Goal: Task Accomplishment & Management: Manage account settings

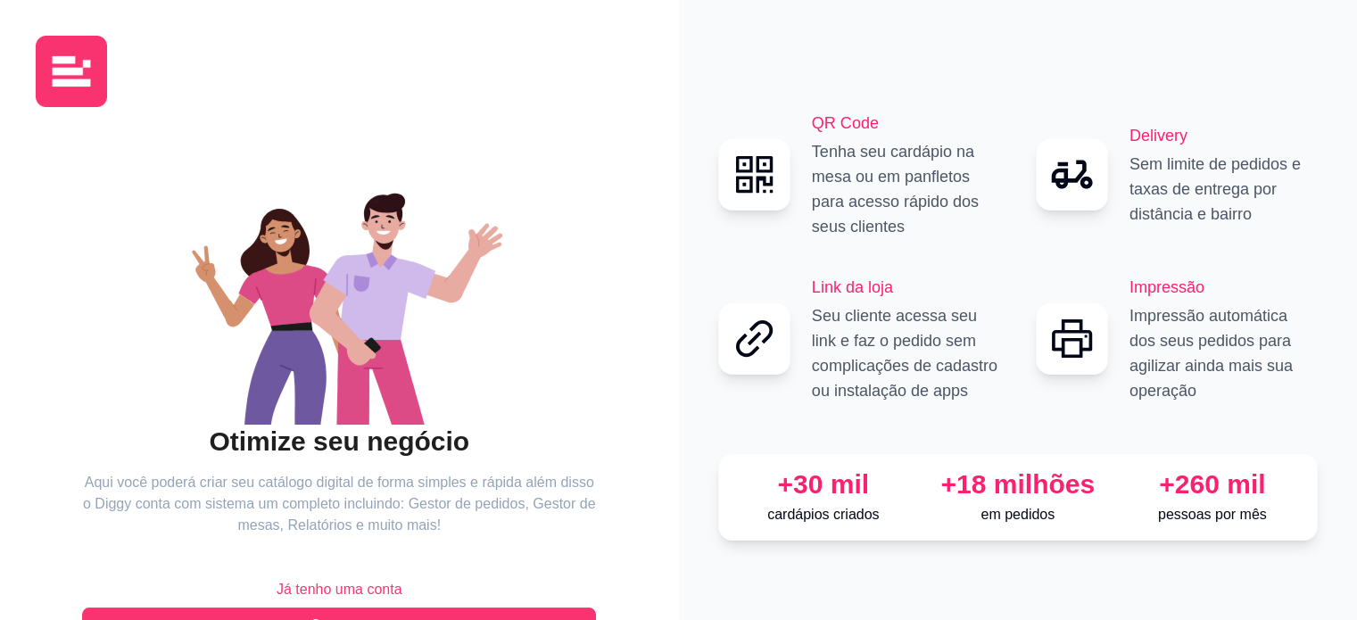
scroll to position [58, 0]
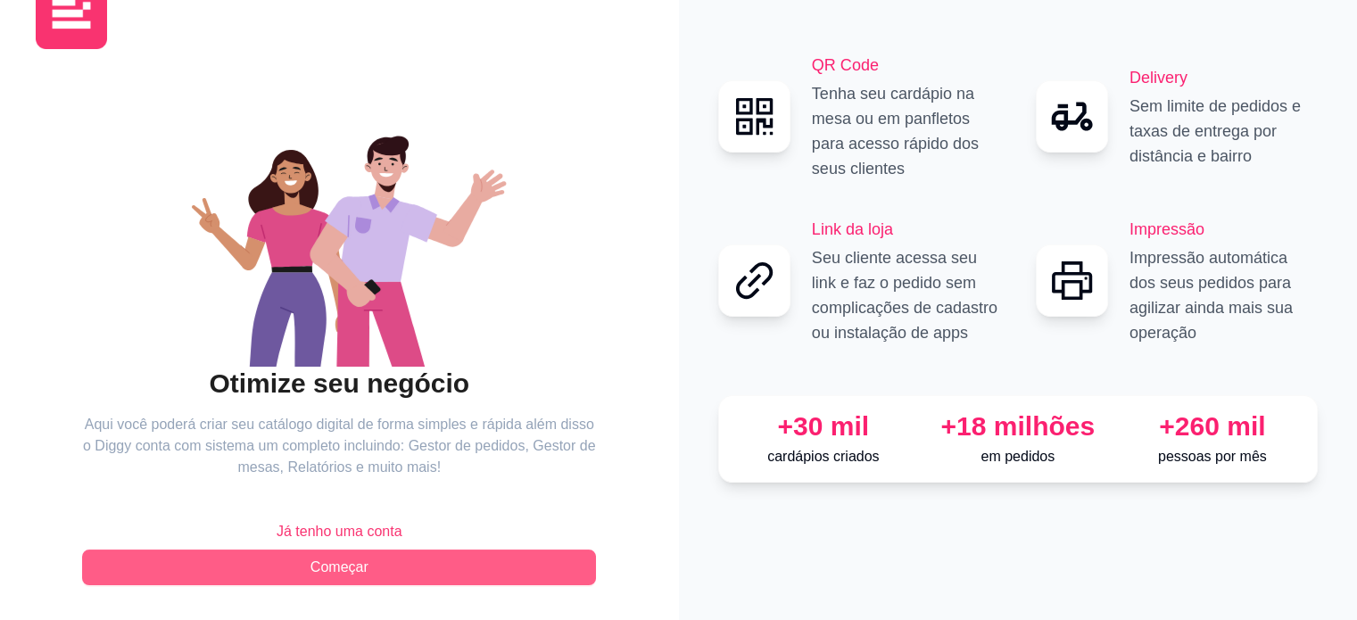
click at [318, 562] on span "Começar" at bounding box center [339, 567] width 58 height 21
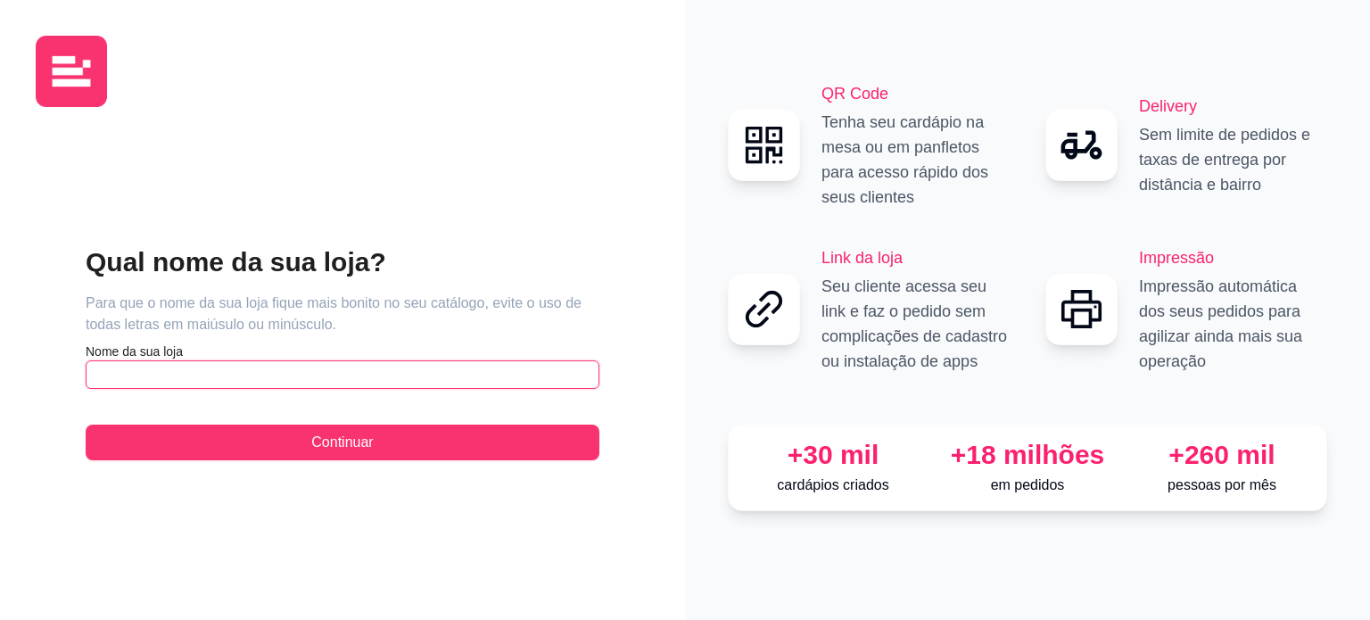
click at [270, 370] on input "text" at bounding box center [343, 374] width 514 height 29
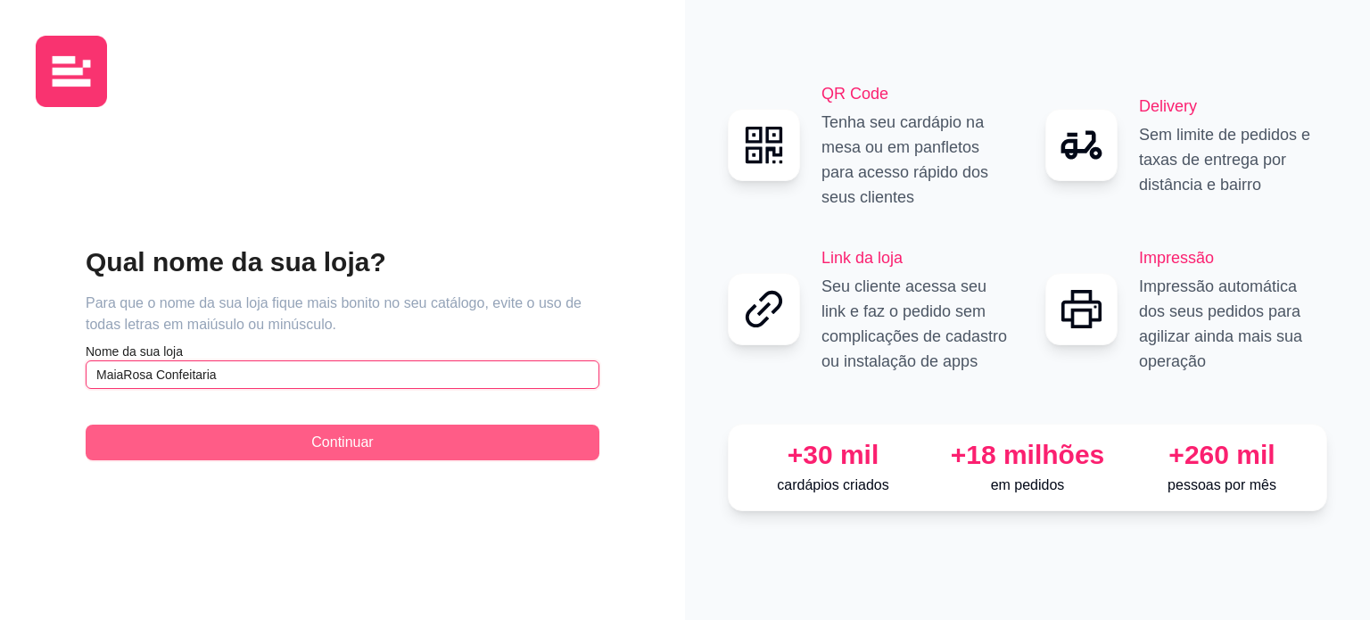
type input "MaiaRosa Confeitaria"
click at [357, 441] on span "Continuar" at bounding box center [342, 442] width 62 height 21
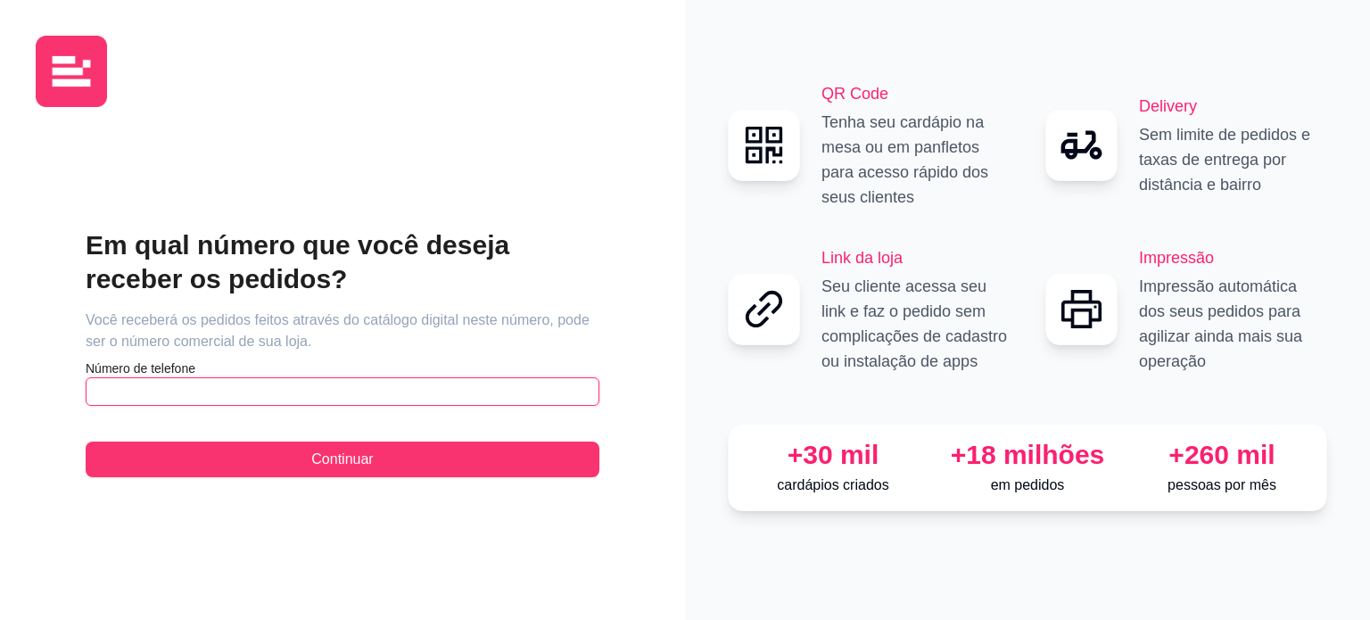
click at [270, 392] on input "text" at bounding box center [343, 391] width 514 height 29
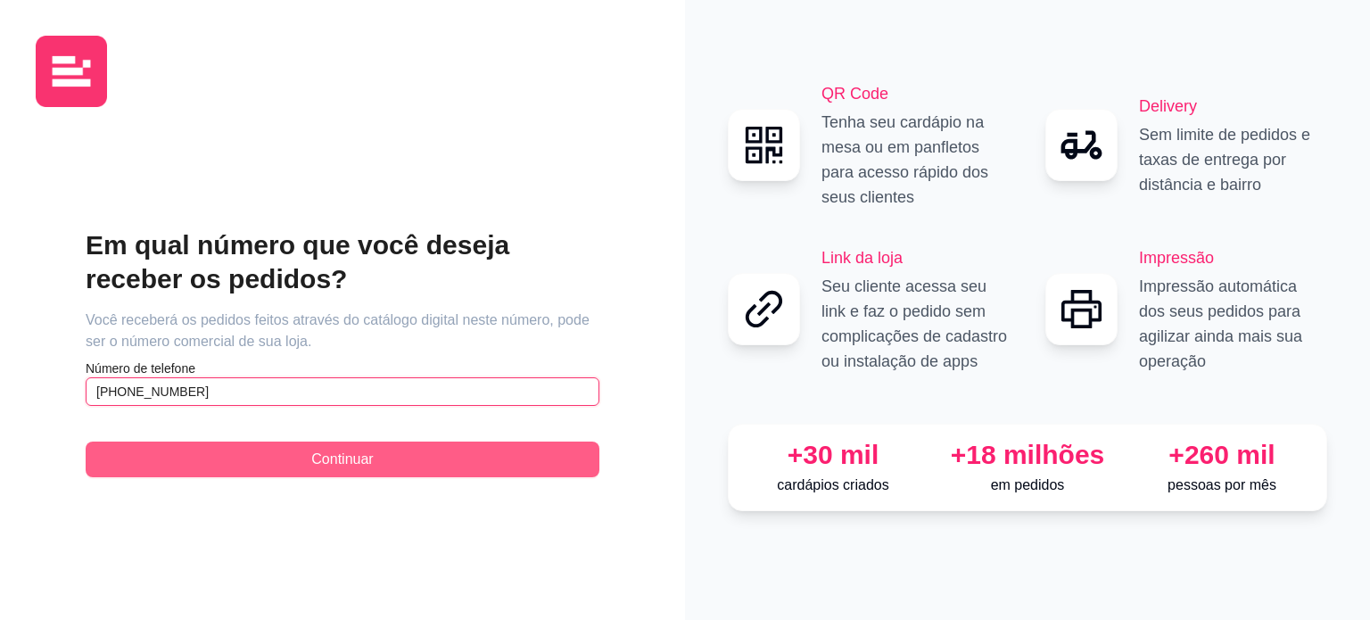
type input "[PHONE_NUMBER]"
click at [386, 463] on button "Continuar" at bounding box center [343, 459] width 514 height 36
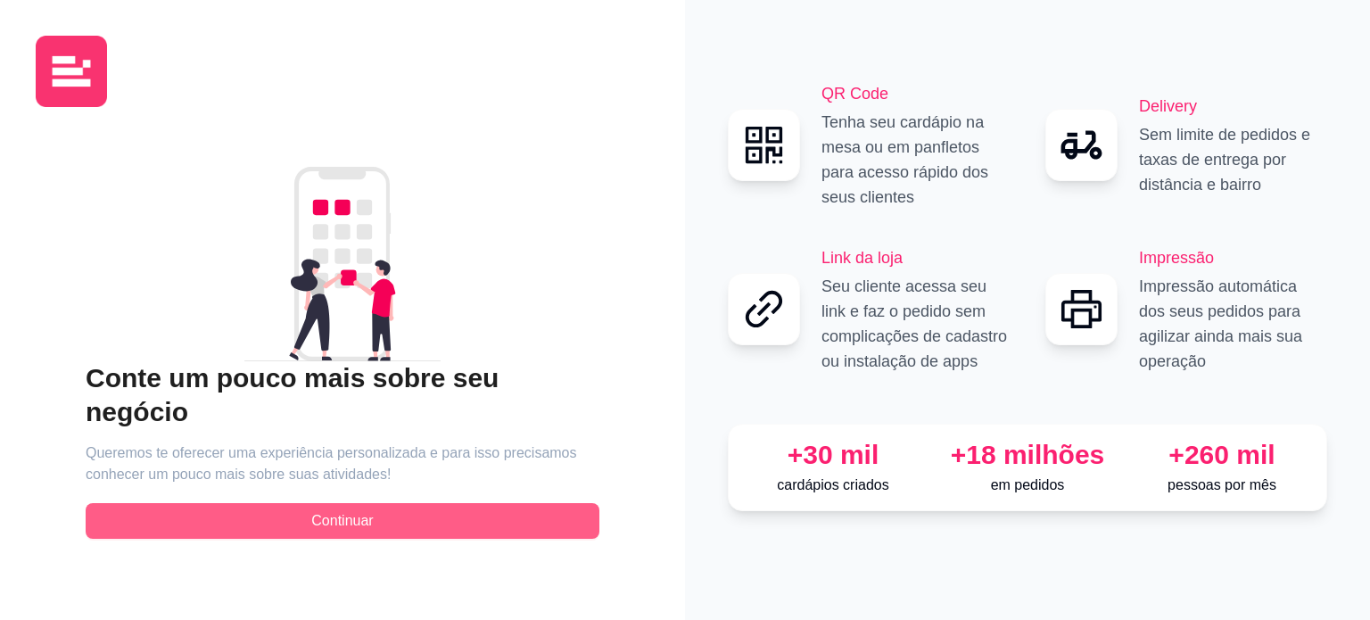
click at [336, 510] on span "Continuar" at bounding box center [342, 520] width 62 height 21
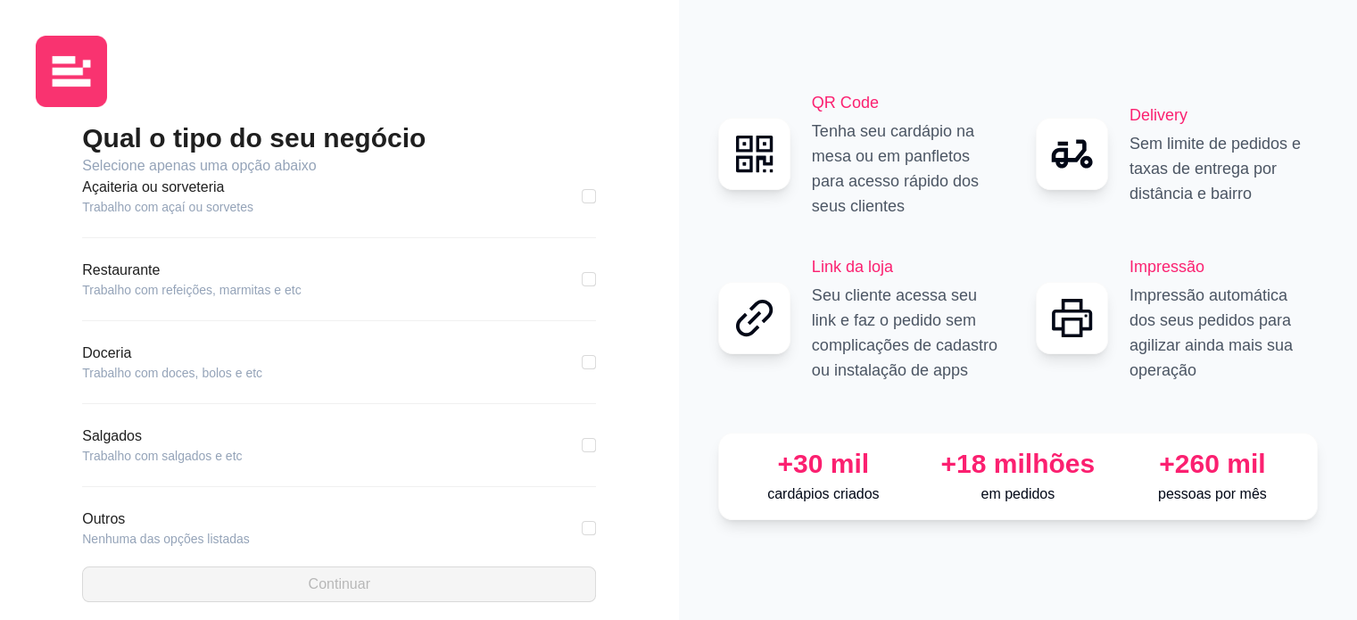
scroll to position [268, 0]
click at [338, 368] on div "Doceria Trabalho com doces, bolos e etc" at bounding box center [339, 361] width 514 height 39
click at [115, 349] on article "Doceria" at bounding box center [172, 352] width 180 height 21
click at [582, 359] on input "checkbox" at bounding box center [589, 361] width 14 height 14
checkbox input "true"
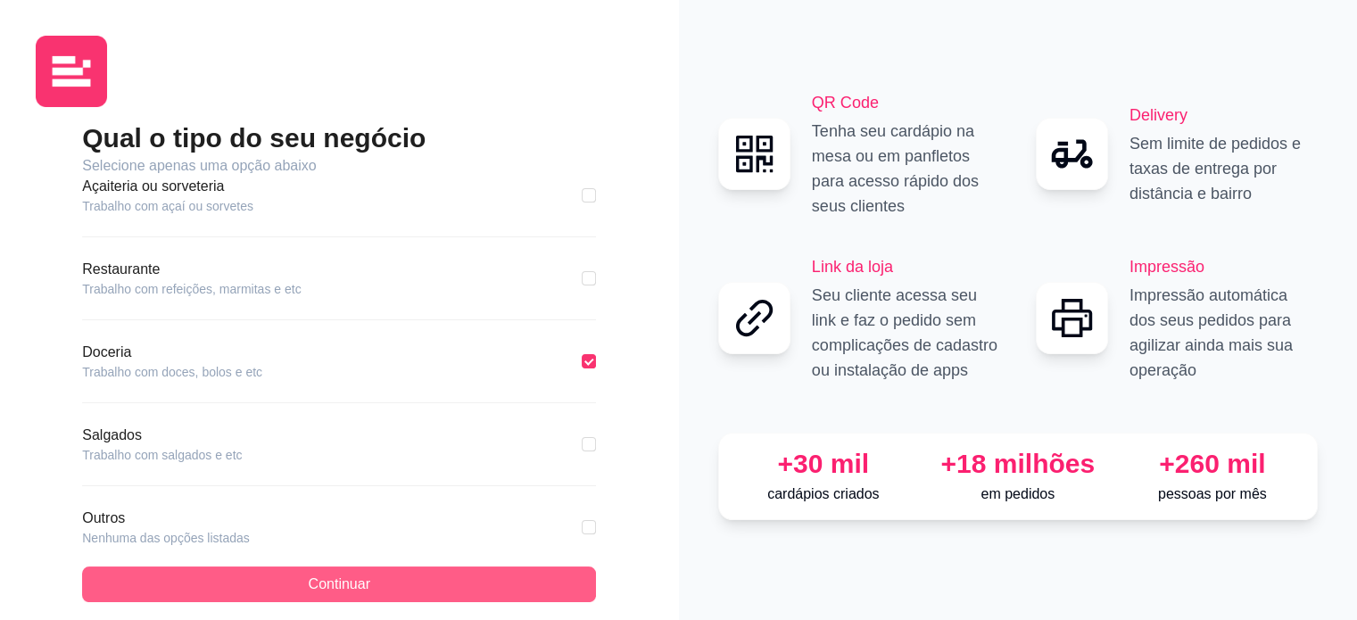
click at [432, 574] on button "Continuar" at bounding box center [339, 584] width 514 height 36
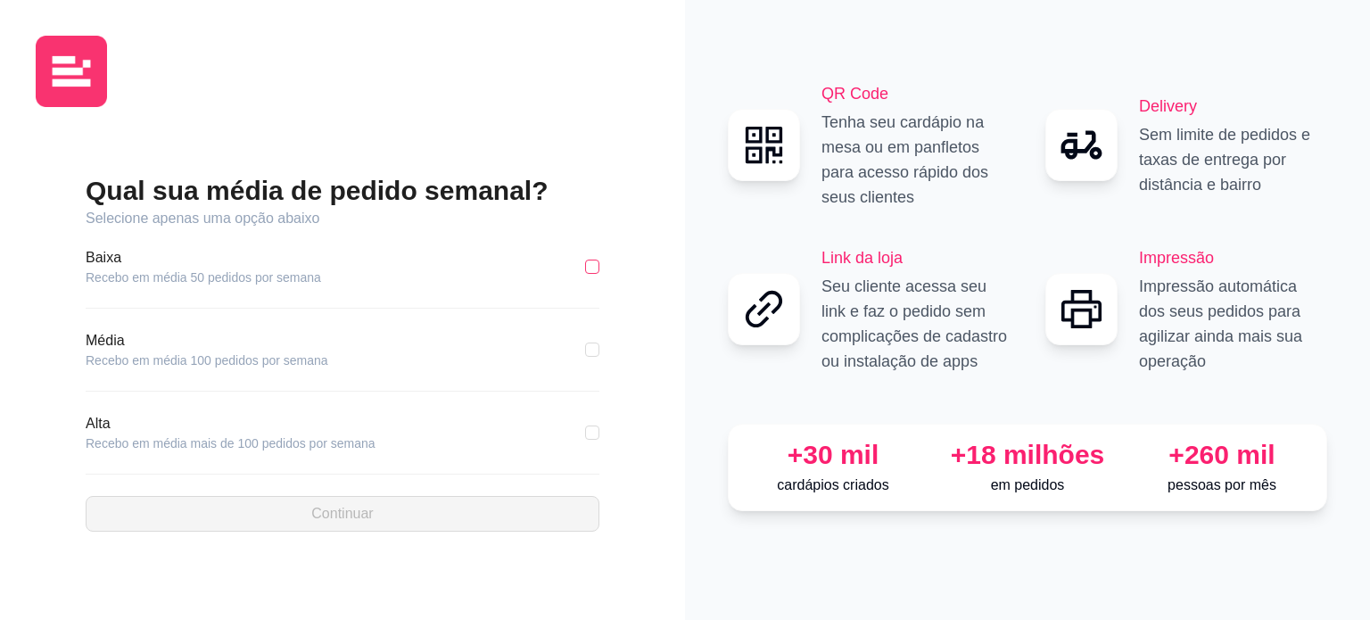
click at [592, 272] on input "checkbox" at bounding box center [592, 267] width 14 height 14
checkbox input "true"
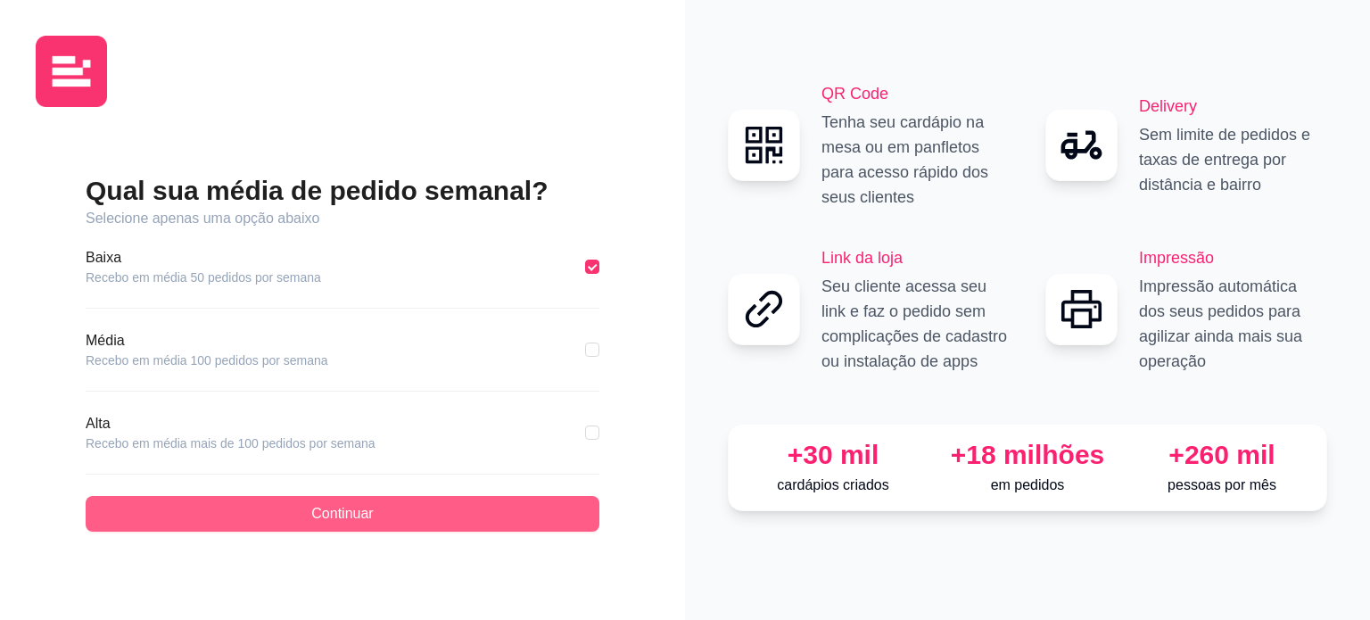
click at [350, 514] on span "Continuar" at bounding box center [342, 513] width 62 height 21
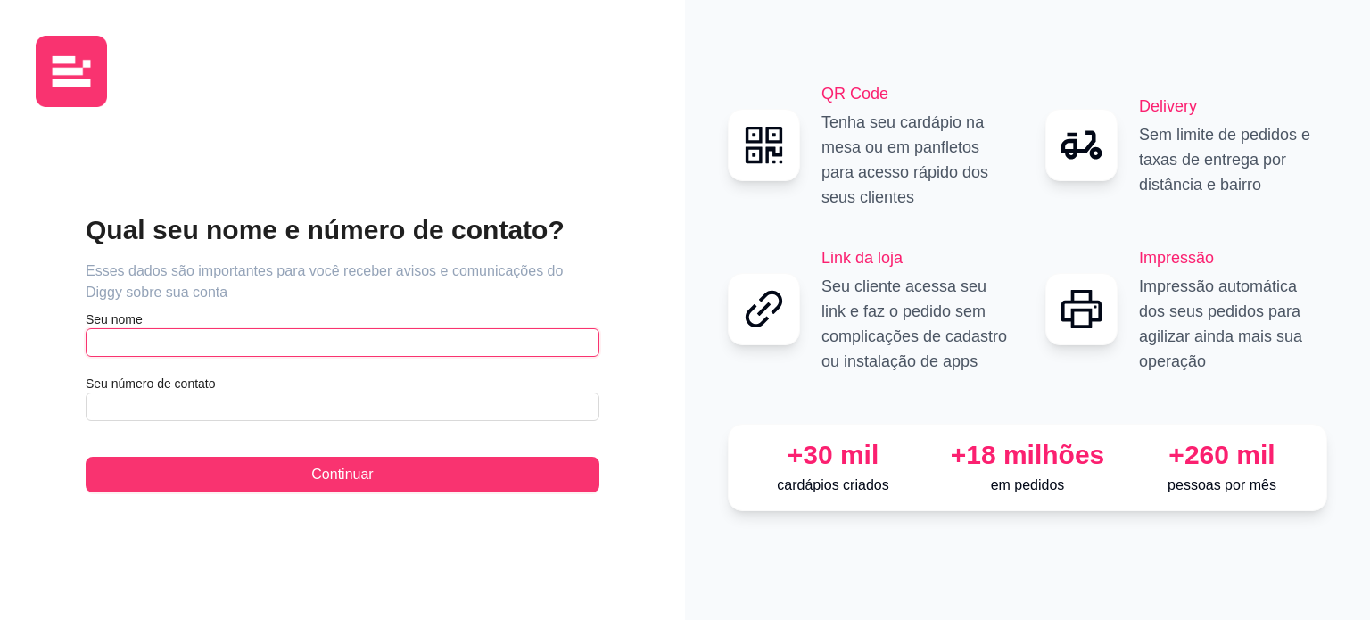
click at [147, 343] on input "text" at bounding box center [343, 342] width 514 height 29
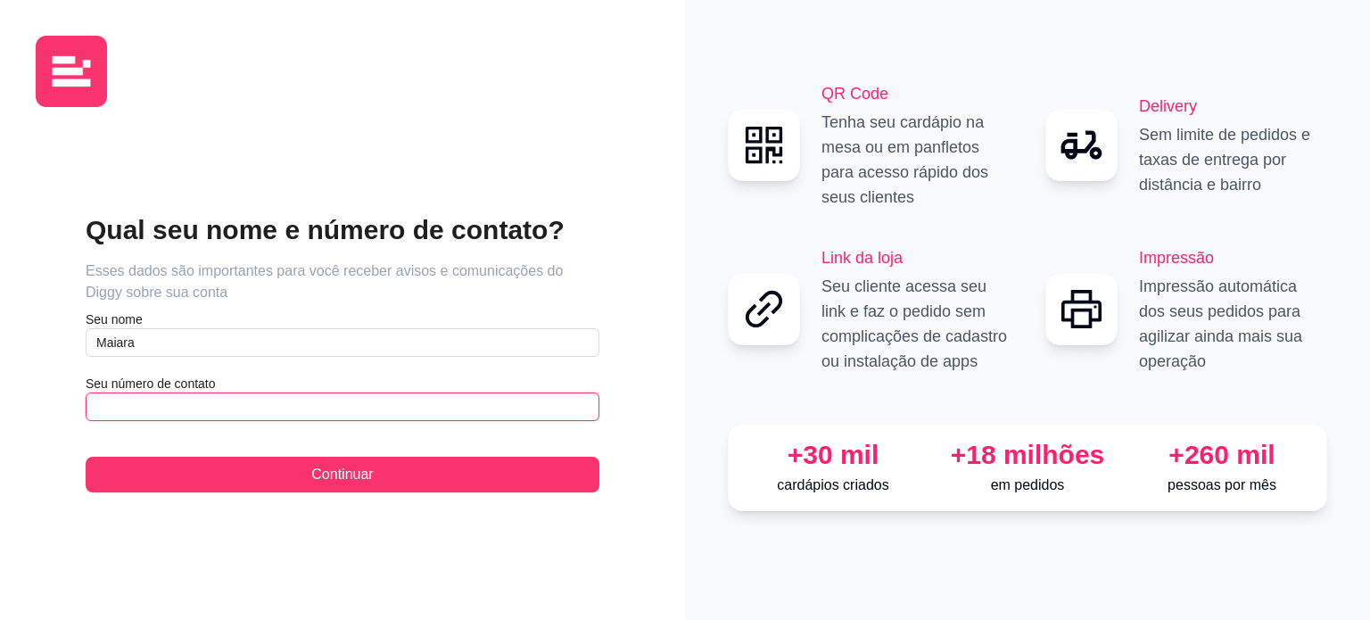
click at [194, 410] on input "text" at bounding box center [343, 406] width 514 height 29
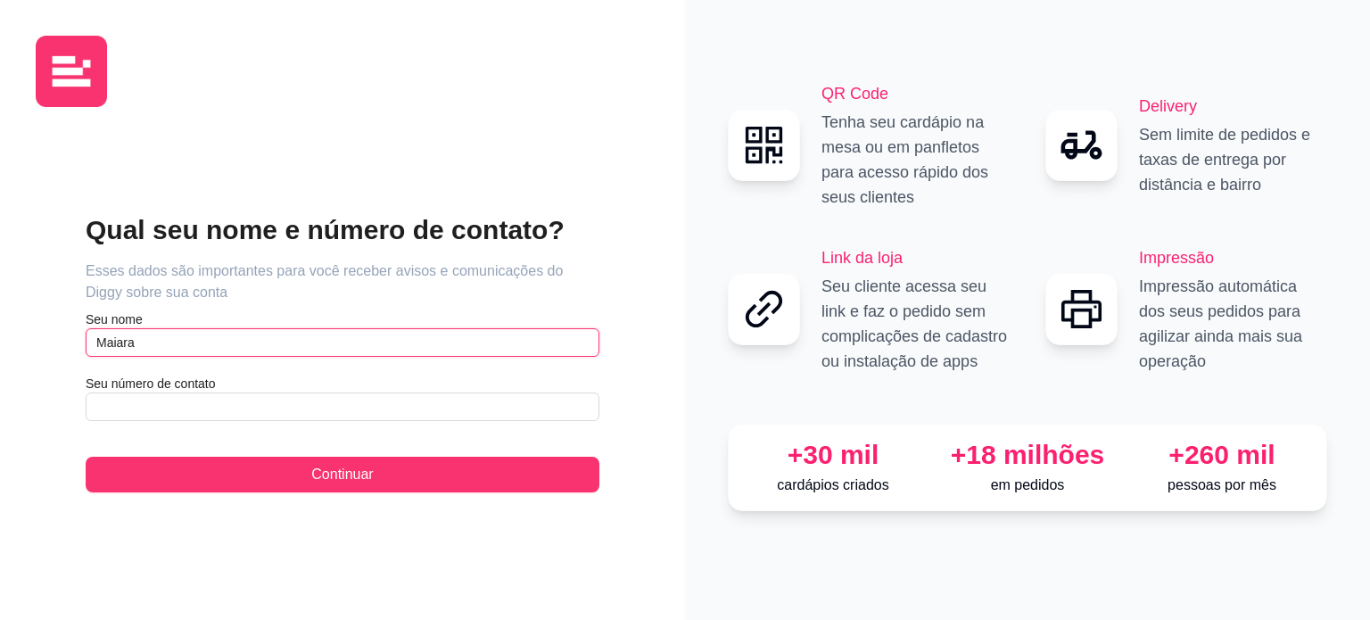
click at [207, 338] on input "Maiara" at bounding box center [343, 342] width 514 height 29
type input "[PERSON_NAME]"
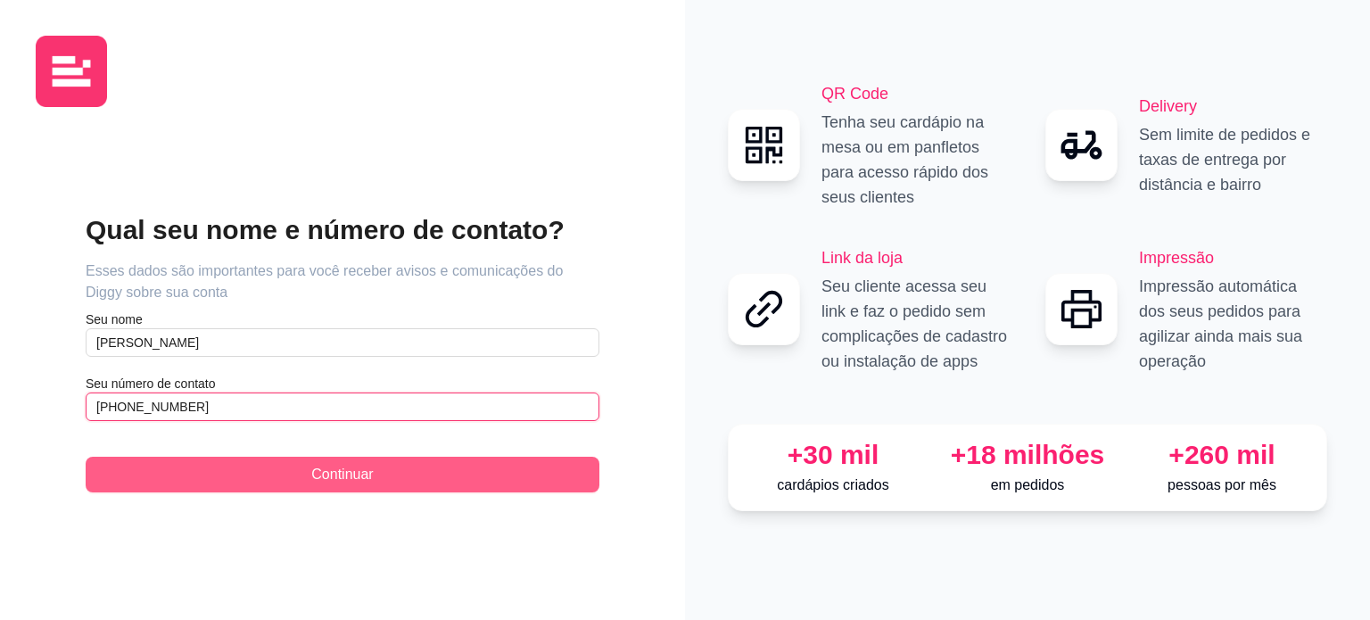
type input "[PHONE_NUMBER]"
click at [335, 474] on span "Continuar" at bounding box center [342, 474] width 62 height 21
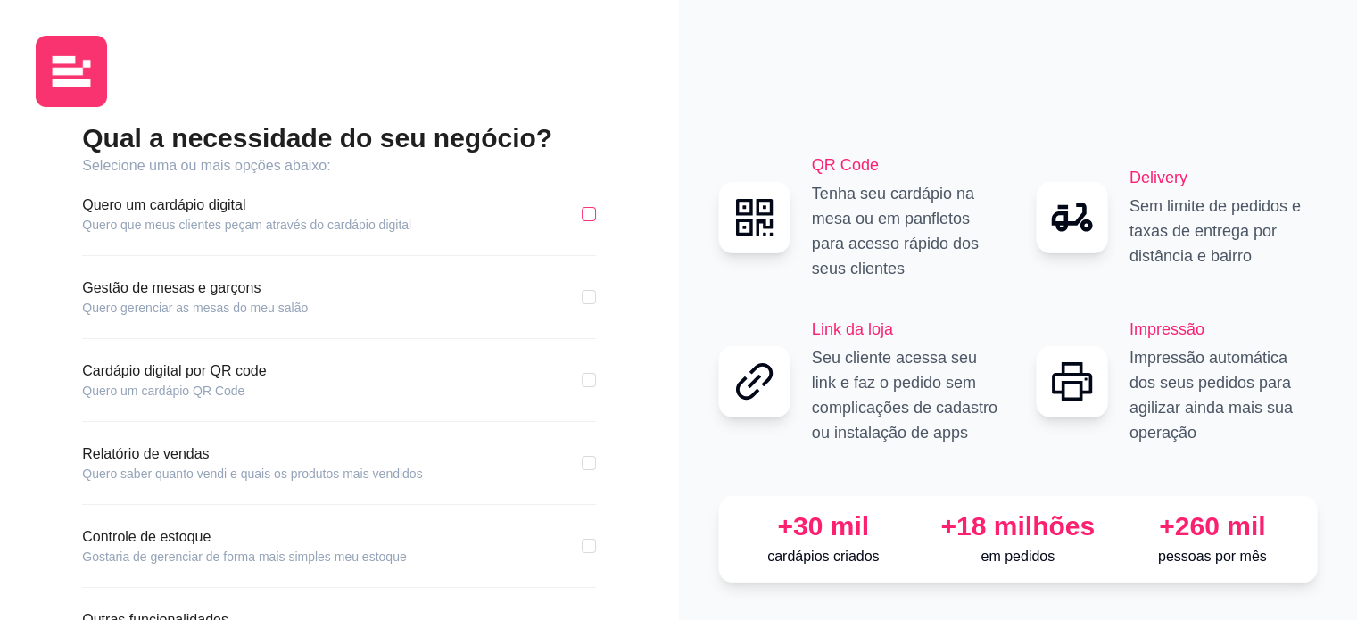
click at [594, 214] on input "checkbox" at bounding box center [589, 214] width 14 height 14
checkbox input "true"
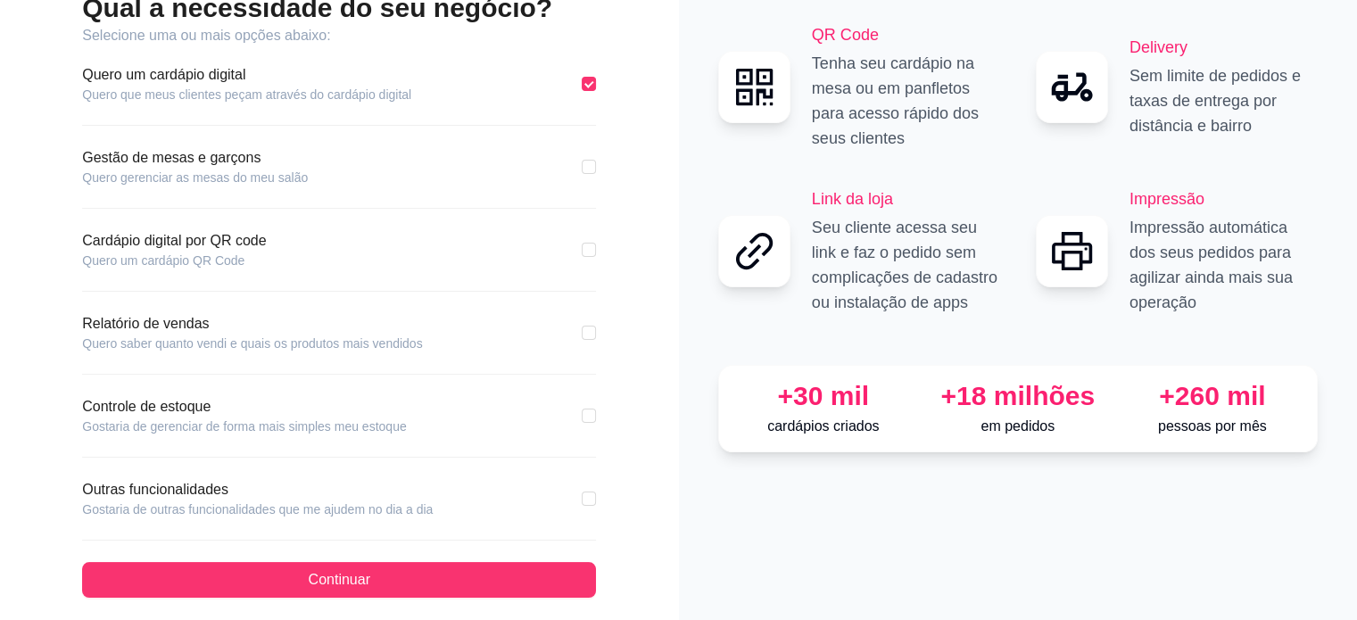
scroll to position [143, 0]
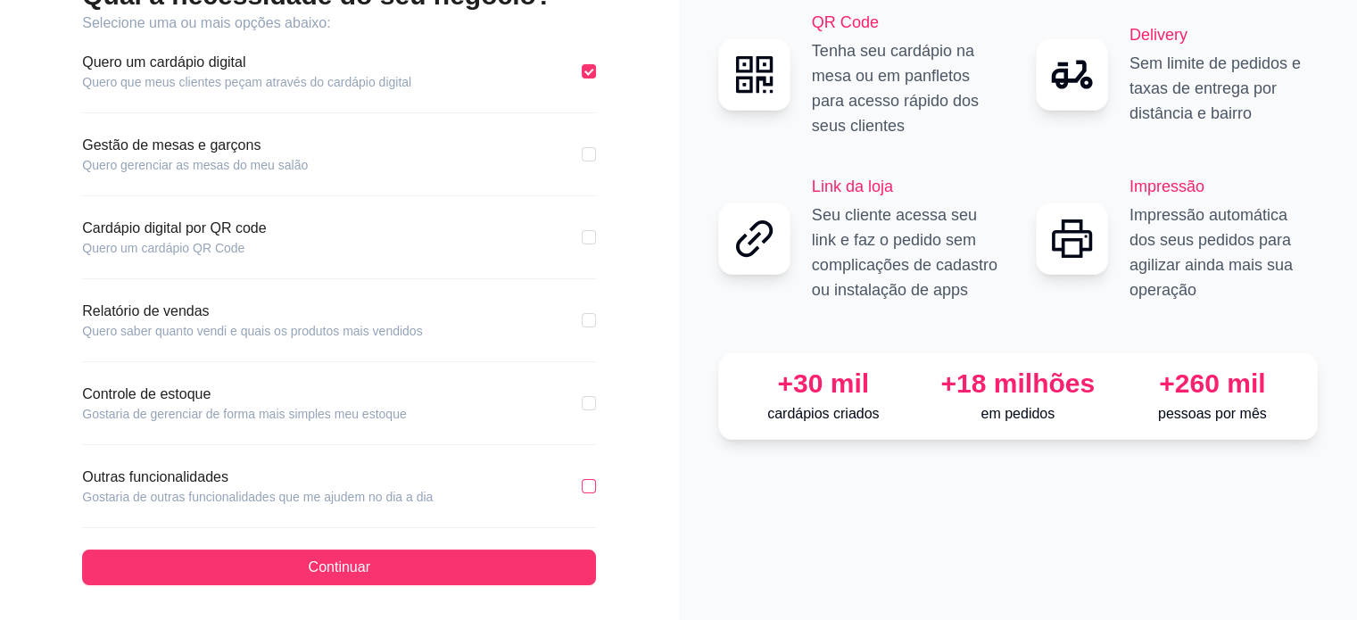
click at [594, 486] on input "checkbox" at bounding box center [589, 486] width 14 height 14
checkbox input "true"
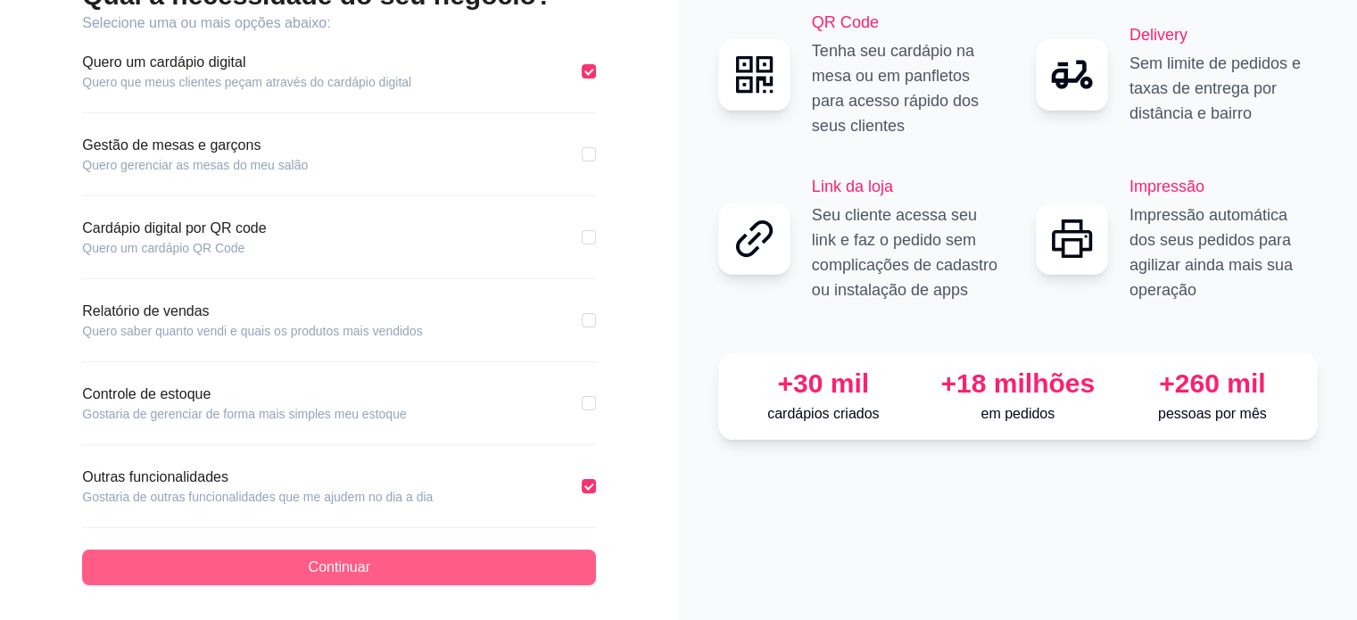
click at [476, 561] on button "Continuar" at bounding box center [339, 567] width 514 height 36
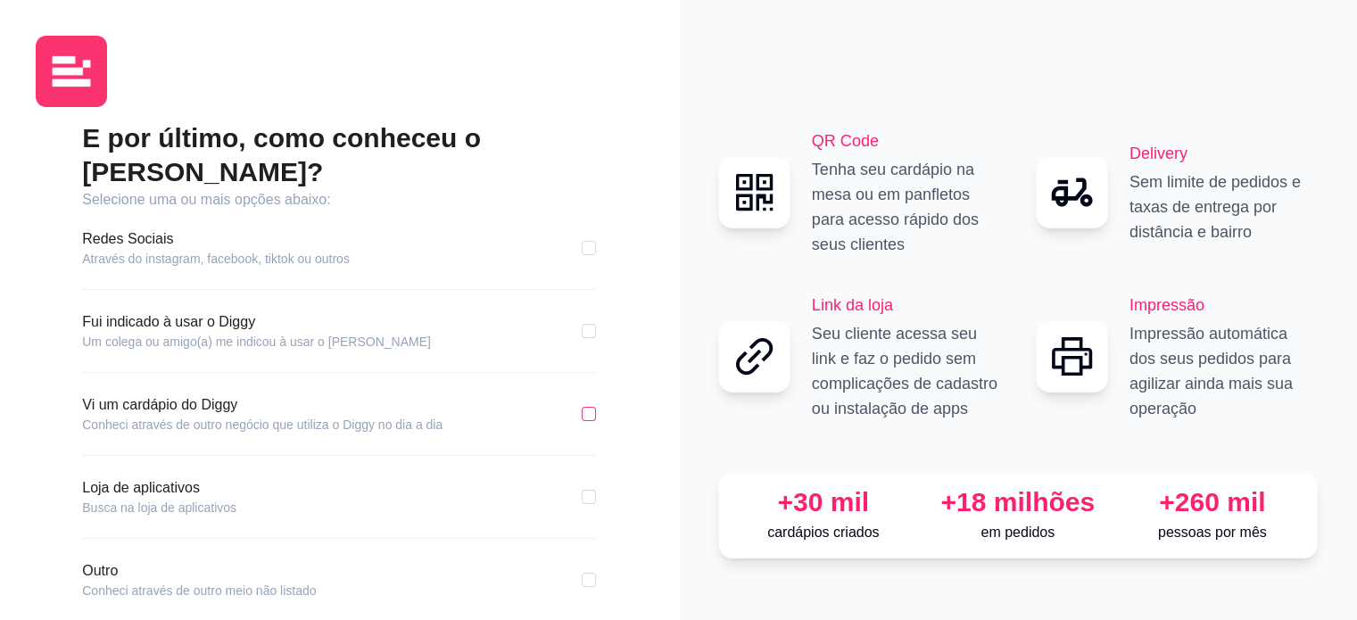
click at [589, 407] on input "checkbox" at bounding box center [589, 414] width 14 height 14
checkbox input "true"
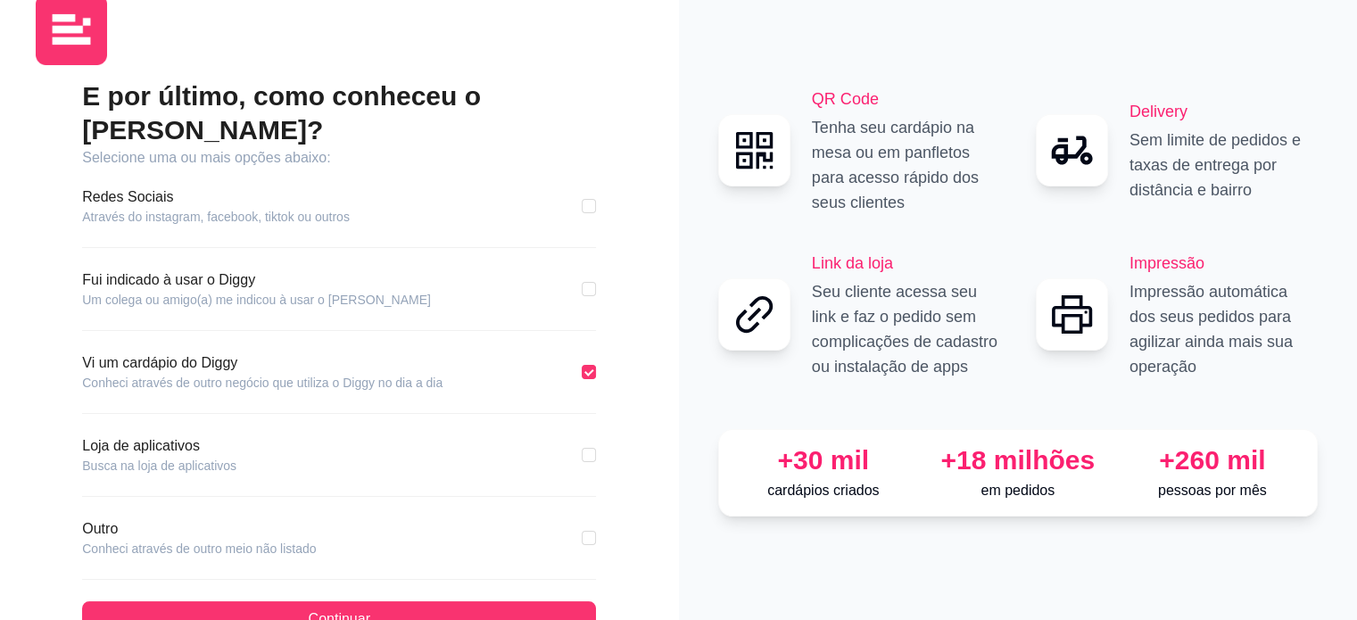
scroll to position [60, 0]
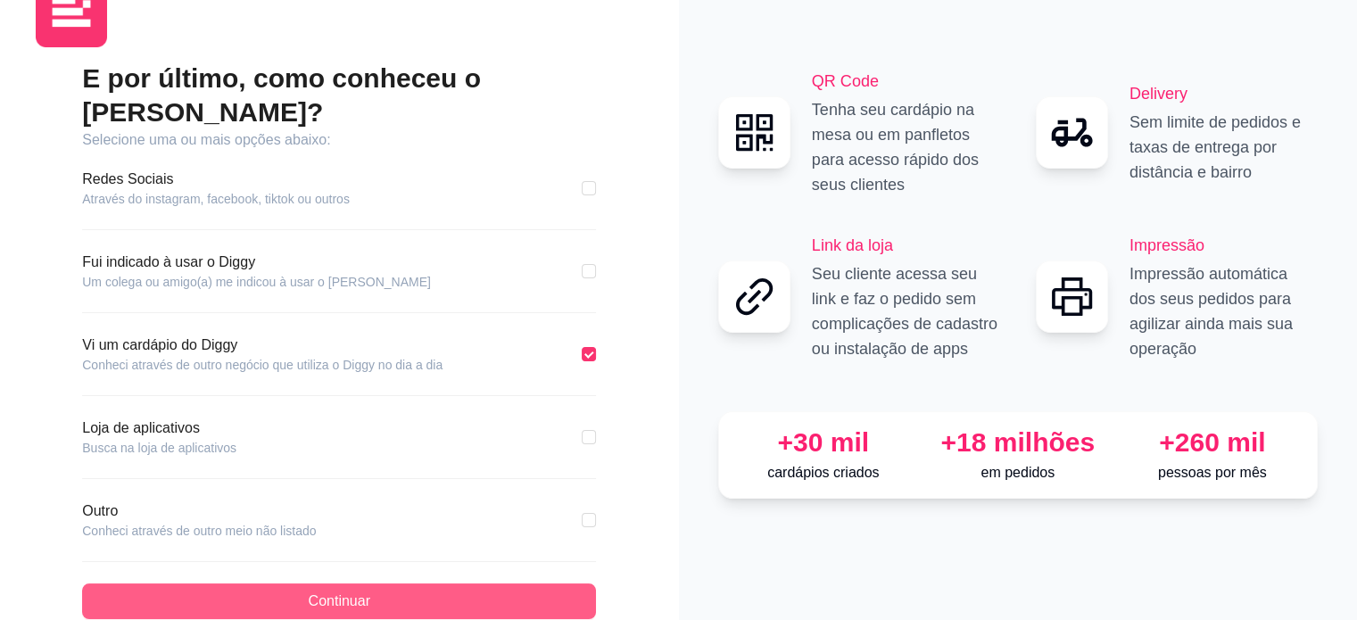
click at [379, 583] on button "Continuar" at bounding box center [339, 601] width 514 height 36
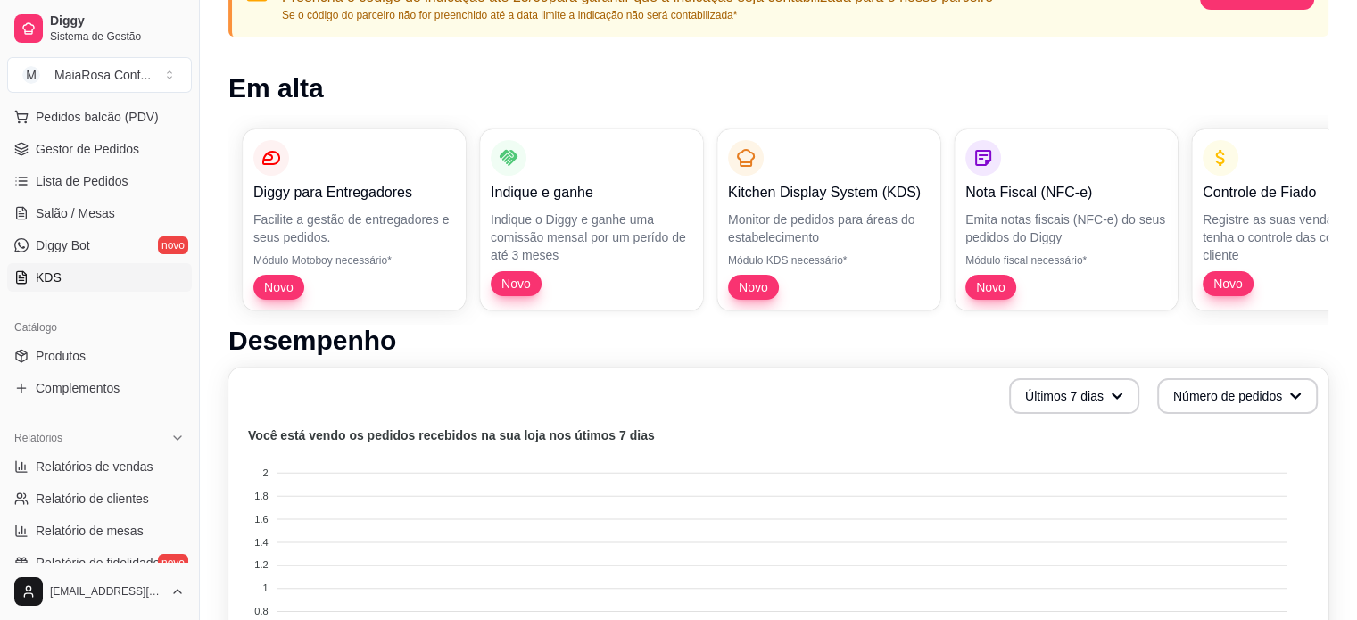
scroll to position [268, 0]
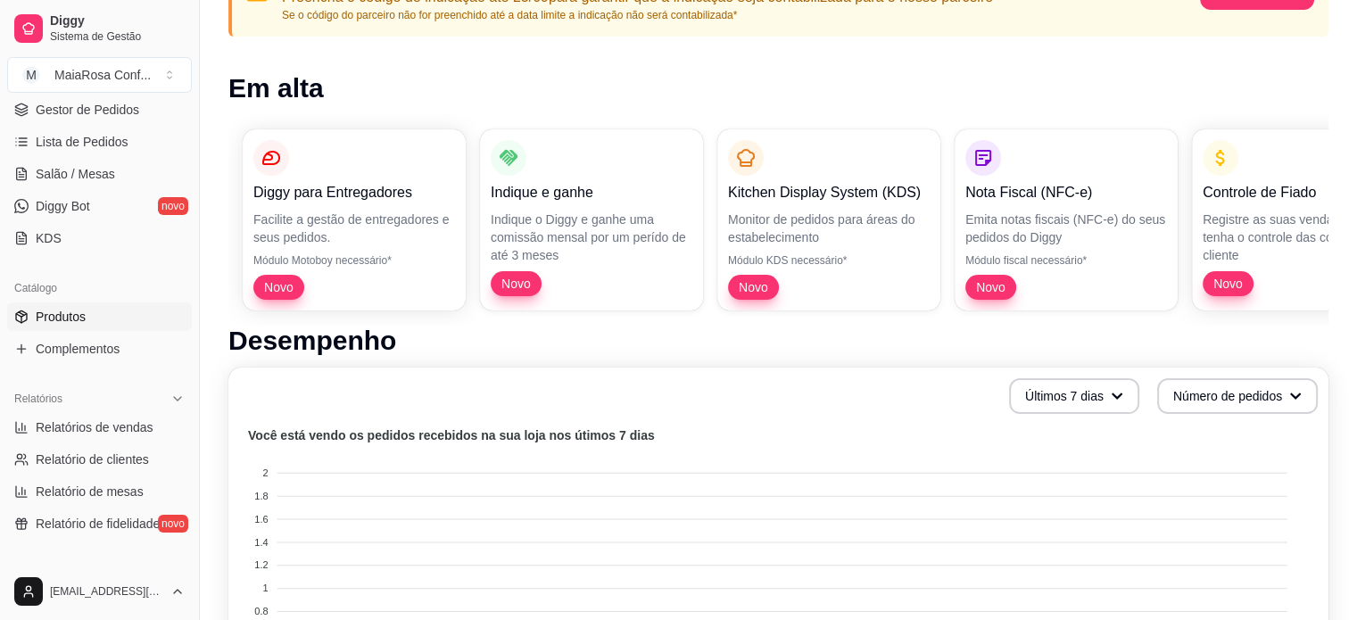
click at [78, 318] on span "Produtos" at bounding box center [61, 317] width 50 height 18
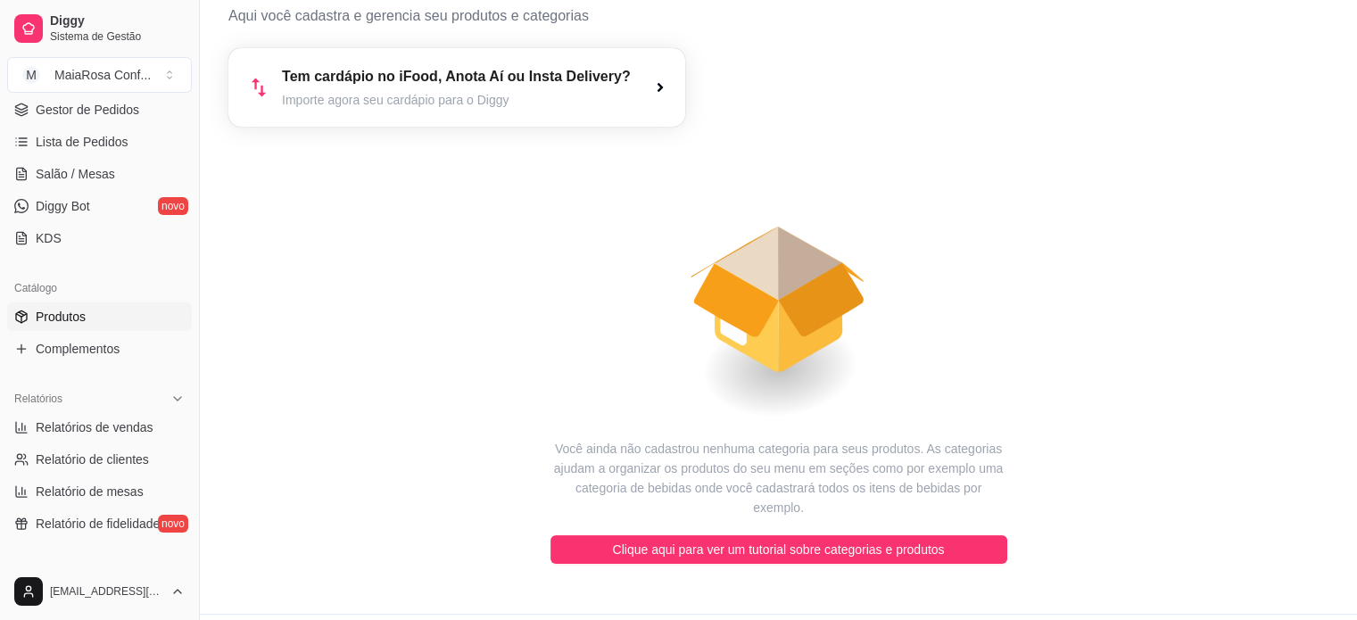
scroll to position [76, 0]
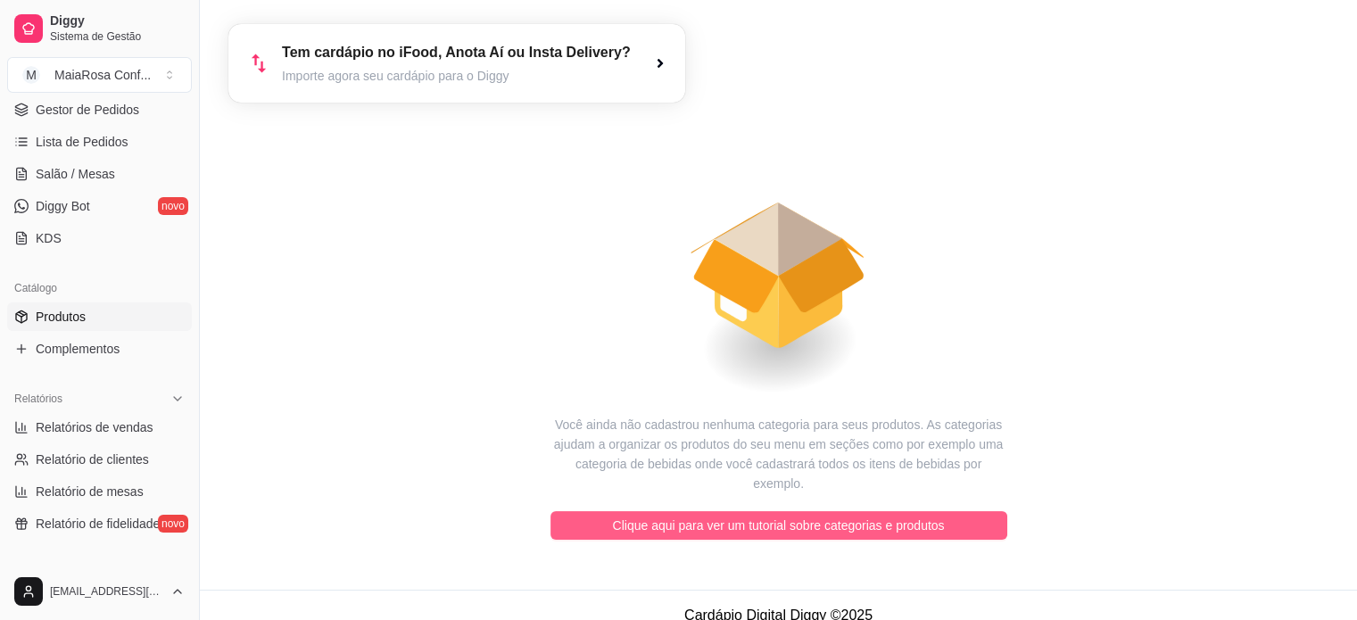
click at [789, 516] on span "Clique aqui para ver um tutorial sobre categorias e produtos" at bounding box center [779, 526] width 332 height 20
click at [782, 516] on span "Clique aqui para ver um tutorial sobre categorias e produtos" at bounding box center [779, 526] width 332 height 20
click at [785, 516] on span "Clique aqui para ver um tutorial sobre categorias e produtos" at bounding box center [779, 526] width 332 height 20
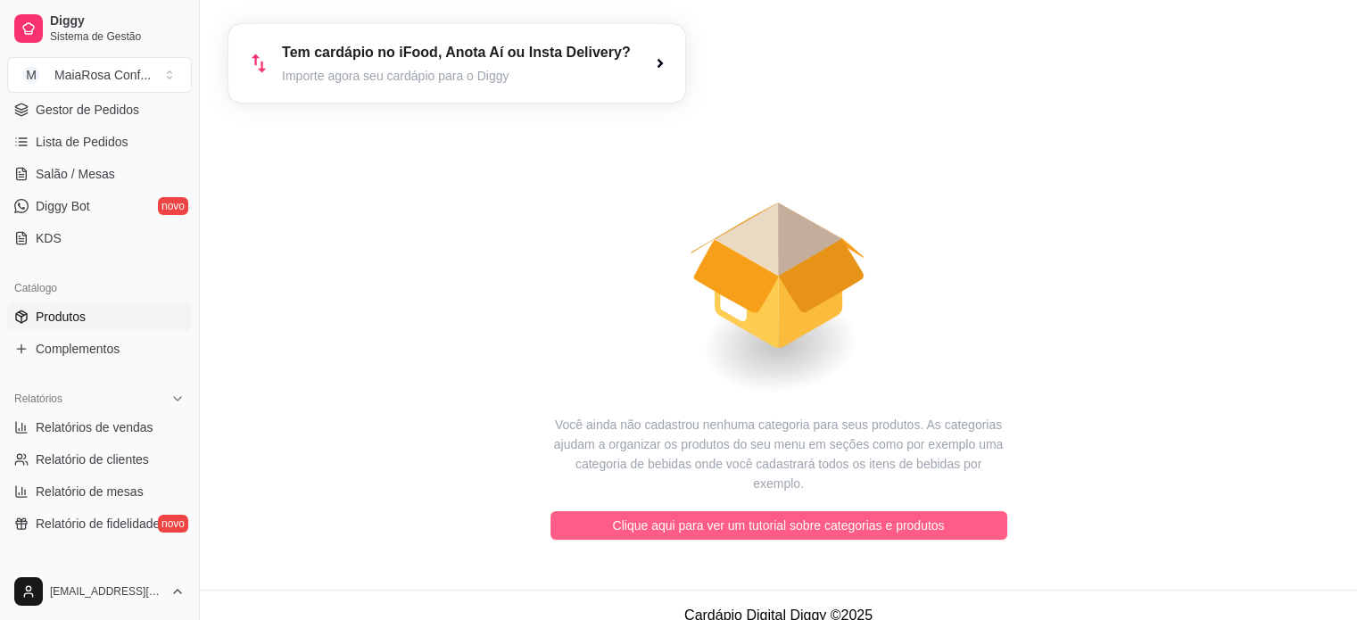
click at [785, 516] on span "Clique aqui para ver um tutorial sobre categorias e produtos" at bounding box center [779, 526] width 332 height 20
click at [784, 516] on span "Clique aqui para ver um tutorial sobre categorias e produtos" at bounding box center [779, 526] width 332 height 20
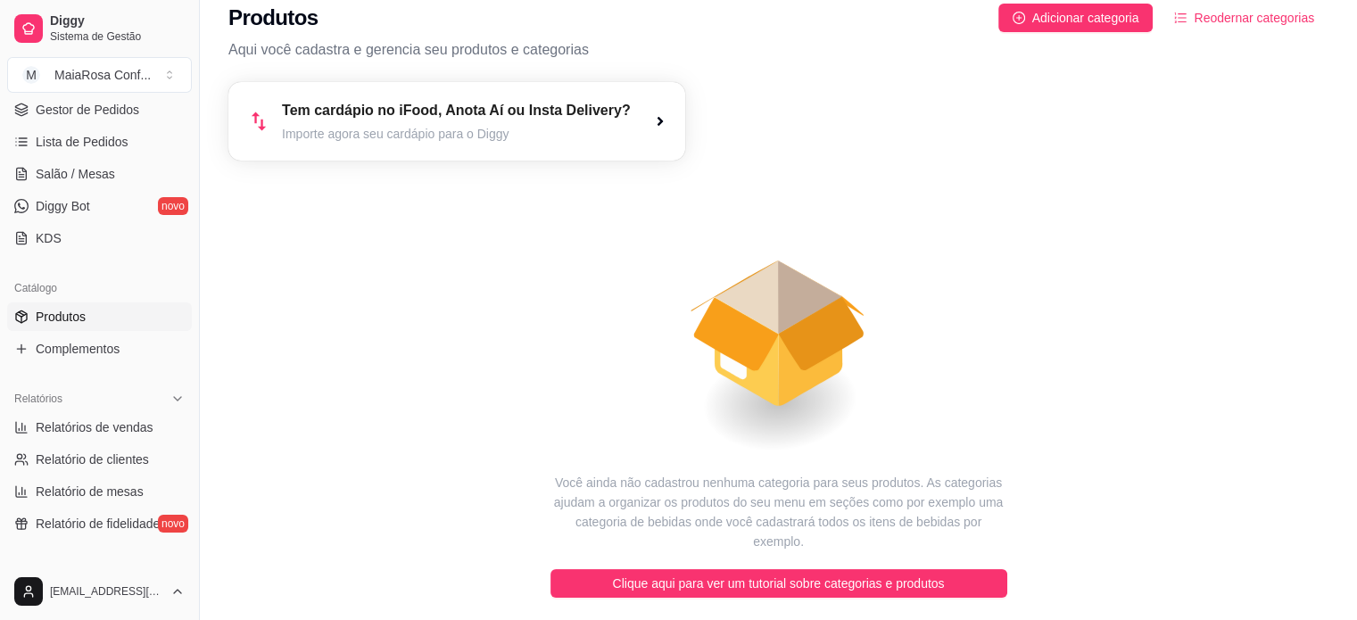
scroll to position [0, 0]
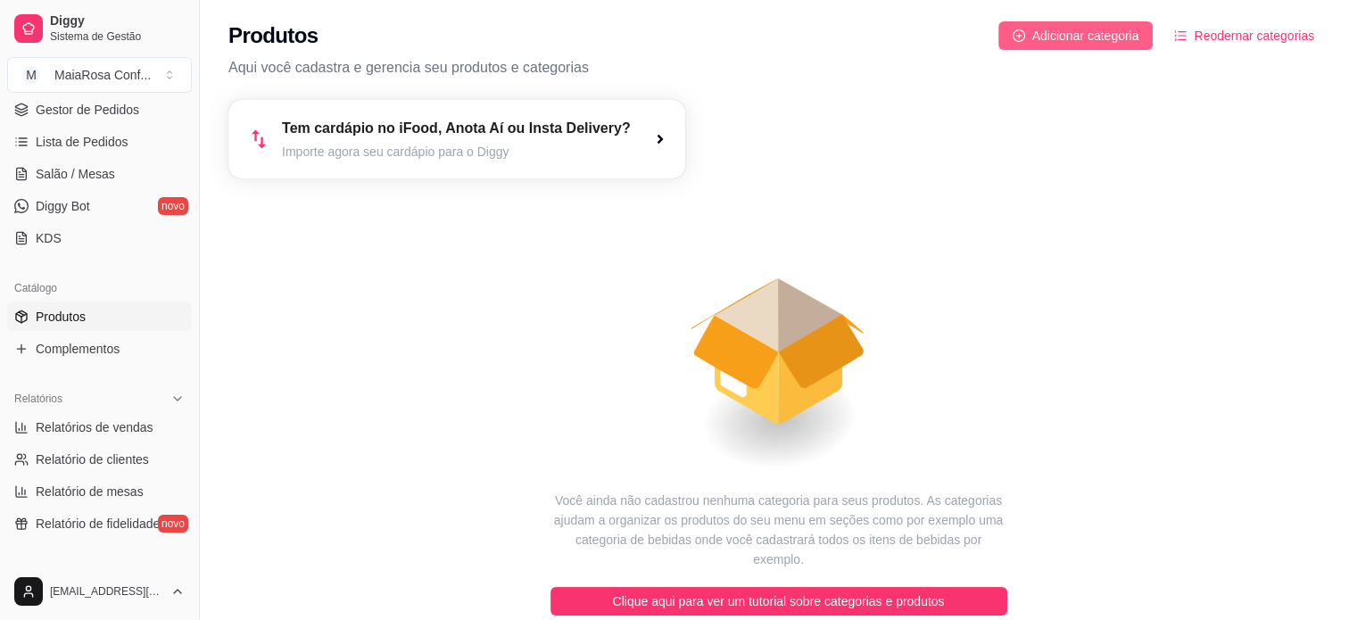
click at [1085, 40] on span "Adicionar categoria" at bounding box center [1085, 36] width 107 height 20
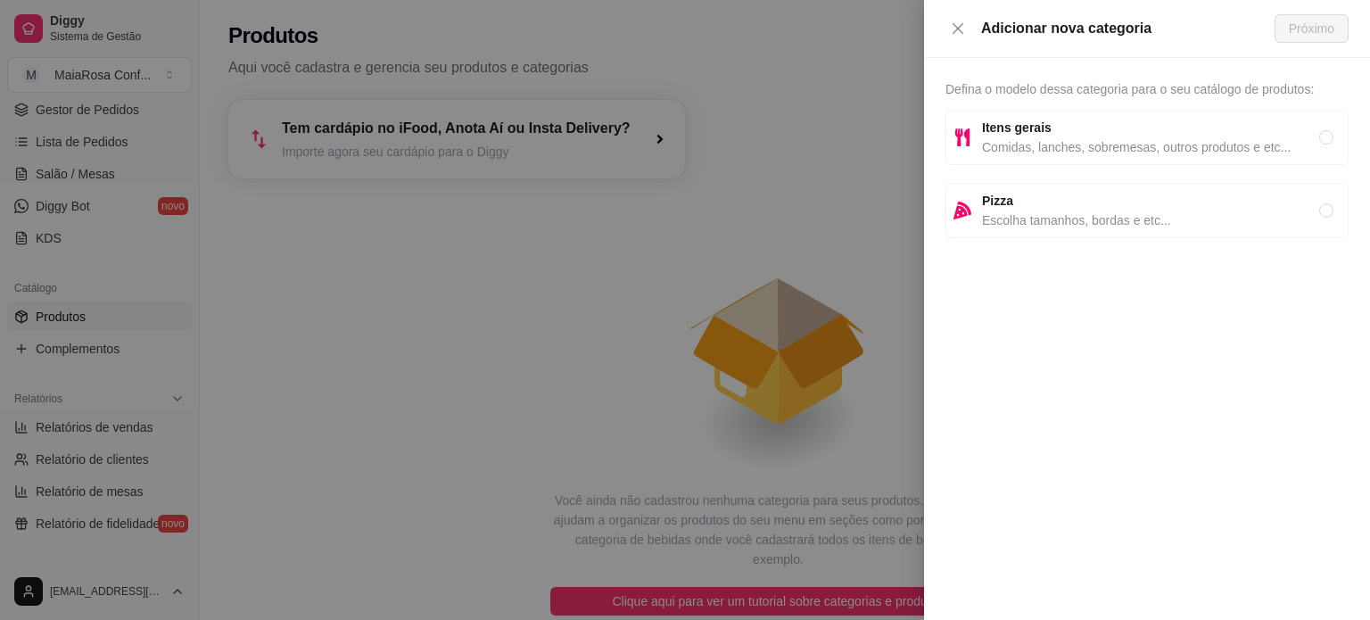
click at [1024, 124] on strong "Itens gerais" at bounding box center [1017, 127] width 70 height 14
radio input "true"
click at [1302, 32] on span "Próximo" at bounding box center [1311, 29] width 45 height 20
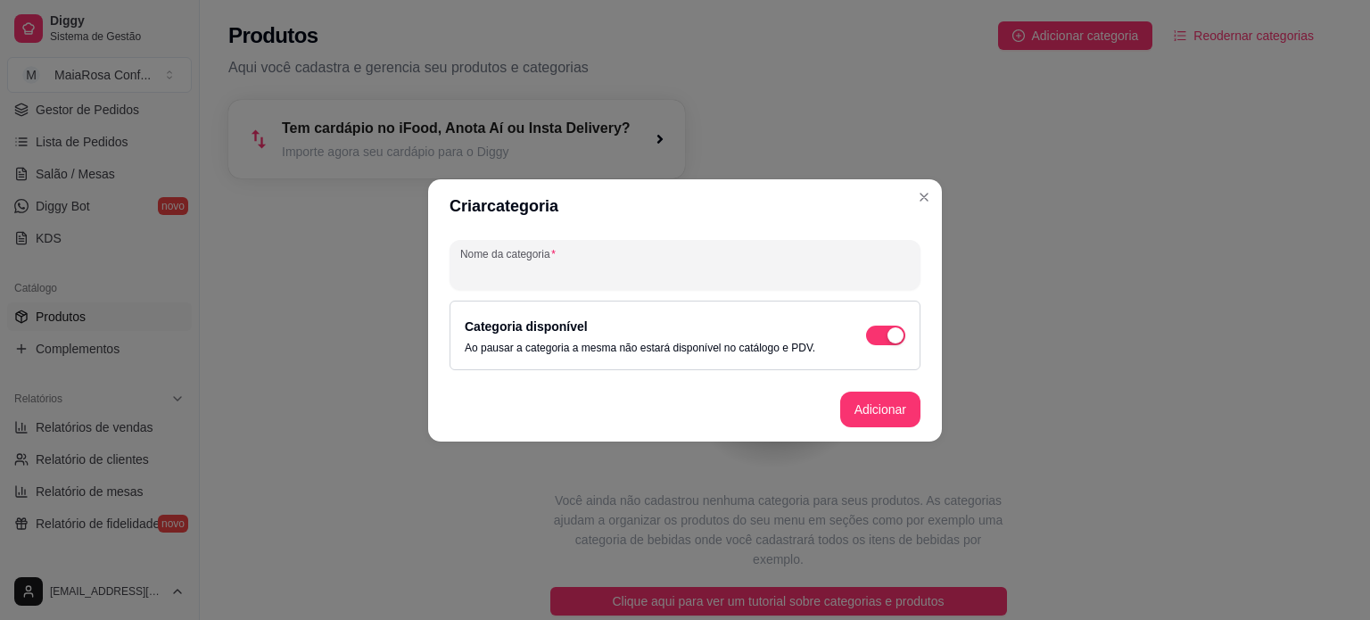
click at [564, 268] on input "Nome da categoria" at bounding box center [685, 272] width 450 height 18
type input "Bolos Gourmet"
click at [855, 408] on button "Adicionar" at bounding box center [880, 409] width 78 height 35
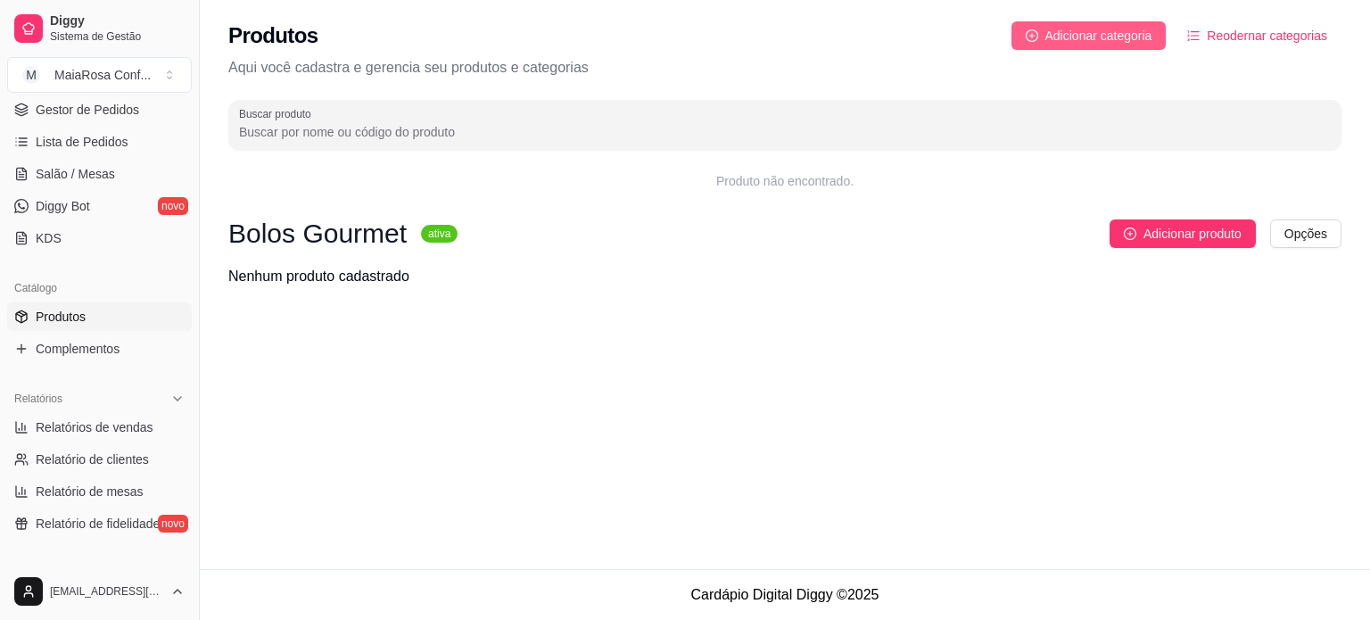
click at [1113, 40] on span "Adicionar categoria" at bounding box center [1098, 36] width 107 height 20
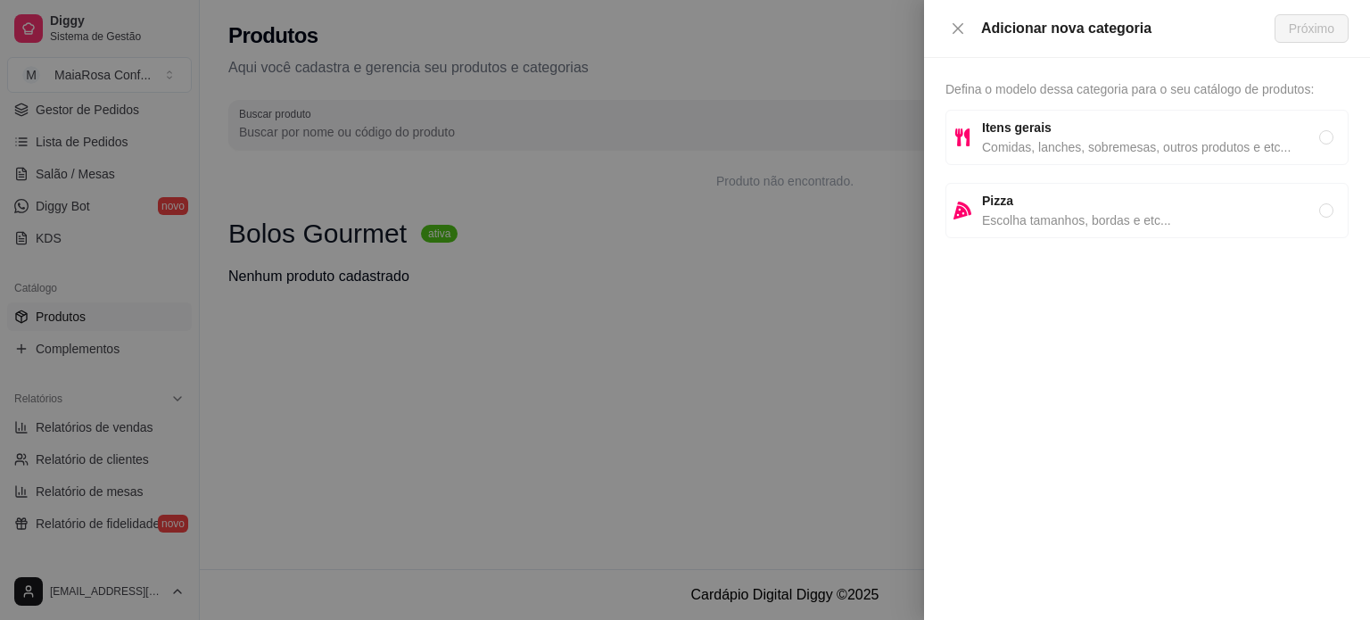
click at [1074, 139] on span "Comidas, lanches, sobremesas, outros produtos e etc..." at bounding box center [1150, 147] width 337 height 20
radio input "true"
click at [1309, 29] on span "Próximo" at bounding box center [1311, 29] width 45 height 20
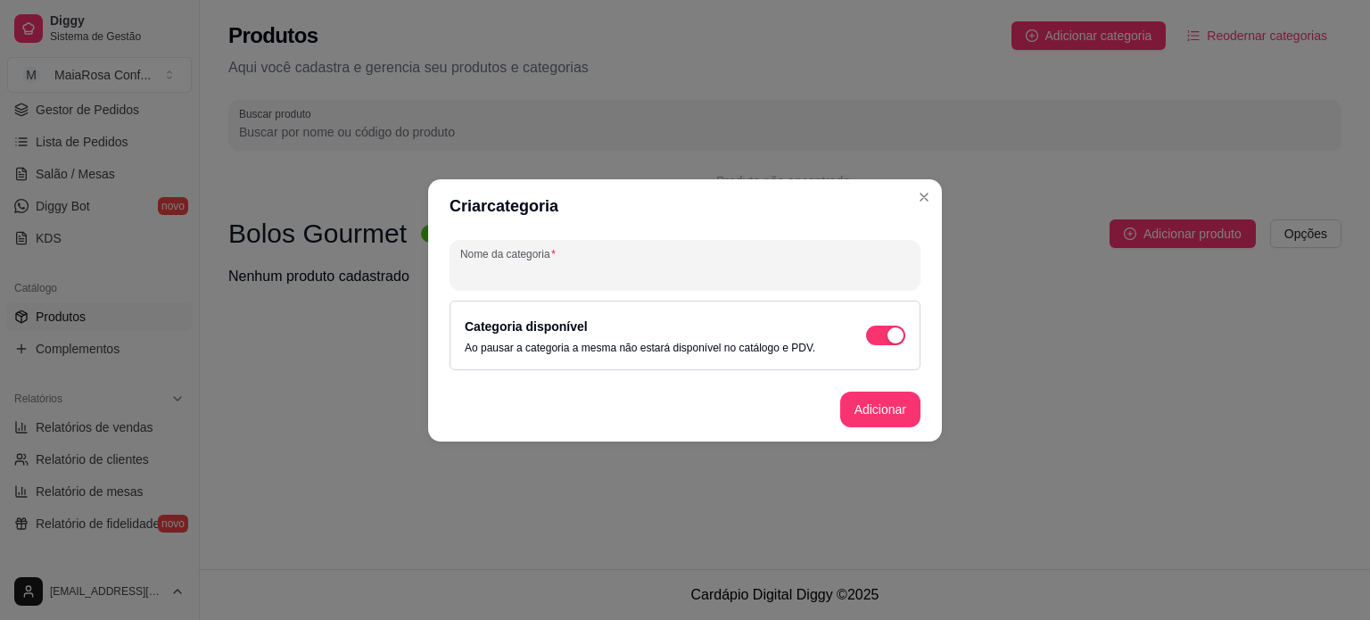
click at [535, 274] on input "Nome da categoria" at bounding box center [685, 272] width 450 height 18
type input "Bolos Clássicos"
click at [891, 407] on button "Adicionar" at bounding box center [880, 409] width 78 height 35
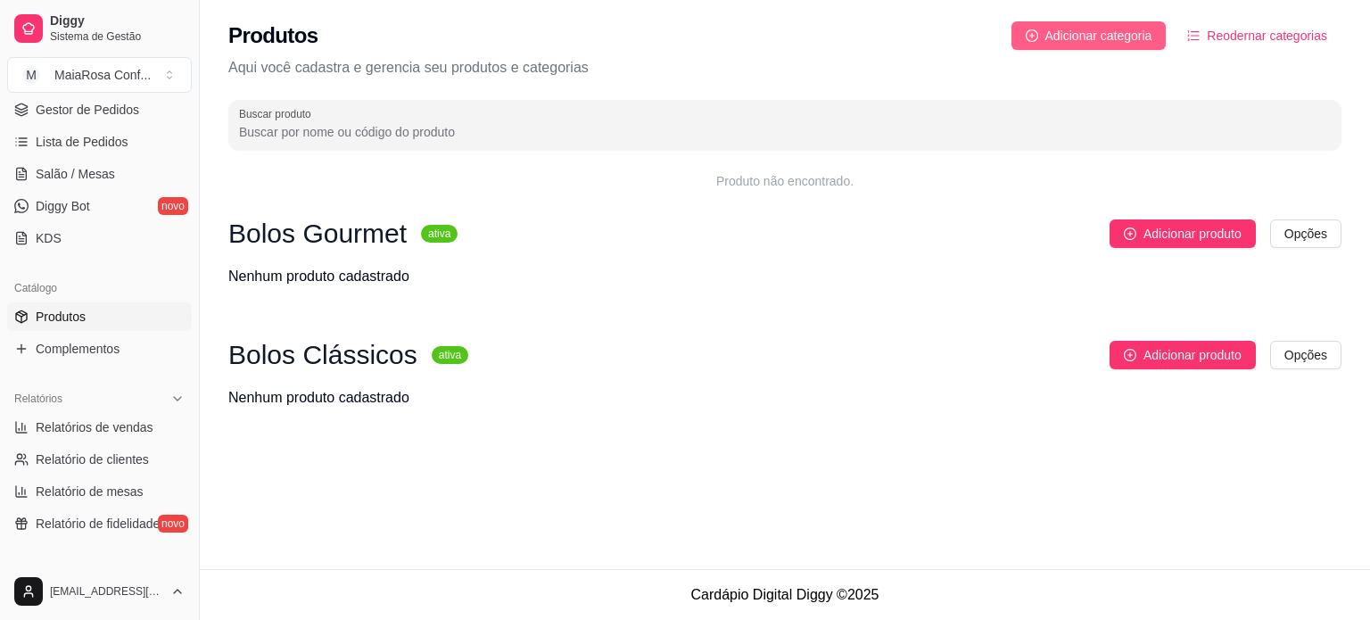
click at [1111, 40] on span "Adicionar categoria" at bounding box center [1098, 36] width 107 height 20
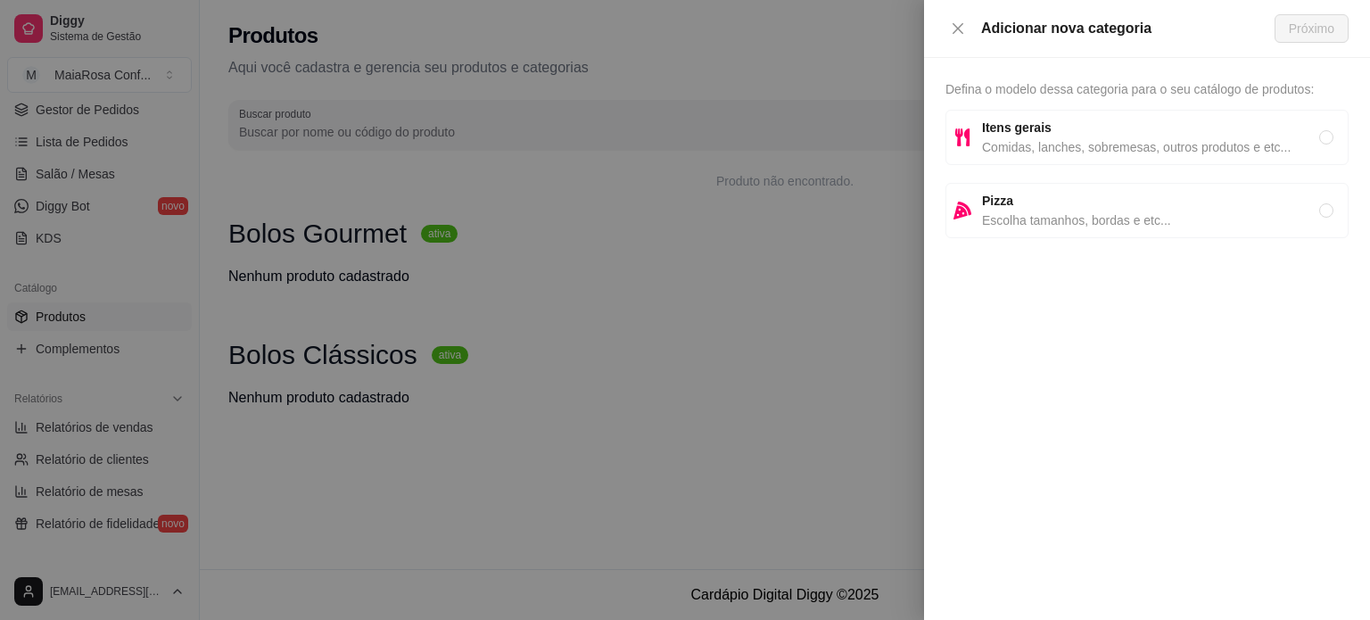
click at [1045, 133] on strong "Itens gerais" at bounding box center [1017, 127] width 70 height 14
radio input "true"
click at [1304, 28] on span "Próximo" at bounding box center [1311, 29] width 45 height 20
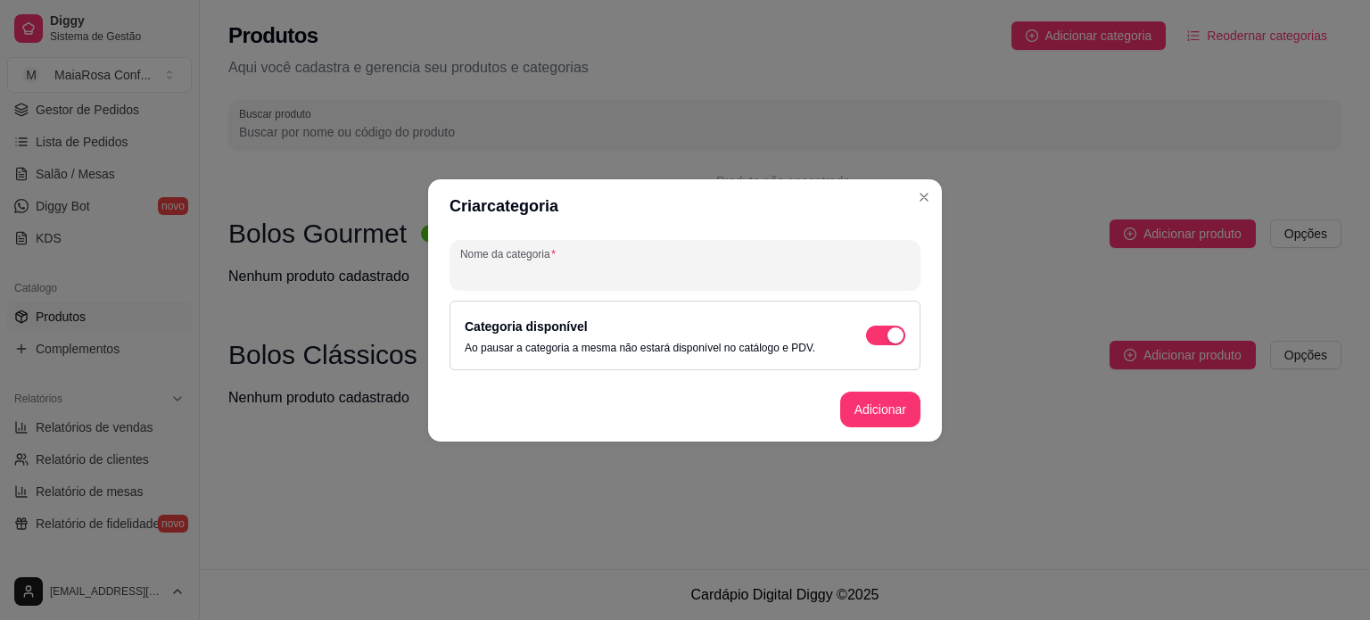
click at [623, 268] on input "Nome da categoria" at bounding box center [685, 272] width 450 height 18
type input "Bolos Charlottes"
click at [875, 402] on button "Adicionar" at bounding box center [880, 409] width 78 height 35
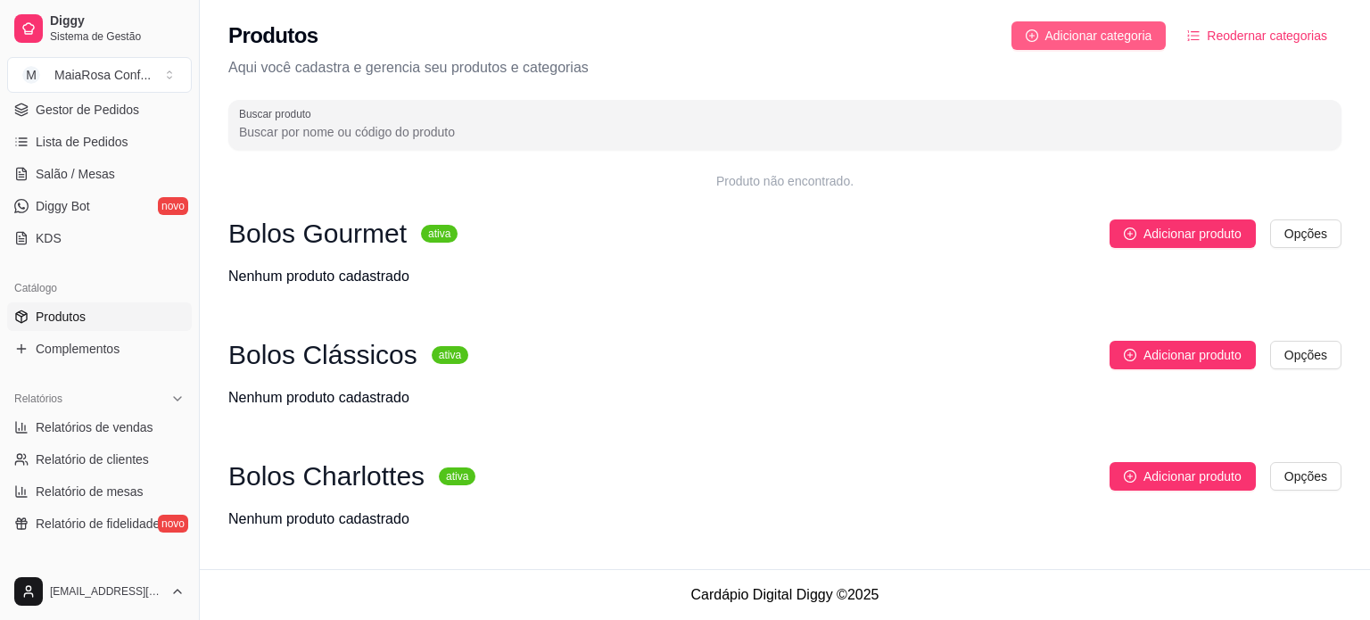
click at [1080, 35] on span "Adicionar categoria" at bounding box center [1098, 36] width 107 height 20
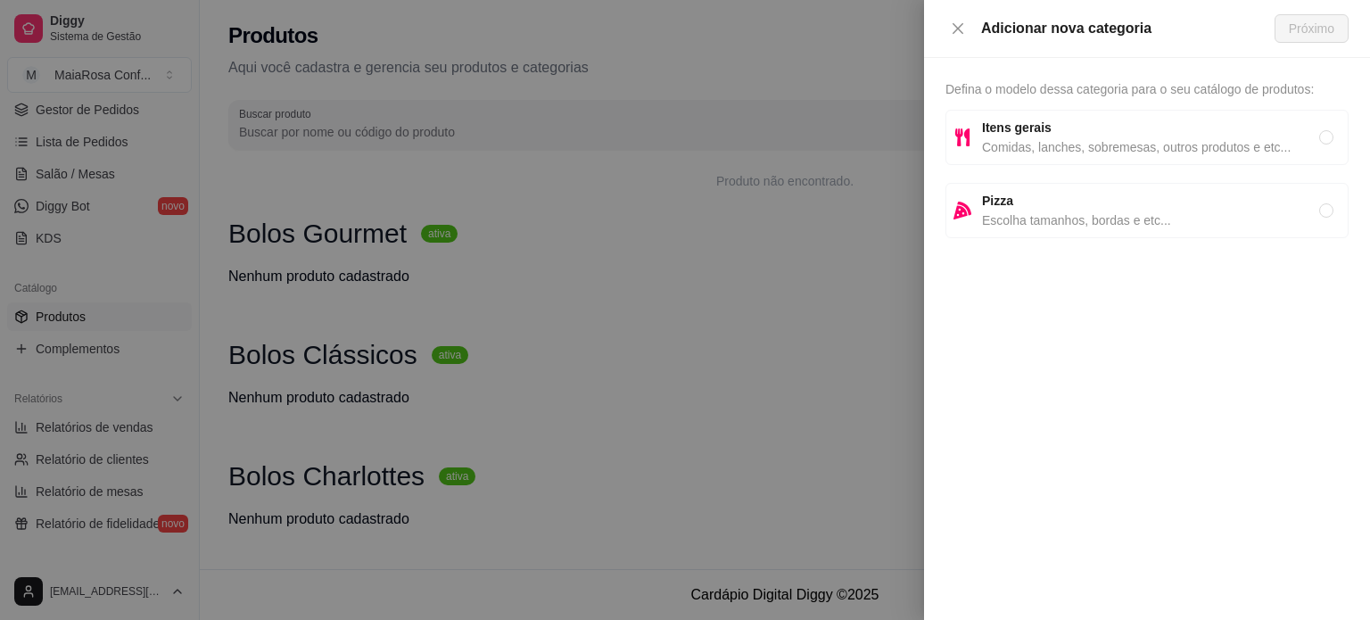
click at [1069, 135] on span "Itens gerais" at bounding box center [1150, 128] width 337 height 20
radio input "true"
click at [1293, 30] on span "Próximo" at bounding box center [1311, 29] width 45 height 20
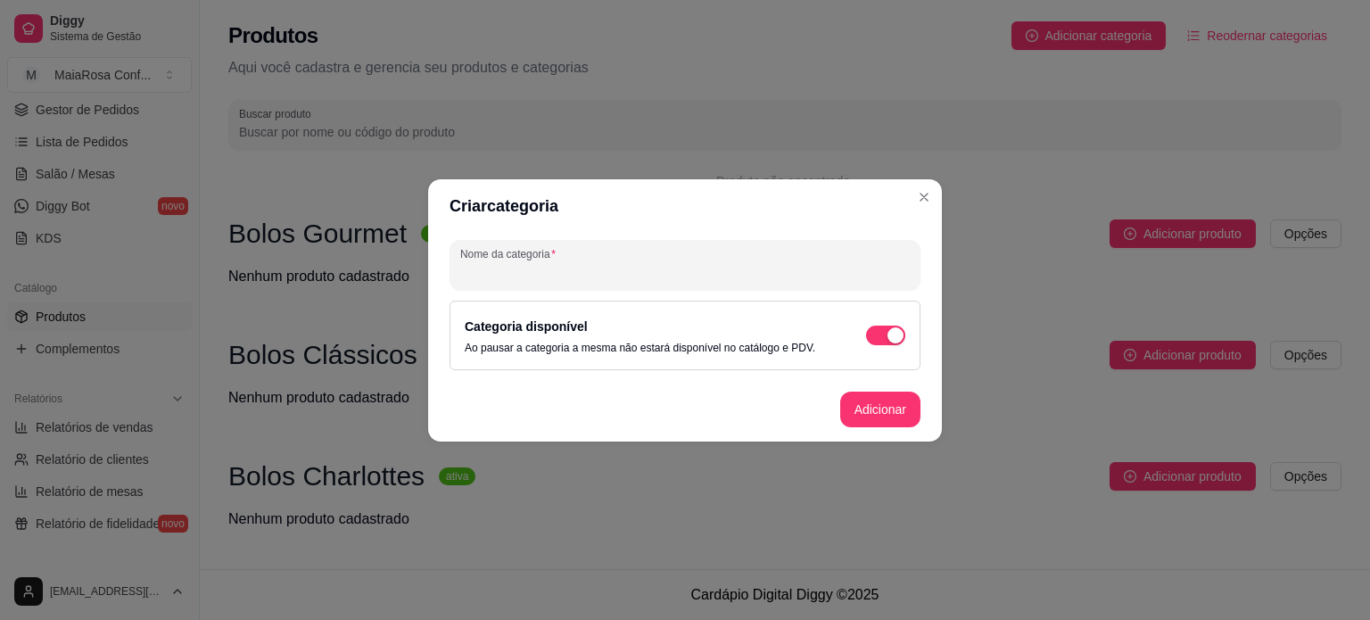
click at [573, 267] on input "Nome da categoria" at bounding box center [685, 272] width 450 height 18
type input "Mini bolos Caseirinhos"
click at [881, 409] on button "Adicionar" at bounding box center [880, 409] width 78 height 35
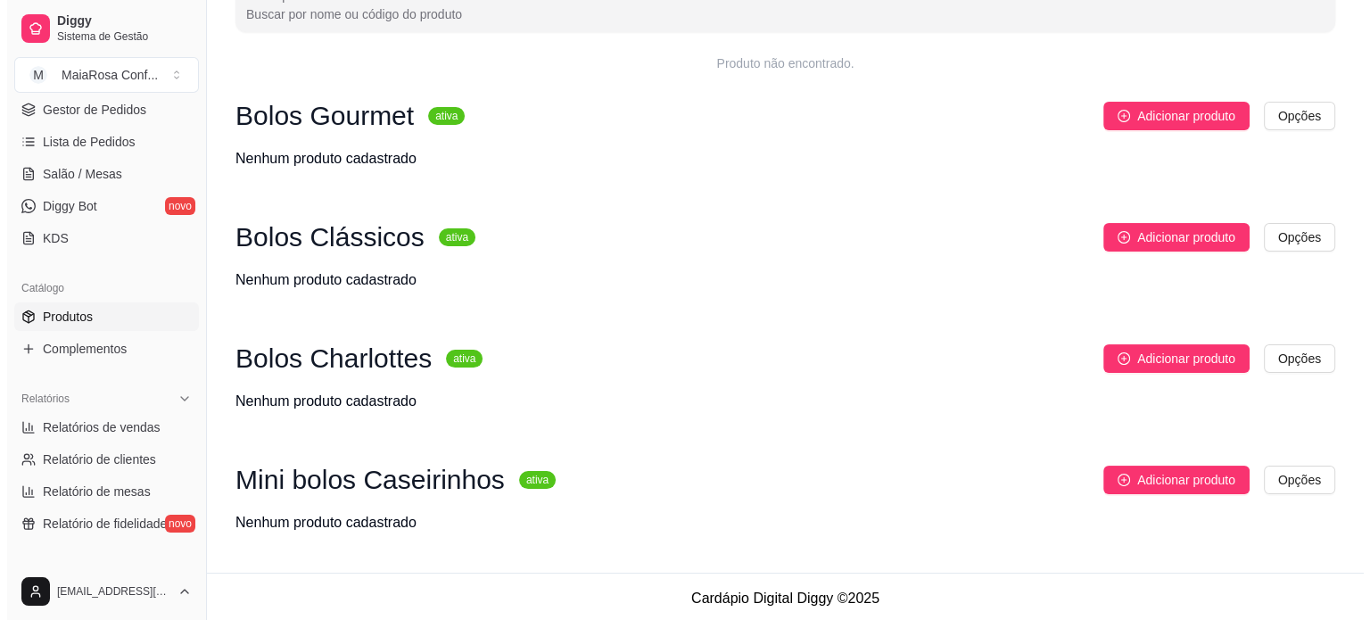
scroll to position [121, 0]
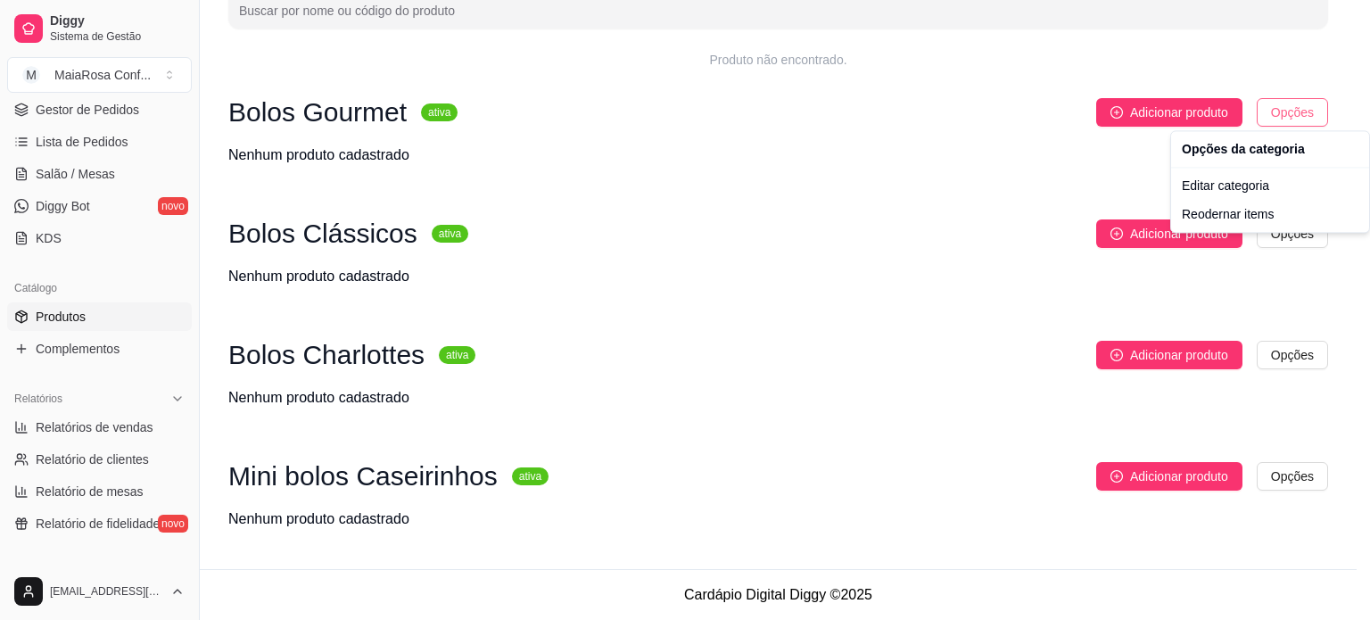
click at [1295, 111] on html "Diggy Sistema de Gestão M MaiaRosa Conf ... Loja aberta Período gratuito até 16…" at bounding box center [685, 189] width 1370 height 620
click at [1267, 186] on div "Editar categoria" at bounding box center [1270, 185] width 191 height 29
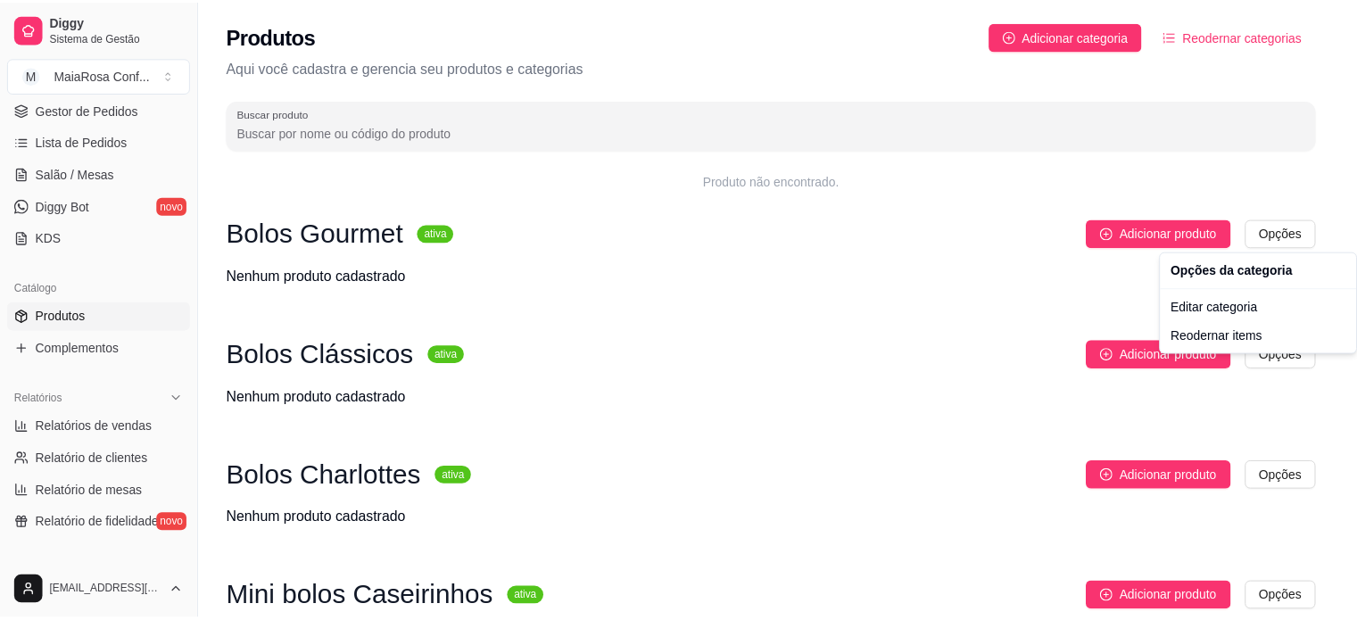
scroll to position [0, 0]
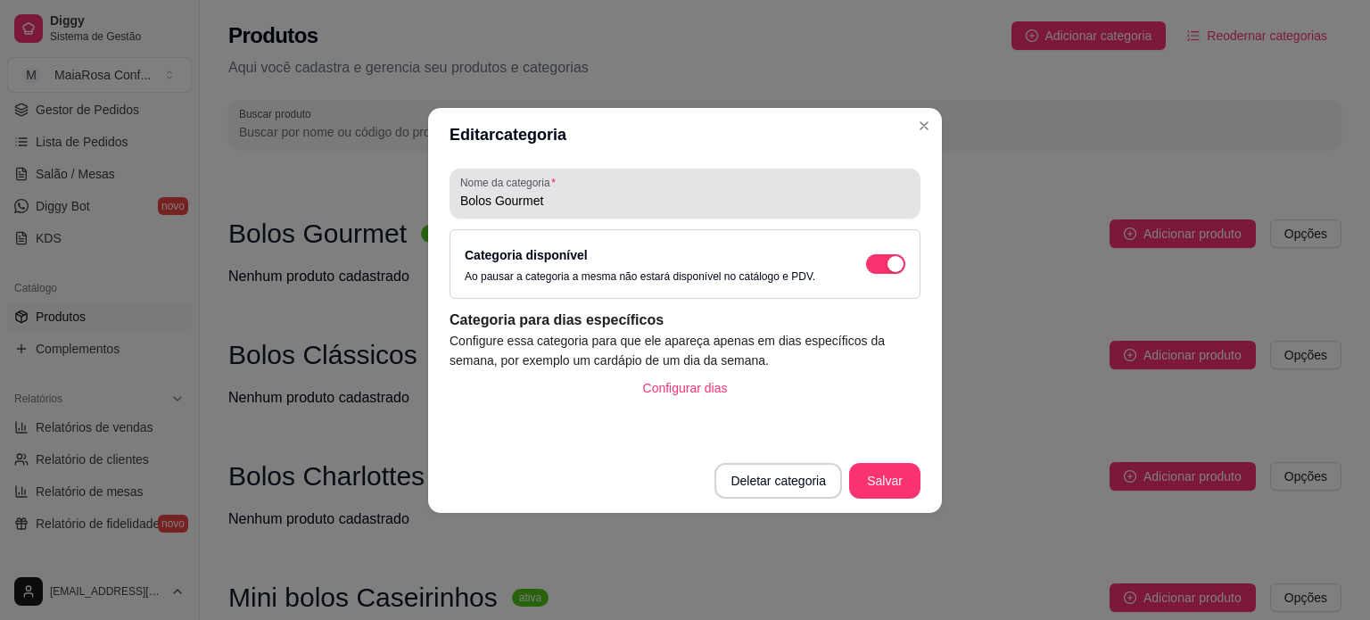
drag, startPoint x: 549, startPoint y: 181, endPoint x: 556, endPoint y: 195, distance: 16.0
click at [551, 192] on div "Nome da categoria Bolos Gourmet" at bounding box center [685, 194] width 471 height 50
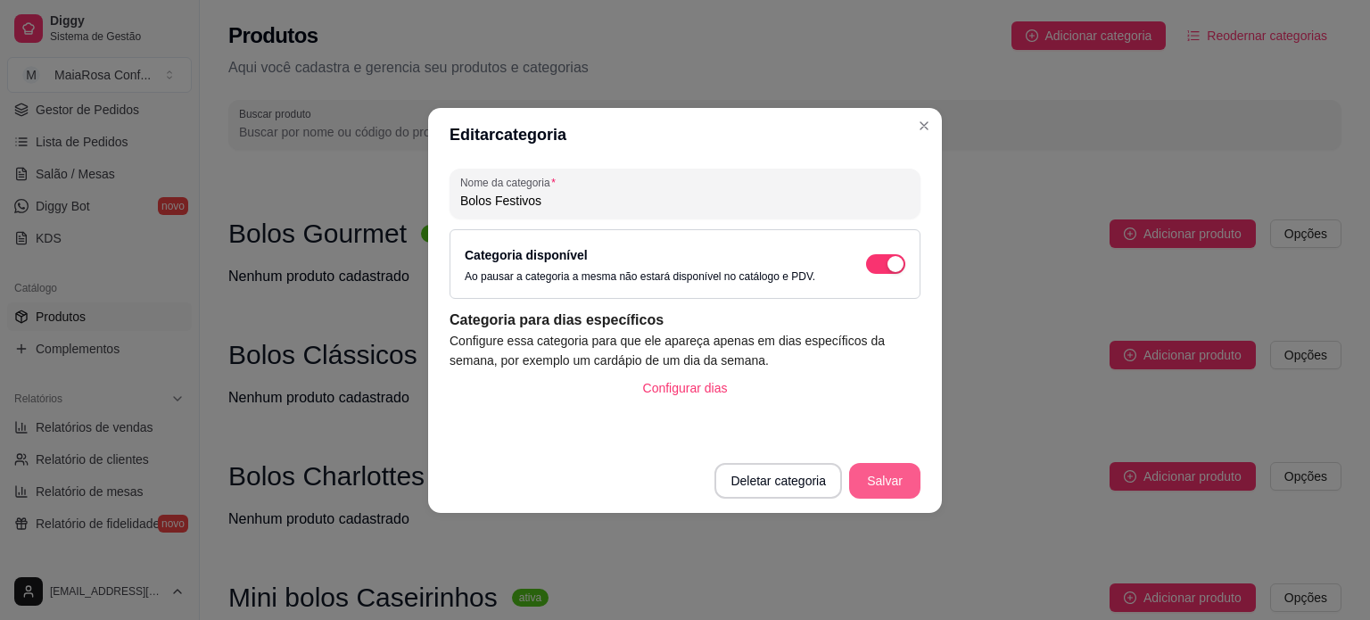
type input "Bolos Festivos"
click at [901, 483] on button "Salvar" at bounding box center [884, 481] width 71 height 36
click at [888, 479] on button "Salvar" at bounding box center [885, 480] width 70 height 35
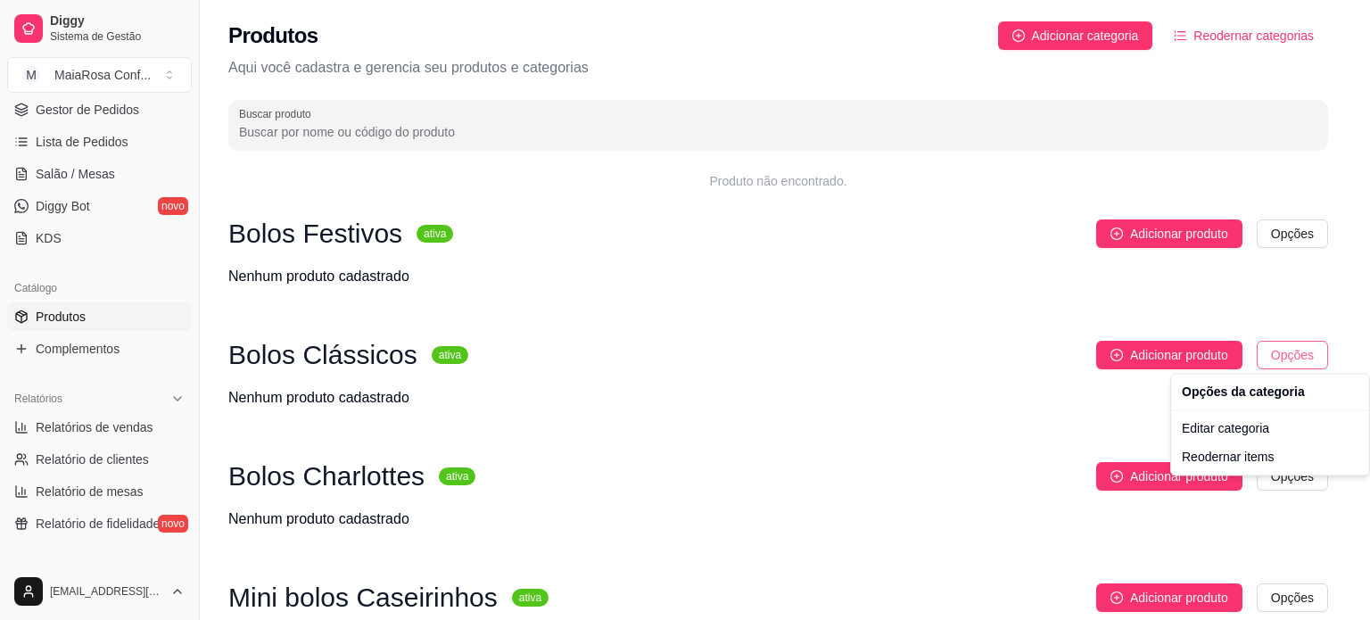
click at [1293, 360] on html "Diggy Sistema de Gestão M MaiaRosa Conf ... Loja aberta Período gratuito até 16…" at bounding box center [685, 310] width 1370 height 620
click at [1228, 433] on div "Editar categoria" at bounding box center [1270, 428] width 191 height 29
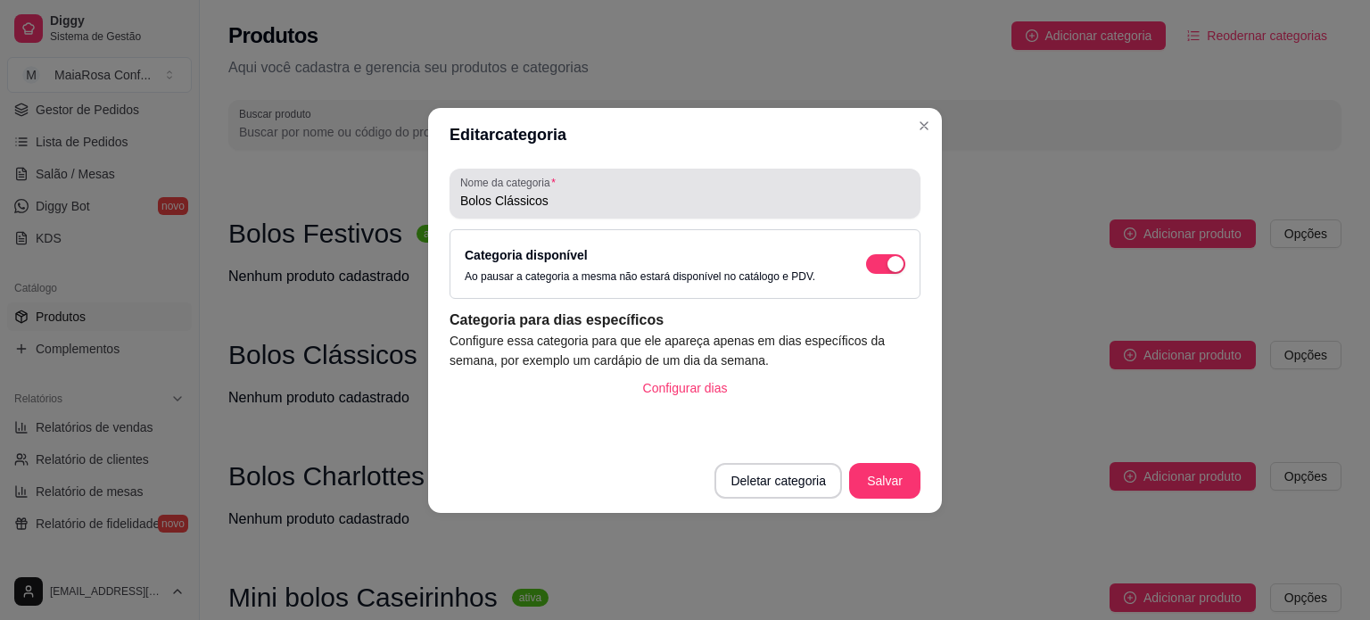
click at [615, 198] on input "Bolos Clássicos" at bounding box center [685, 201] width 450 height 18
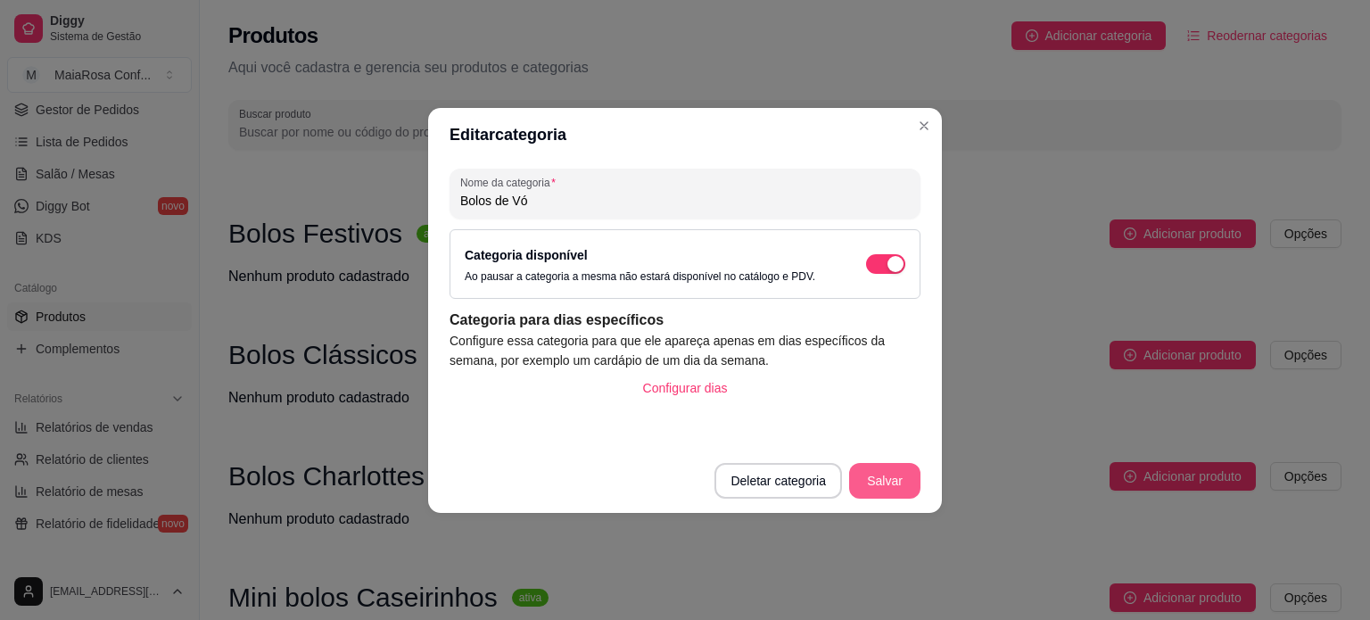
type input "Bolos de Vó"
click at [879, 477] on button "Salvar" at bounding box center [884, 481] width 71 height 36
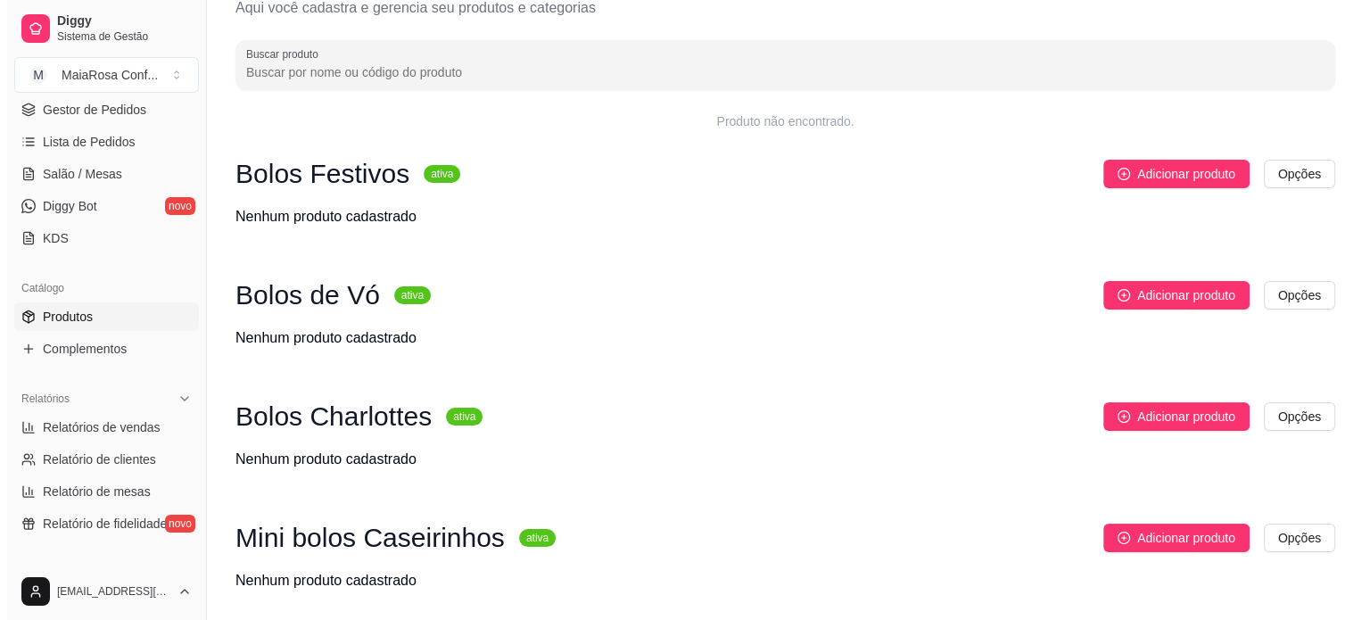
scroll to position [89, 0]
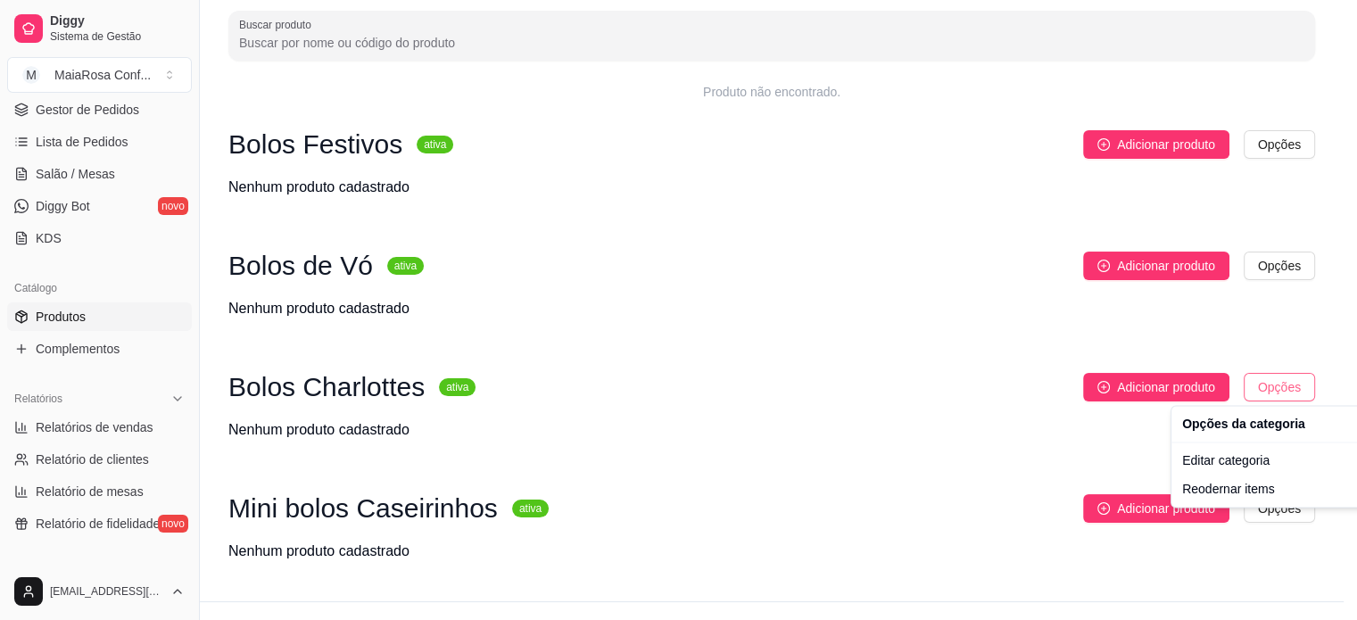
click at [1299, 388] on html "Diggy Sistema de Gestão M MaiaRosa Conf ... Loja aberta Período gratuito até 16…" at bounding box center [678, 221] width 1357 height 620
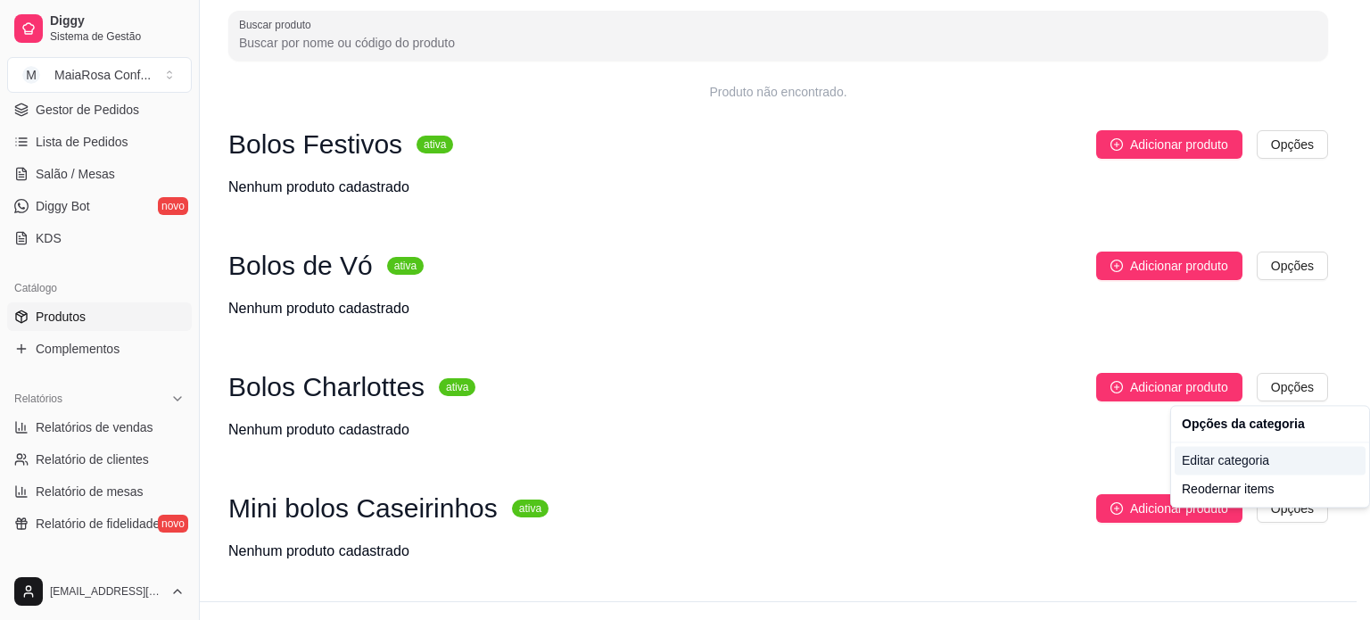
click at [1239, 459] on div "Editar categoria" at bounding box center [1270, 460] width 191 height 29
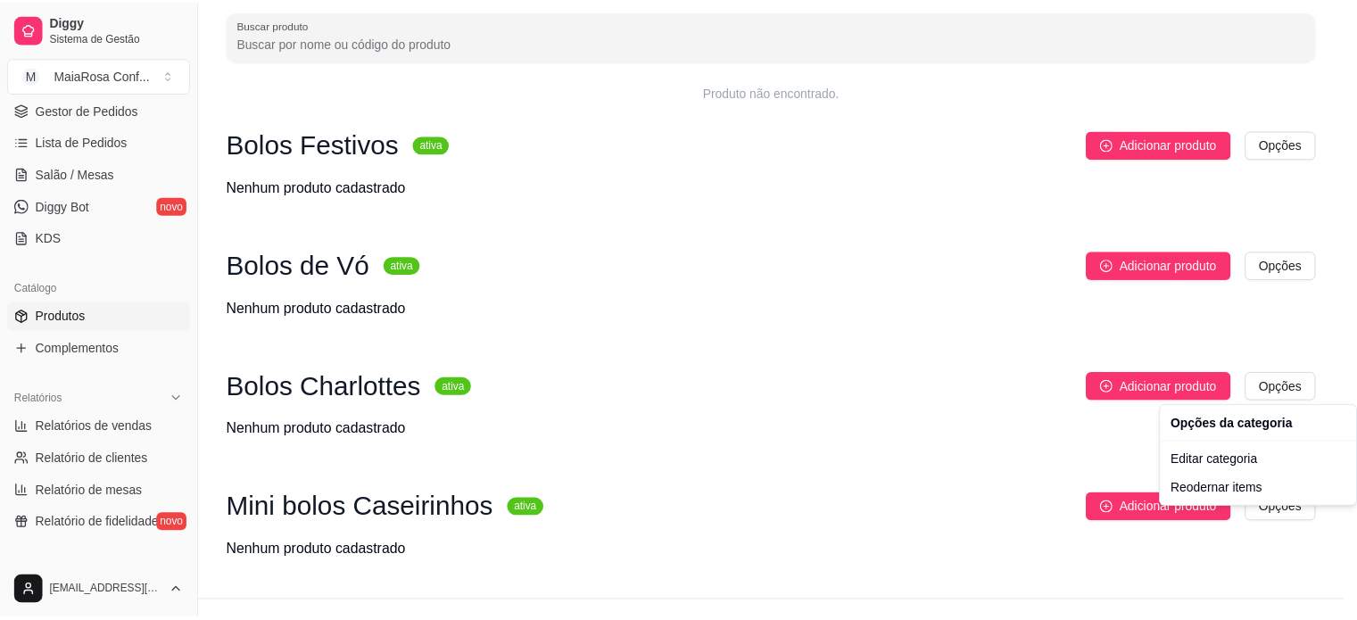
scroll to position [0, 0]
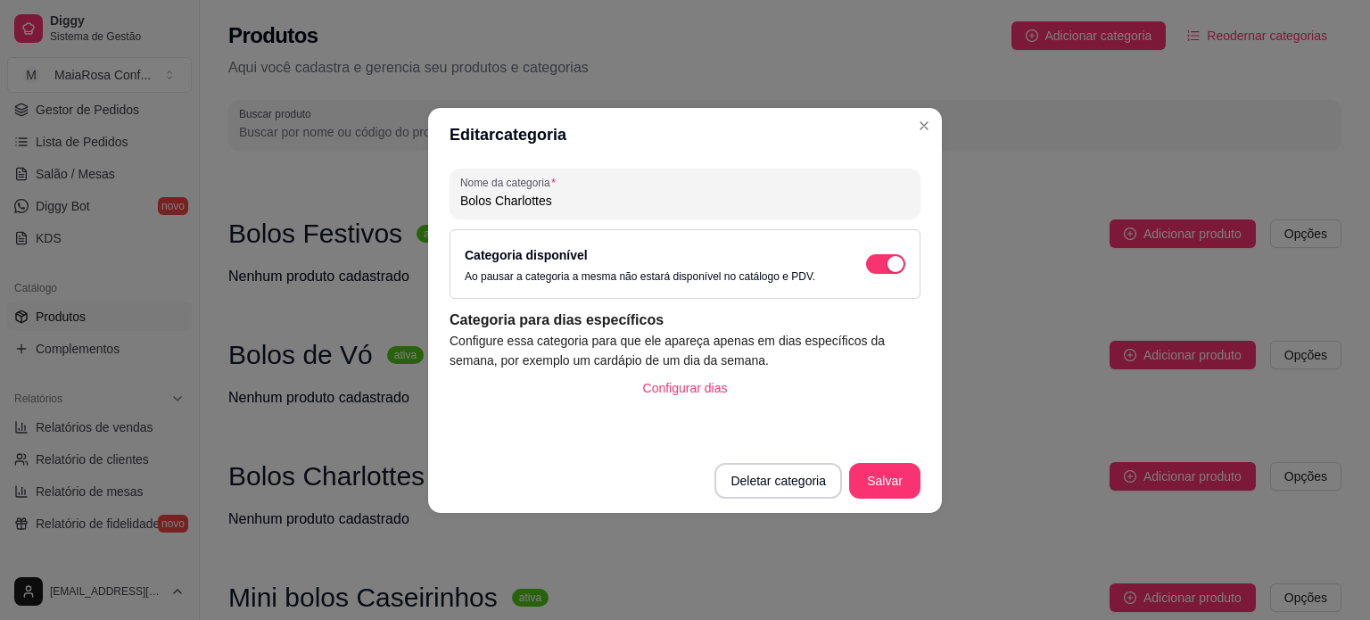
click at [609, 202] on input "Bolos Charlottes" at bounding box center [685, 201] width 450 height 18
type input "Bolos Charlottes"
click at [886, 474] on button "Salvar" at bounding box center [885, 480] width 70 height 35
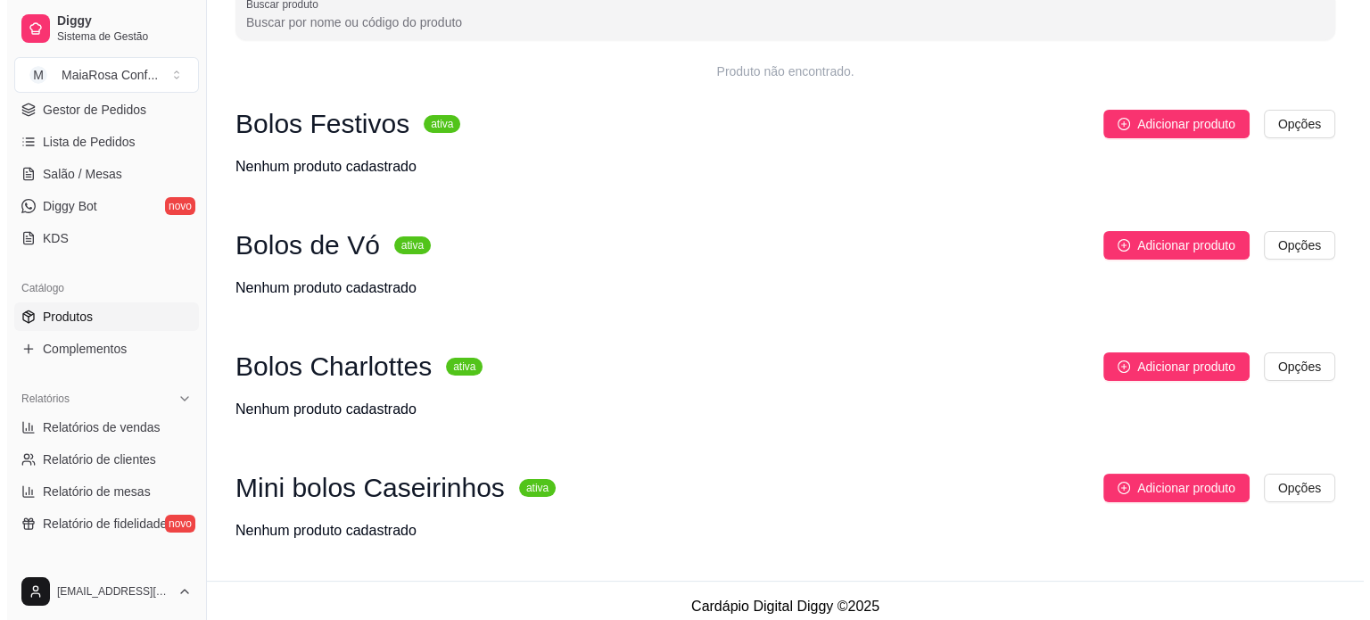
scroll to position [121, 0]
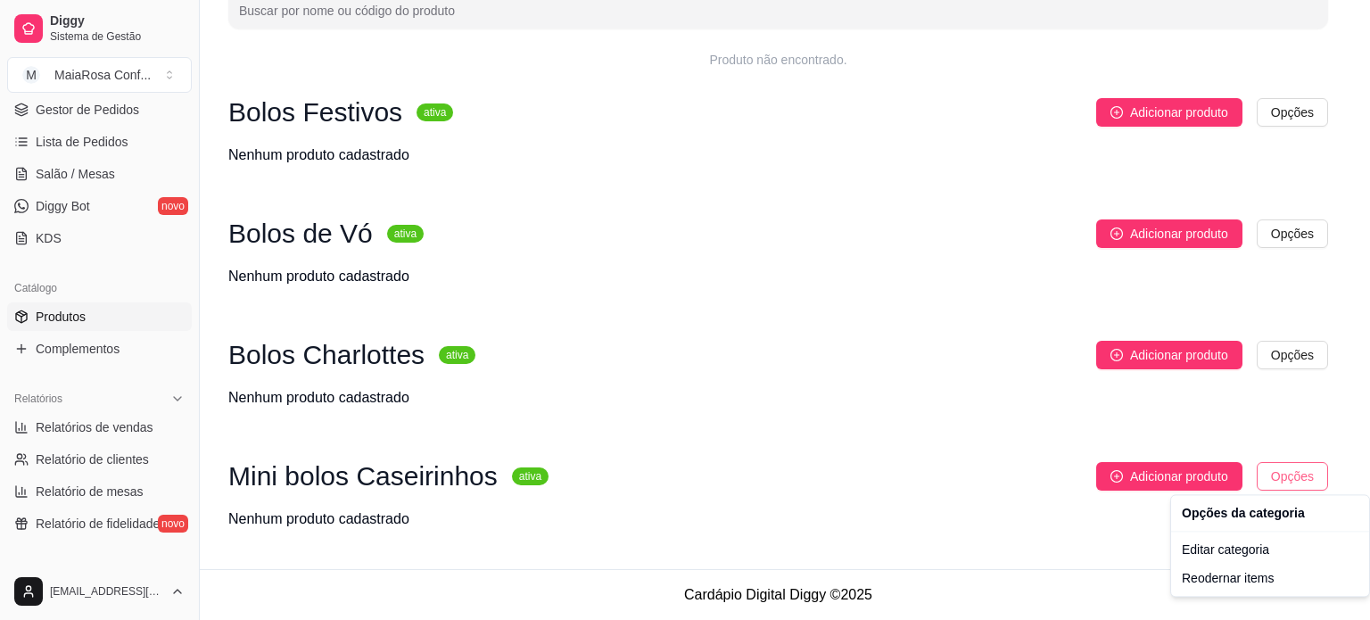
click at [1298, 475] on html "Diggy Sistema de Gestão M MaiaRosa Conf ... Loja aberta Período gratuito até 16…" at bounding box center [685, 189] width 1370 height 620
click at [1252, 549] on div "Editar categoria" at bounding box center [1270, 549] width 191 height 29
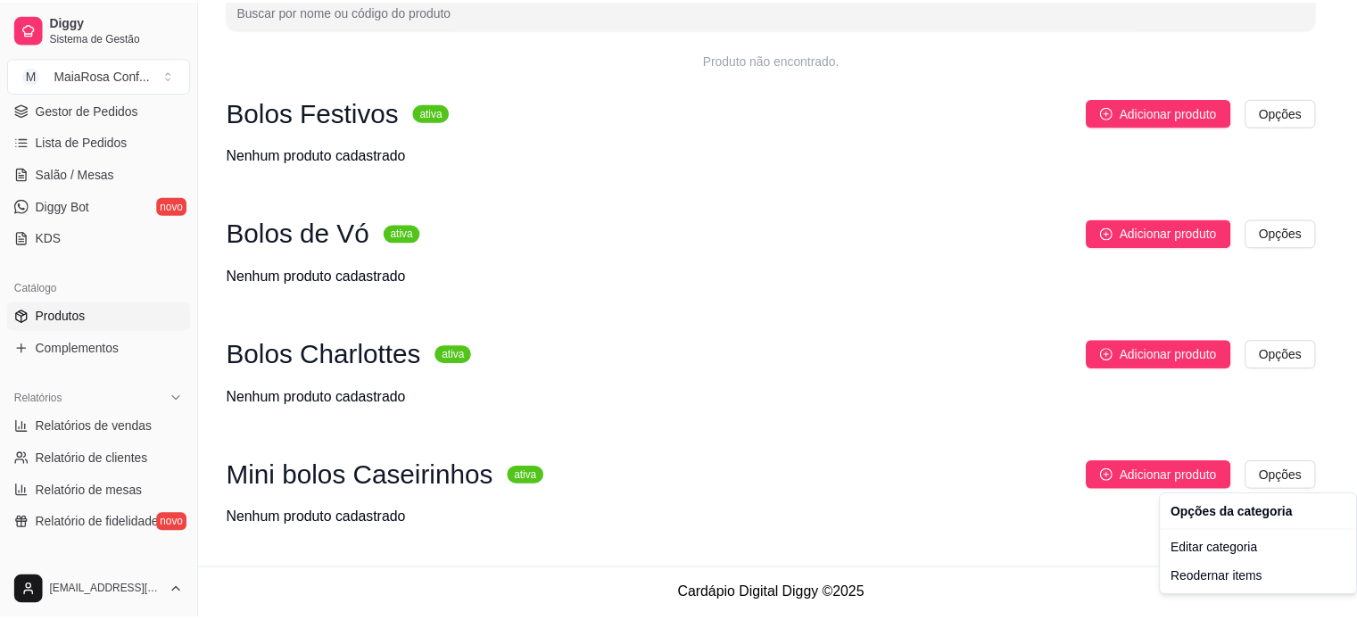
scroll to position [0, 0]
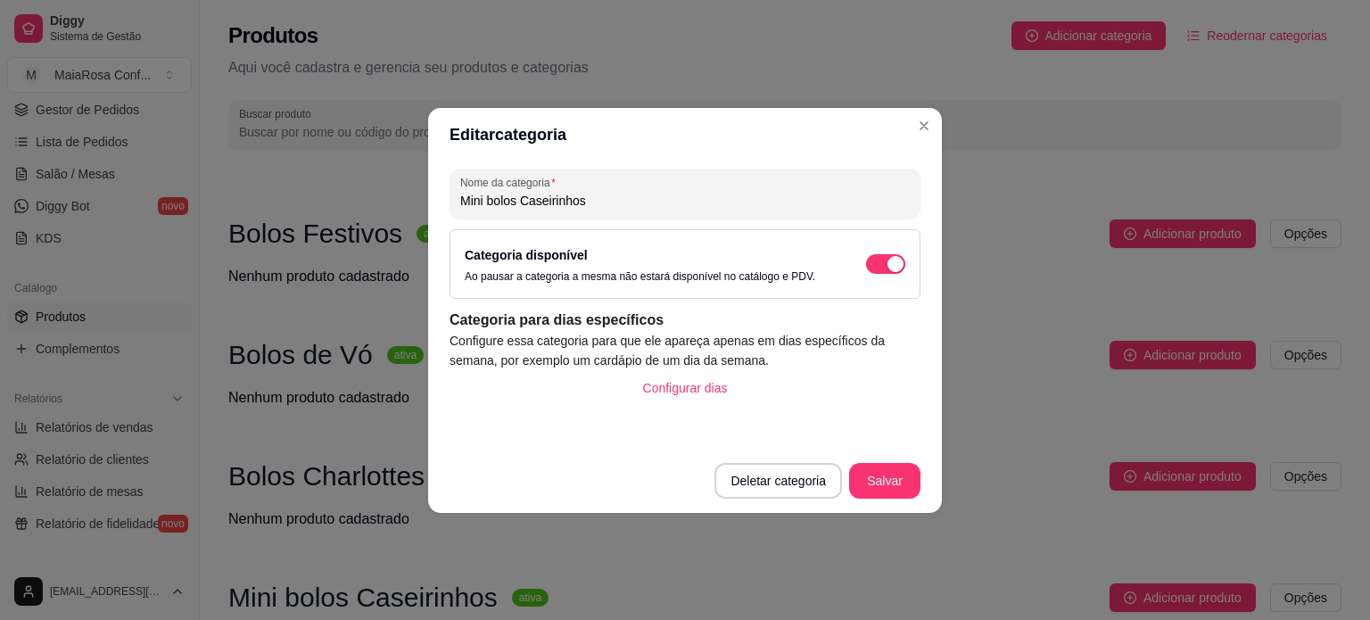
click at [651, 200] on input "Mini bolos Caseirinhos" at bounding box center [685, 201] width 450 height 18
drag, startPoint x: 651, startPoint y: 200, endPoint x: 455, endPoint y: 202, distance: 196.2
click at [455, 202] on div "Nome da categoria Mini bolos Caseirinhos" at bounding box center [685, 194] width 471 height 50
type input "Bolos Petit"
click at [888, 483] on button "Salvar" at bounding box center [884, 481] width 71 height 36
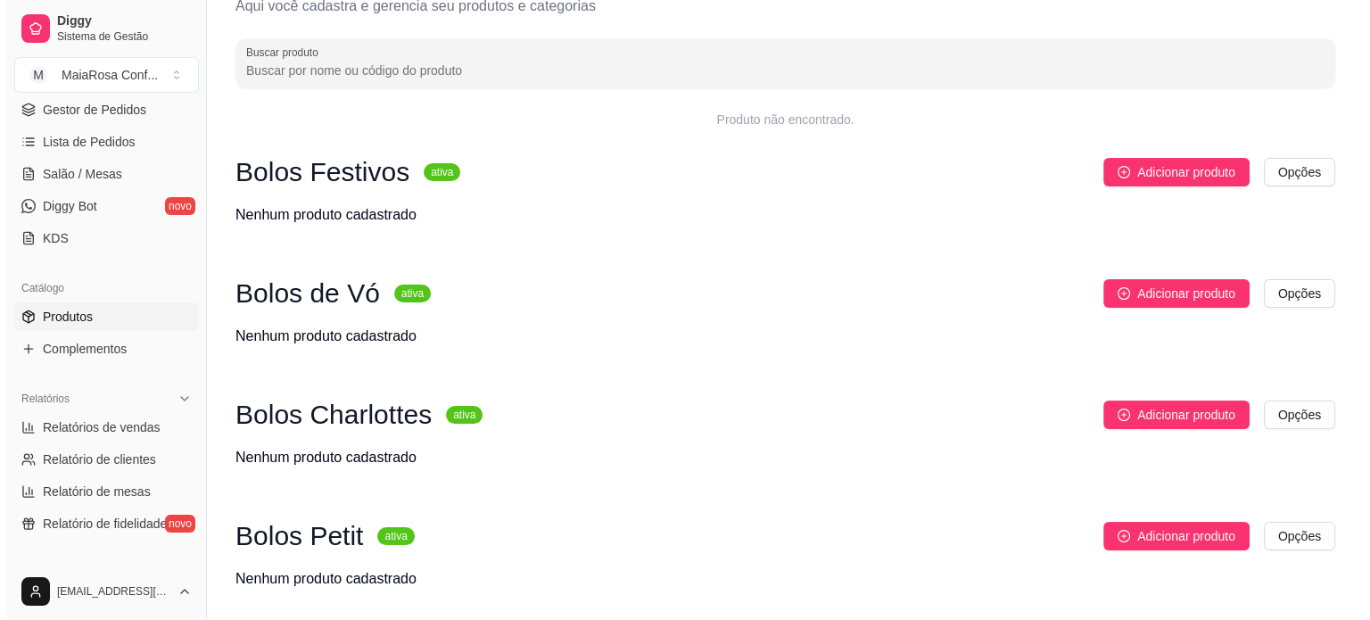
scroll to position [89, 0]
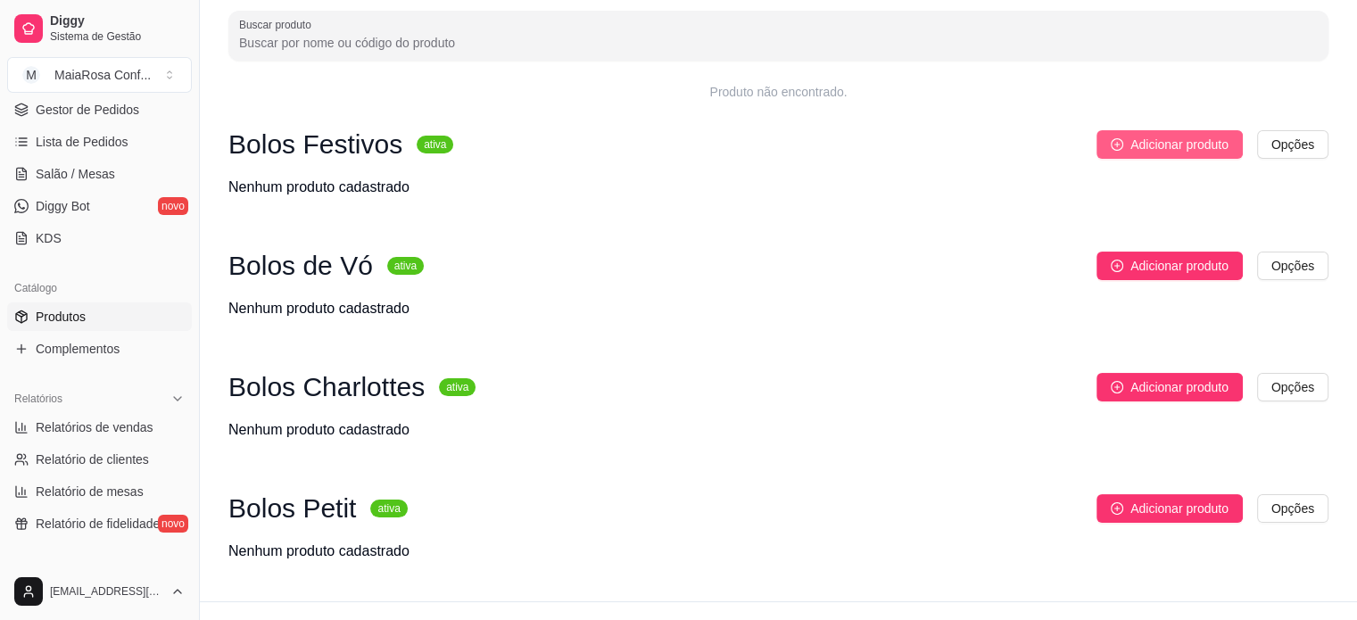
click at [1184, 144] on span "Adicionar produto" at bounding box center [1179, 145] width 98 height 20
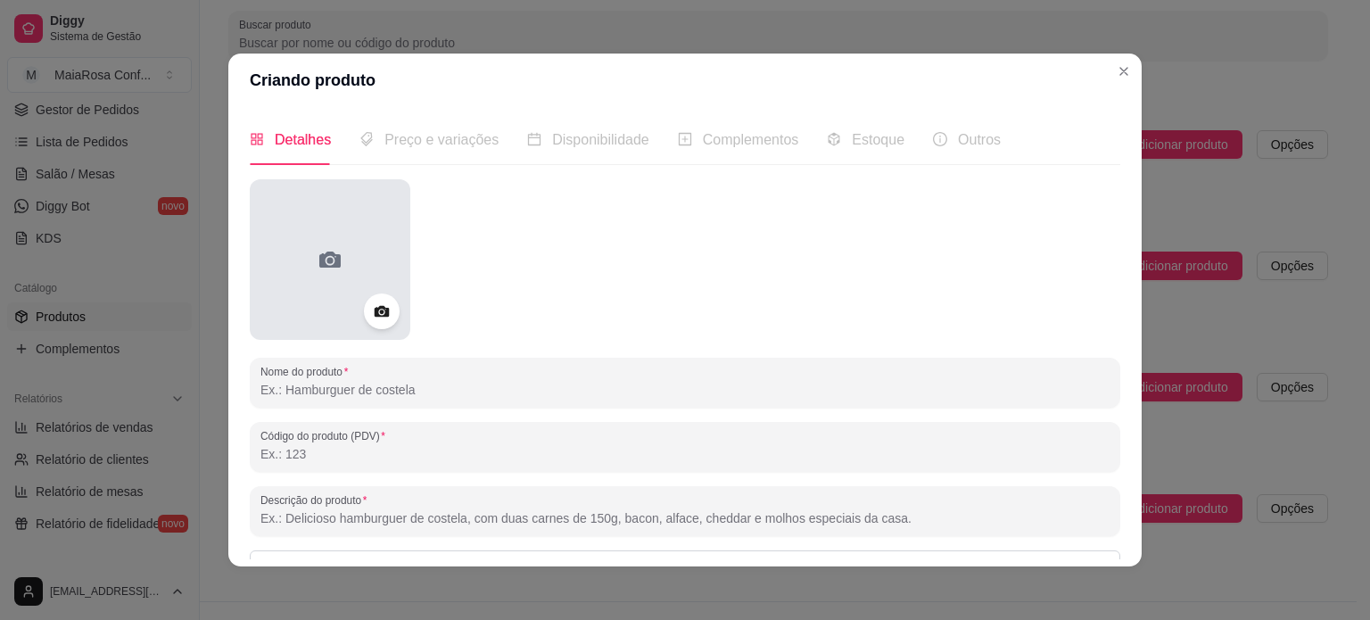
click at [319, 257] on icon at bounding box center [329, 260] width 21 height 16
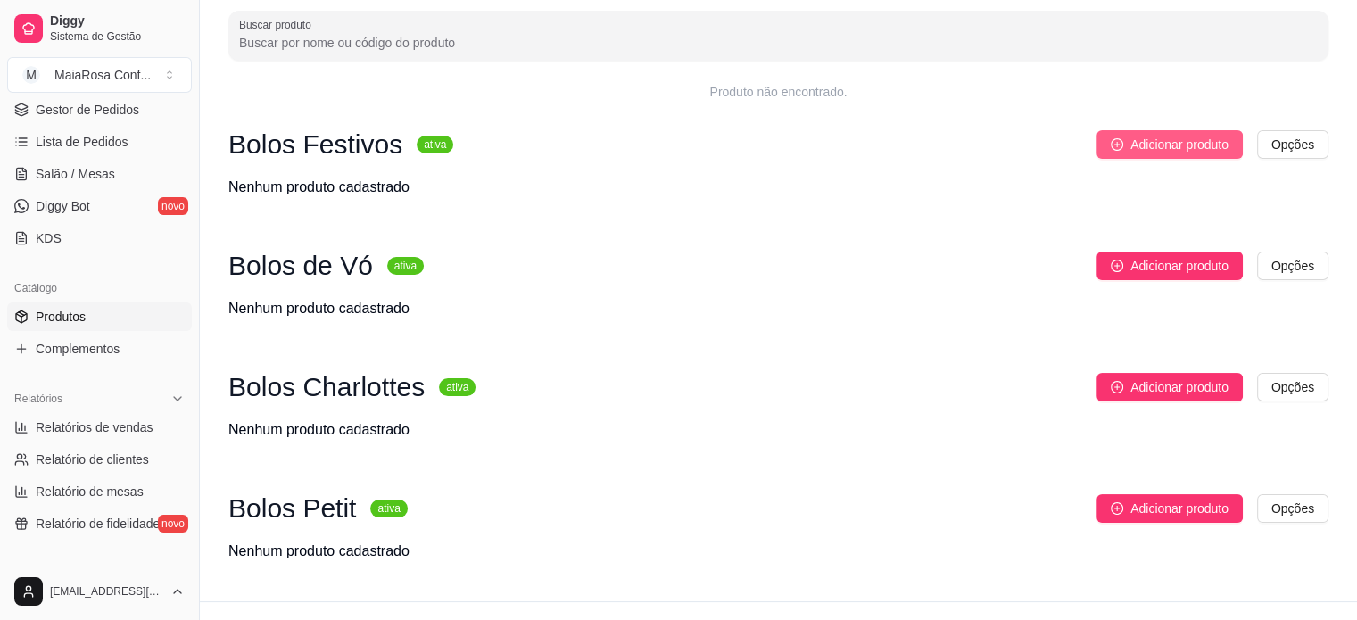
click at [1165, 144] on span "Adicionar produto" at bounding box center [1179, 145] width 98 height 20
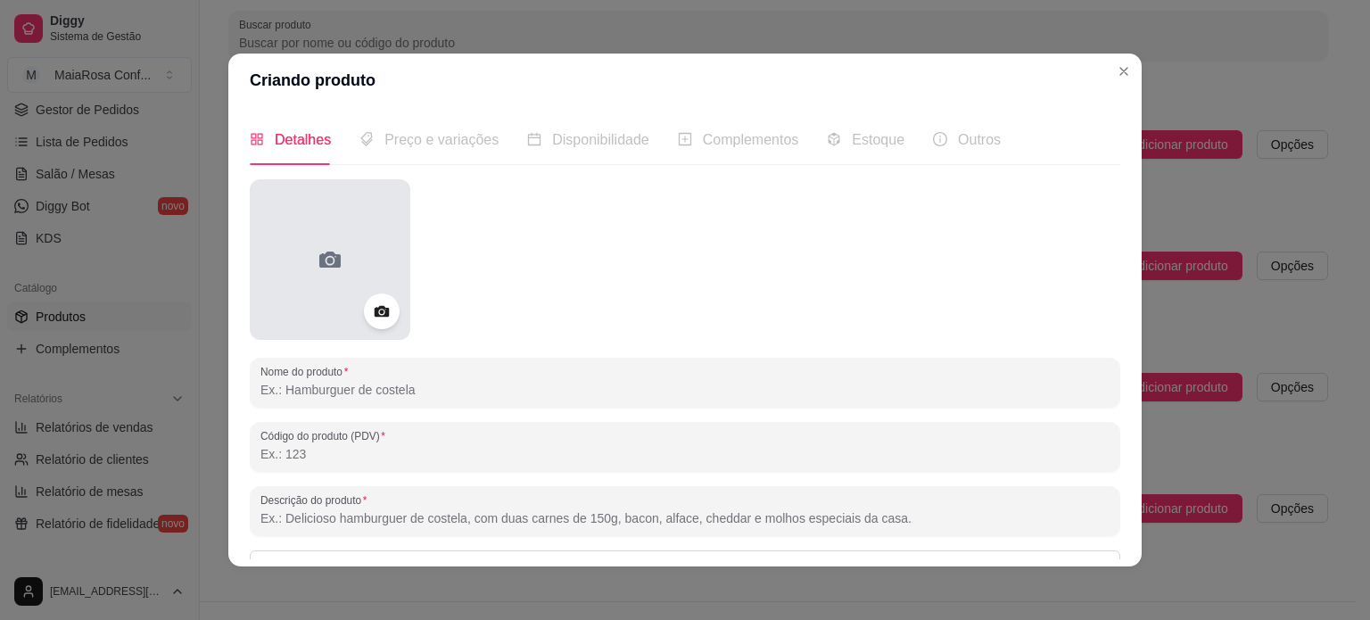
click at [328, 261] on icon at bounding box center [329, 260] width 21 height 16
click at [332, 267] on icon at bounding box center [330, 259] width 29 height 29
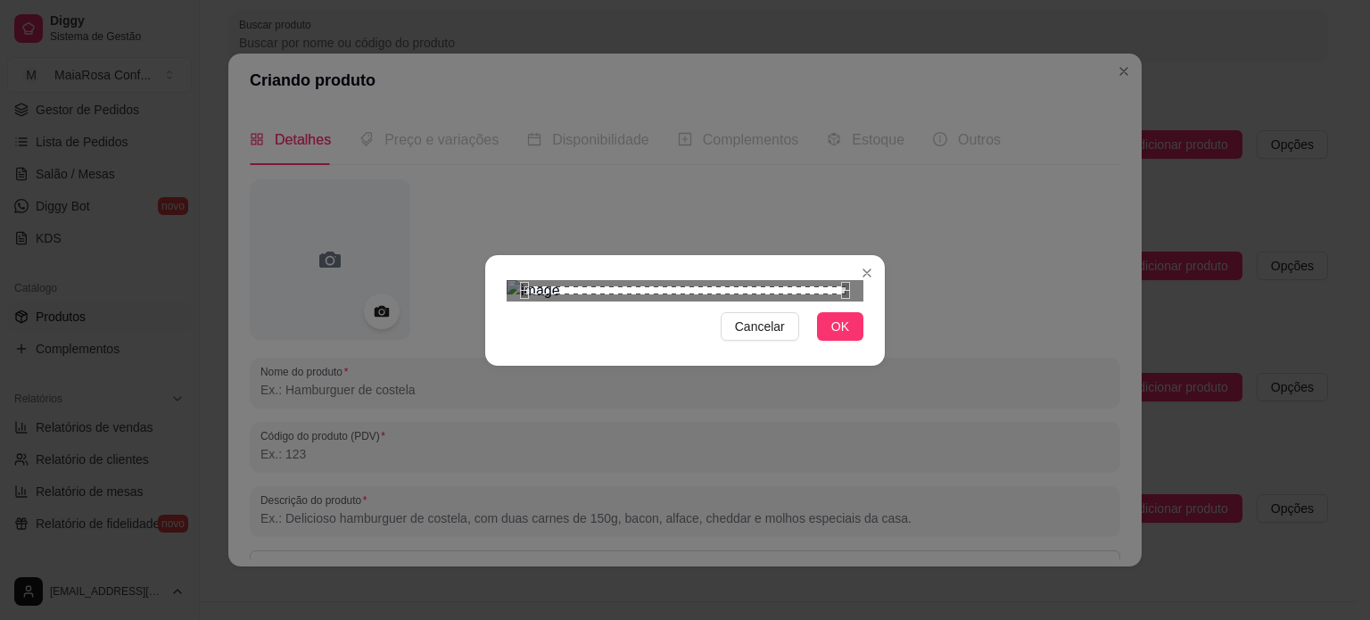
scroll to position [177, 0]
click at [841, 336] on span "OK" at bounding box center [840, 327] width 18 height 20
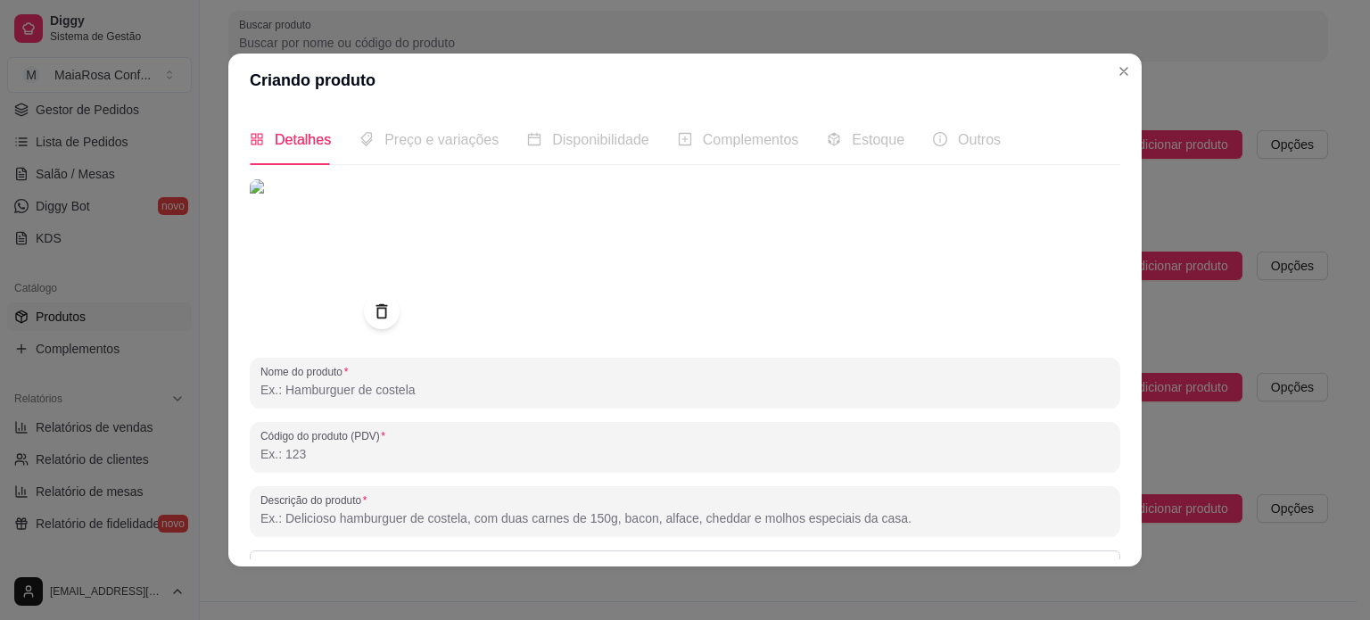
click at [437, 391] on input "Nome do produto" at bounding box center [684, 390] width 849 height 18
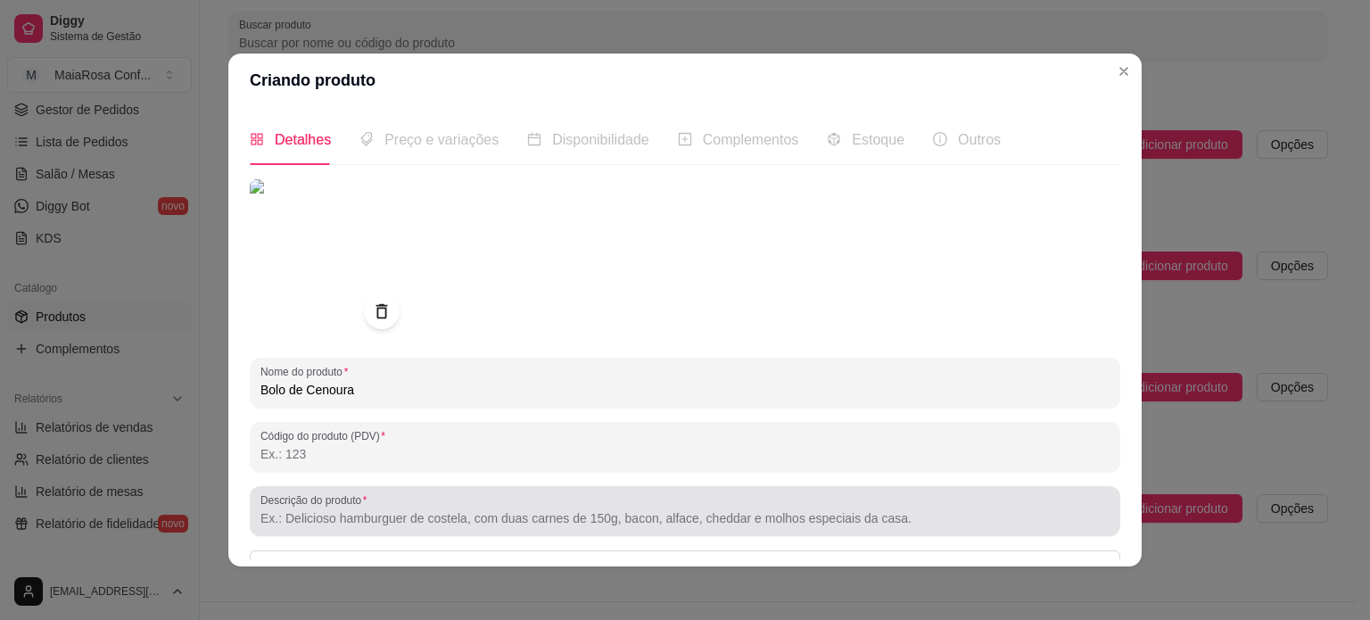
type input "Bolo de Cenoura"
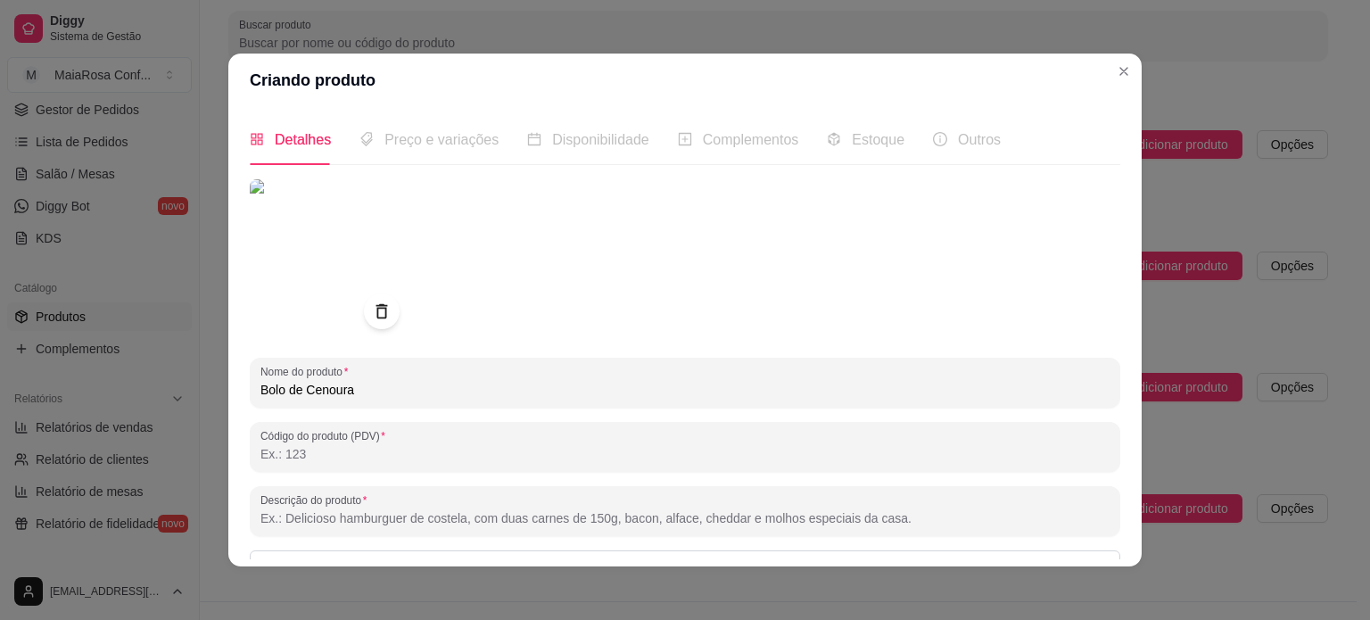
click at [522, 514] on input "Descrição do produto" at bounding box center [684, 518] width 849 height 18
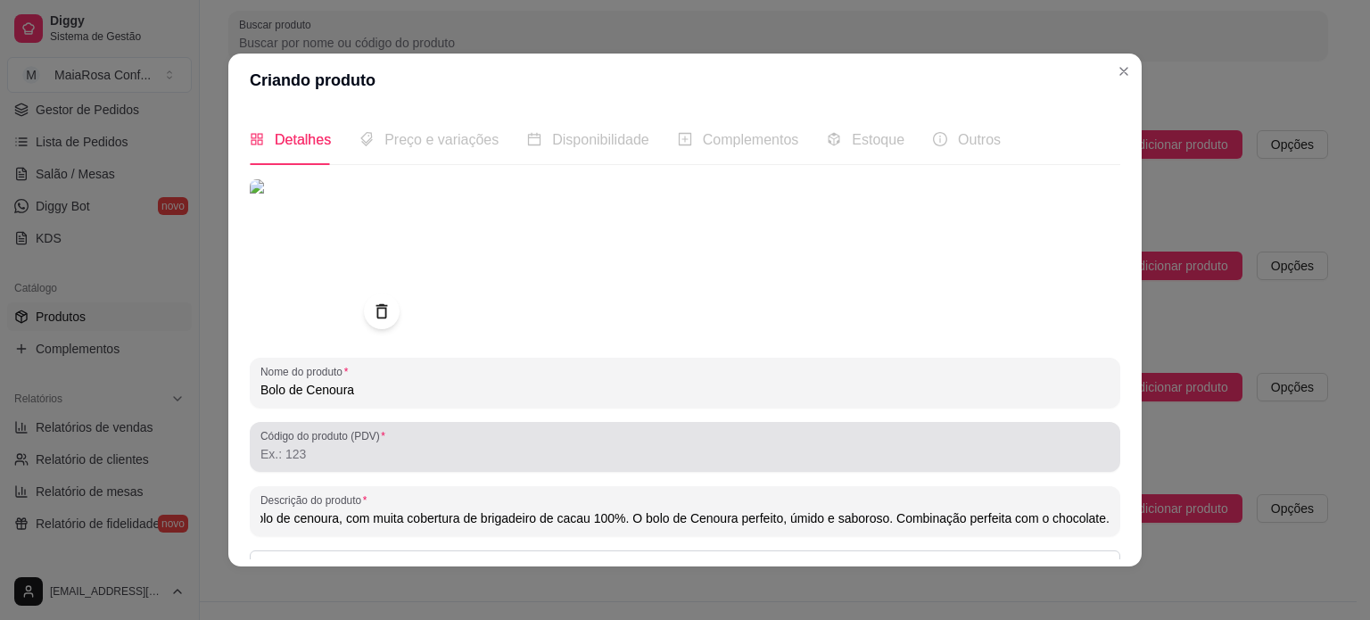
scroll to position [89, 0]
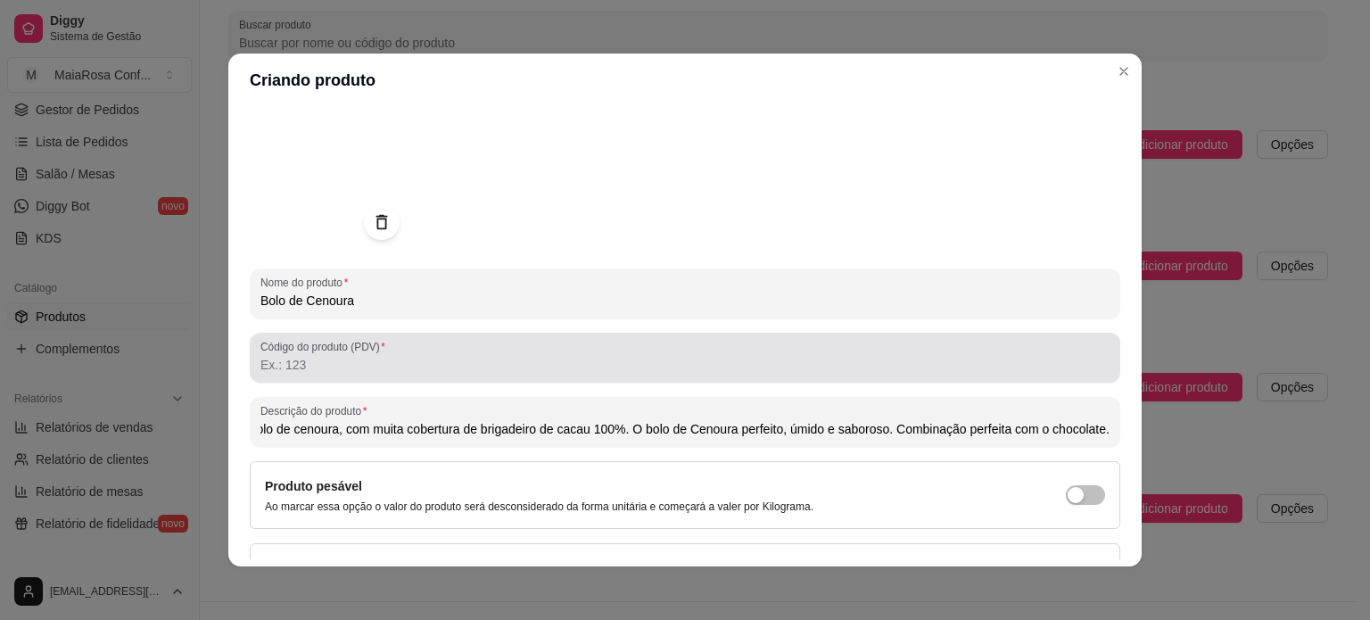
type input "Delicioso bolo de cenoura, com muita cobertura de brigadeiro de cacau 100%. O b…"
click at [350, 375] on div "Código do produto (PDV)" at bounding box center [685, 358] width 871 height 50
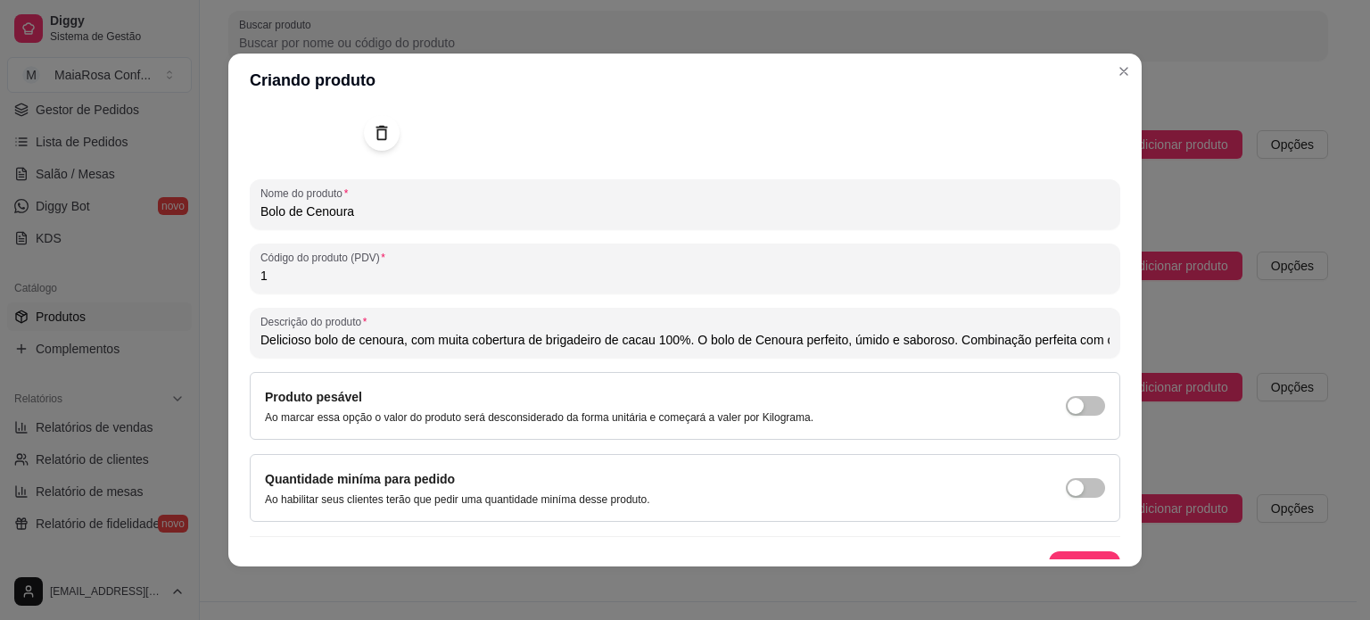
scroll to position [204, 0]
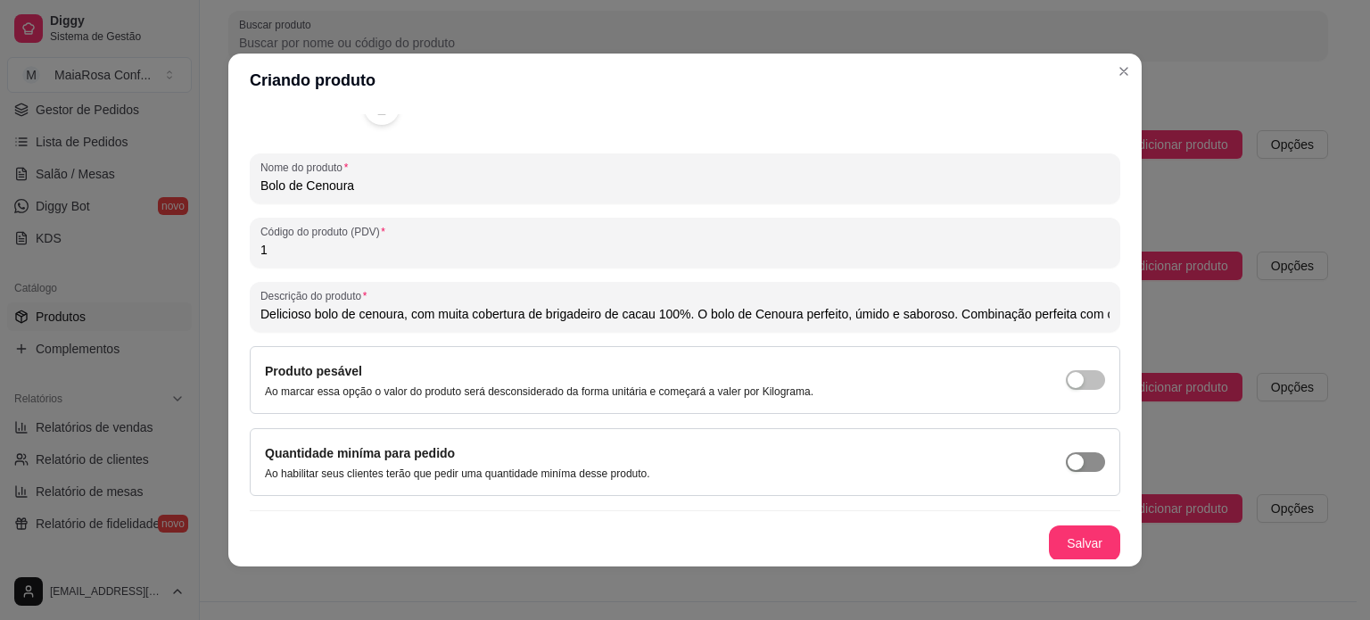
type input "1"
click at [1074, 462] on span "button" at bounding box center [1085, 462] width 39 height 20
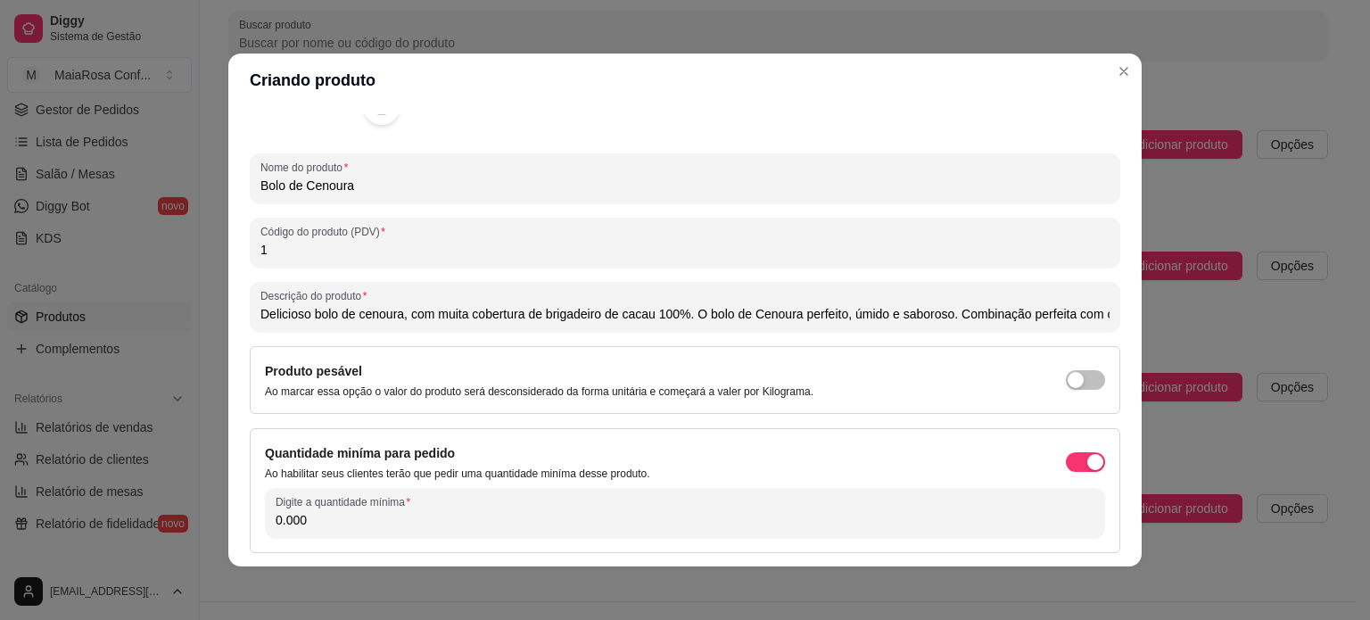
click at [486, 524] on input "0.000" at bounding box center [685, 520] width 819 height 18
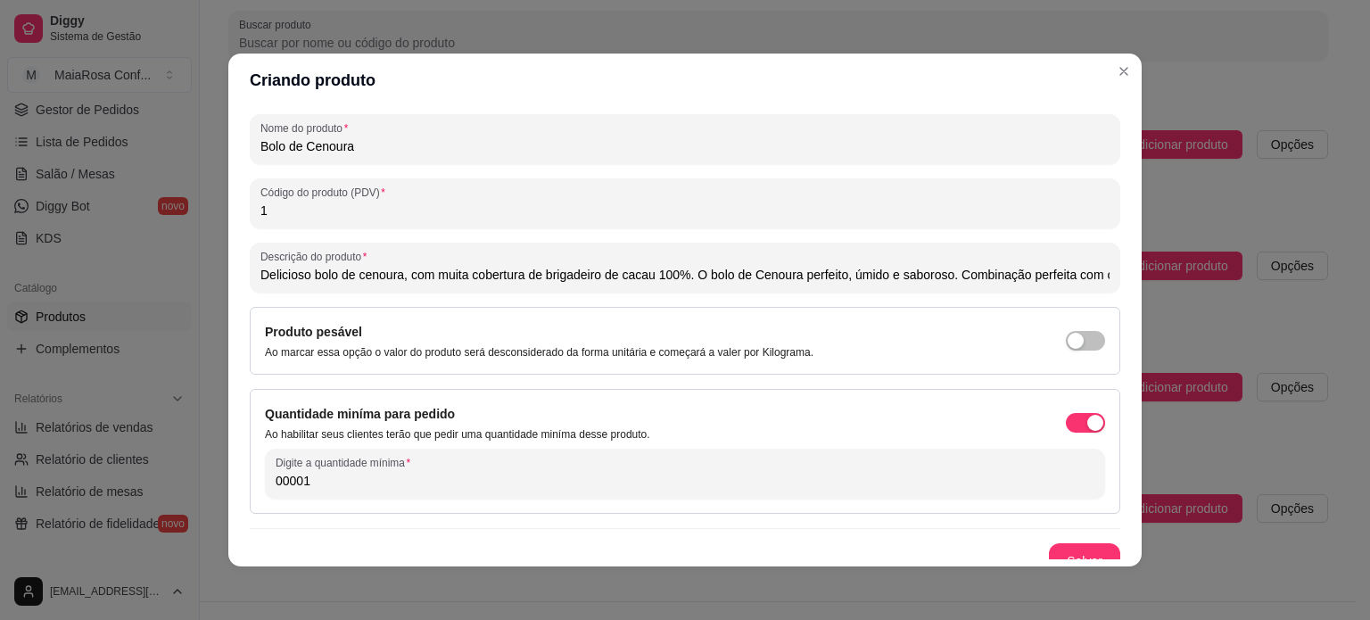
scroll to position [261, 0]
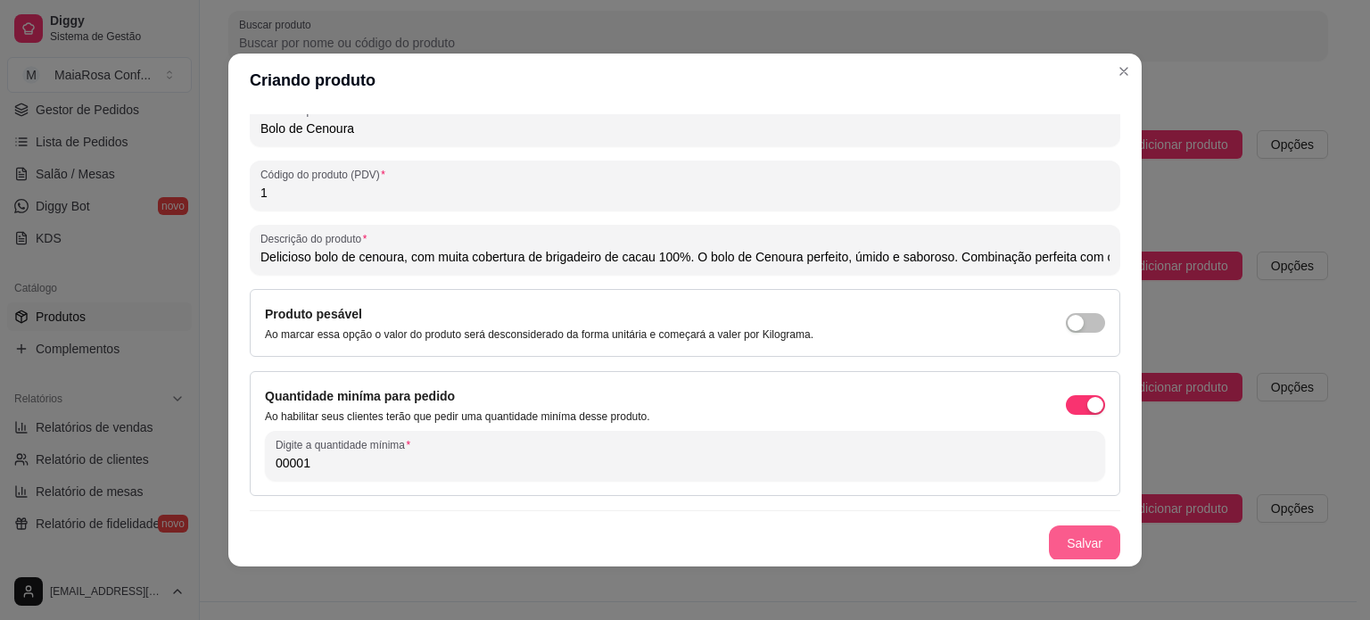
type input "00001"
click at [1066, 547] on button "Salvar" at bounding box center [1085, 543] width 70 height 35
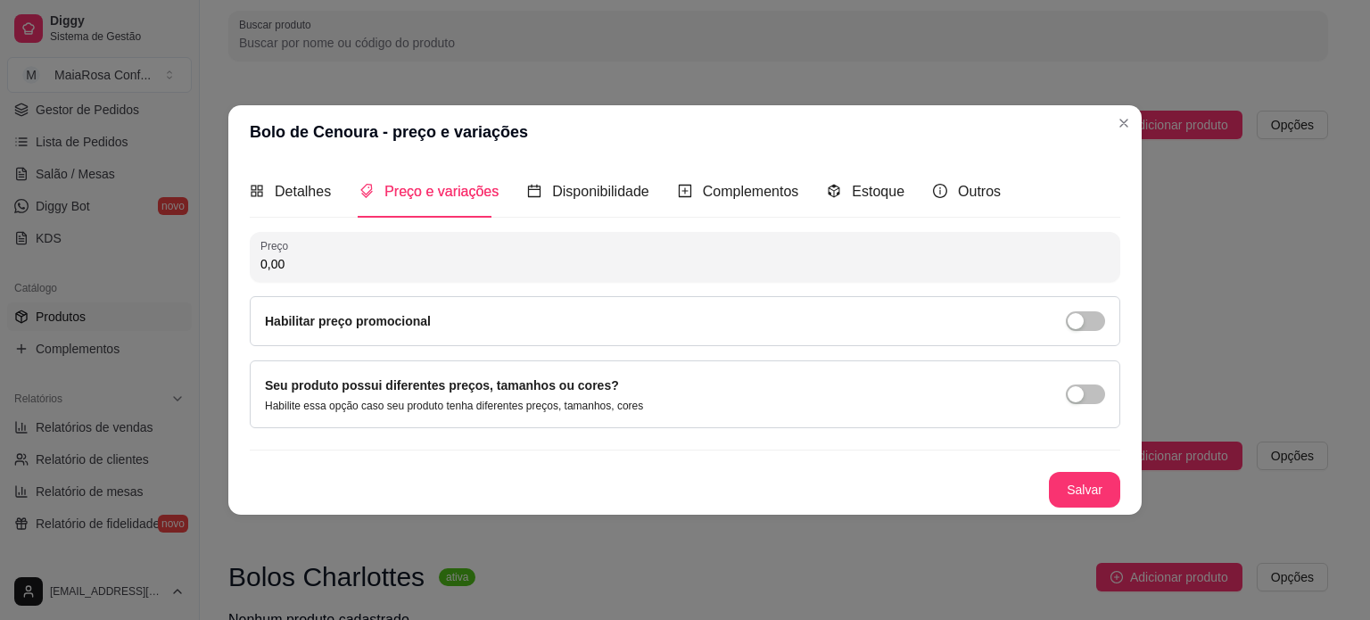
scroll to position [0, 0]
click at [592, 195] on span "Disponibilidade" at bounding box center [600, 191] width 97 height 15
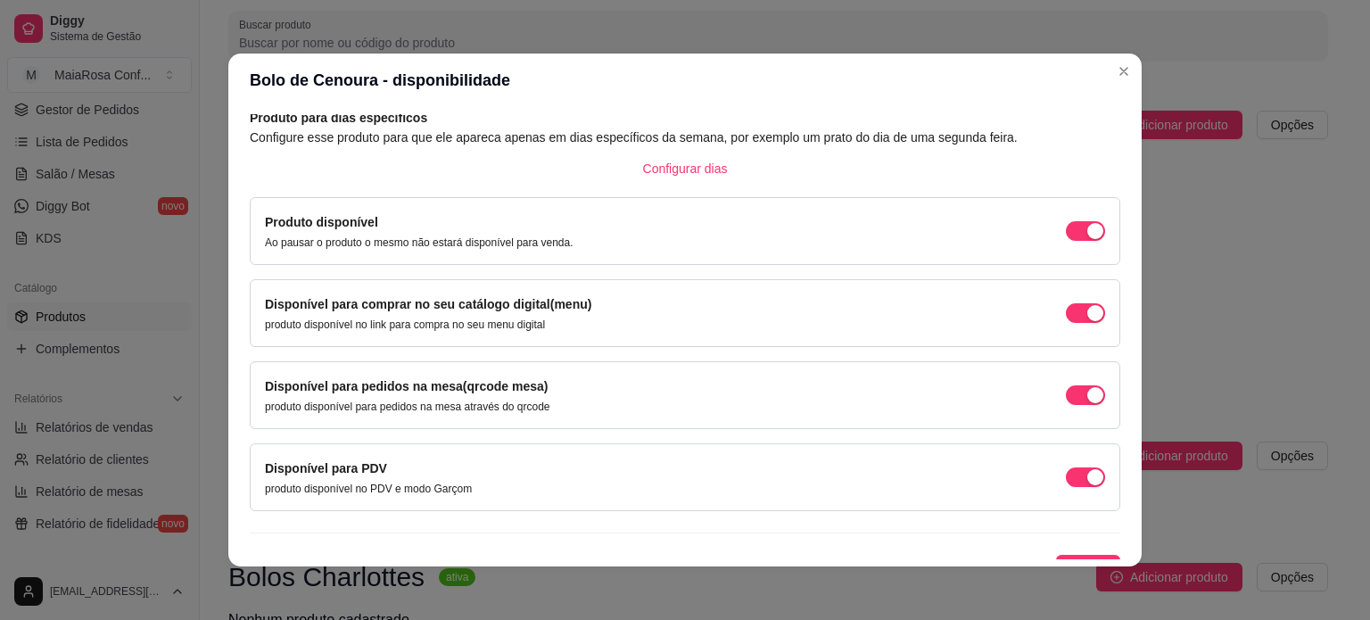
scroll to position [111, 0]
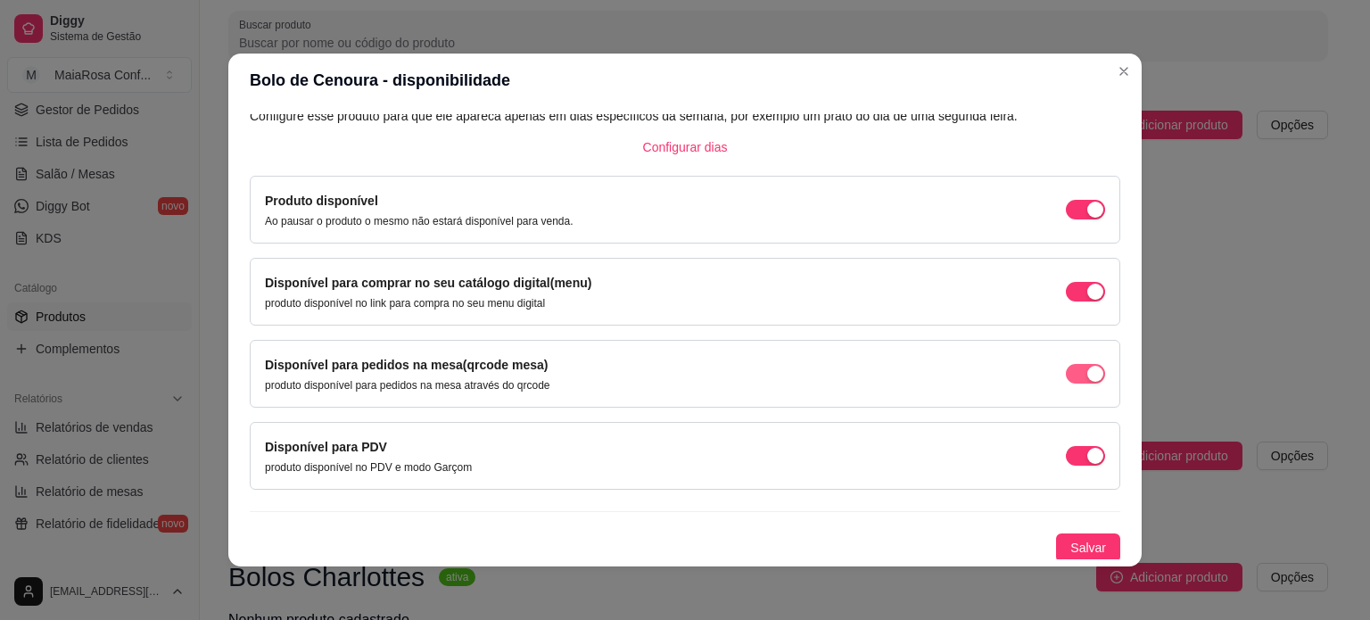
click at [1066, 372] on span "button" at bounding box center [1085, 374] width 39 height 20
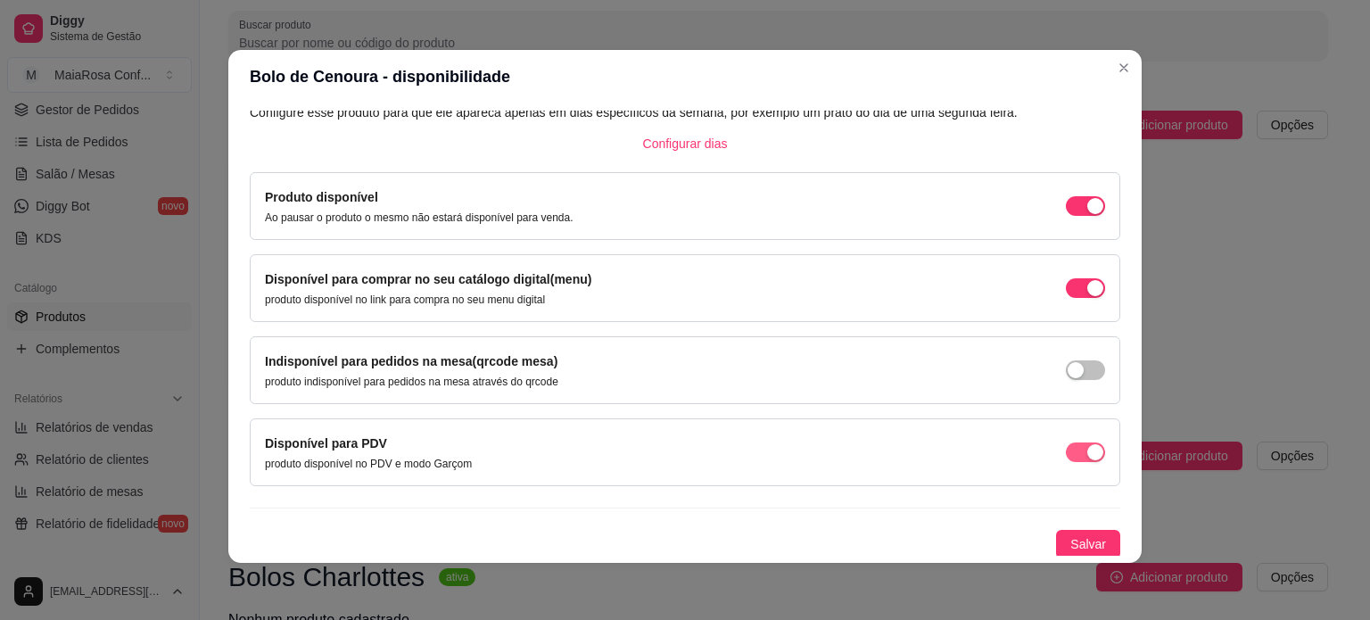
click at [1066, 452] on span "button" at bounding box center [1085, 452] width 39 height 20
click at [1070, 541] on span "Salvar" at bounding box center [1088, 544] width 36 height 20
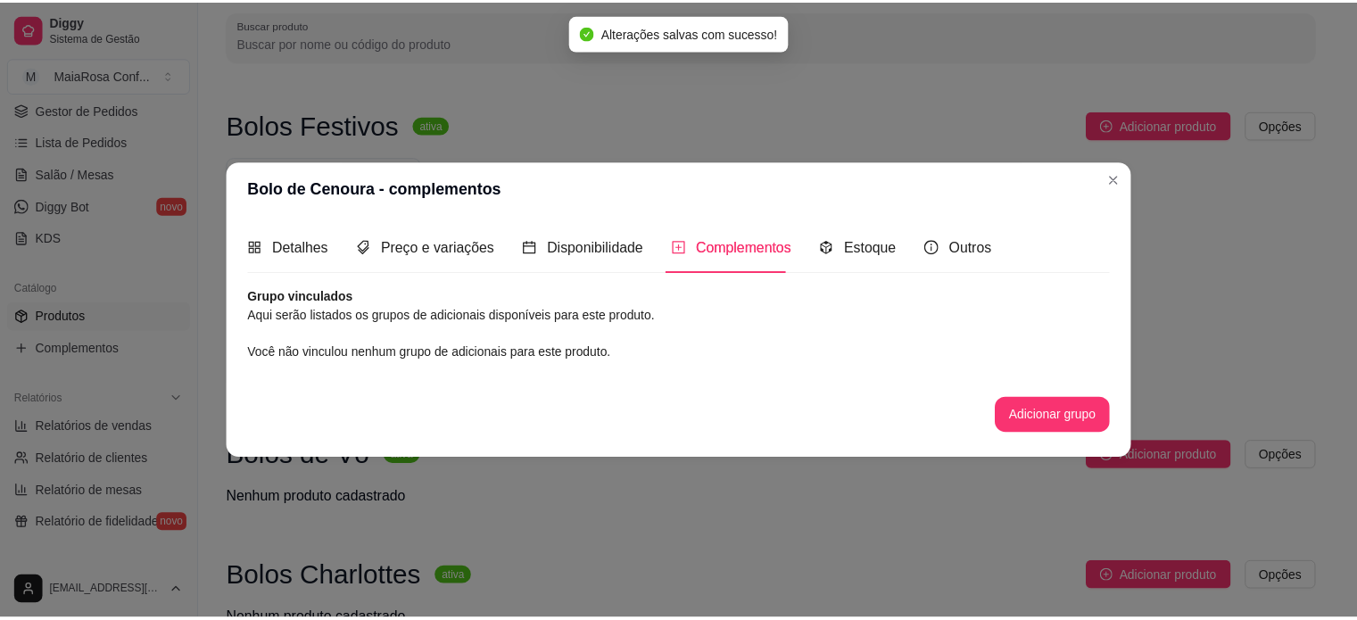
scroll to position [0, 0]
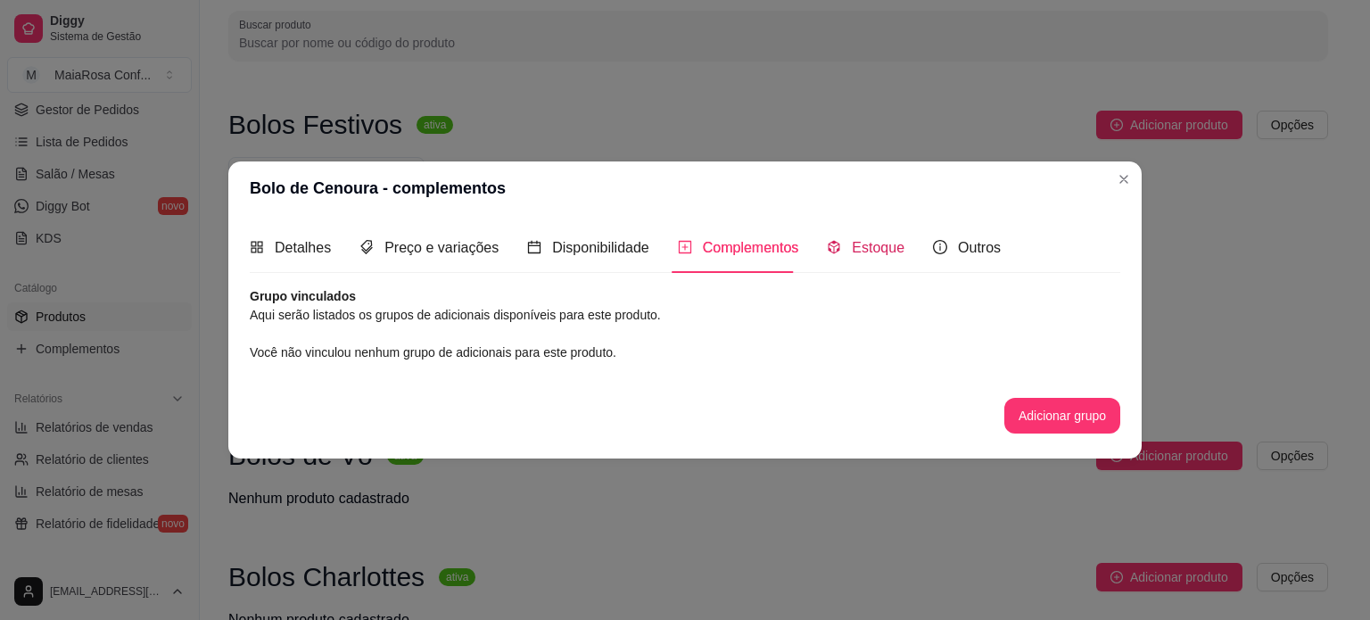
click at [859, 249] on span "Estoque" at bounding box center [878, 247] width 53 height 15
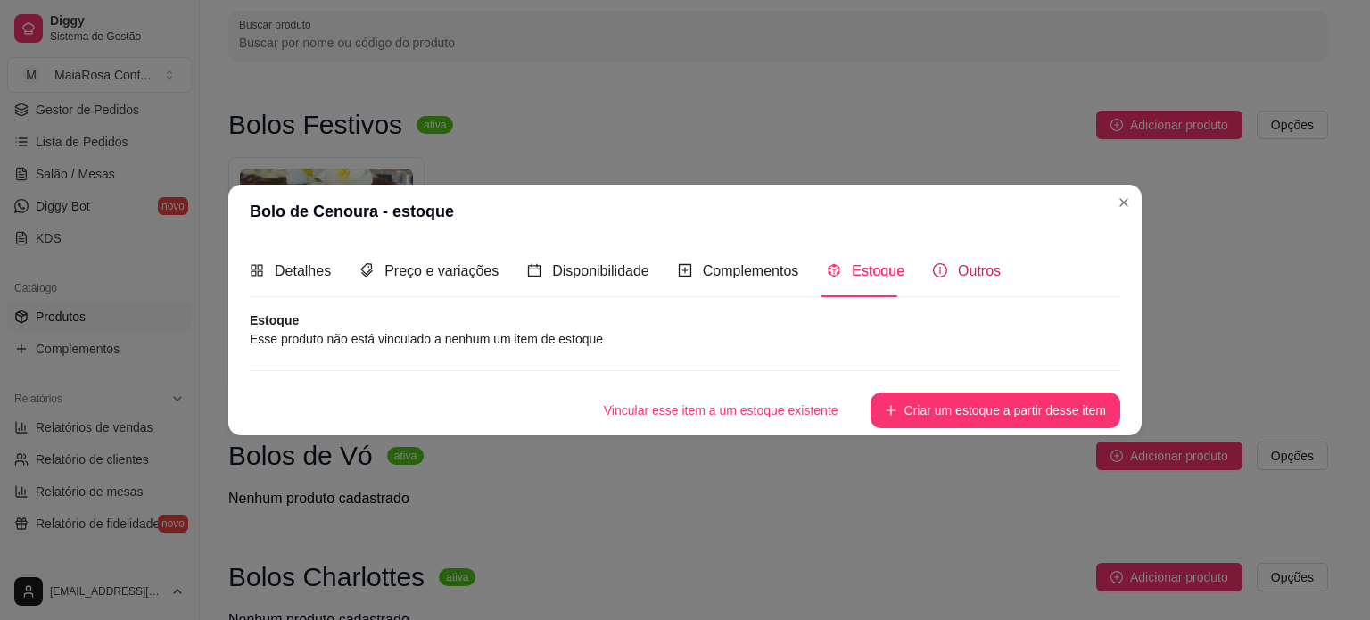
click at [958, 274] on span "Outros" at bounding box center [979, 270] width 43 height 15
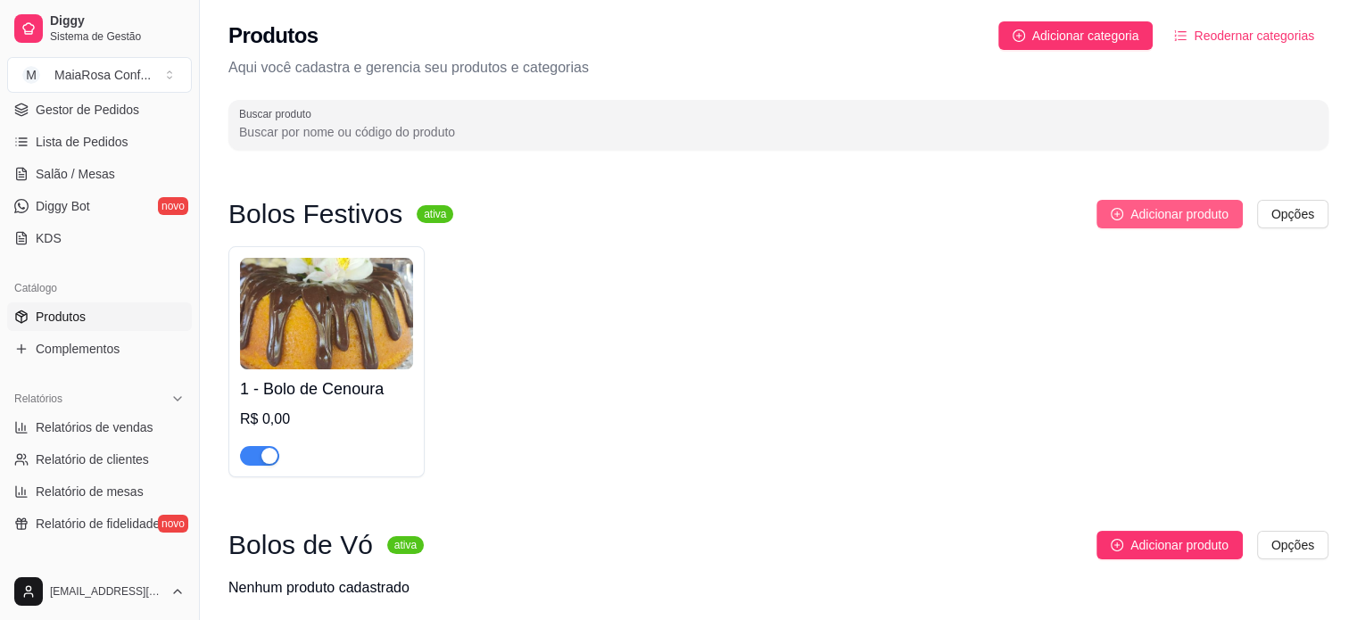
click at [1148, 215] on span "Adicionar produto" at bounding box center [1179, 214] width 98 height 20
click at [270, 410] on div "R$ 0,00" at bounding box center [326, 418] width 173 height 21
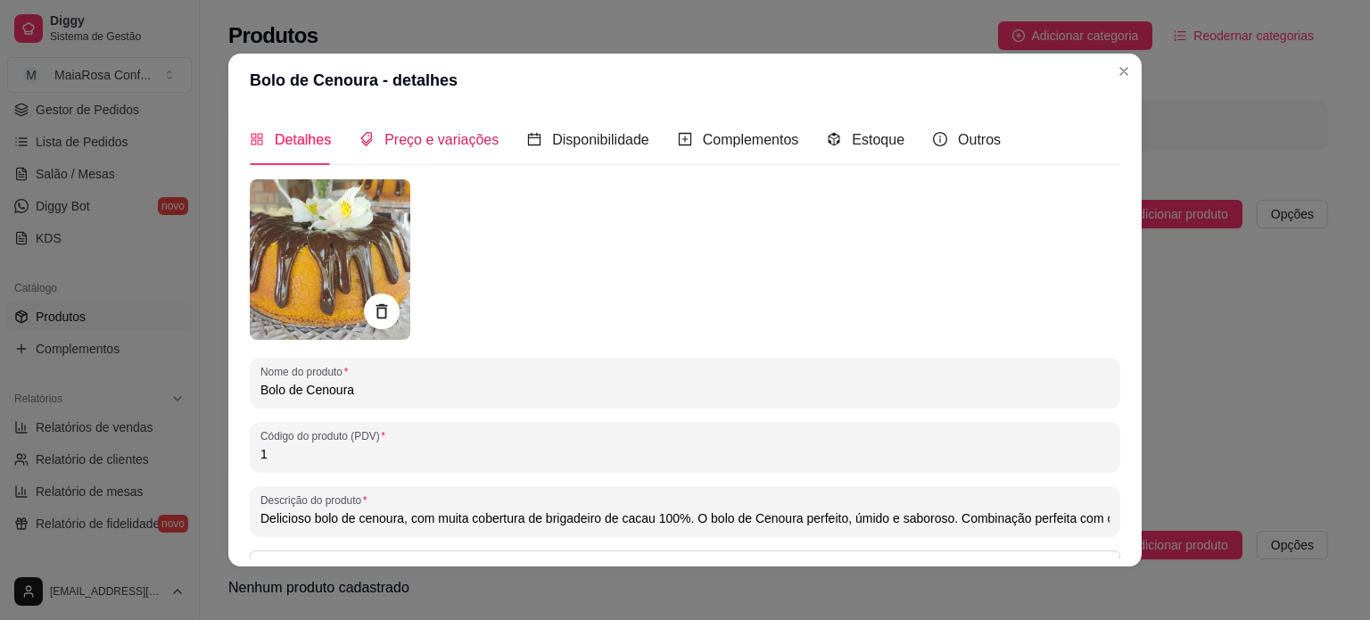
click at [429, 146] on span "Preço e variações" at bounding box center [441, 139] width 114 height 15
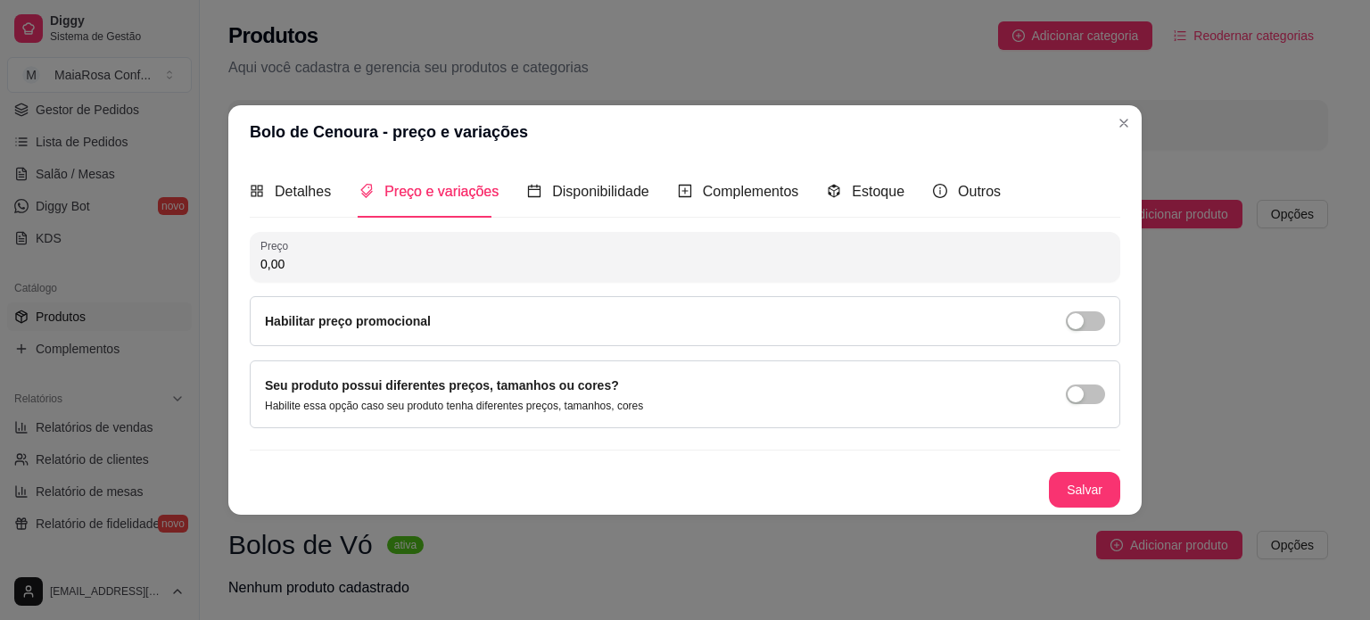
click at [401, 260] on input "0,00" at bounding box center [684, 264] width 849 height 18
drag, startPoint x: 401, startPoint y: 260, endPoint x: 218, endPoint y: 255, distance: 183.8
click at [218, 255] on div "Bolo de Cenoura - preço e variações Detalhes Preço e variações Disponibilidade …" at bounding box center [685, 310] width 1370 height 620
type input "77,00"
click at [1081, 495] on button "Salvar" at bounding box center [1084, 490] width 71 height 36
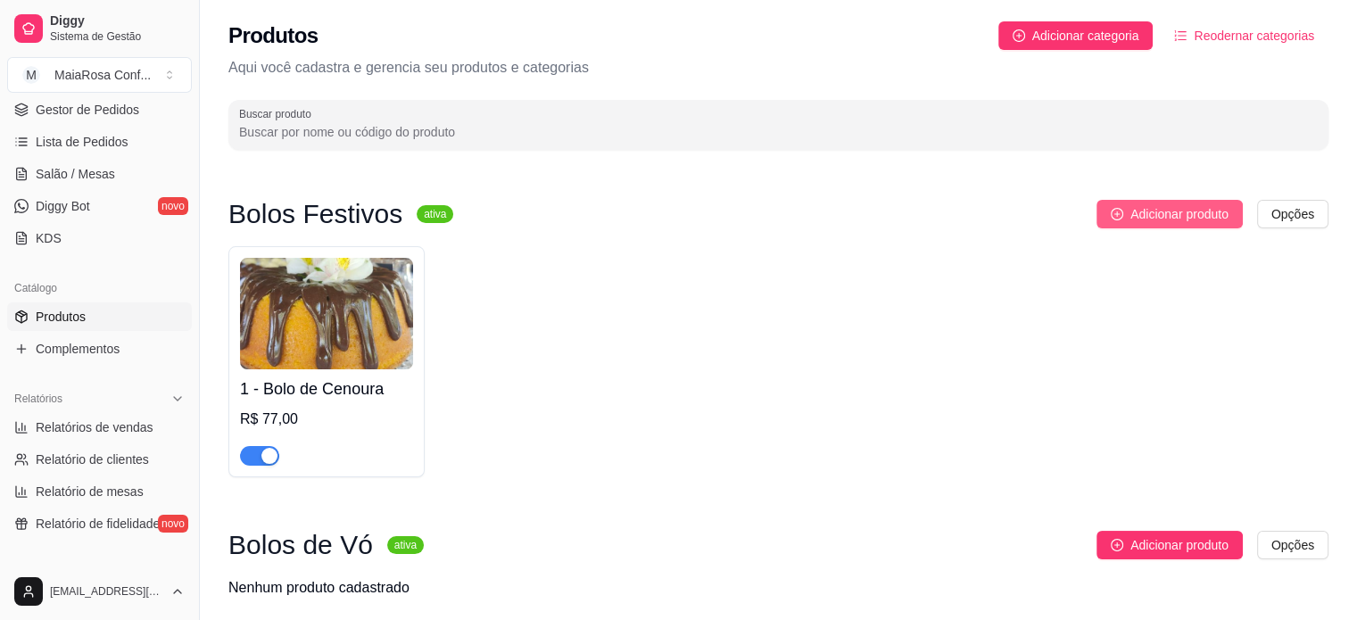
click at [1188, 219] on span "Adicionar produto" at bounding box center [1179, 214] width 98 height 20
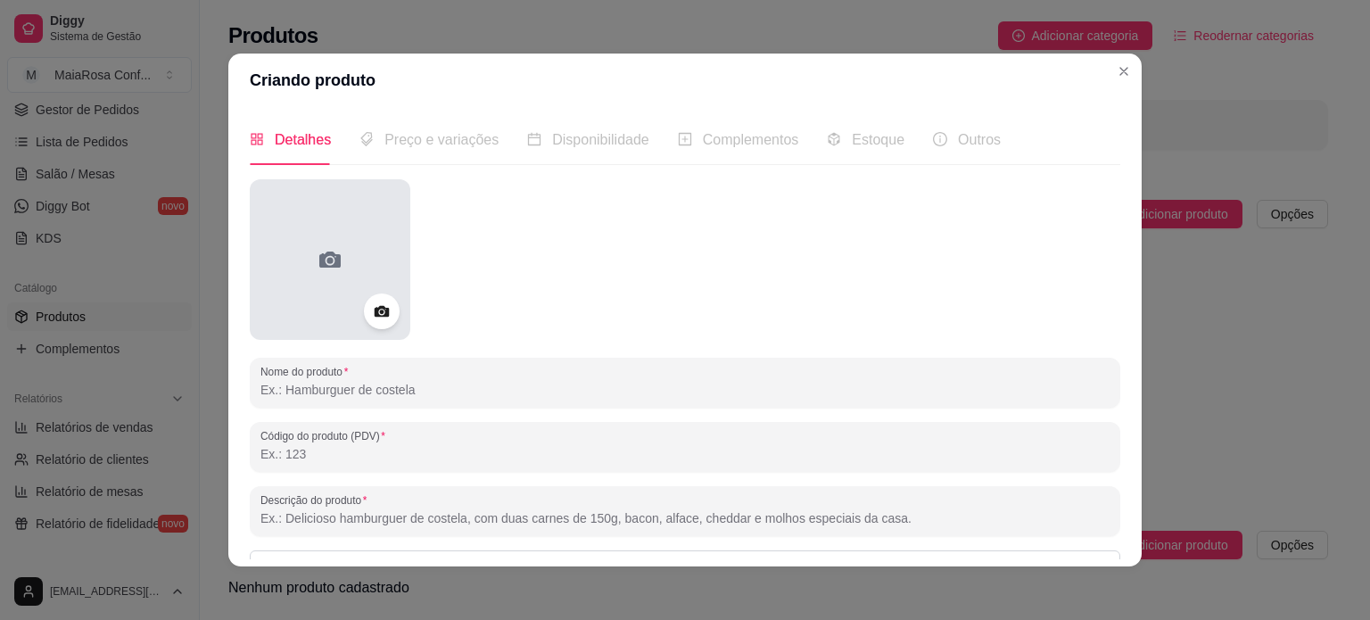
click at [326, 260] on circle at bounding box center [329, 261] width 6 height 6
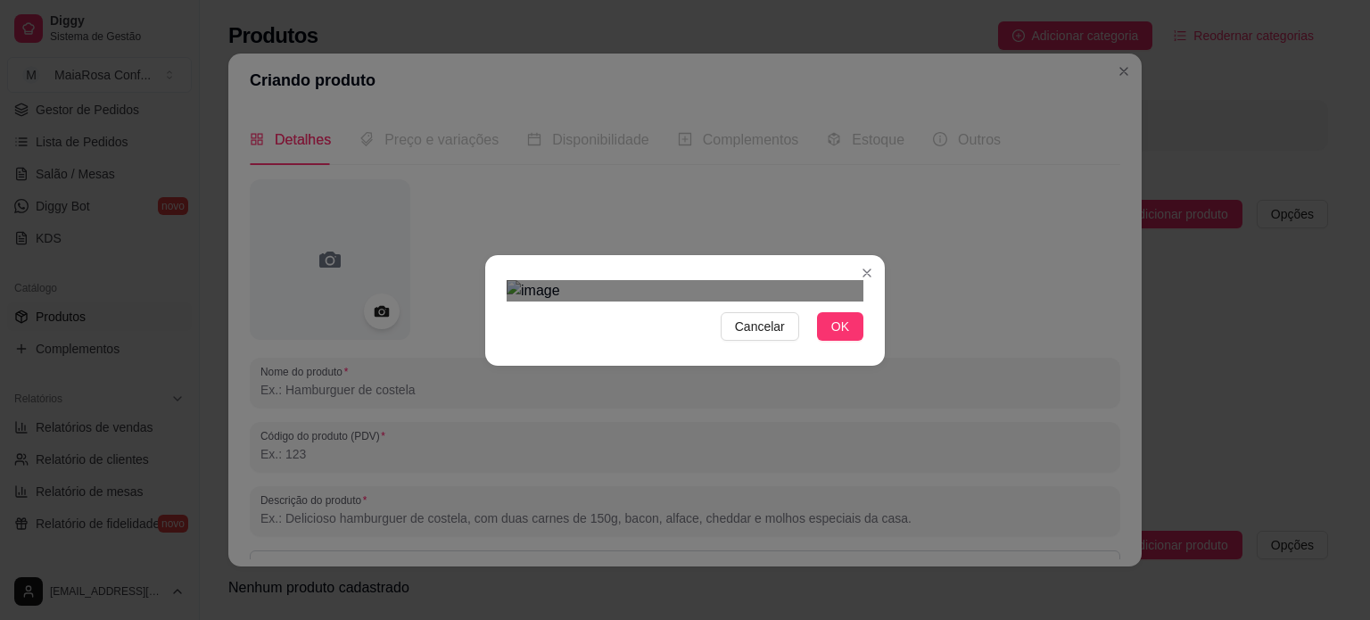
click at [727, 311] on div "Use the arrow keys to move the crop selection area" at bounding box center [676, 471] width 321 height 321
click at [846, 301] on div at bounding box center [685, 290] width 357 height 21
click at [837, 336] on span "OK" at bounding box center [840, 327] width 18 height 20
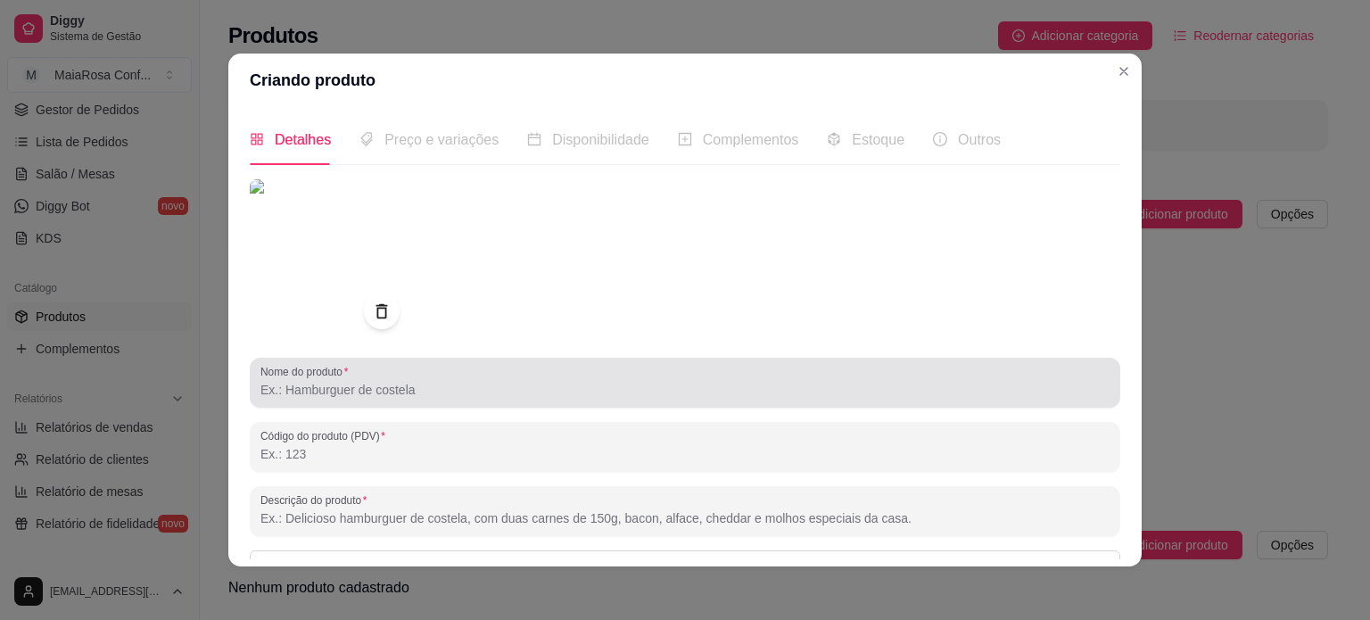
click at [464, 383] on input "Nome do produto" at bounding box center [684, 390] width 849 height 18
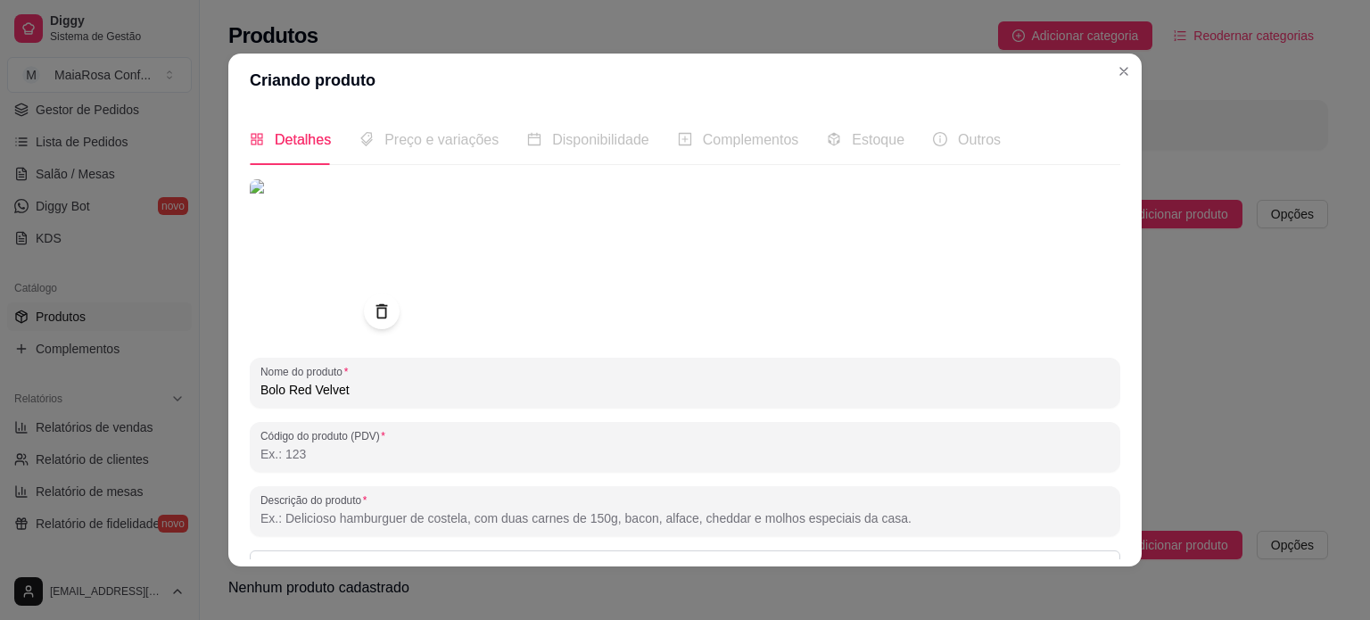
type input "Bolo Red Velvet"
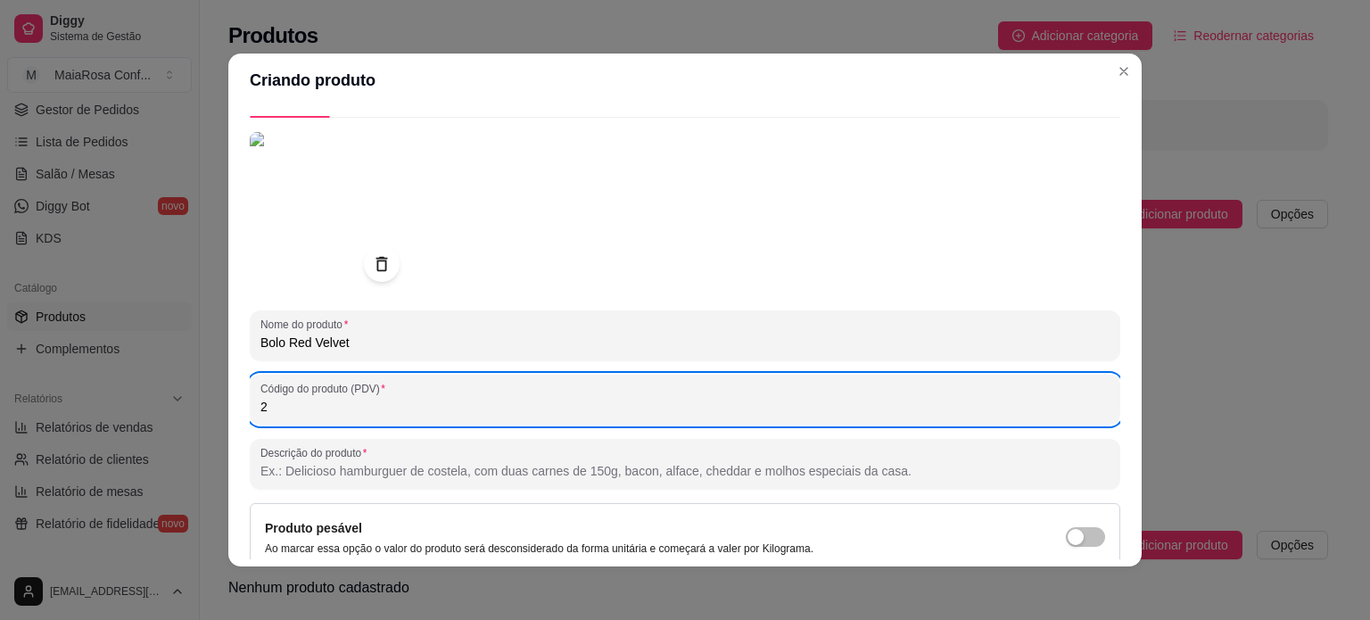
scroll to position [89, 0]
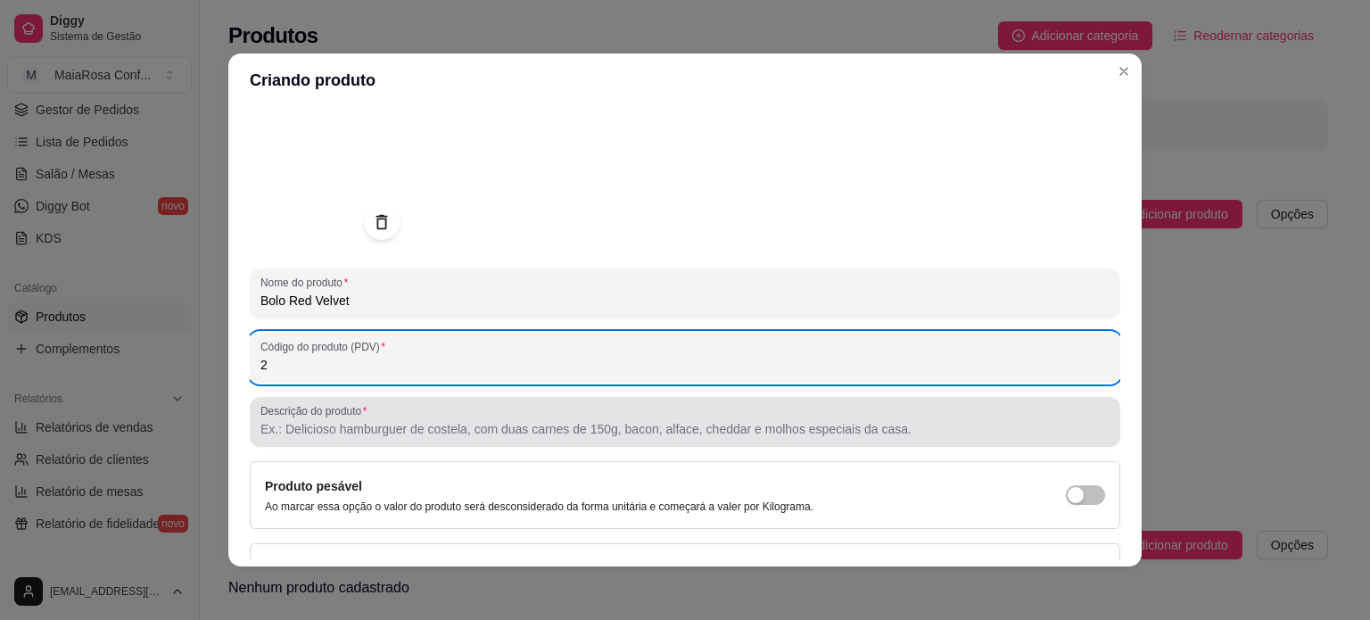
type input "2"
click at [450, 429] on input "Descrição do produto" at bounding box center [684, 429] width 849 height 18
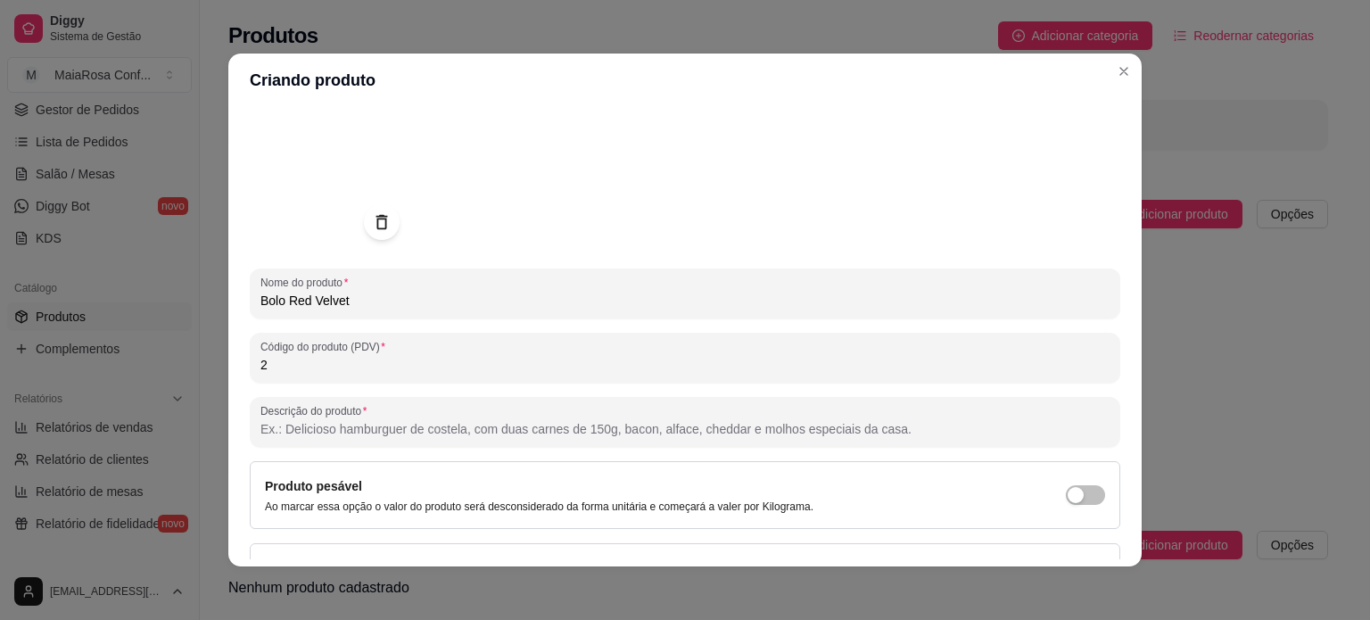
click at [414, 432] on input "Descrição do produto" at bounding box center [684, 429] width 849 height 18
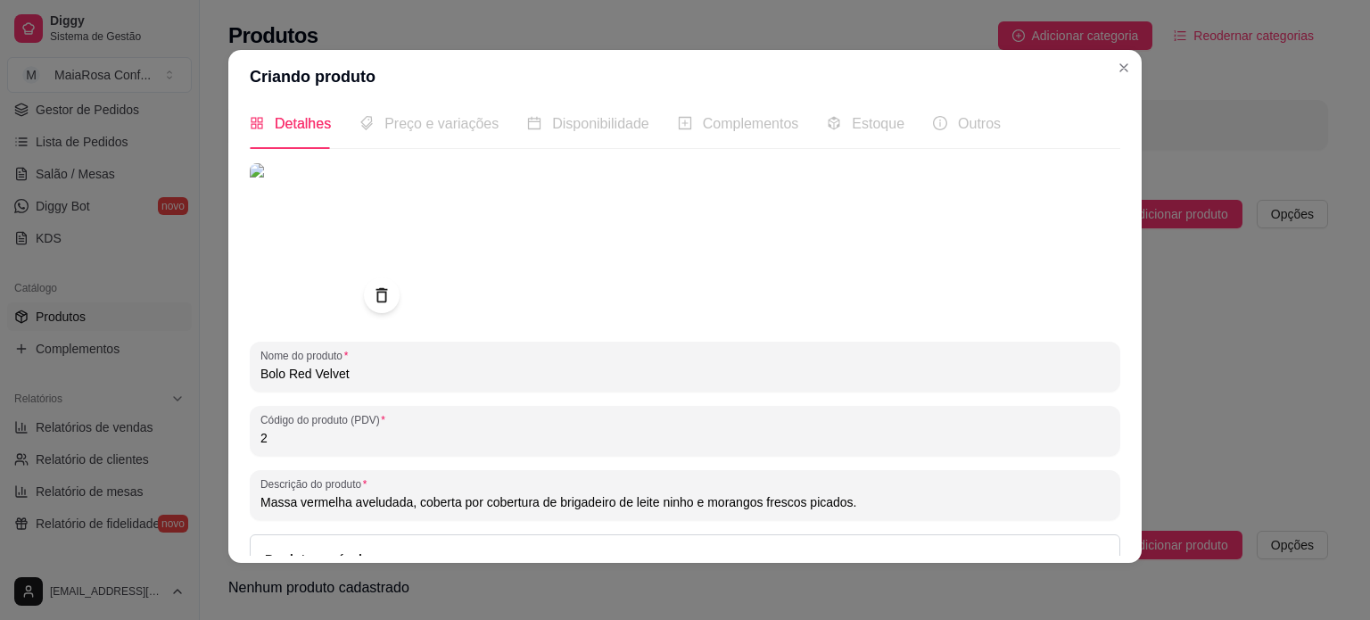
scroll to position [0, 0]
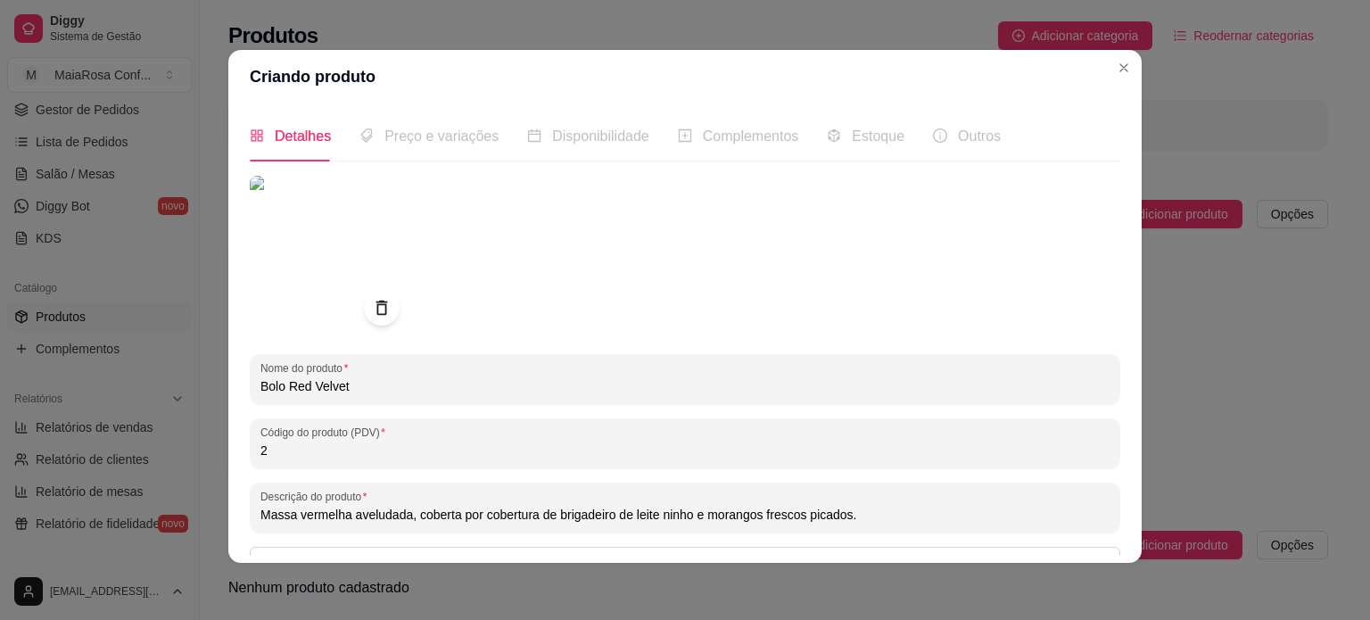
type input "Massa vermelha aveludada, coberta por cobertura de brigadeiro de leite ninho e …"
click at [459, 140] on span "Preço e variações" at bounding box center [441, 135] width 114 height 15
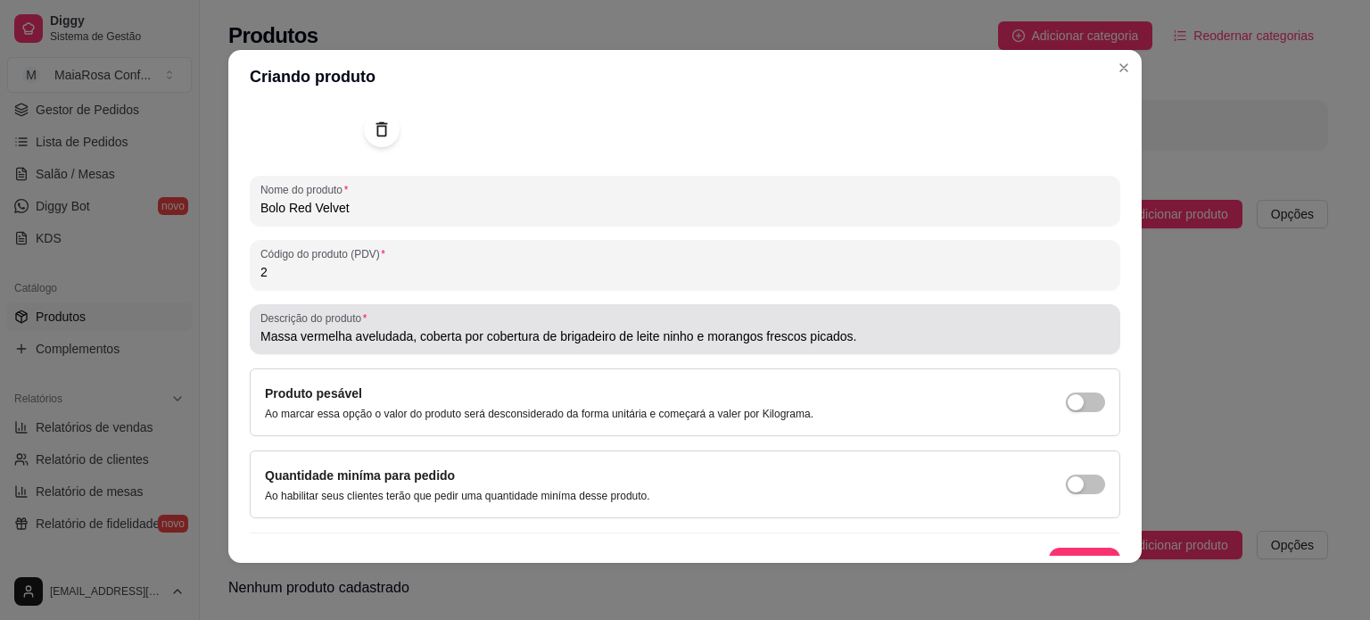
scroll to position [204, 0]
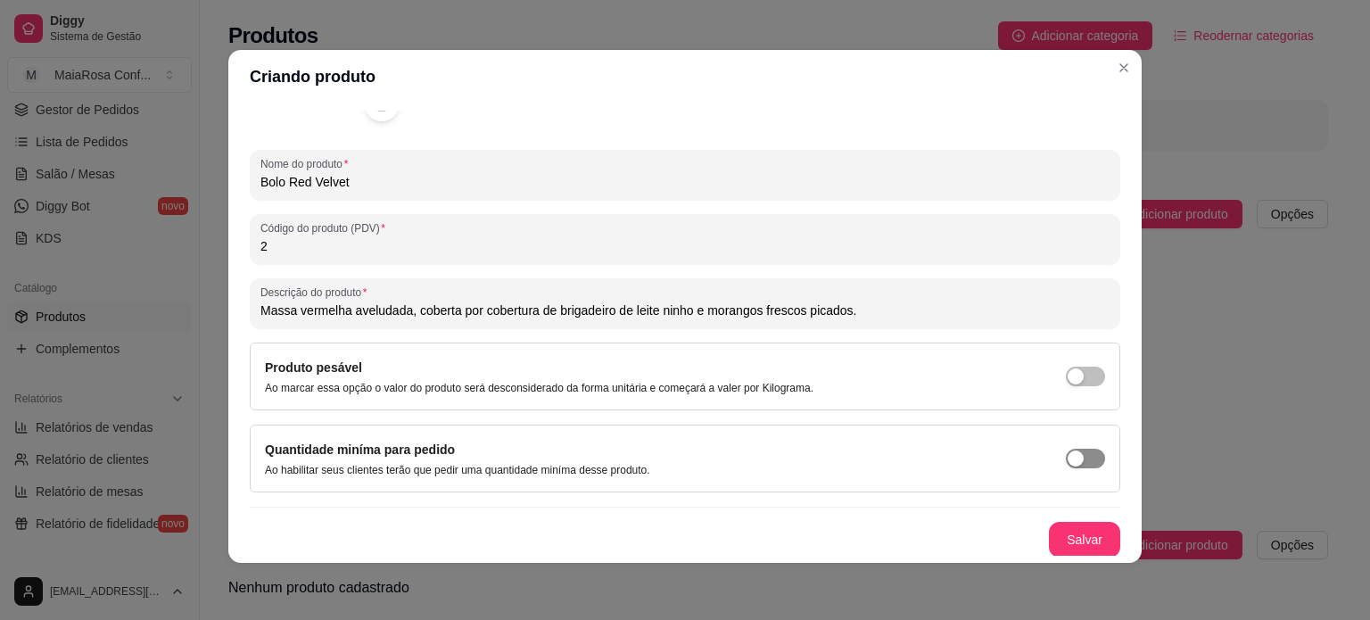
click at [1071, 456] on span "button" at bounding box center [1085, 459] width 39 height 20
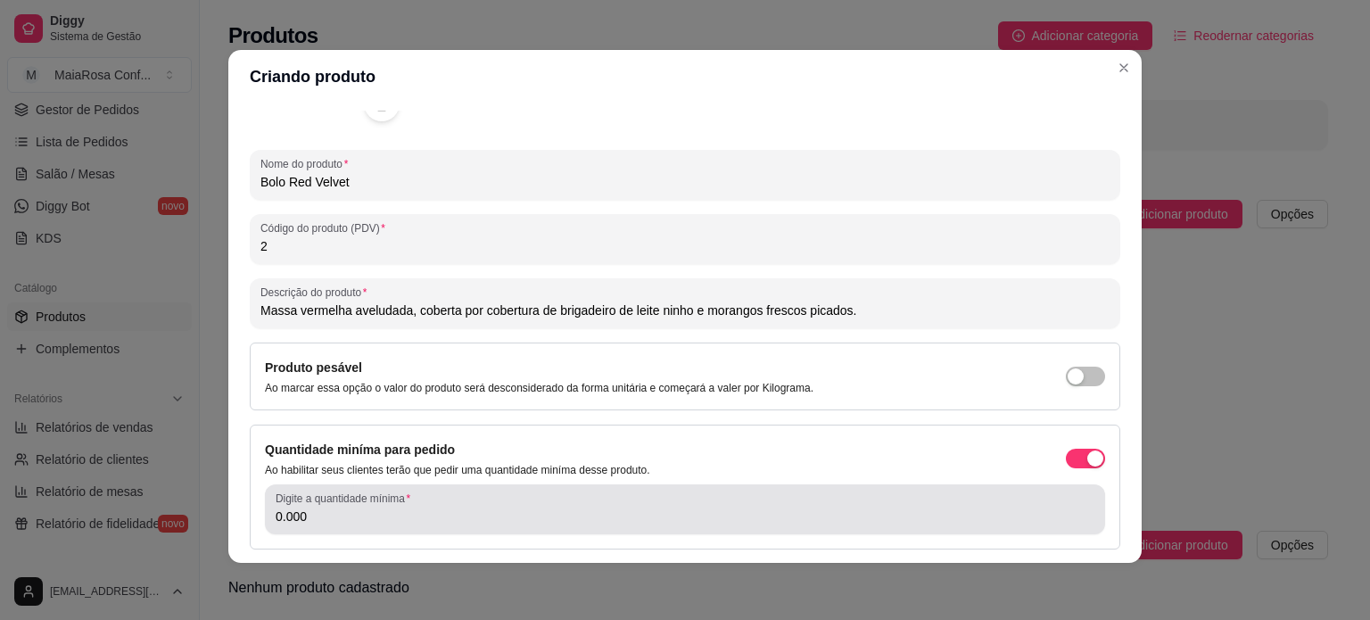
click at [547, 505] on div "0.000" at bounding box center [685, 509] width 819 height 36
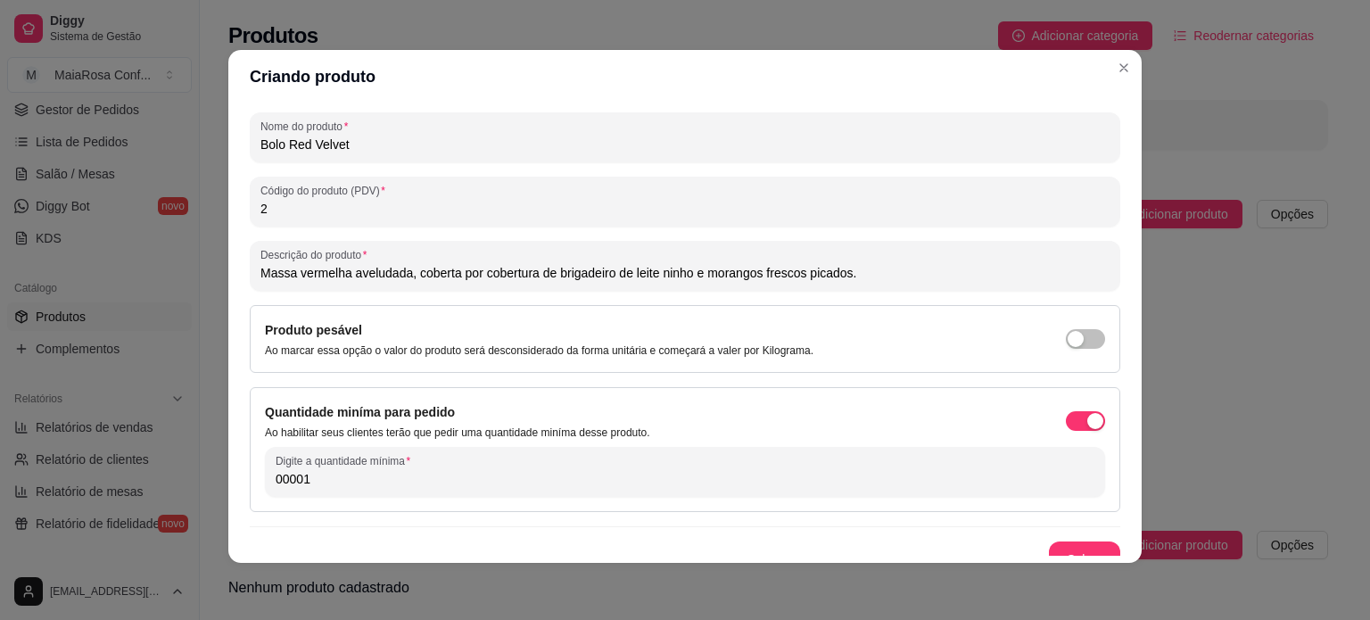
scroll to position [261, 0]
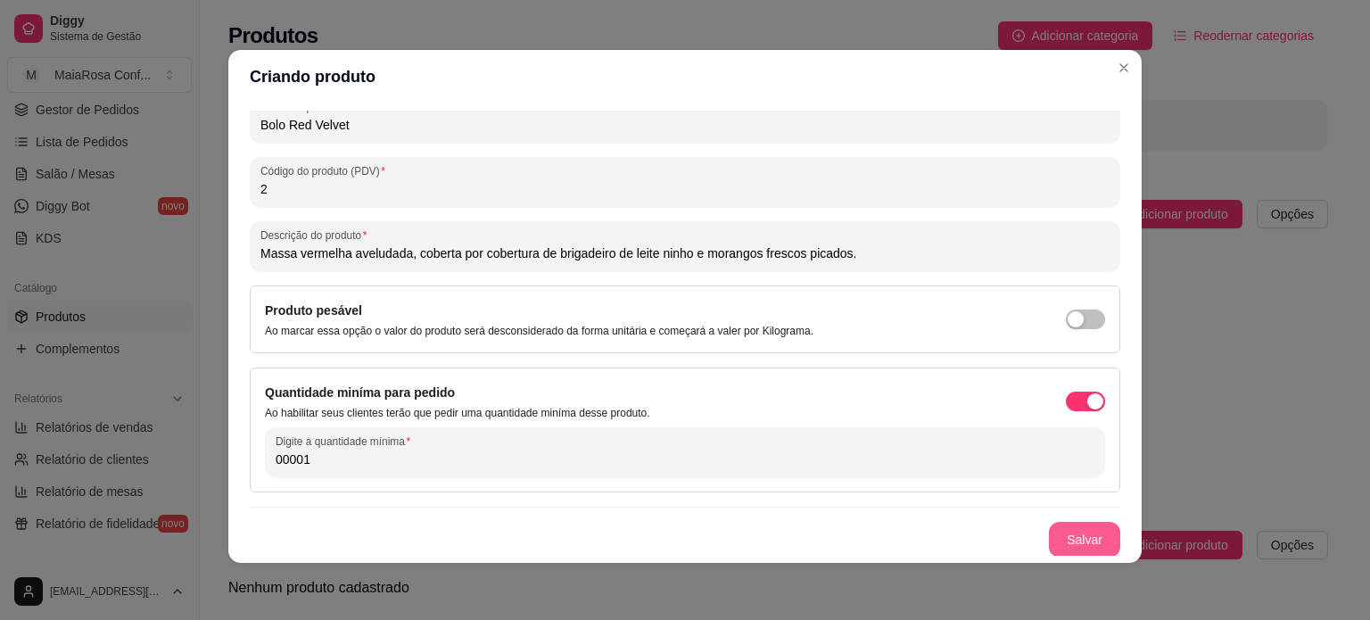
type input "00001"
click at [1066, 535] on button "Salvar" at bounding box center [1085, 540] width 70 height 35
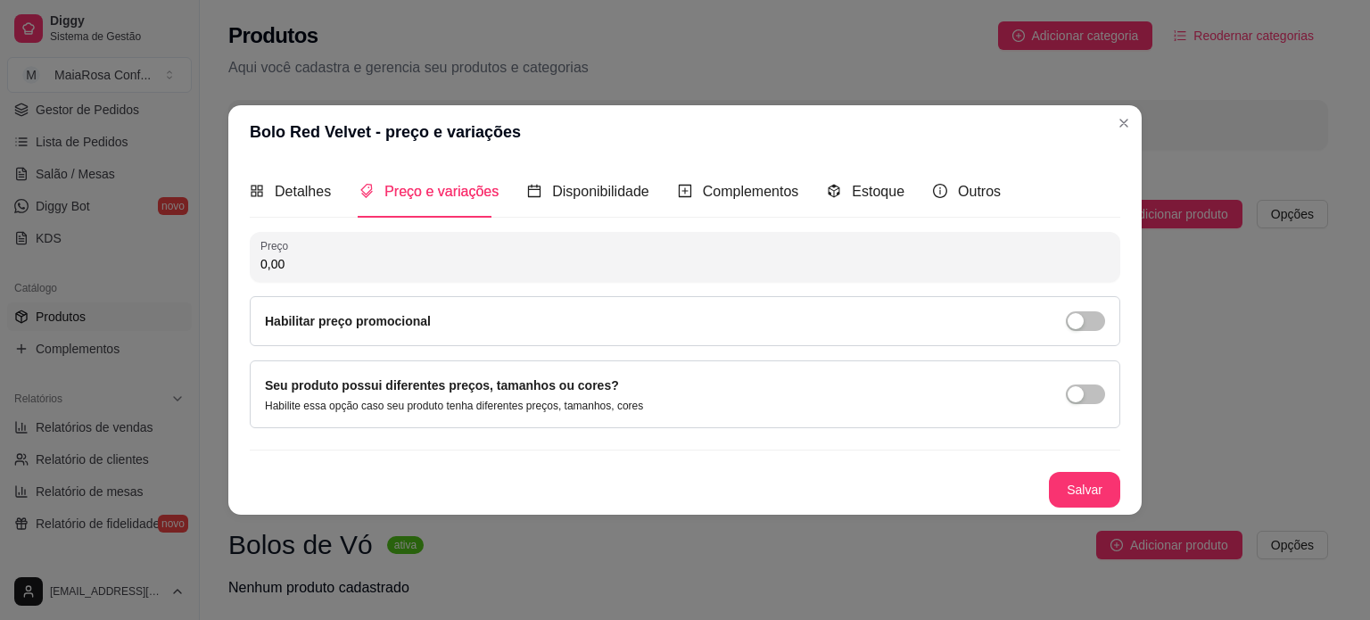
scroll to position [0, 0]
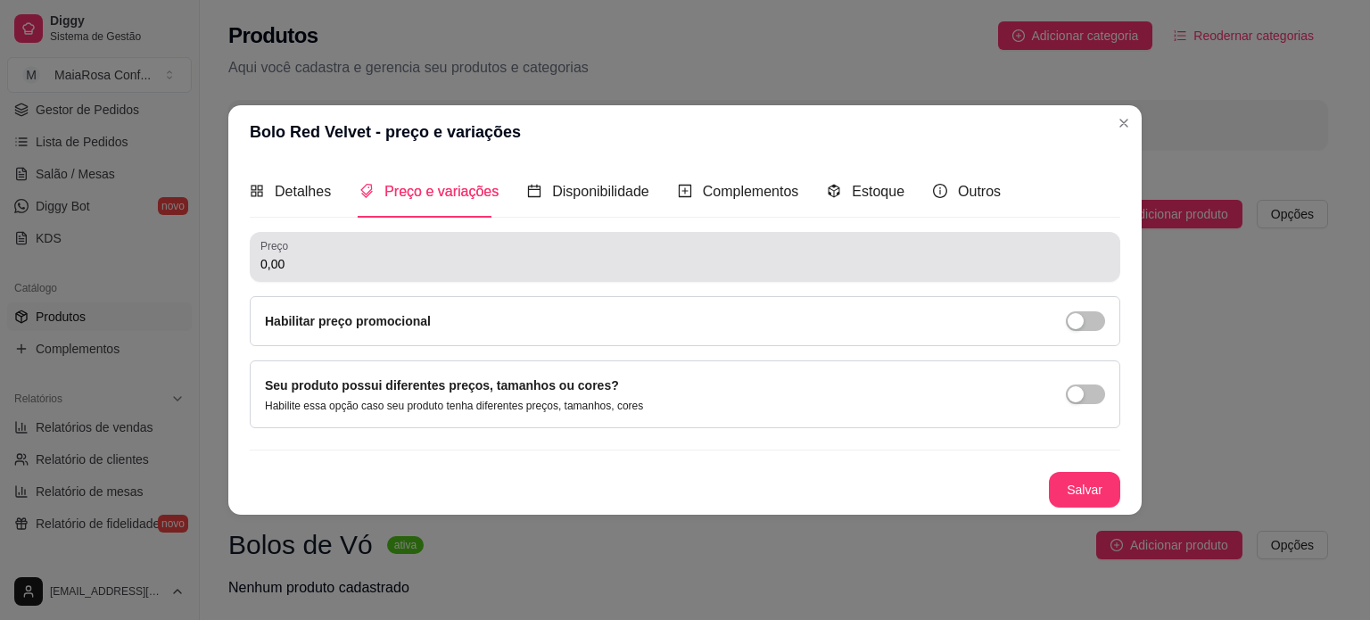
click at [326, 275] on div "Preço 0,00" at bounding box center [685, 257] width 871 height 50
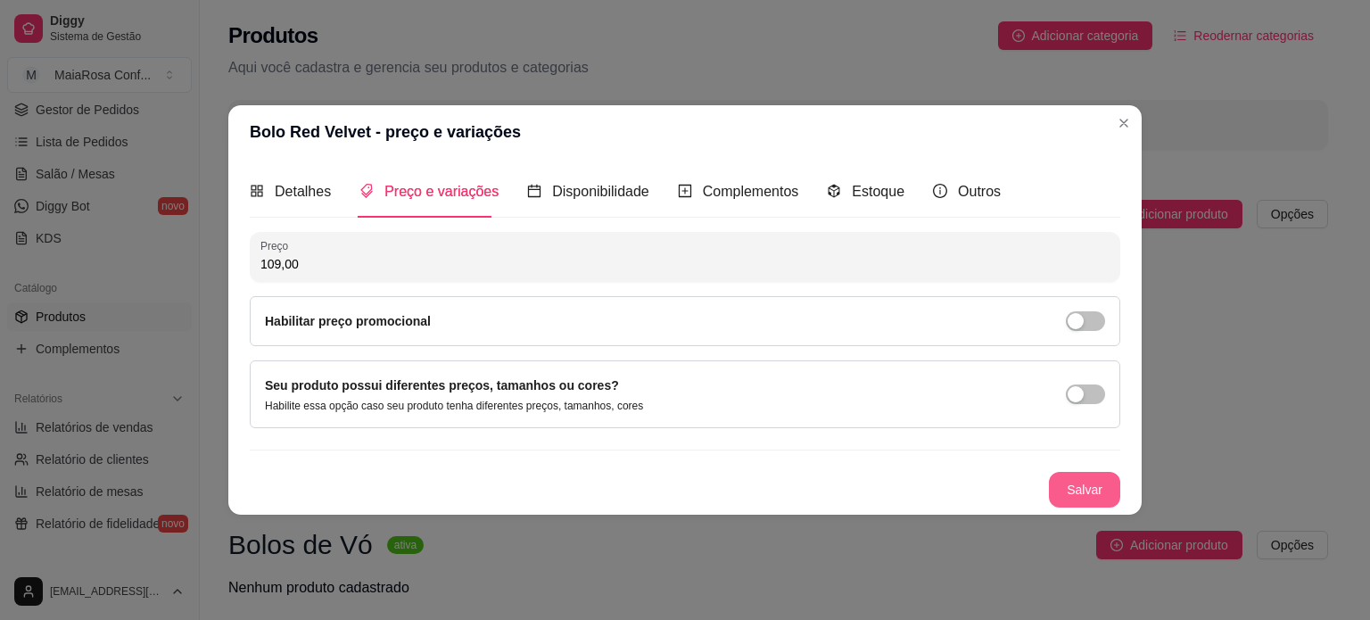
type input "109,00"
click at [1087, 491] on button "Salvar" at bounding box center [1085, 489] width 70 height 35
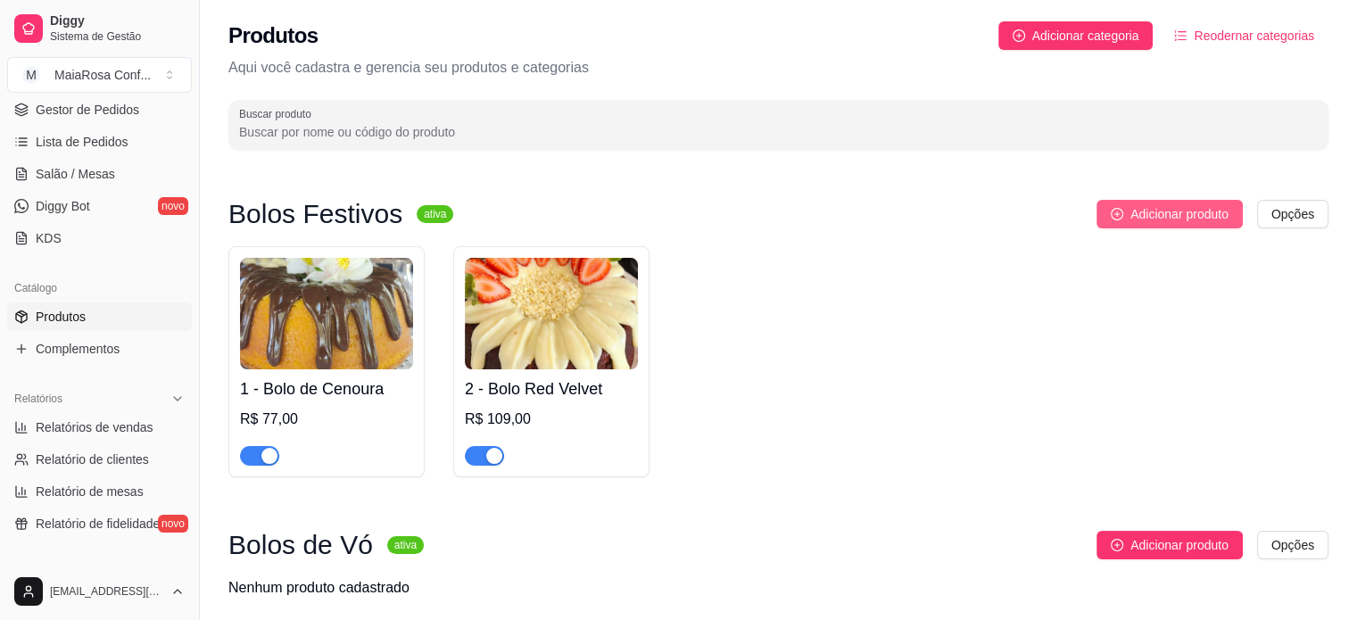
click at [1168, 213] on span "Adicionar produto" at bounding box center [1179, 214] width 98 height 20
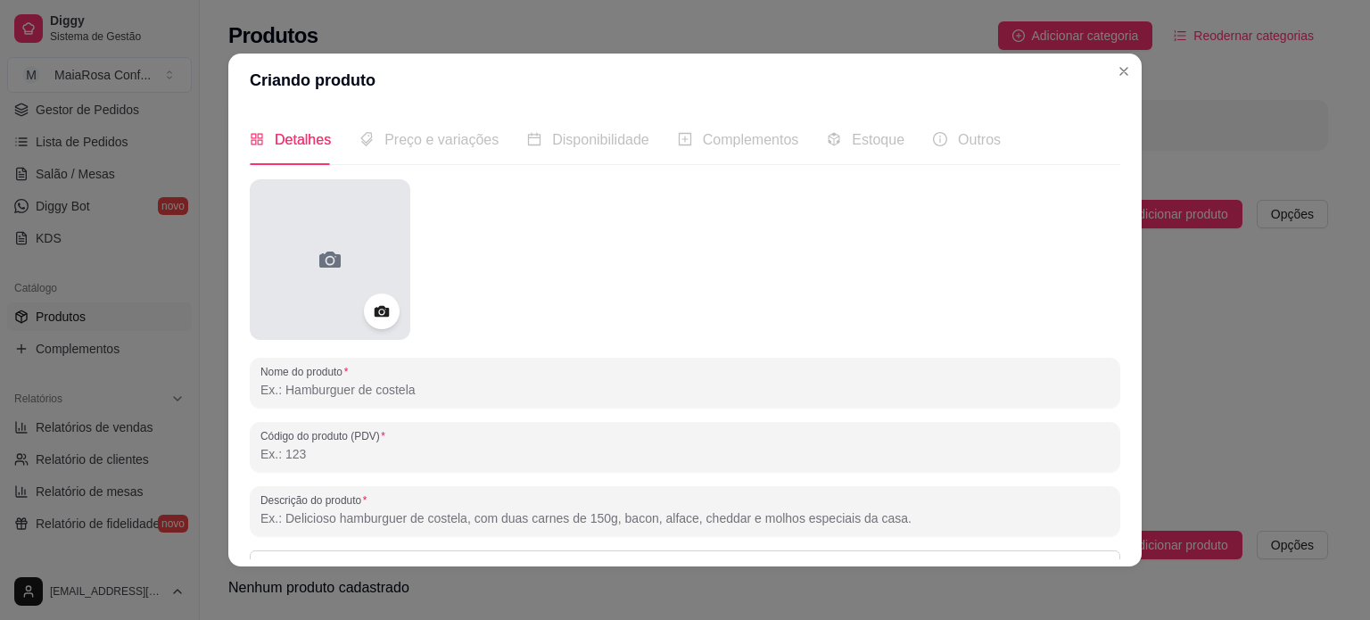
click at [333, 260] on icon at bounding box center [329, 260] width 21 height 16
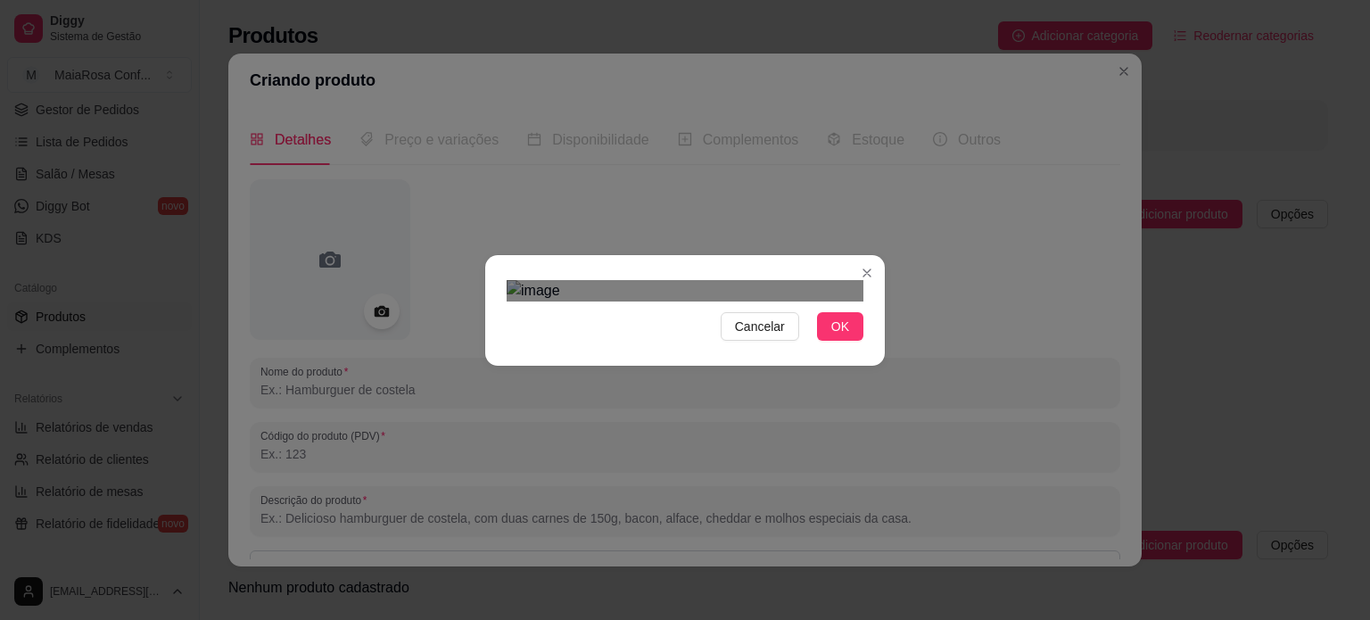
click at [733, 454] on div "Use the arrow keys to move the crop selection area" at bounding box center [686, 614] width 321 height 321
click at [831, 336] on span "OK" at bounding box center [840, 327] width 18 height 20
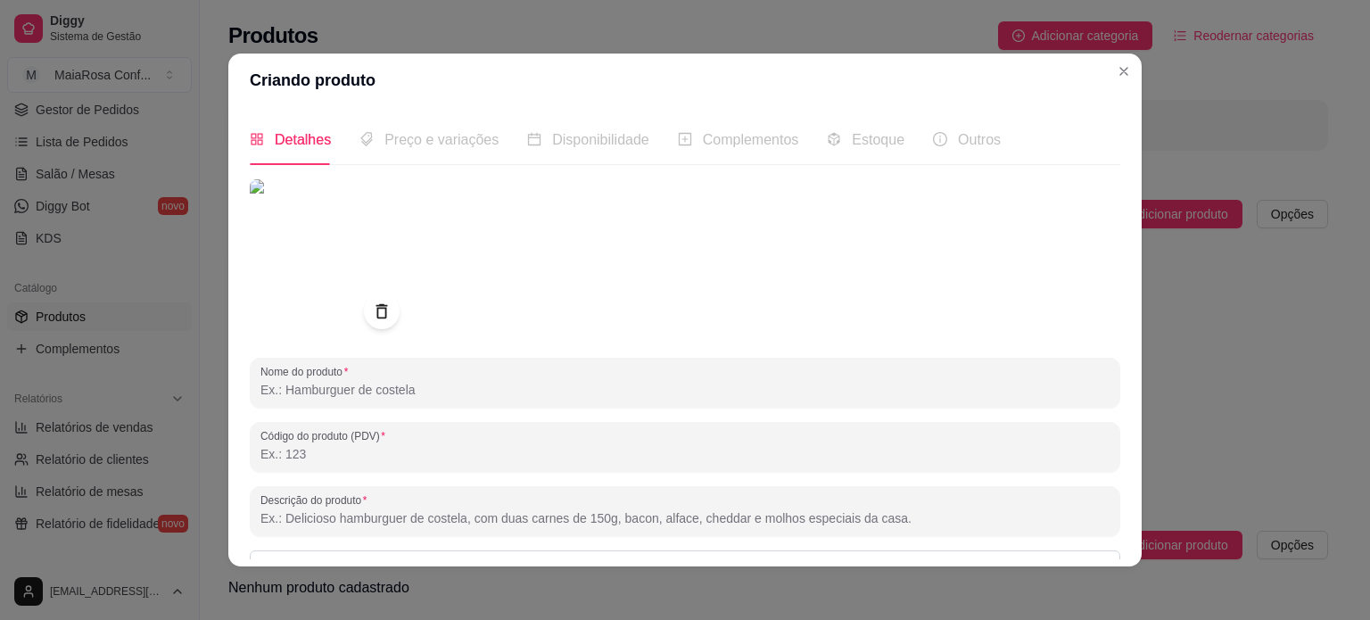
click at [500, 389] on input "Nome do produto" at bounding box center [684, 390] width 849 height 18
click at [392, 386] on input "Nome do produto" at bounding box center [684, 390] width 849 height 18
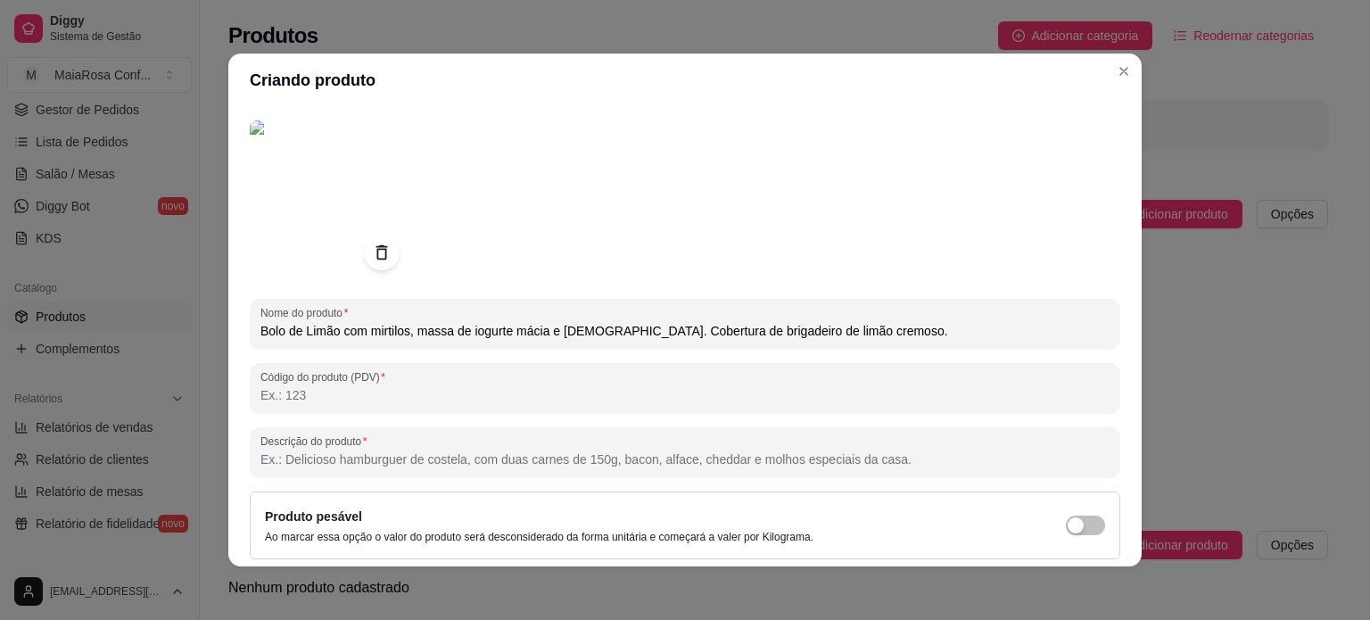
scroll to position [89, 0]
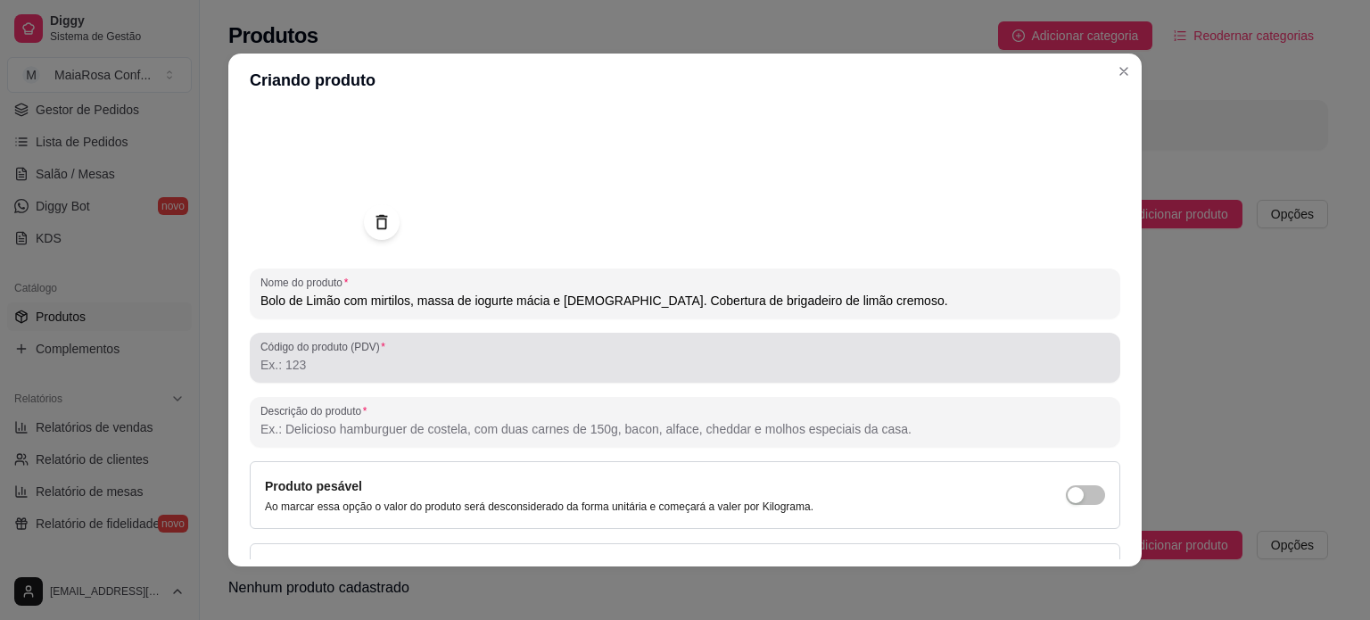
type input "Bolo de Limão com mirtilos, massa de iogurte mácia e [DEMOGRAPHIC_DATA]. Cobert…"
click at [453, 360] on input "Código do produto (PDV)" at bounding box center [684, 365] width 849 height 18
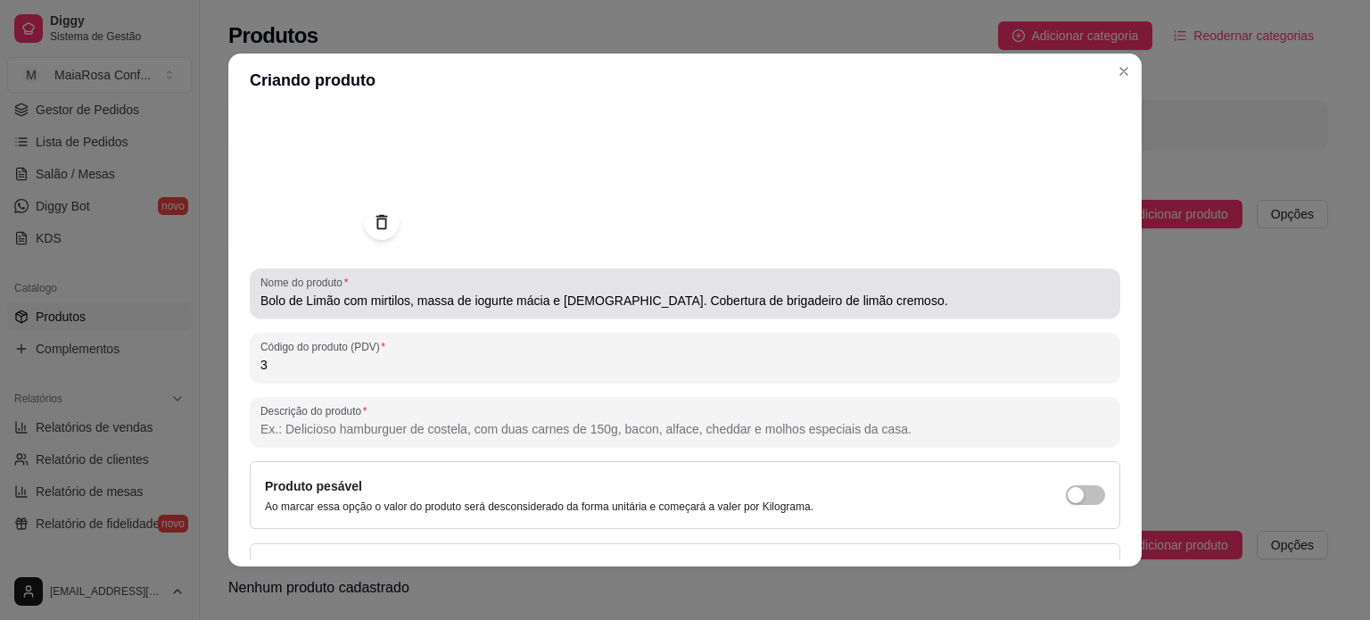
type input "3"
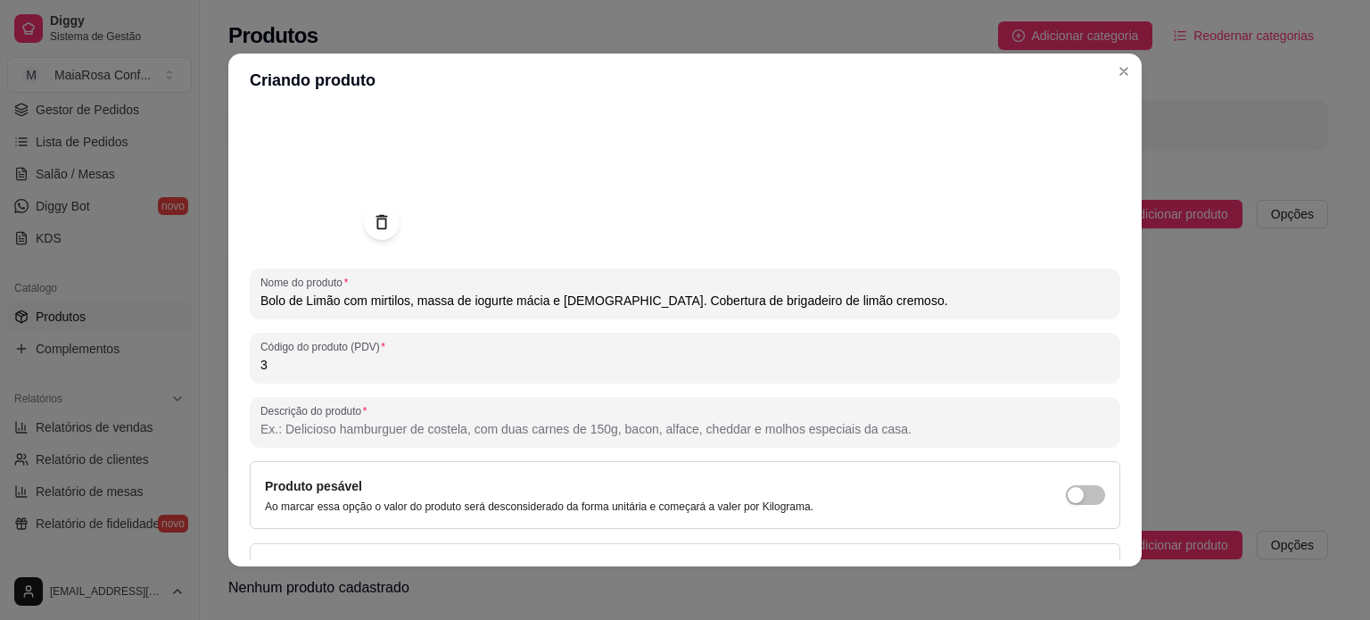
drag, startPoint x: 404, startPoint y: 302, endPoint x: 945, endPoint y: 300, distance: 540.5
click at [945, 300] on input "Bolo de Limão com mirtilos, massa de iogurte mácia e [DEMOGRAPHIC_DATA]. Cobert…" at bounding box center [684, 301] width 849 height 18
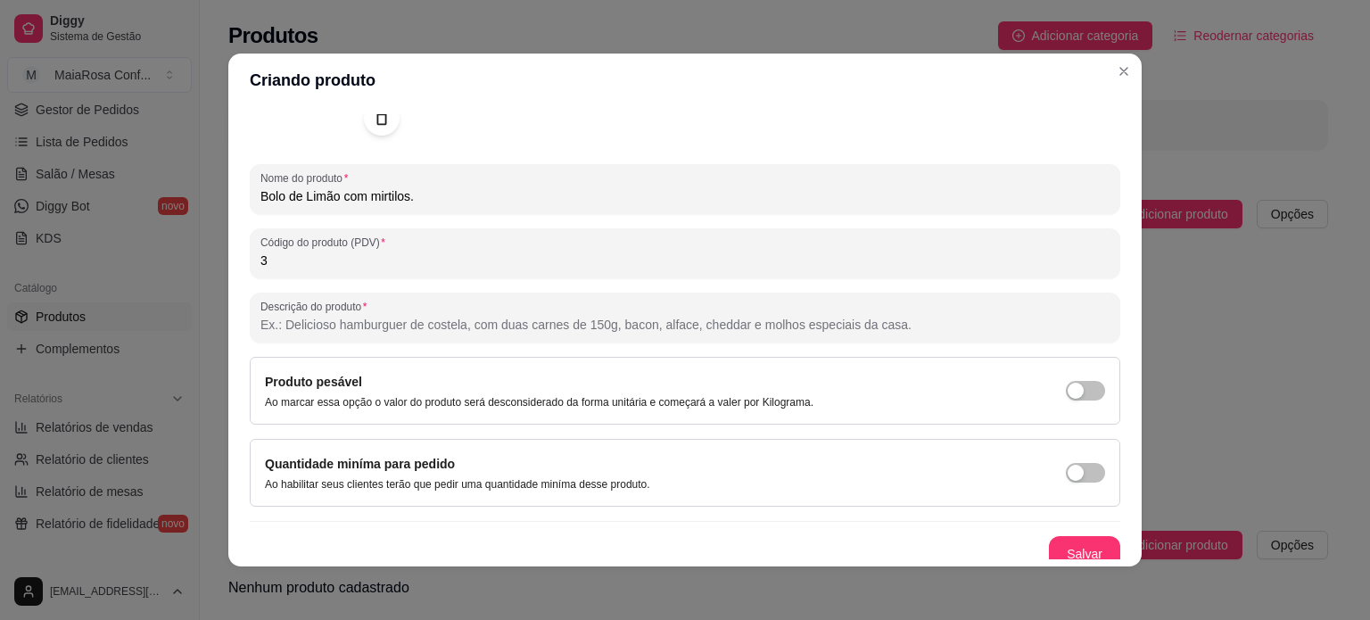
scroll to position [204, 0]
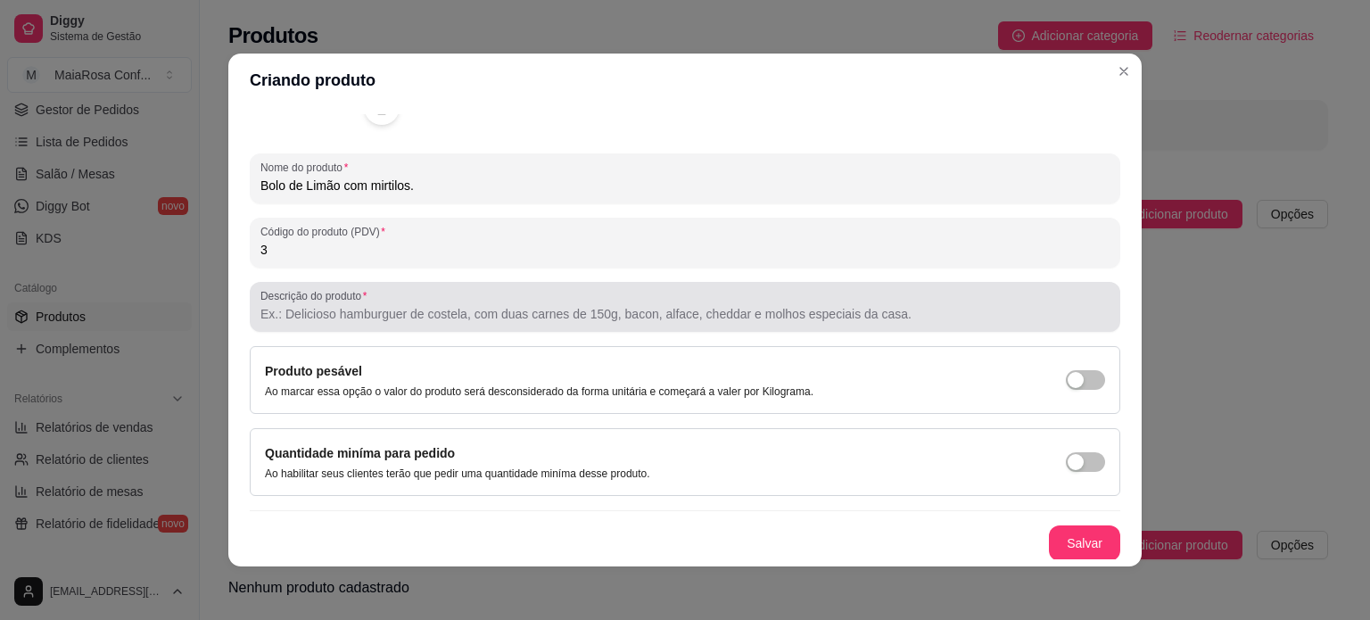
type input "Bolo de Limão com mirtilos."
click at [361, 318] on input "Descrição do produto" at bounding box center [684, 314] width 849 height 18
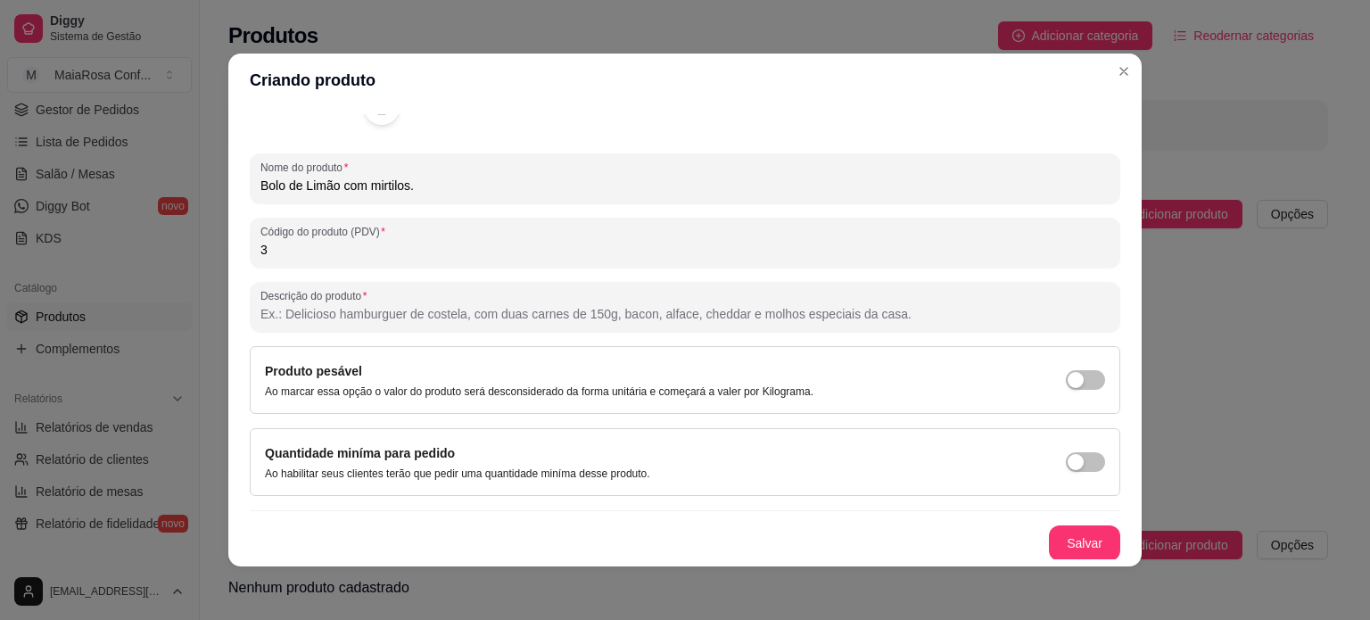
paste input ", massa de iogurte mácia e [DEMOGRAPHIC_DATA]. Cobertura de brigadeiro de limão…"
drag, startPoint x: 273, startPoint y: 311, endPoint x: 300, endPoint y: 320, distance: 28.2
click at [274, 313] on input ", massa de iogurte mácia e [DEMOGRAPHIC_DATA]. Cobertura de brigadeiro de limão…" at bounding box center [684, 314] width 849 height 18
type input "Massa de iogurte mácia e [DEMOGRAPHIC_DATA]. Cobertura de brigadeiro de limão c…"
click at [1075, 462] on span "button" at bounding box center [1085, 462] width 39 height 20
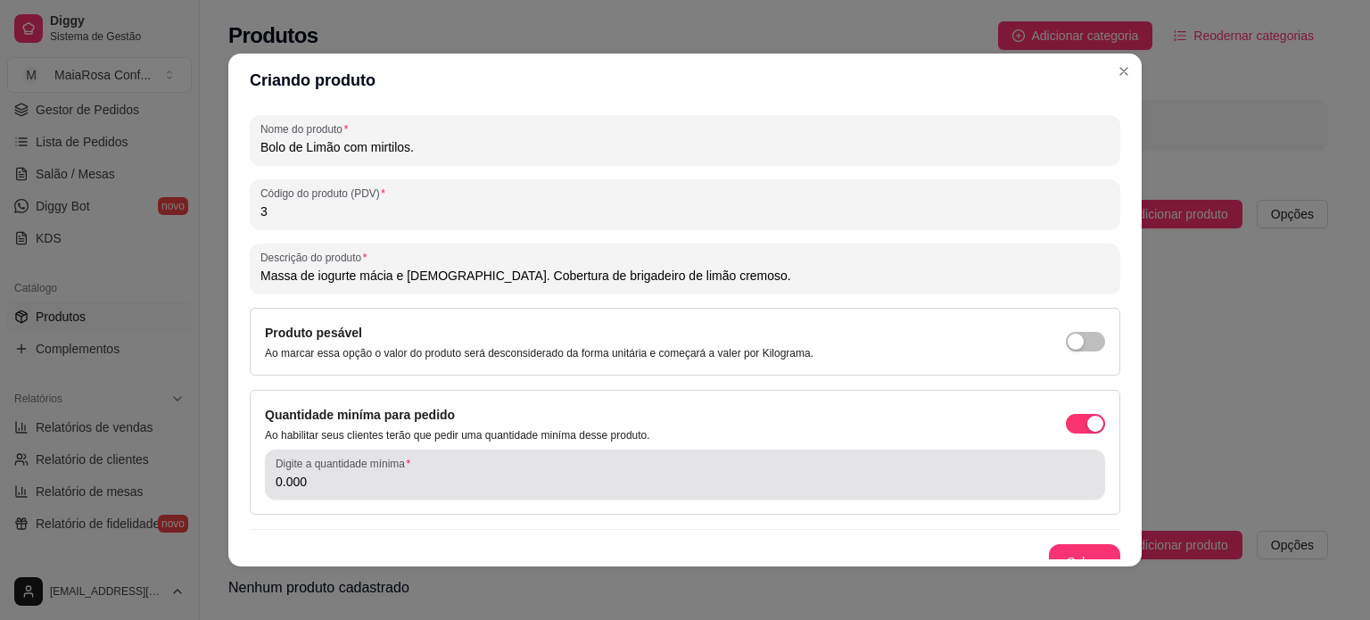
scroll to position [261, 0]
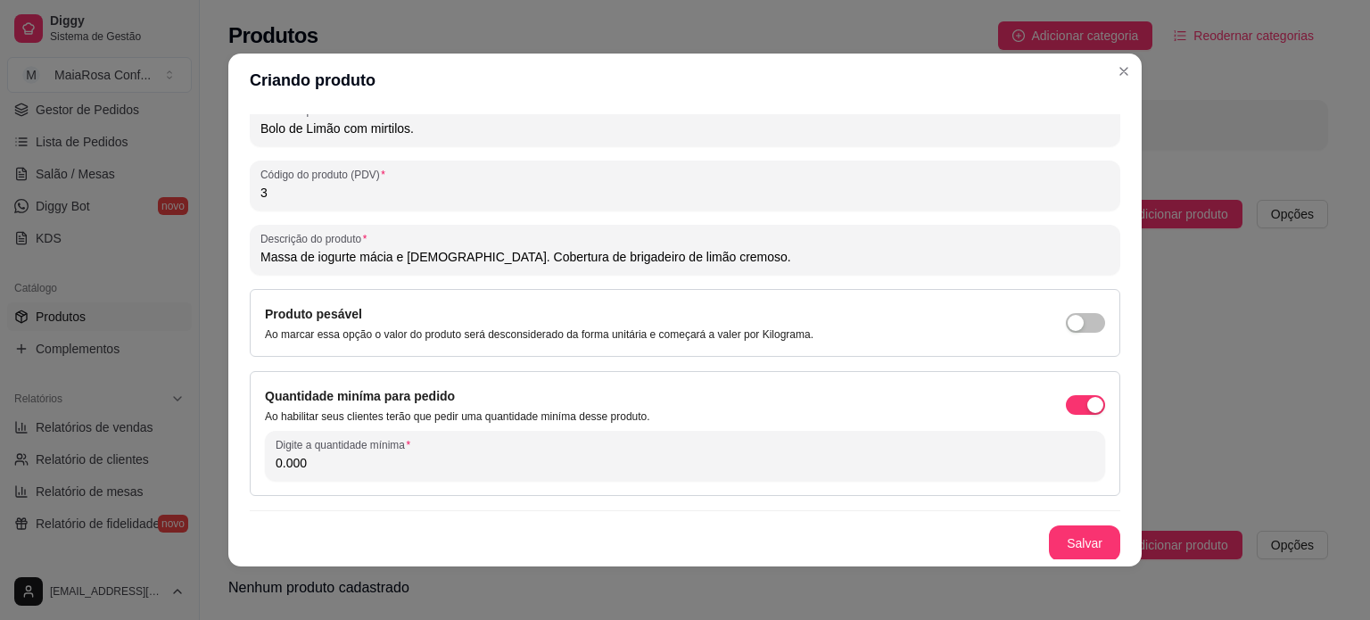
click at [440, 463] on input "0.000" at bounding box center [685, 463] width 819 height 18
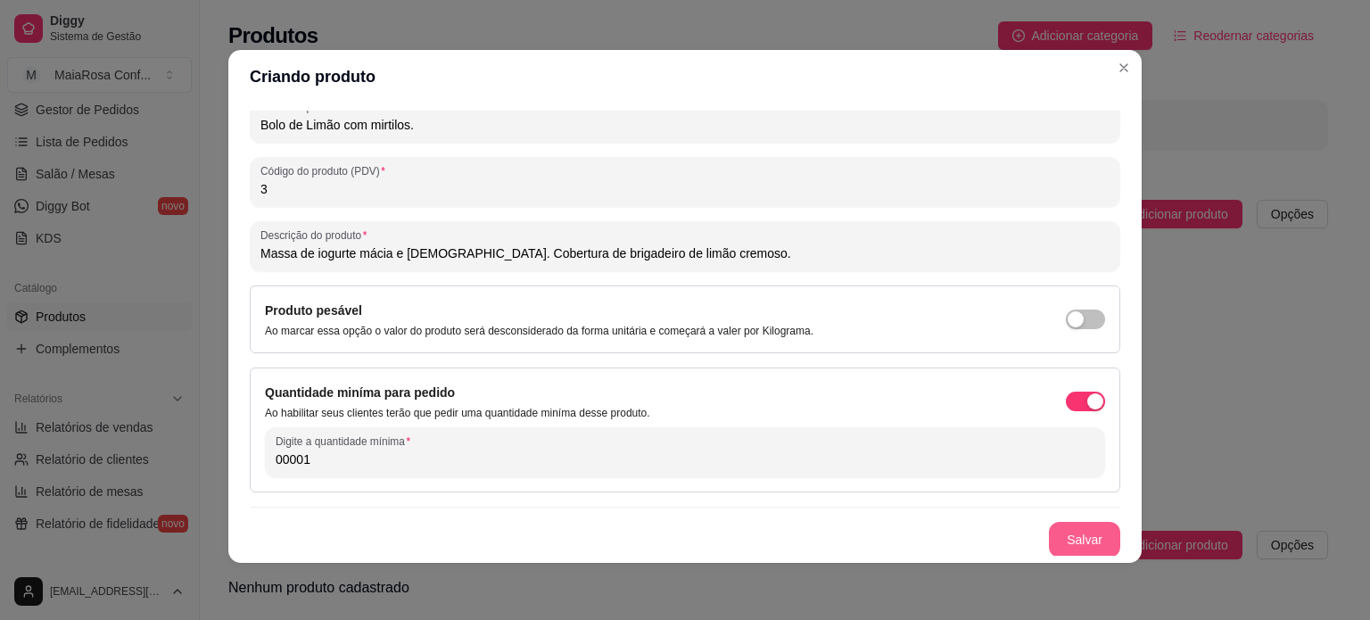
type input "00001"
click at [1063, 545] on button "Salvar" at bounding box center [1084, 540] width 71 height 36
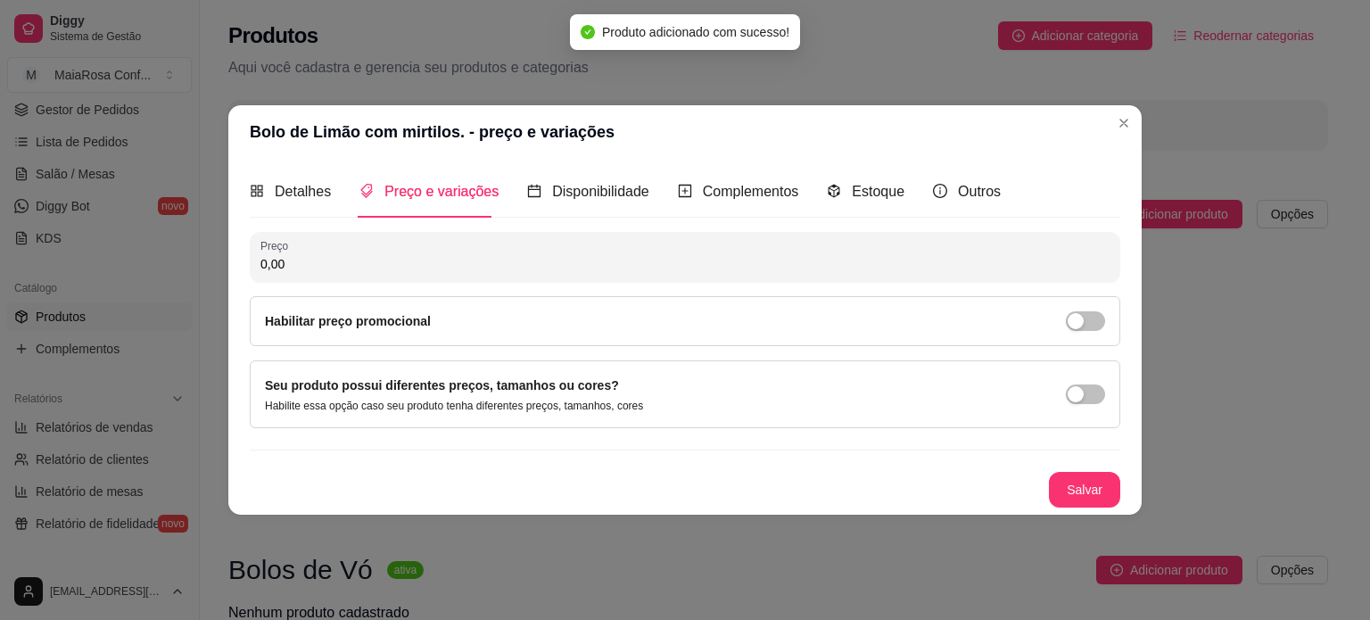
scroll to position [0, 0]
click at [327, 268] on input "0,00" at bounding box center [684, 264] width 849 height 18
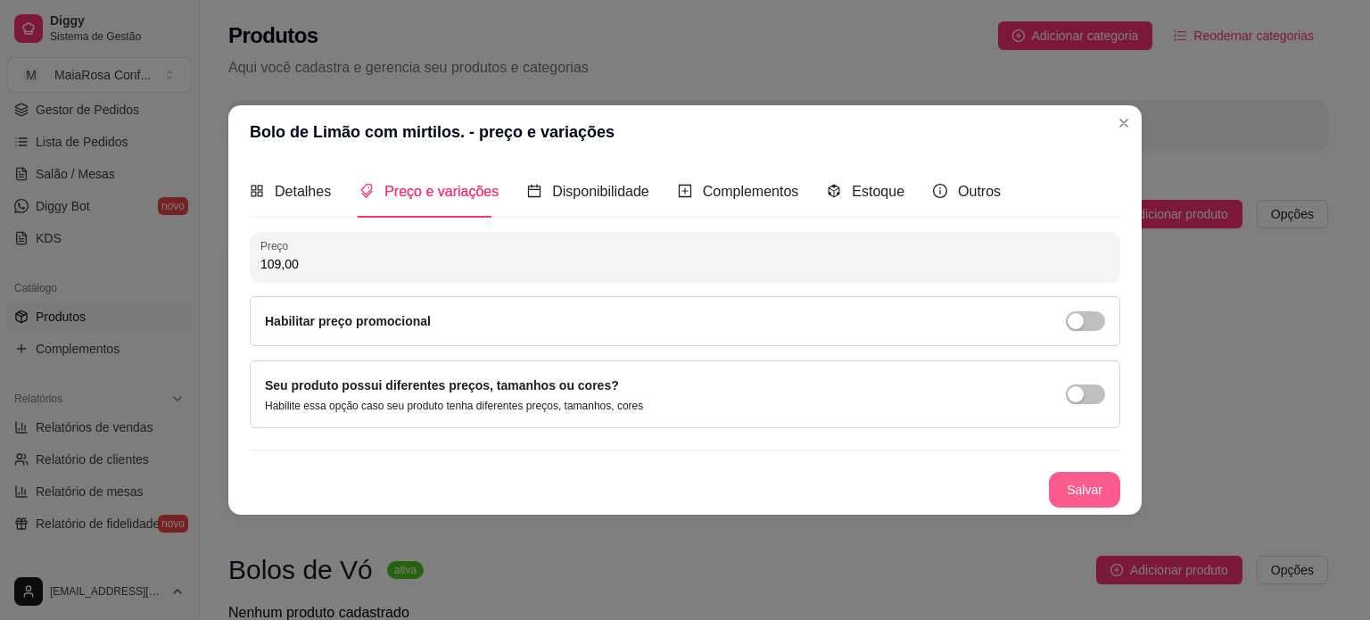
type input "109,00"
click at [1066, 487] on button "Salvar" at bounding box center [1085, 489] width 70 height 35
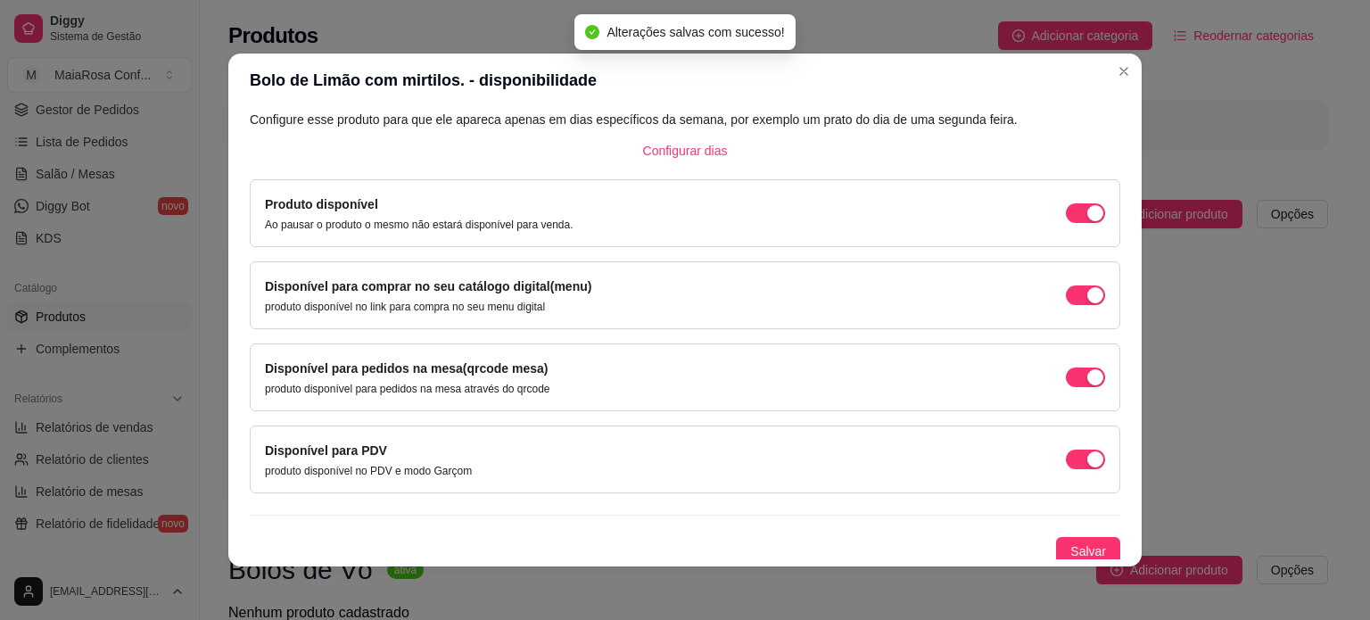
scroll to position [111, 0]
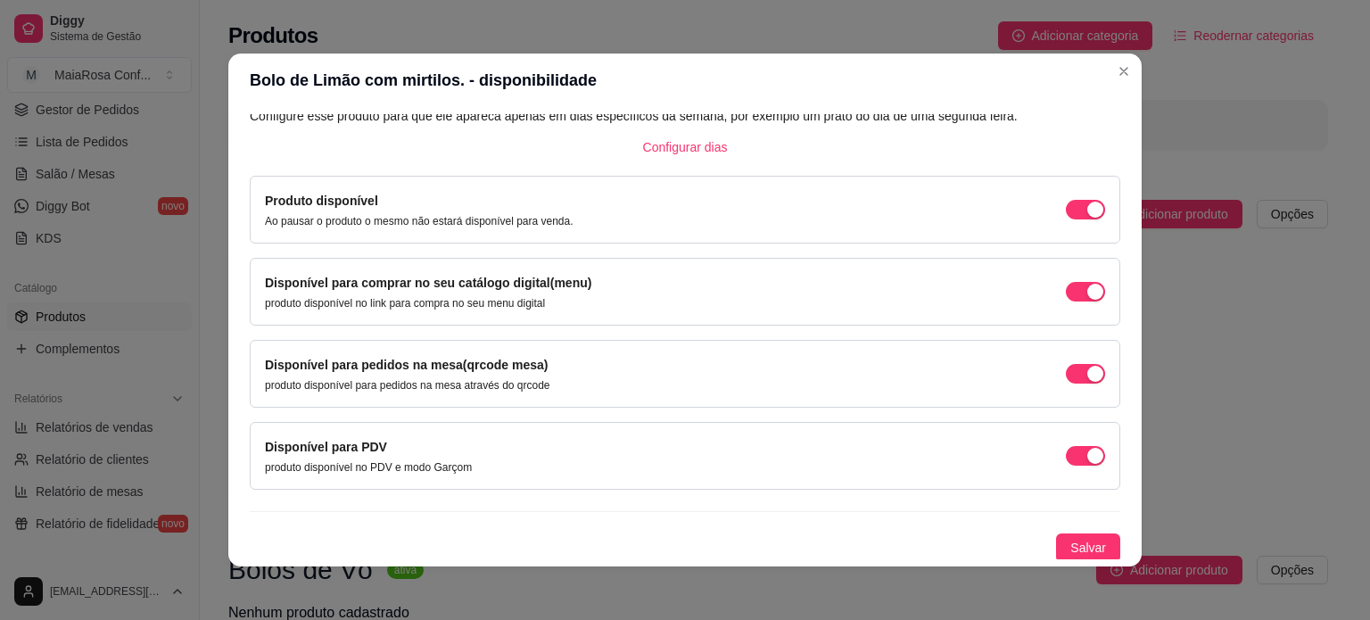
drag, startPoint x: 1055, startPoint y: 451, endPoint x: 1058, endPoint y: 395, distance: 56.3
click at [1066, 450] on span "button" at bounding box center [1085, 456] width 39 height 20
click at [1066, 371] on span "button" at bounding box center [1085, 374] width 39 height 20
click at [1070, 547] on span "Salvar" at bounding box center [1088, 548] width 36 height 20
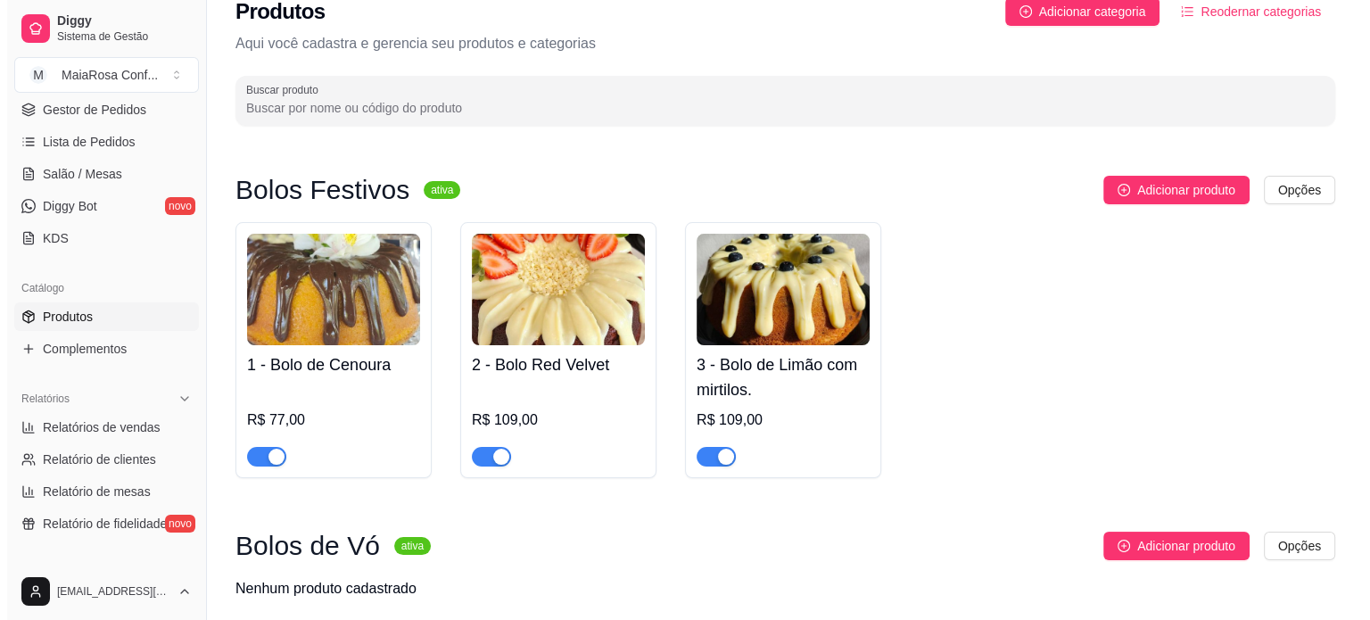
scroll to position [0, 0]
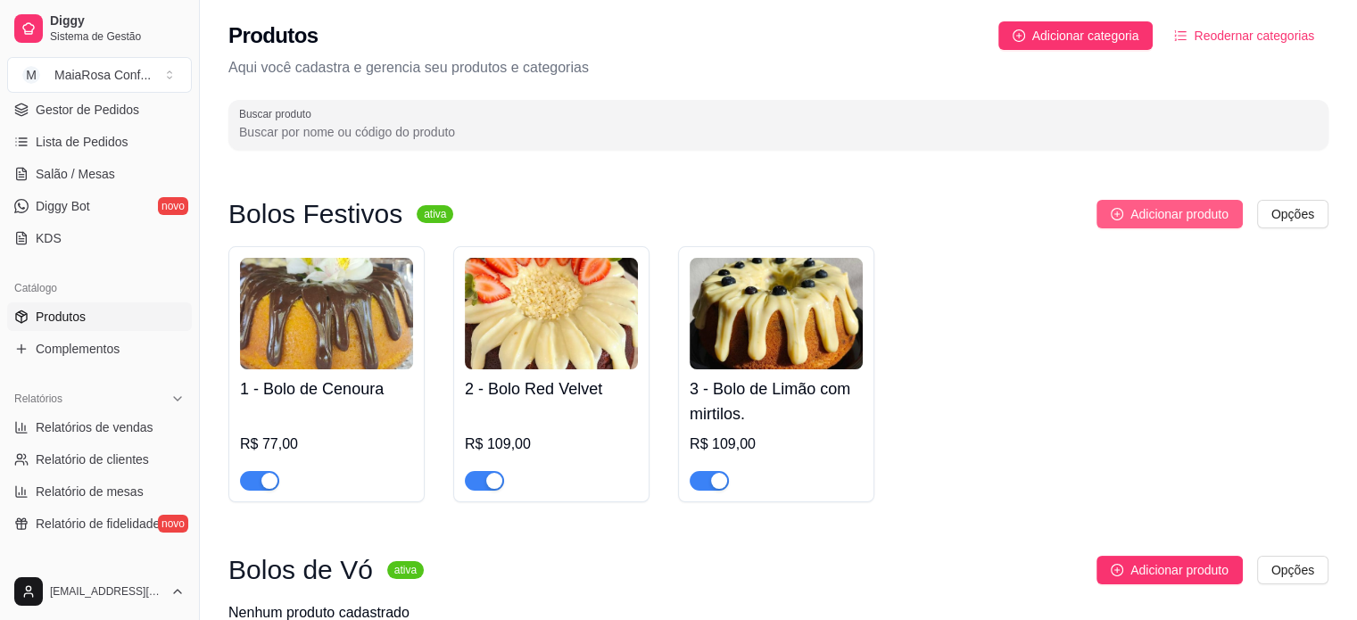
click at [1174, 212] on span "Adicionar produto" at bounding box center [1179, 214] width 98 height 20
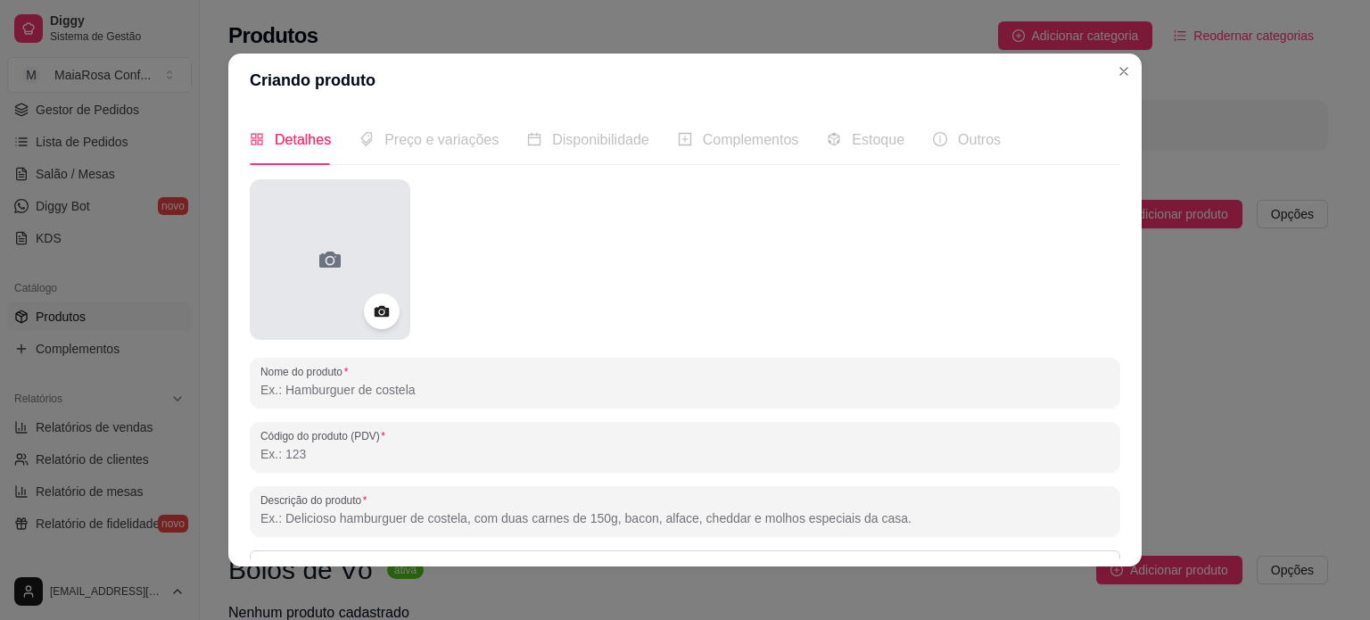
click at [341, 268] on div at bounding box center [330, 259] width 161 height 161
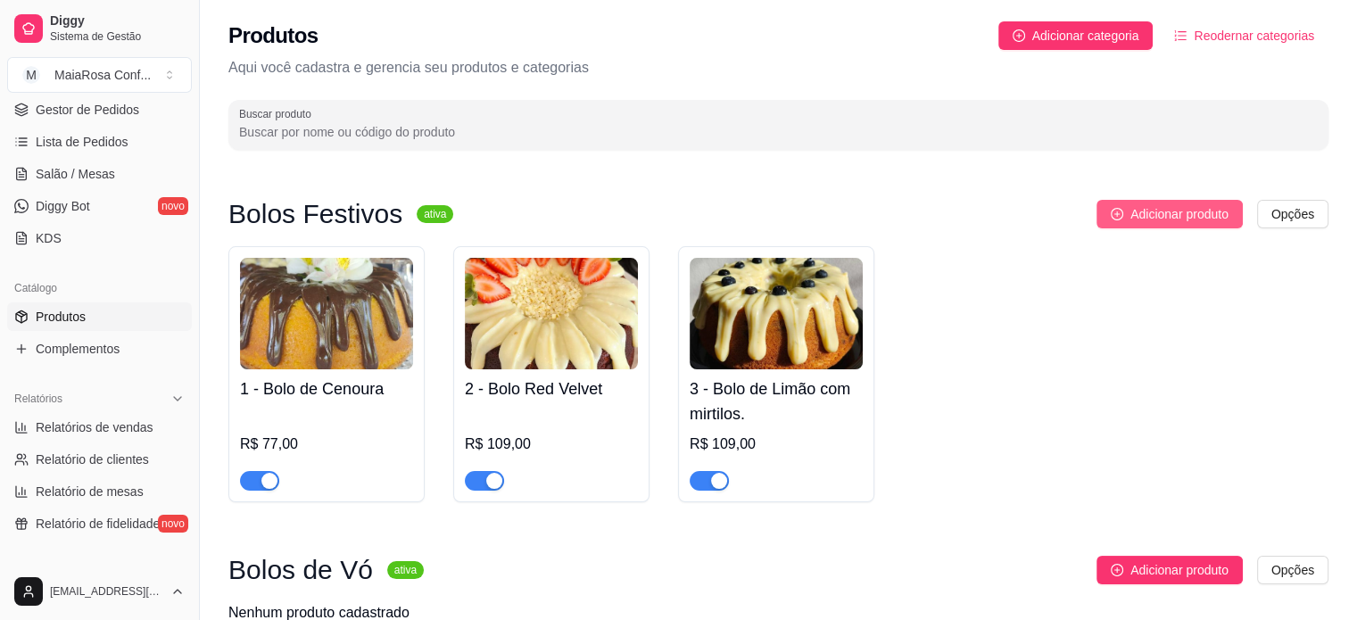
click at [1143, 224] on button "Adicionar produto" at bounding box center [1169, 214] width 146 height 29
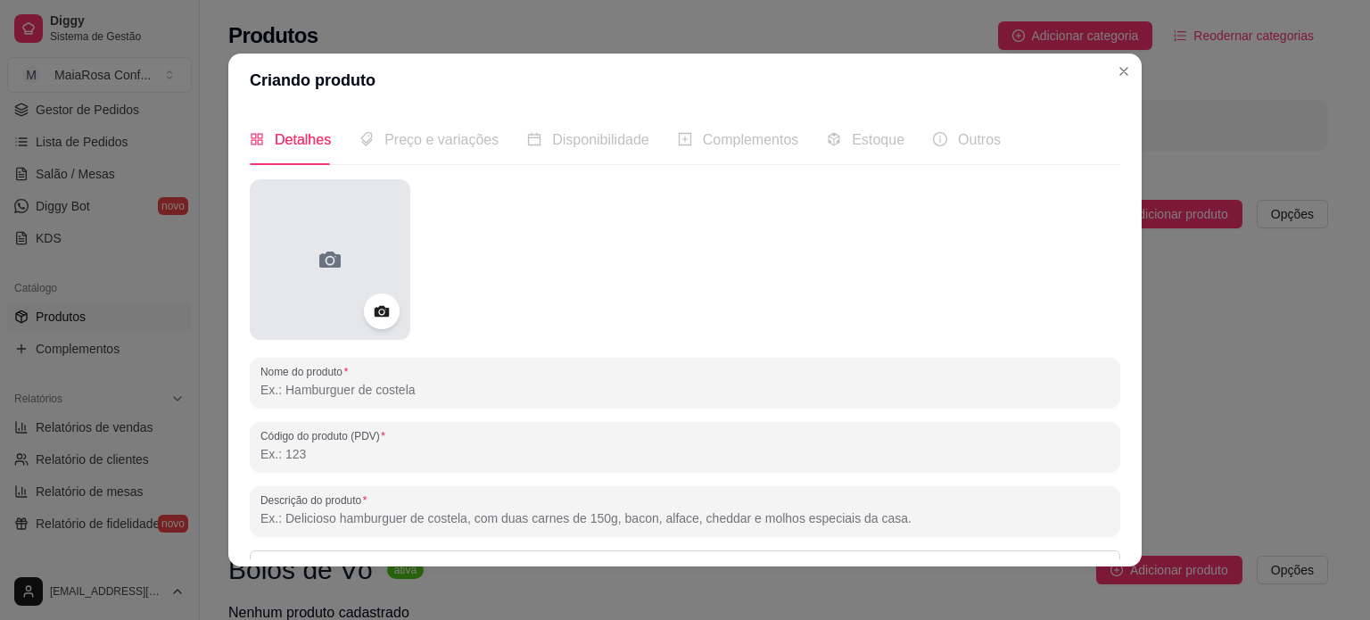
click at [334, 252] on icon at bounding box center [330, 259] width 29 height 29
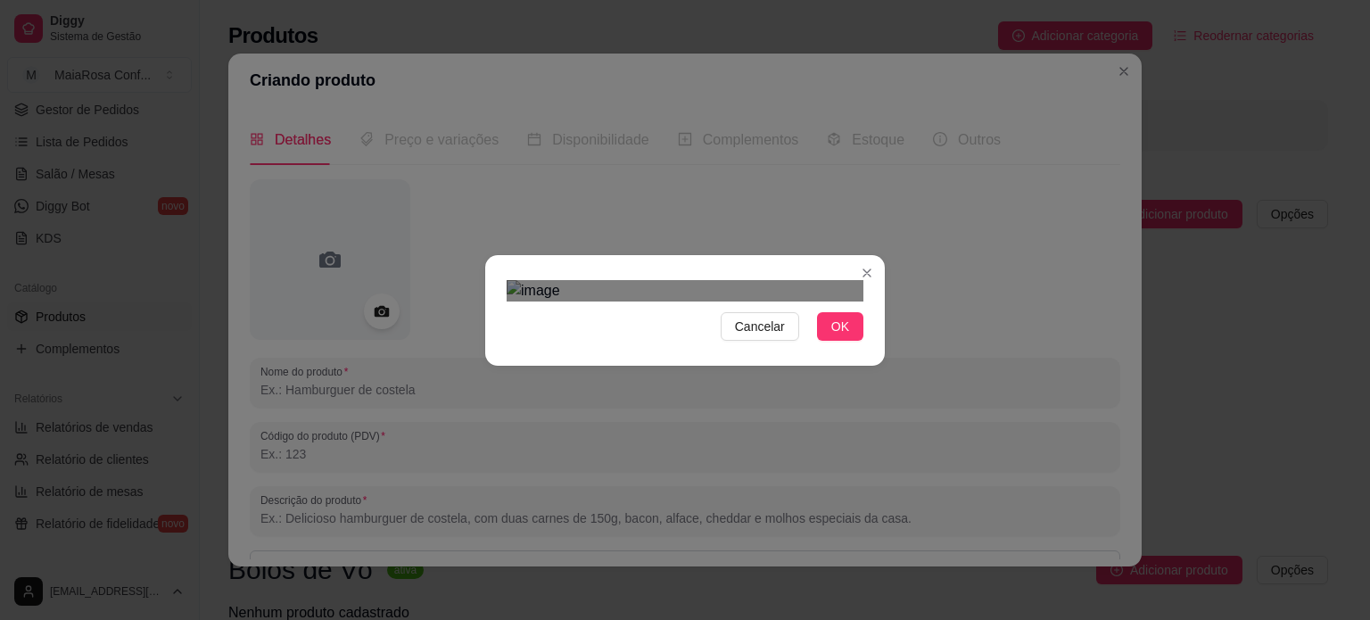
click at [720, 438] on div "Use the arrow keys to move the crop selection area" at bounding box center [690, 598] width 321 height 321
click at [835, 336] on span "OK" at bounding box center [840, 327] width 18 height 20
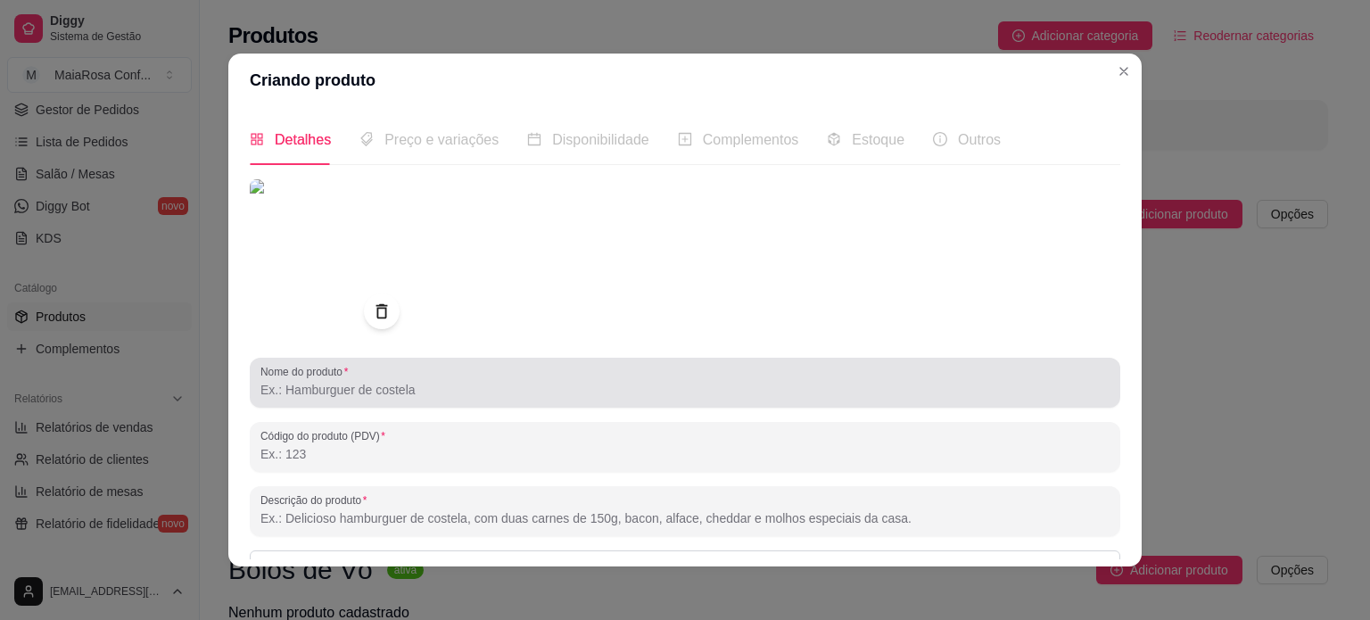
click at [487, 379] on div at bounding box center [684, 383] width 849 height 36
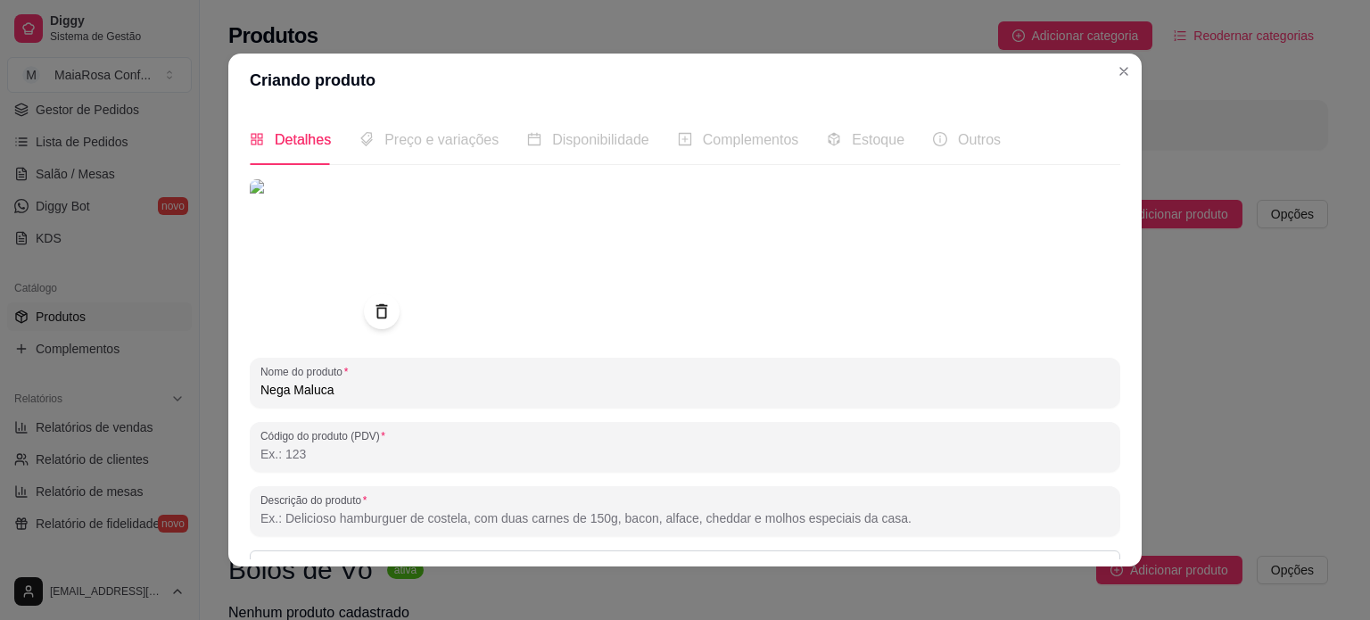
type input "Nega Maluca"
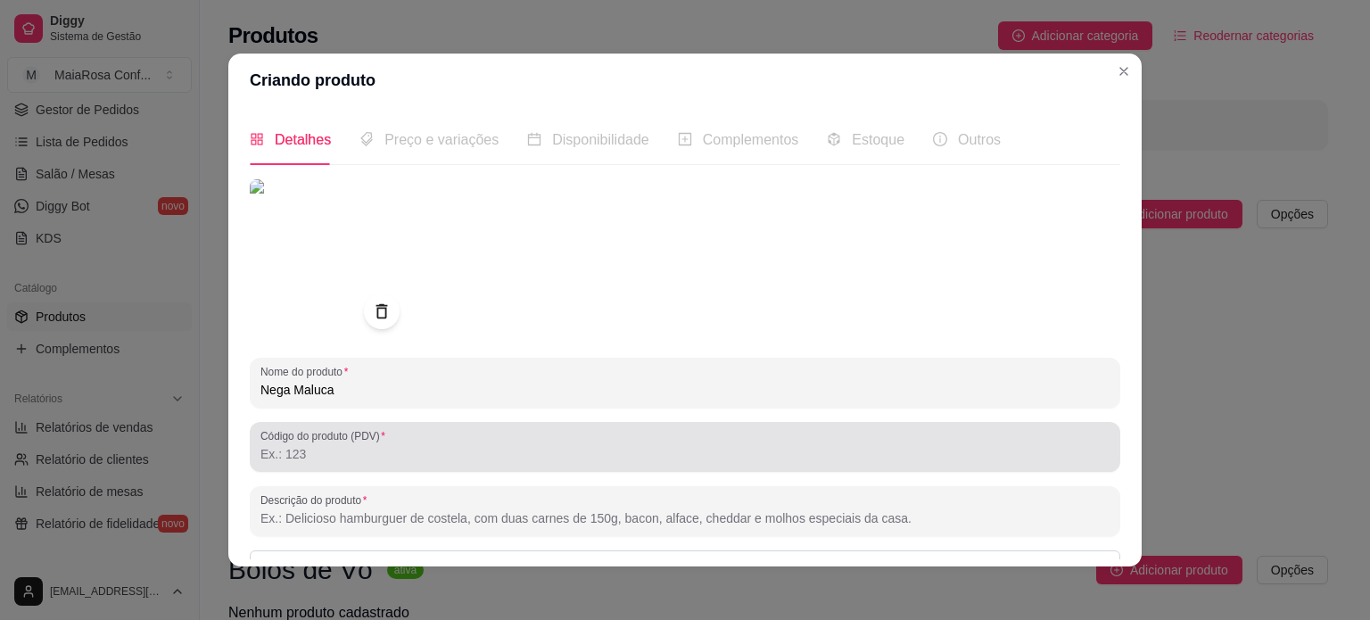
click at [461, 469] on div "Código do produto (PDV)" at bounding box center [685, 447] width 871 height 50
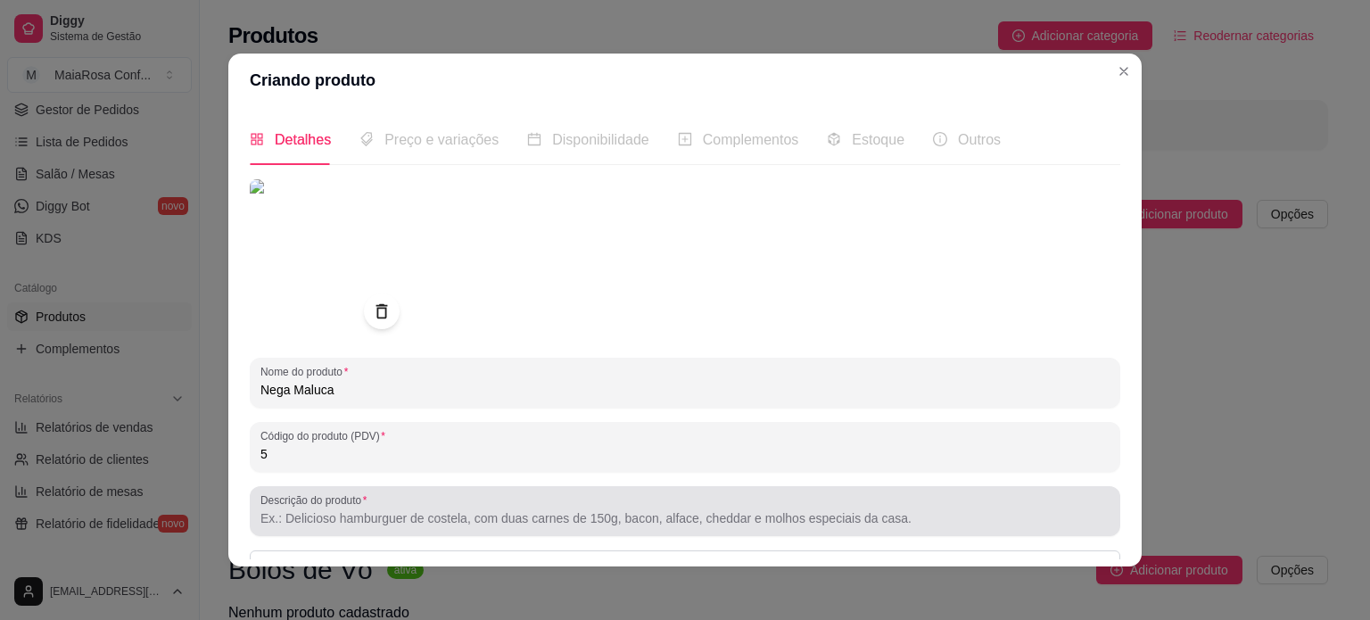
type input "5"
click at [419, 531] on div "Descrição do produto" at bounding box center [685, 511] width 871 height 50
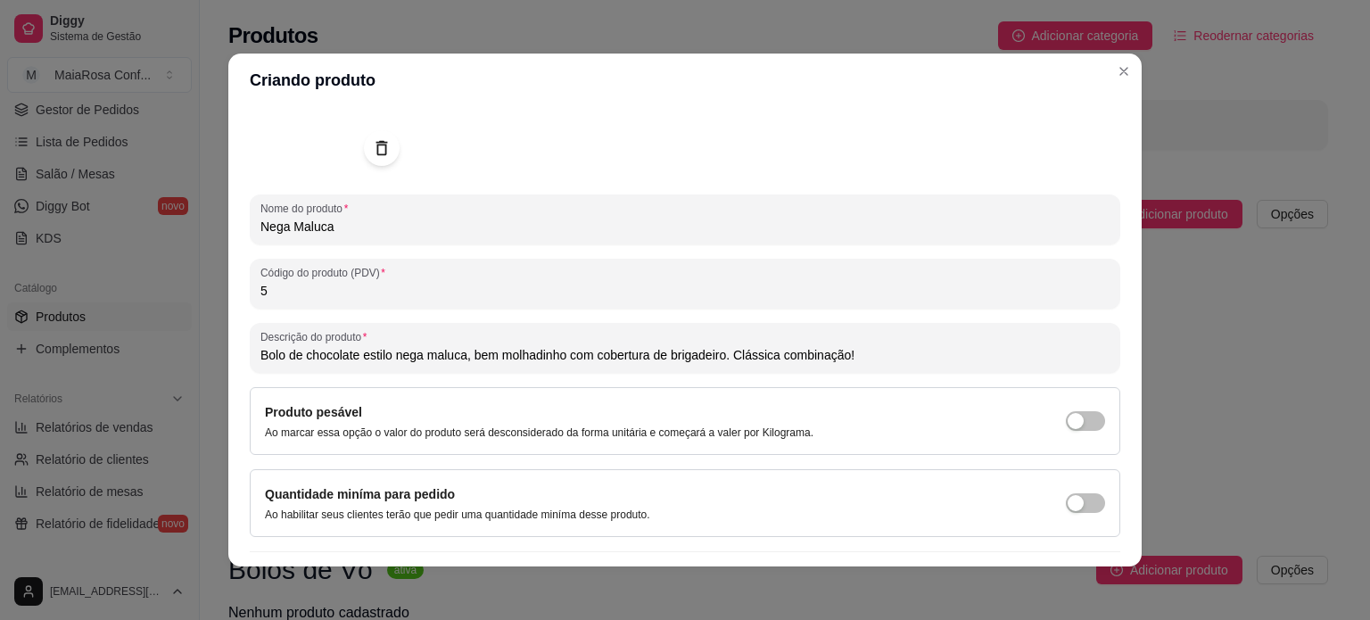
scroll to position [204, 0]
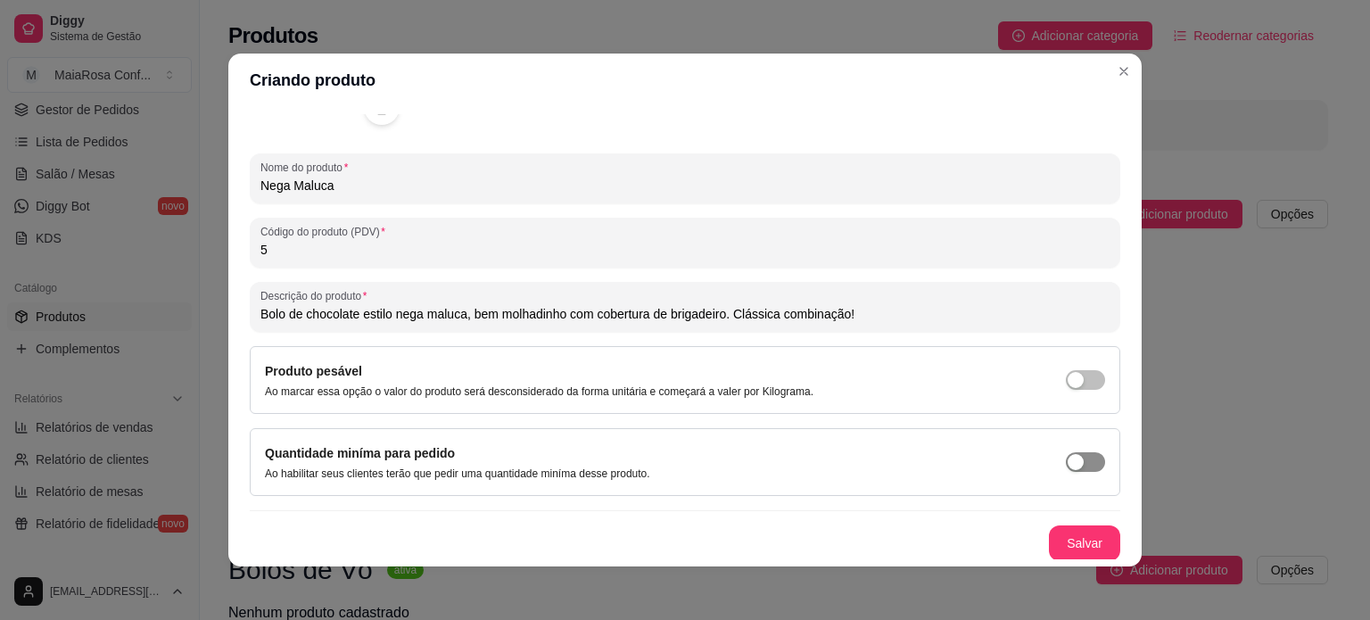
type input "Bolo de chocolate estilo nega maluca, bem molhadinho com cobertura de brigadeir…"
click at [1066, 457] on button "button" at bounding box center [1085, 462] width 39 height 20
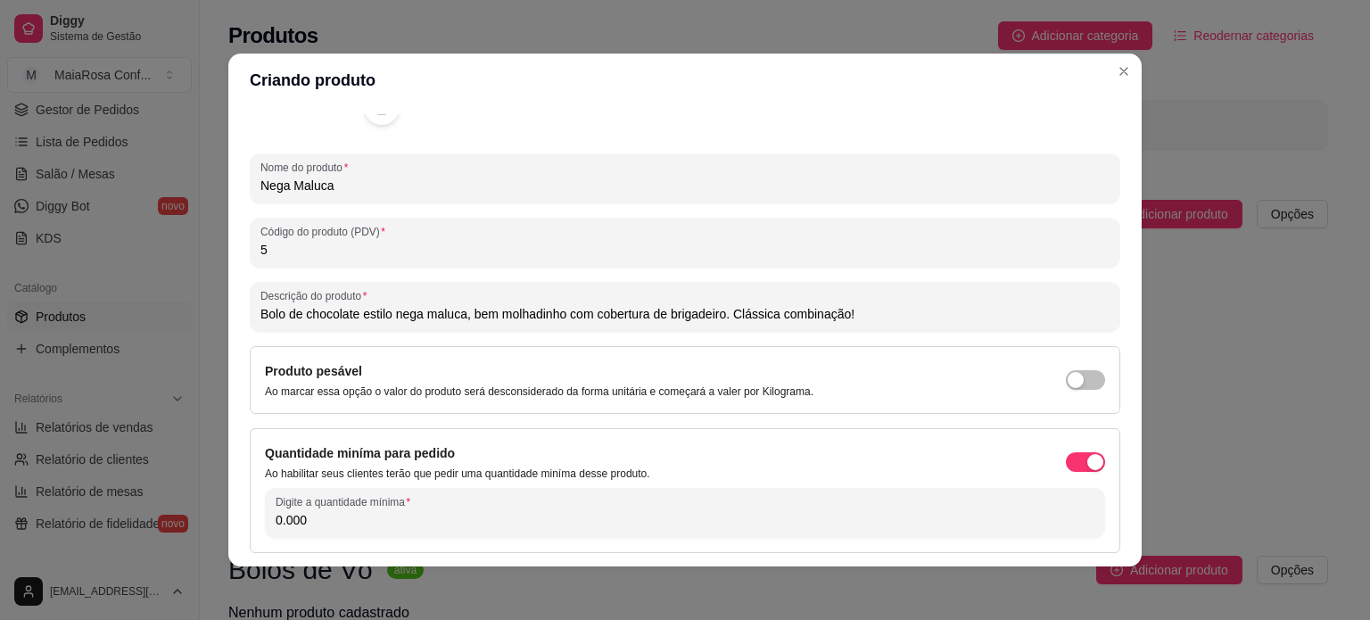
click at [418, 523] on input "0.000" at bounding box center [685, 520] width 819 height 18
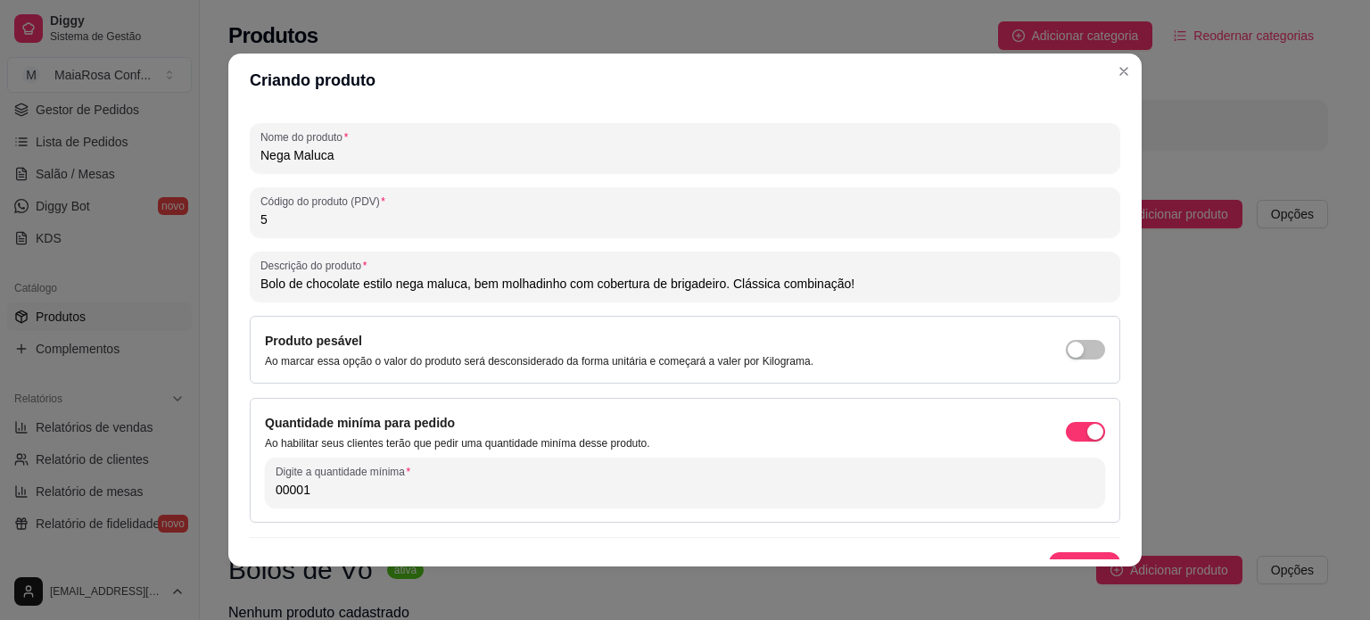
scroll to position [261, 0]
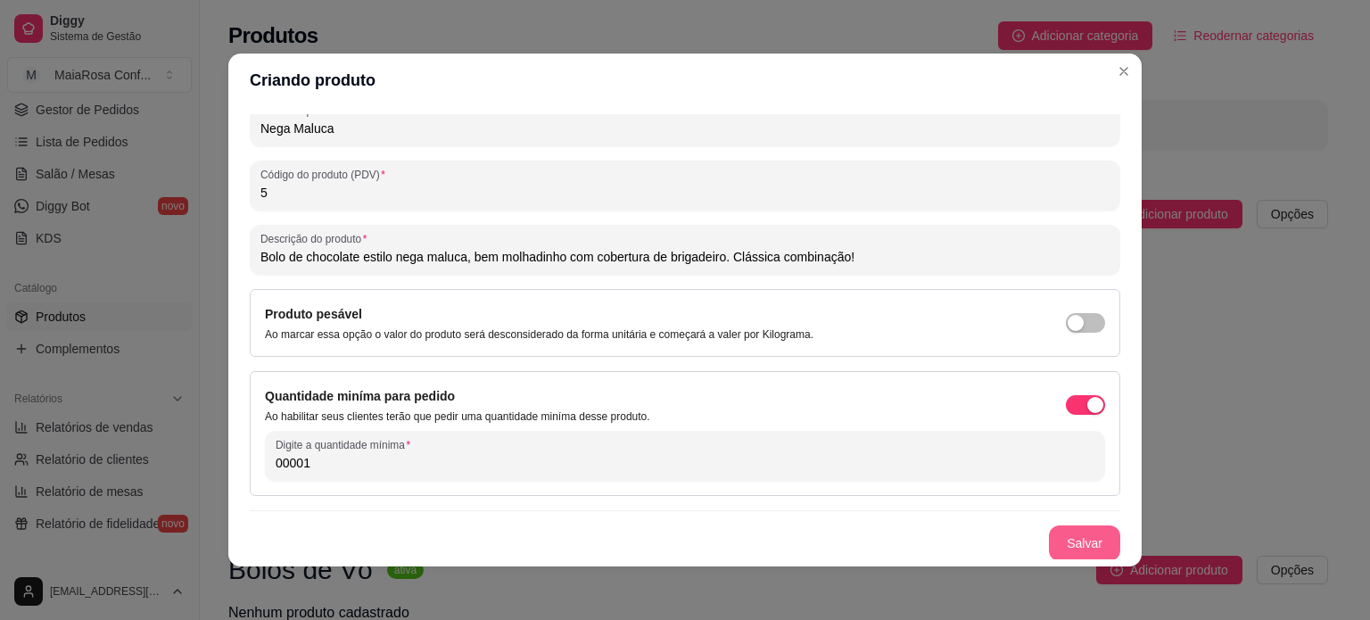
type input "00001"
click at [1070, 540] on button "Salvar" at bounding box center [1084, 543] width 71 height 36
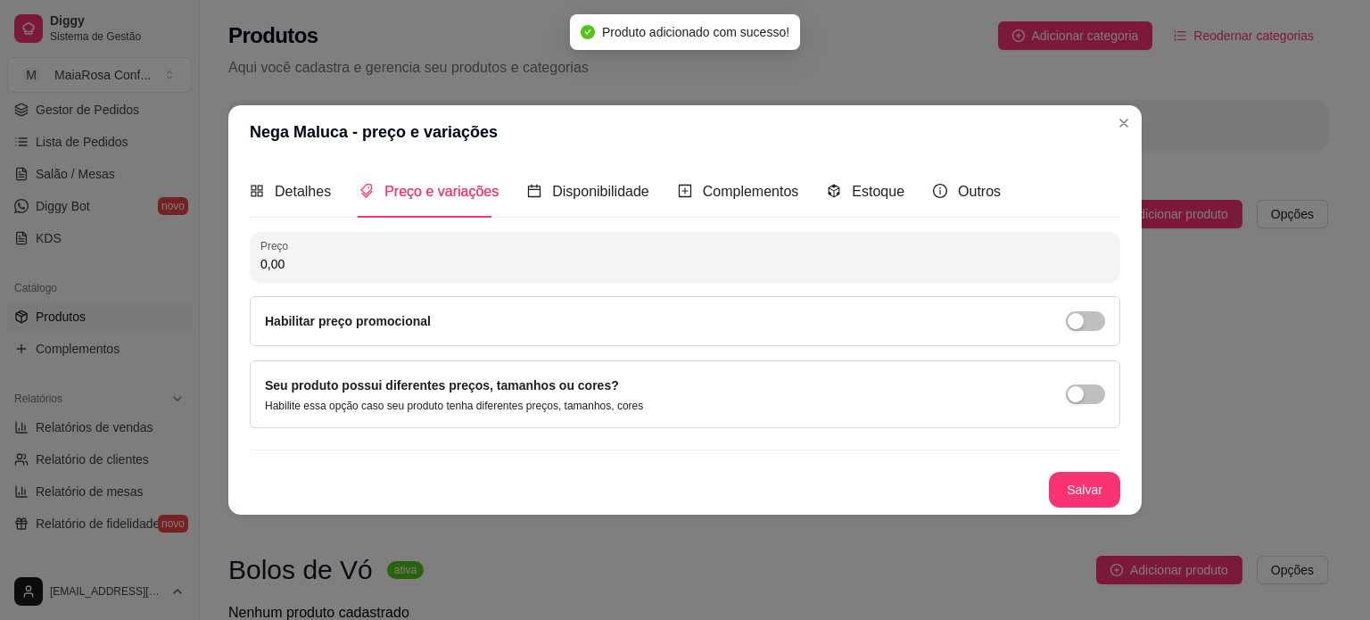
scroll to position [0, 0]
click at [407, 263] on input "0,00" at bounding box center [684, 264] width 849 height 18
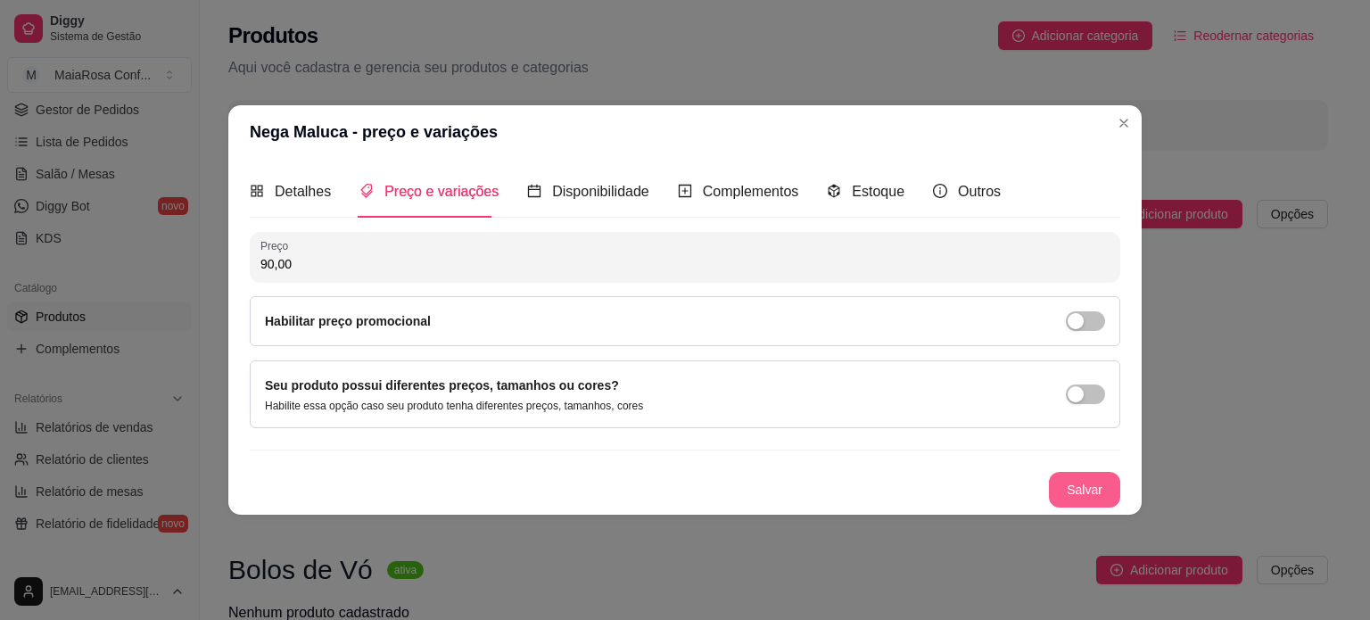
type input "90,00"
click at [1106, 494] on button "Salvar" at bounding box center [1084, 490] width 71 height 36
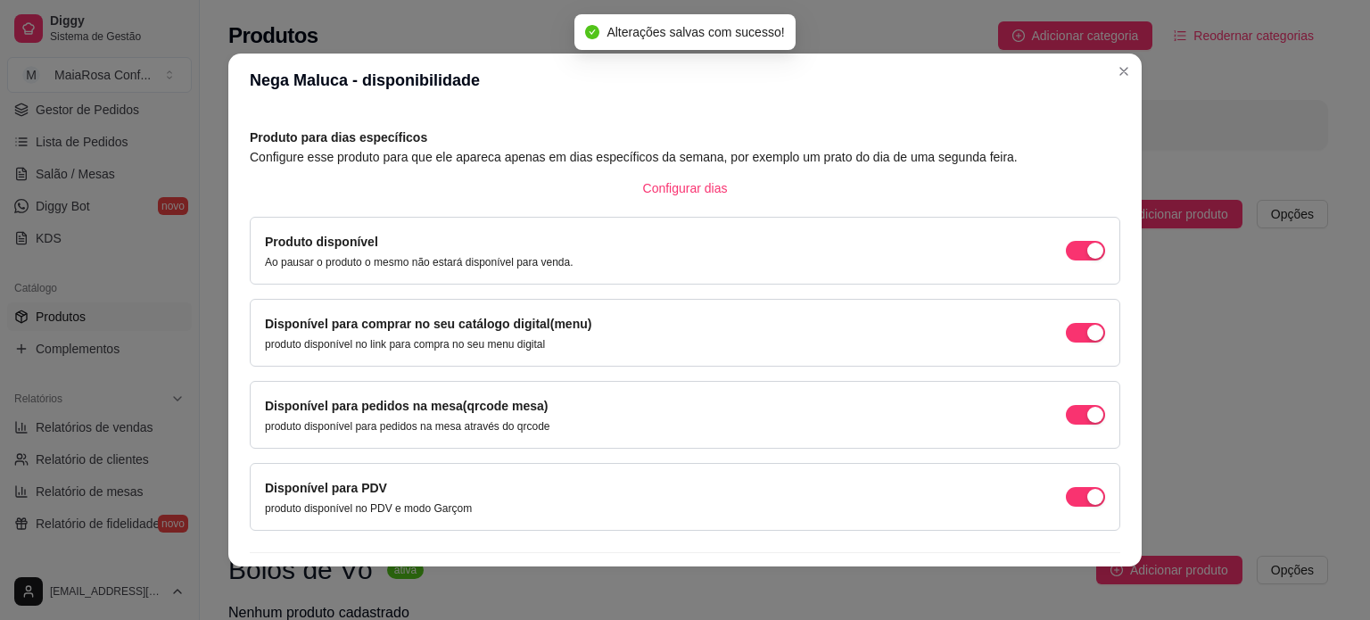
scroll to position [111, 0]
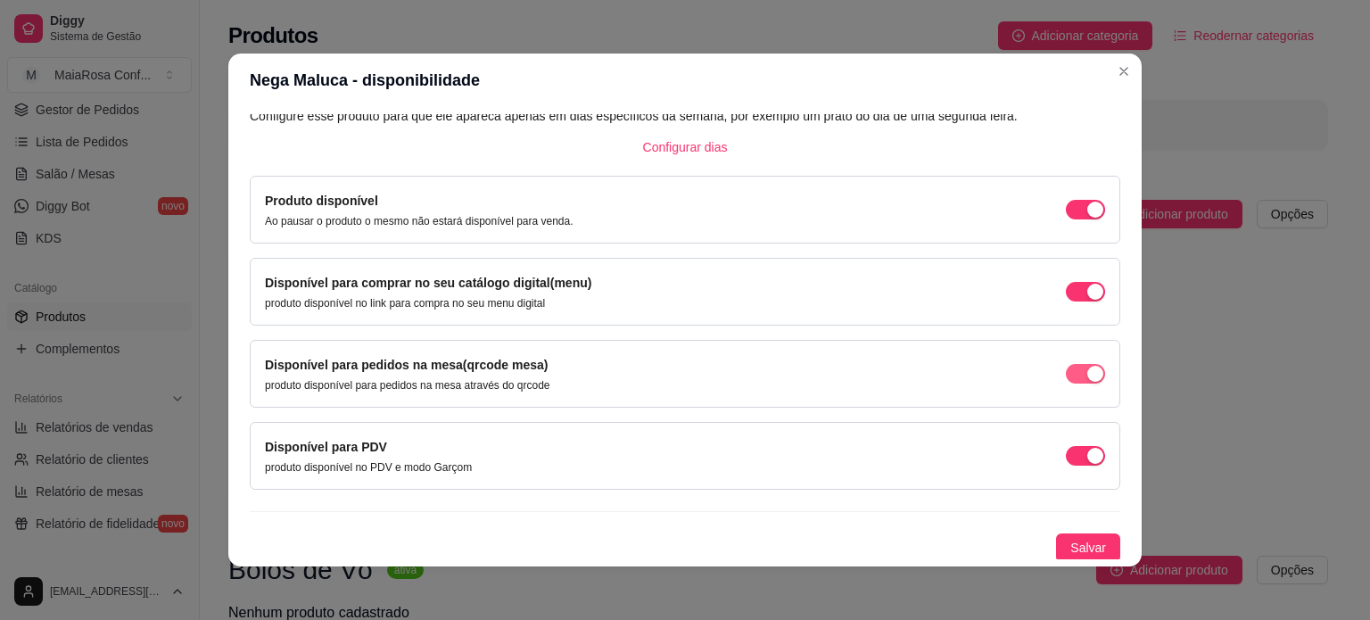
click at [1066, 370] on span "button" at bounding box center [1085, 374] width 39 height 20
click at [1066, 451] on span "button" at bounding box center [1085, 456] width 39 height 20
click at [1070, 547] on span "Salvar" at bounding box center [1088, 548] width 36 height 20
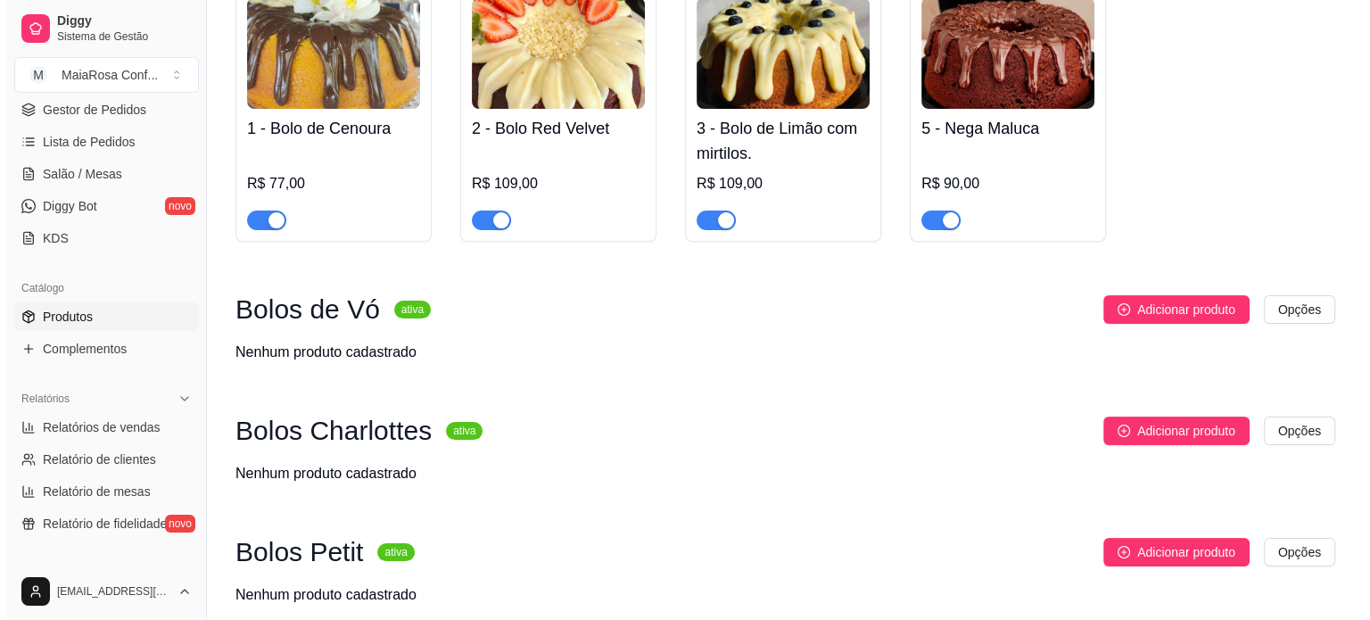
scroll to position [336, 0]
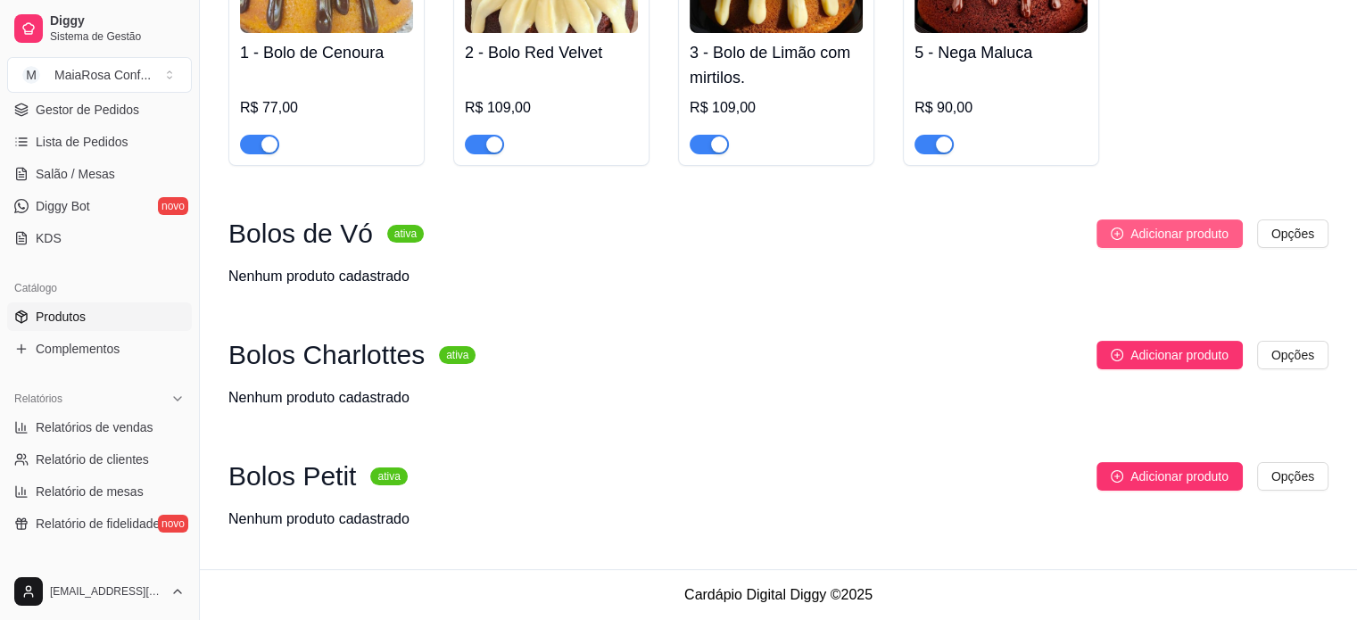
click at [1166, 236] on span "Adicionar produto" at bounding box center [1179, 234] width 98 height 20
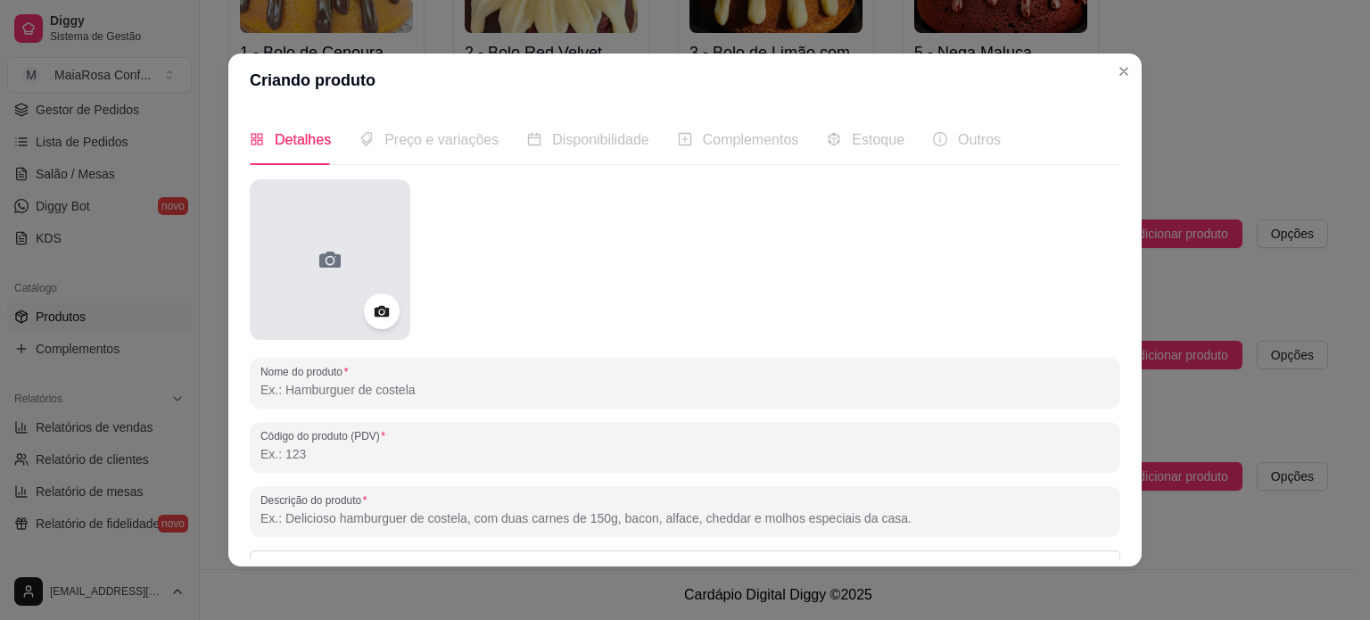
click at [325, 263] on icon at bounding box center [330, 259] width 29 height 29
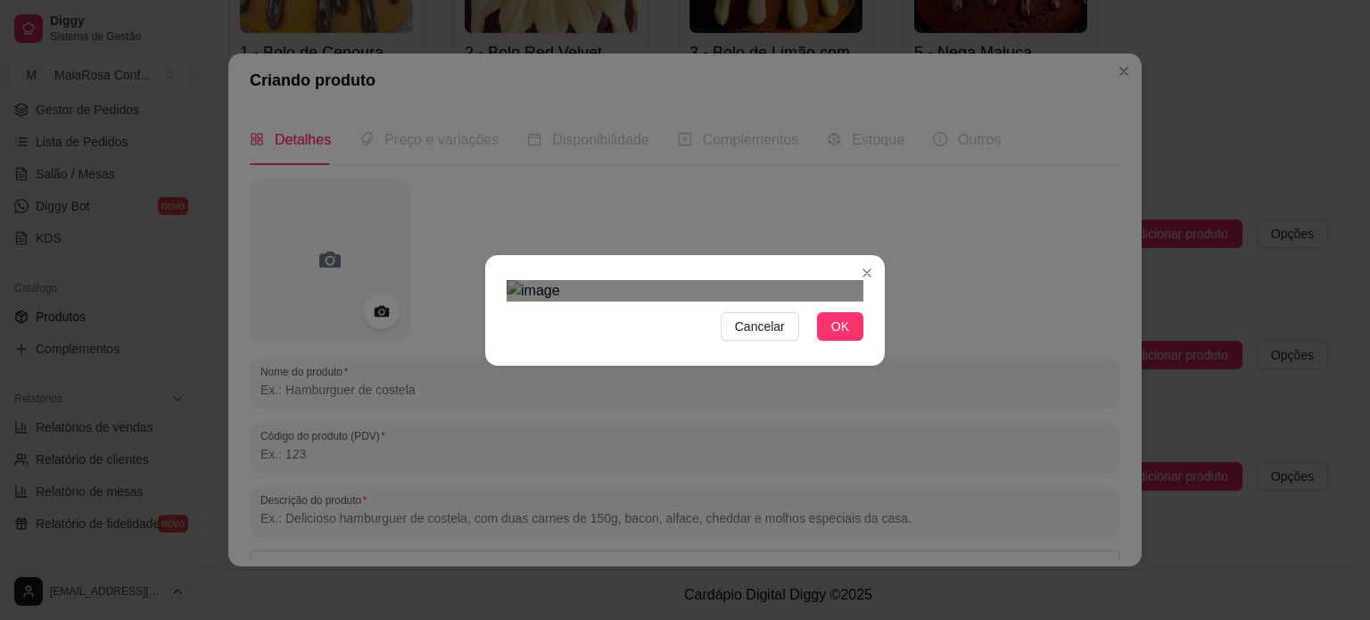
click at [732, 434] on div "Use the arrow keys to move the crop selection area" at bounding box center [684, 594] width 321 height 321
click at [511, 421] on div "Use the arrow keys to move the crop selection area" at bounding box center [678, 588] width 334 height 334
click at [853, 405] on div "Use the arrow keys to move the crop selection area" at bounding box center [686, 580] width 351 height 351
click at [846, 341] on button "OK" at bounding box center [840, 326] width 46 height 29
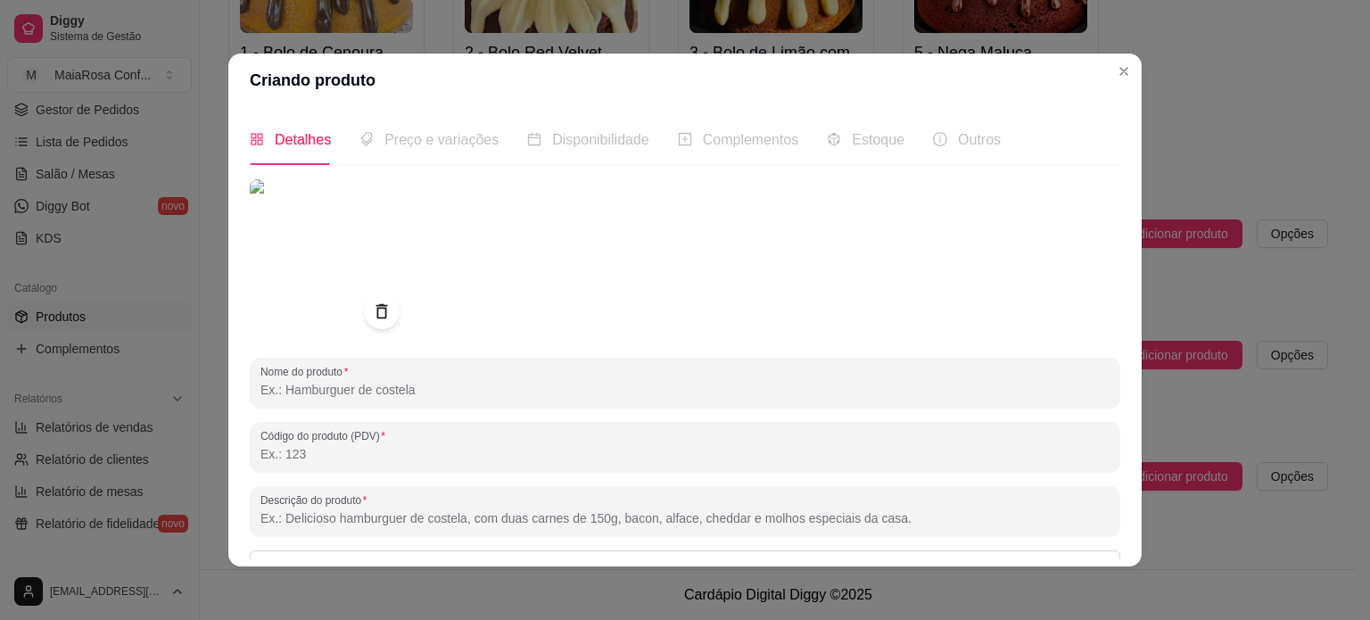
click at [392, 384] on input "Nome do produto" at bounding box center [684, 390] width 849 height 18
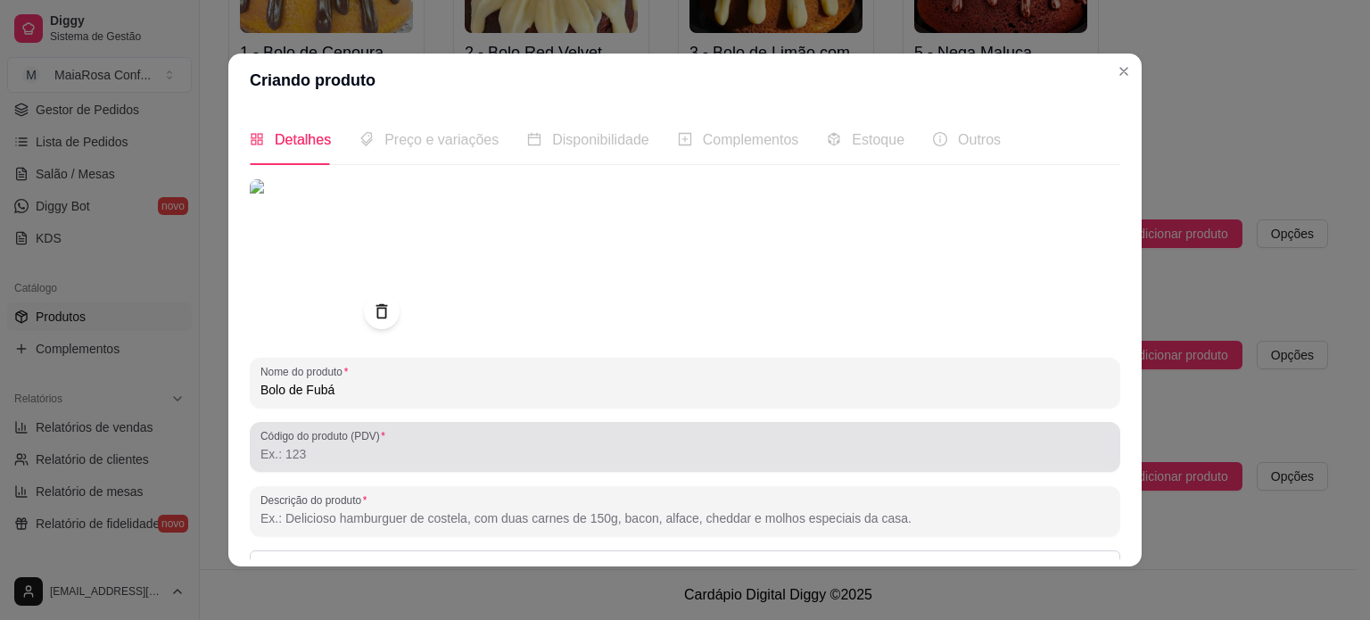
type input "Bolo de Fubá"
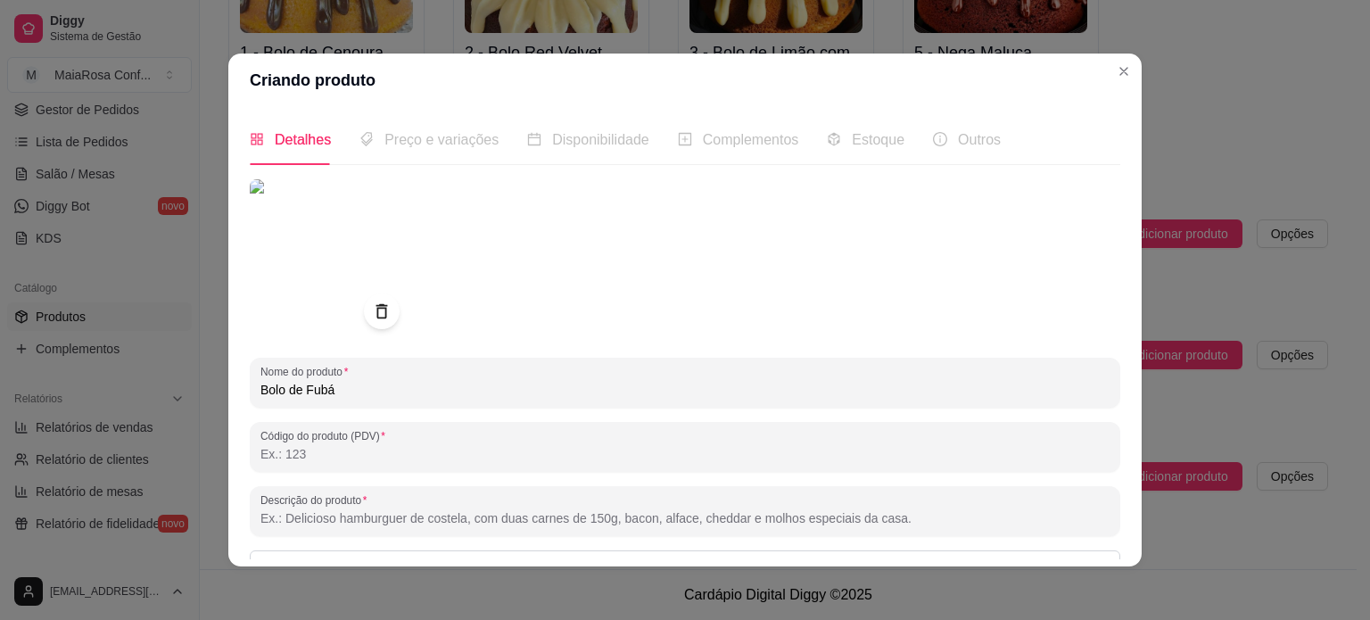
click at [364, 449] on input "Código do produto (PDV)" at bounding box center [684, 454] width 849 height 18
type input "Bolo de fubá mácio e perfeito com um café passado na hora."
drag, startPoint x: 420, startPoint y: 454, endPoint x: 203, endPoint y: 457, distance: 216.8
click at [204, 456] on div "Criando produto Detalhes Preço e variações Disponibilidade Complementos Estoque…" at bounding box center [685, 310] width 1370 height 620
type input "1"
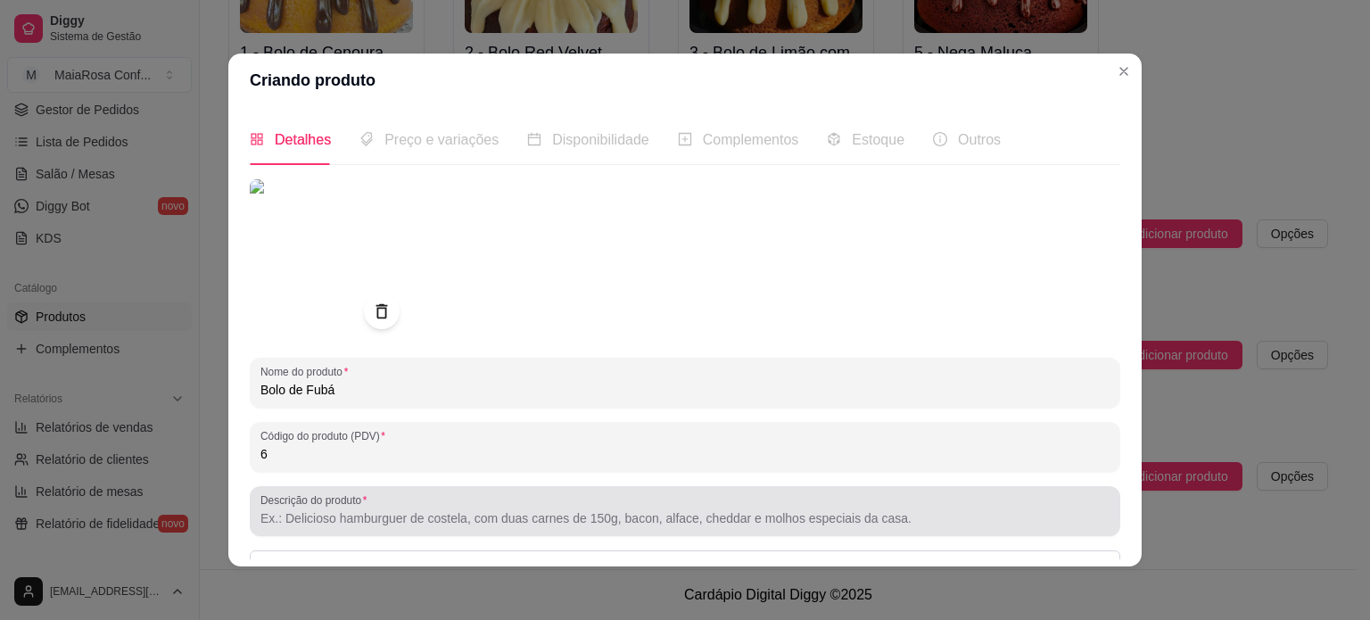
type input "6"
click at [321, 519] on input "Descrição do produto" at bounding box center [684, 518] width 849 height 18
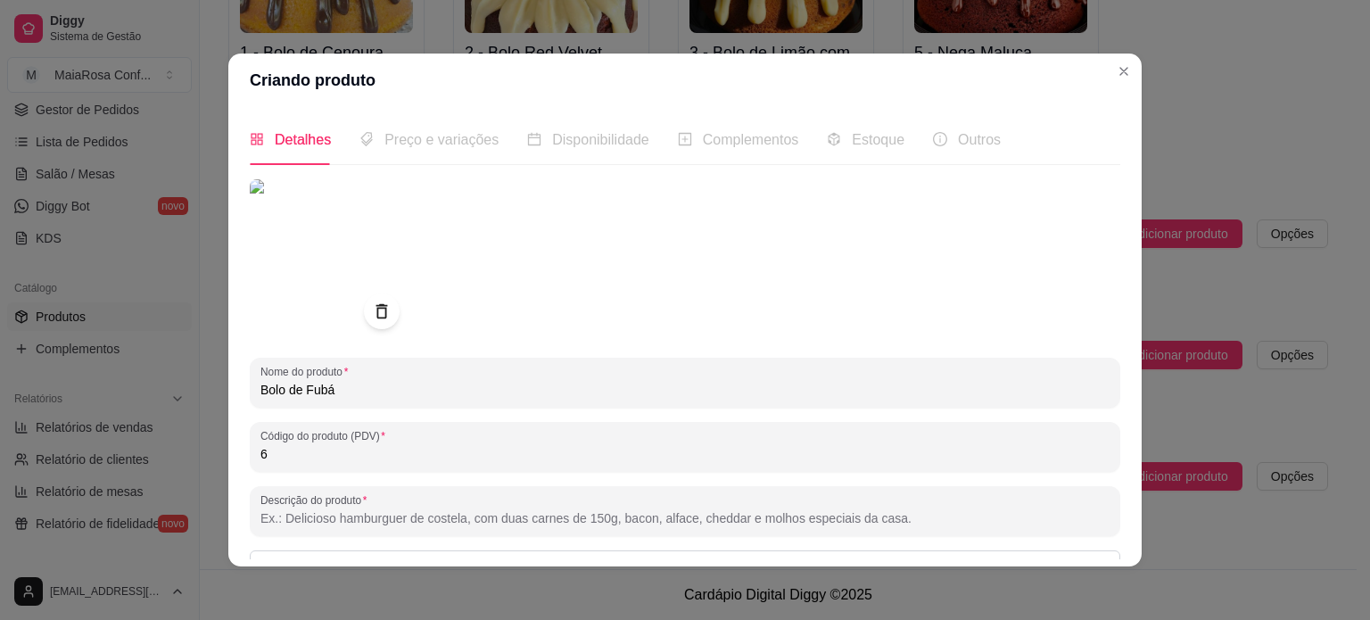
paste input "Bolo de fubá mácio e perfeito com um café passado na hora."
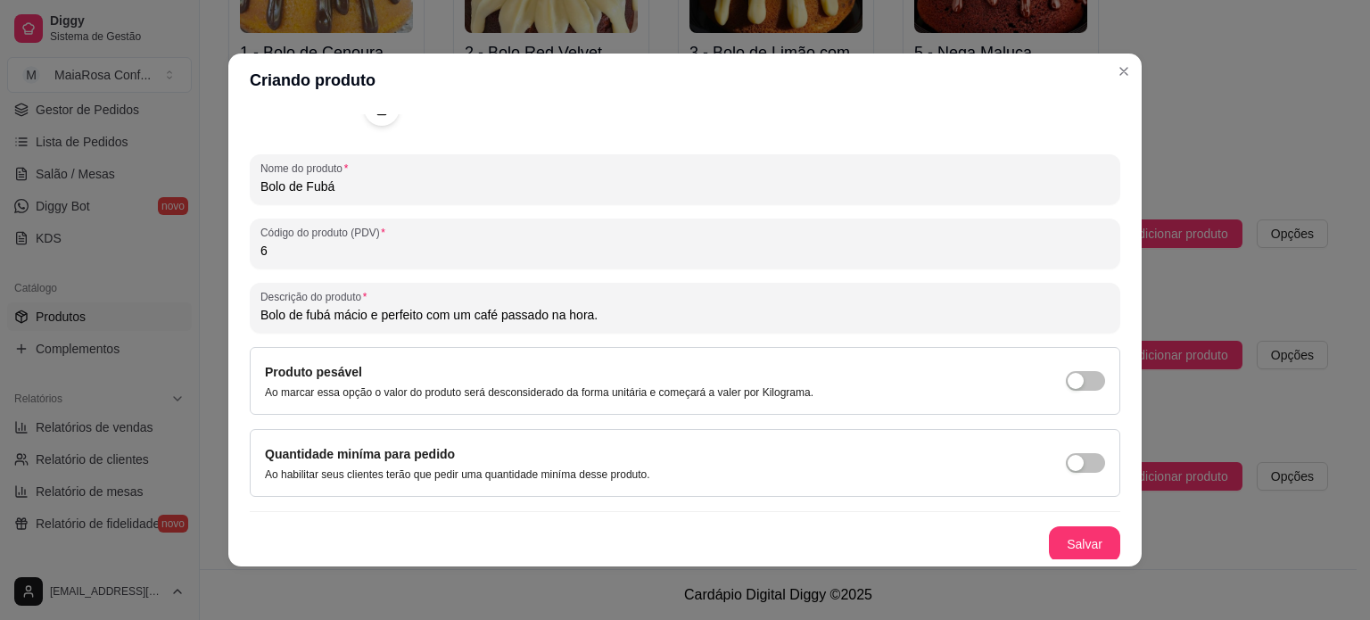
scroll to position [204, 0]
type input "Bolo de fubá mácio e perfeito com um café passado na hora."
click at [1057, 541] on button "Salvar" at bounding box center [1084, 543] width 71 height 36
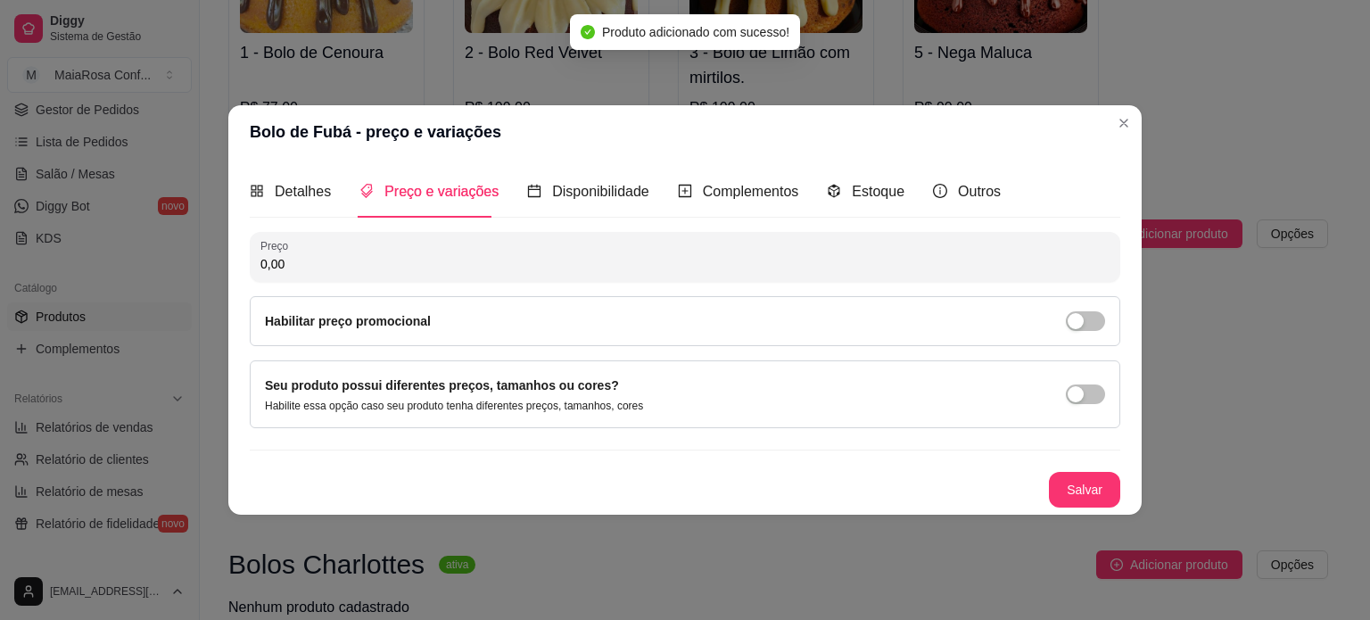
scroll to position [0, 0]
click at [452, 267] on input "0,00" at bounding box center [684, 264] width 849 height 18
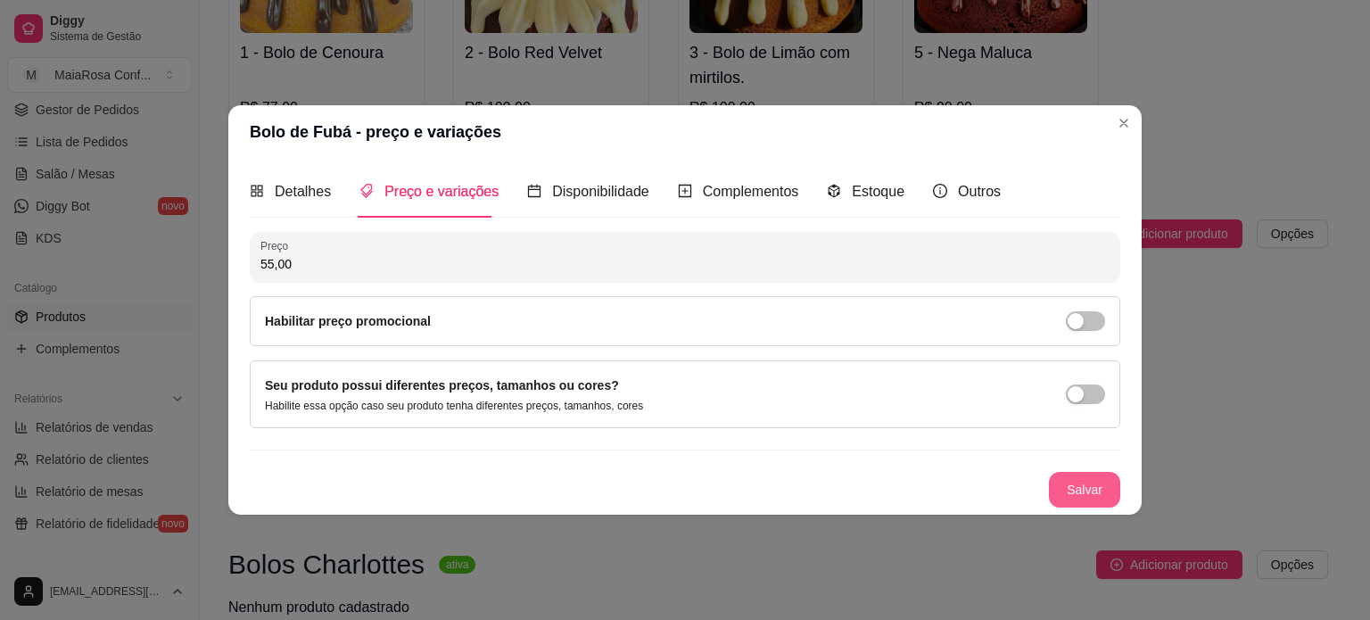
type input "55,00"
click at [1083, 473] on button "Salvar" at bounding box center [1084, 490] width 71 height 36
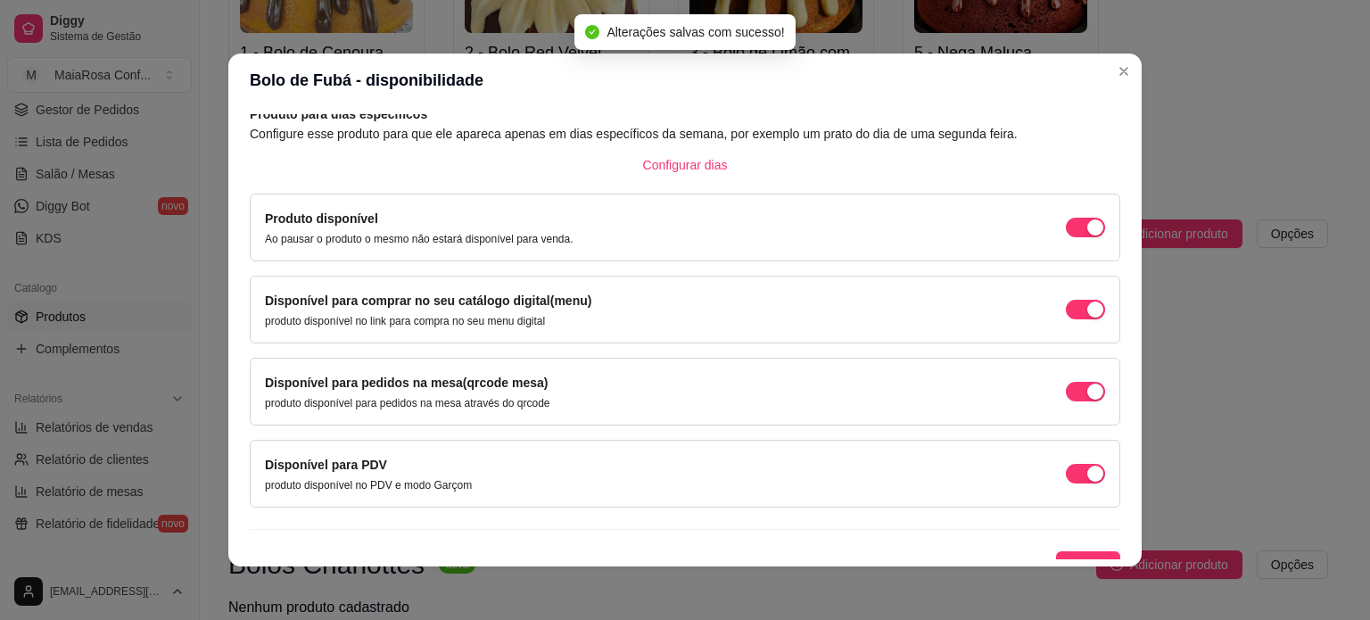
scroll to position [111, 0]
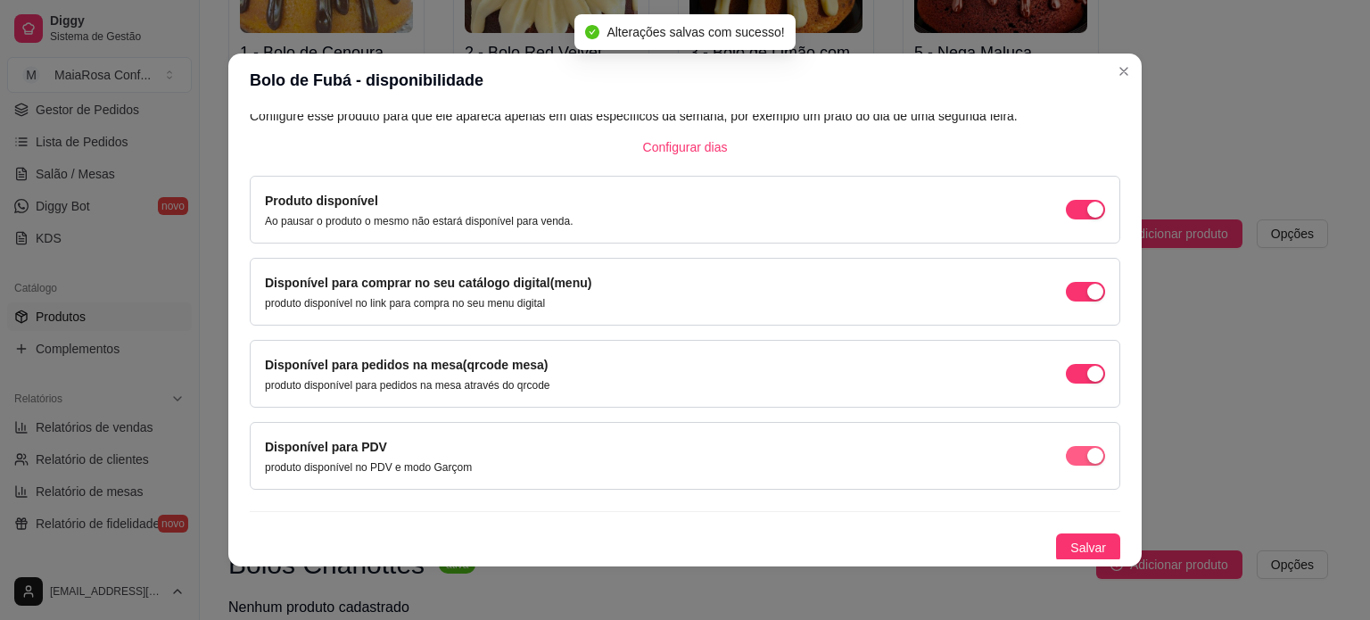
click at [1066, 452] on span "button" at bounding box center [1085, 456] width 39 height 20
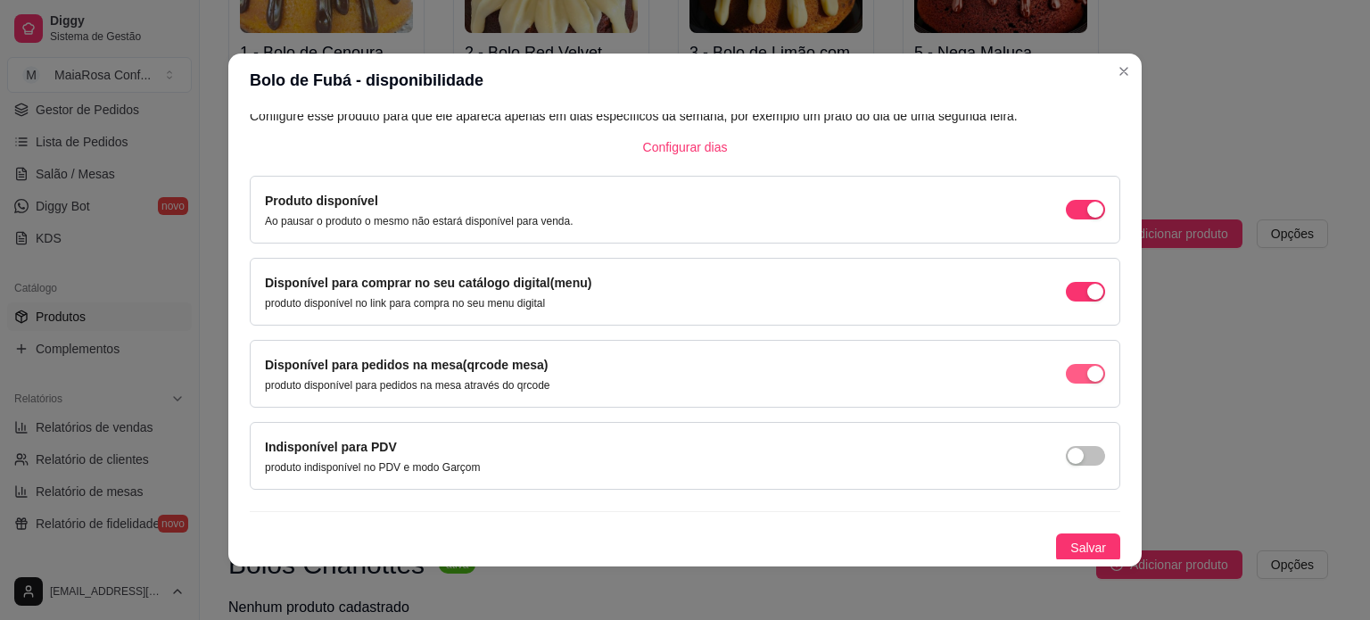
click at [1066, 370] on span "button" at bounding box center [1085, 374] width 39 height 20
click at [1070, 546] on span "Salvar" at bounding box center [1088, 548] width 36 height 20
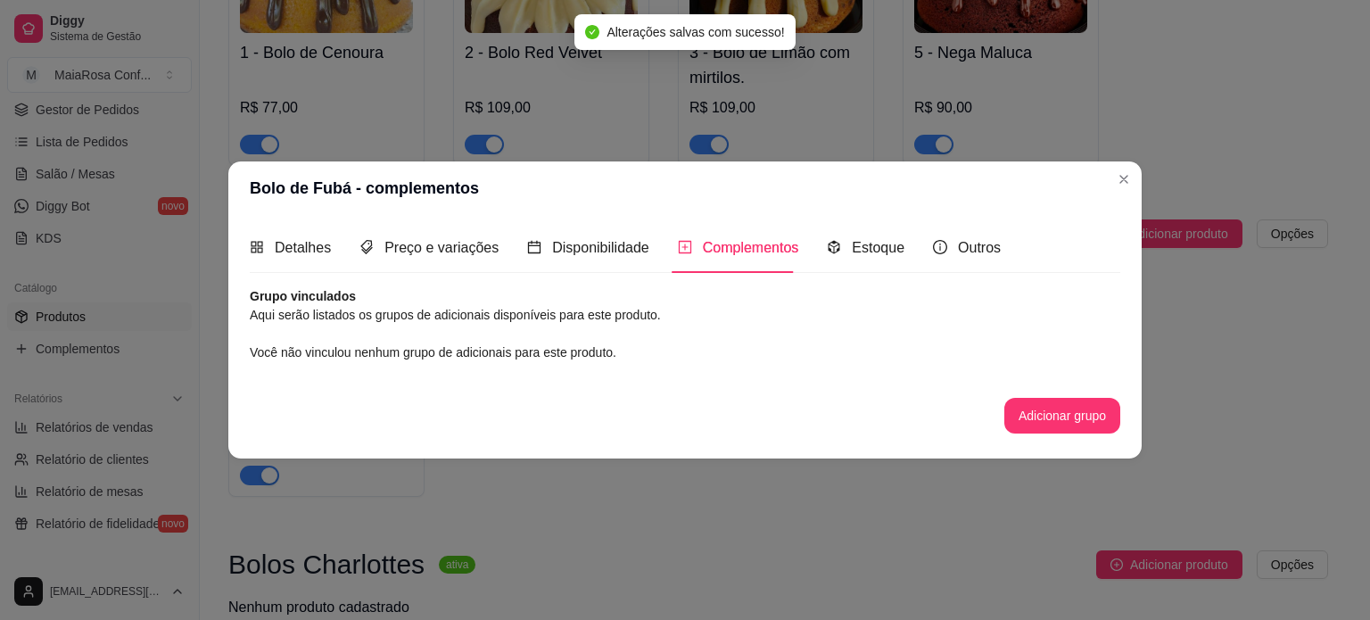
scroll to position [0, 0]
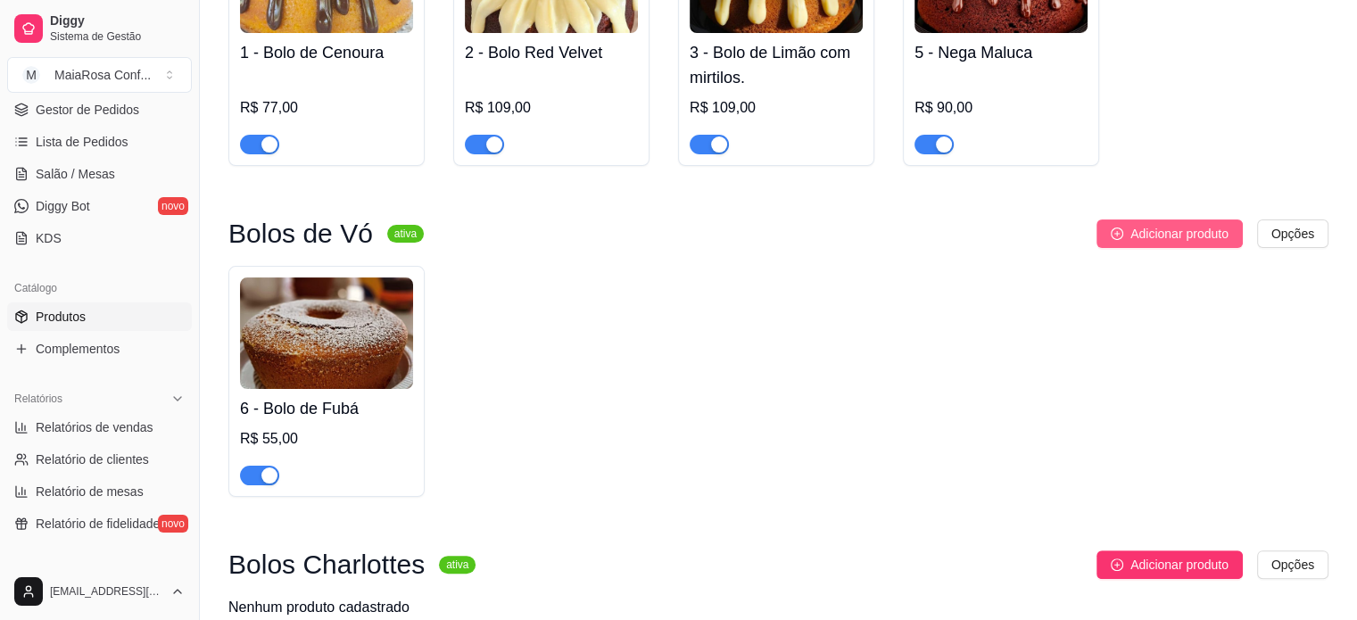
click at [1140, 235] on span "Adicionar produto" at bounding box center [1179, 234] width 98 height 20
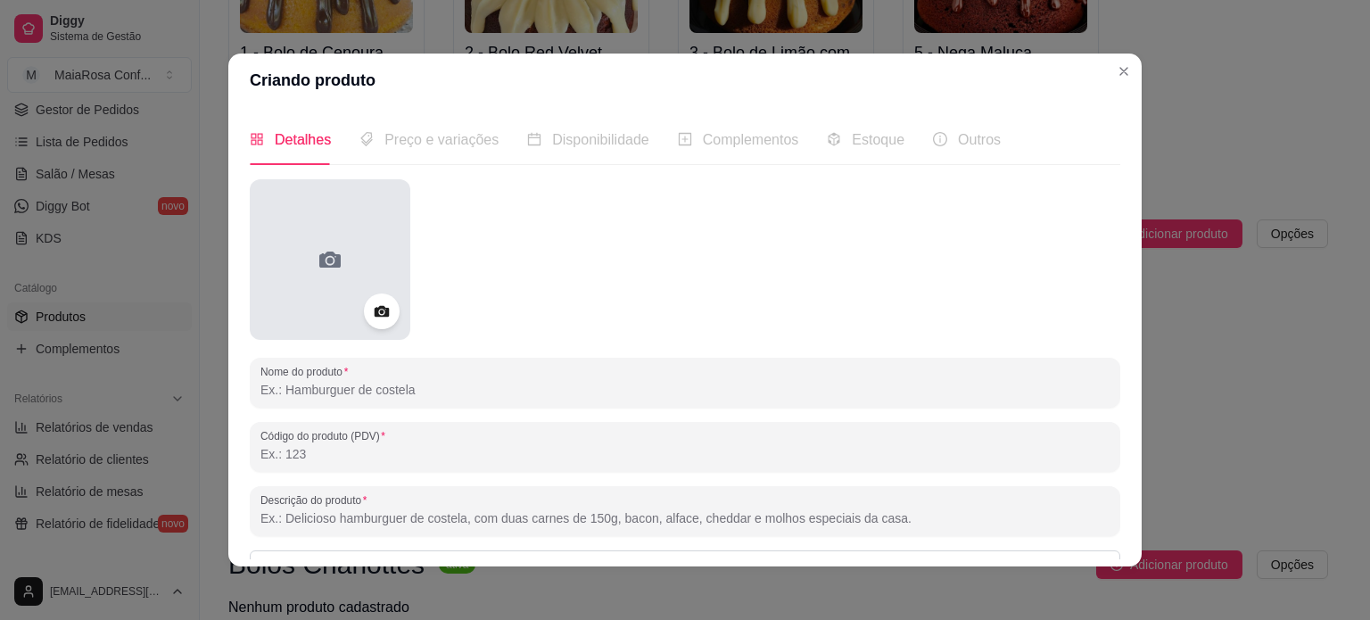
click at [330, 252] on icon at bounding box center [330, 259] width 29 height 29
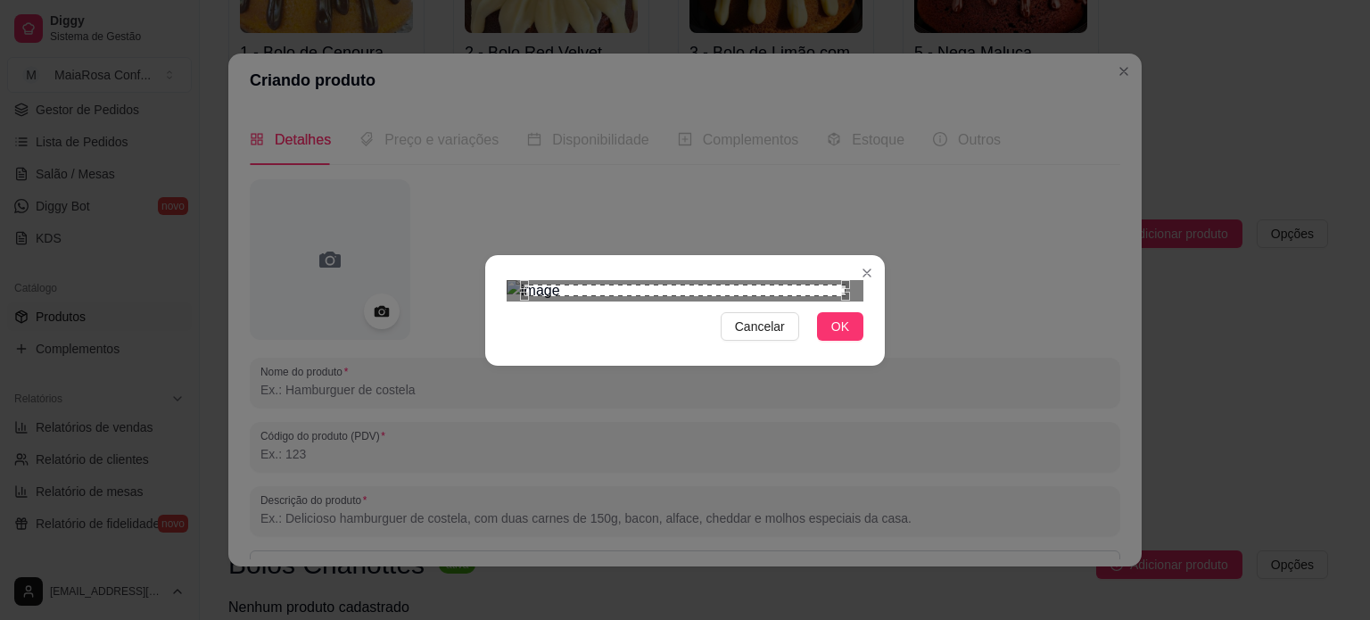
scroll to position [108, 0]
click at [834, 336] on span "OK" at bounding box center [840, 327] width 18 height 20
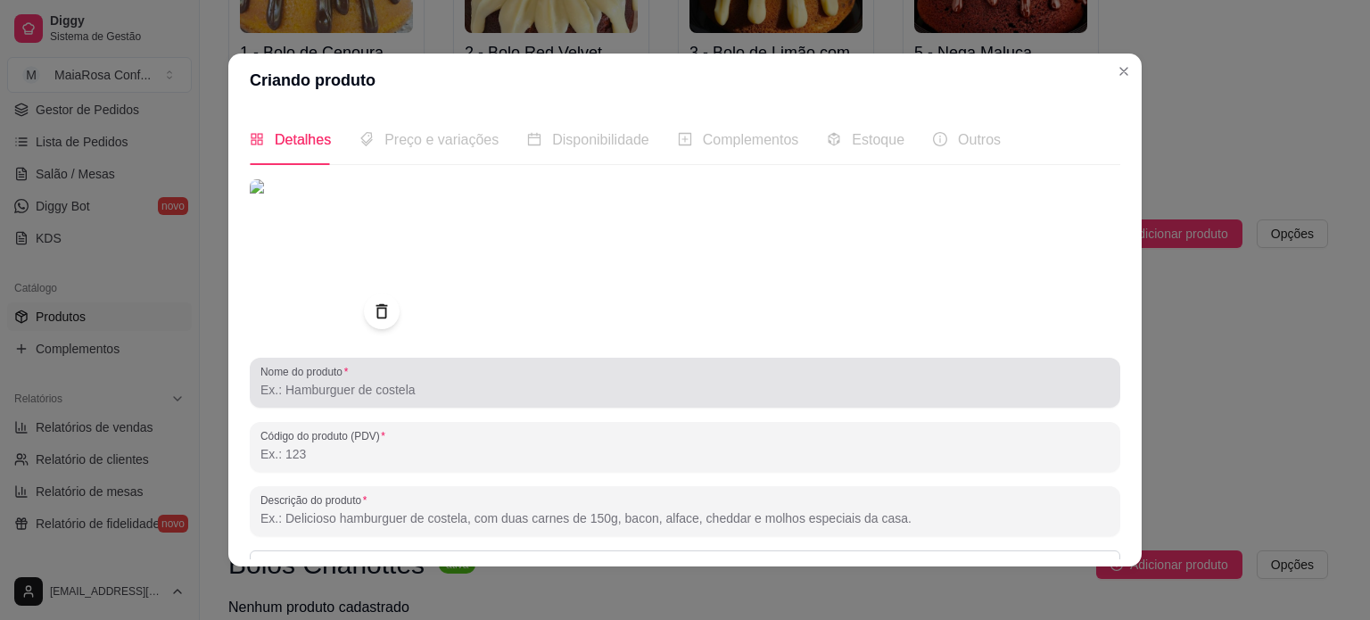
click at [384, 395] on input "Nome do produto" at bounding box center [684, 390] width 849 height 18
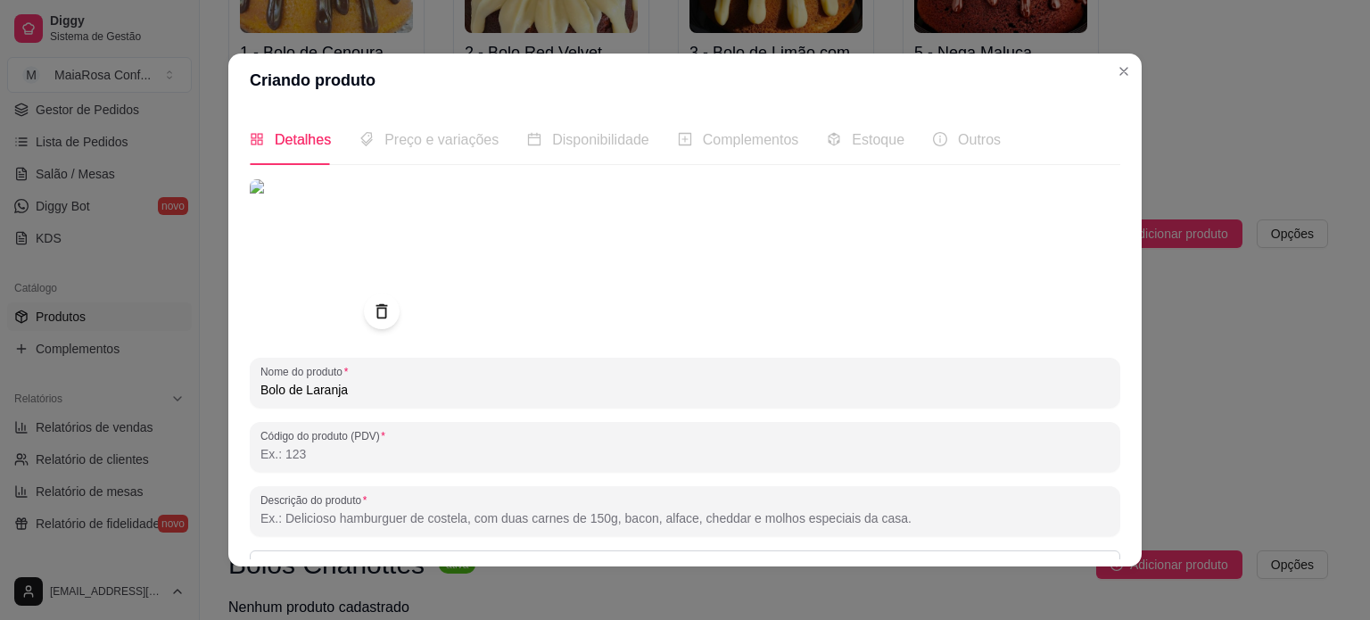
type input "Bolo de Laranja"
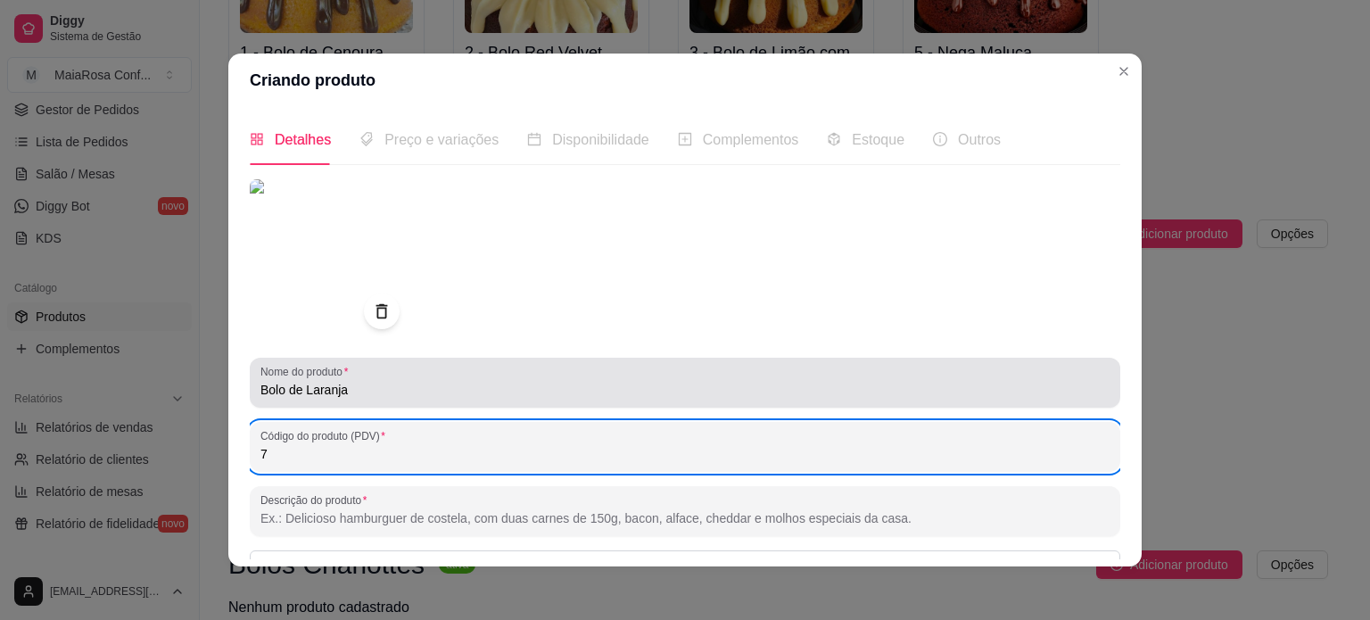
type input "7"
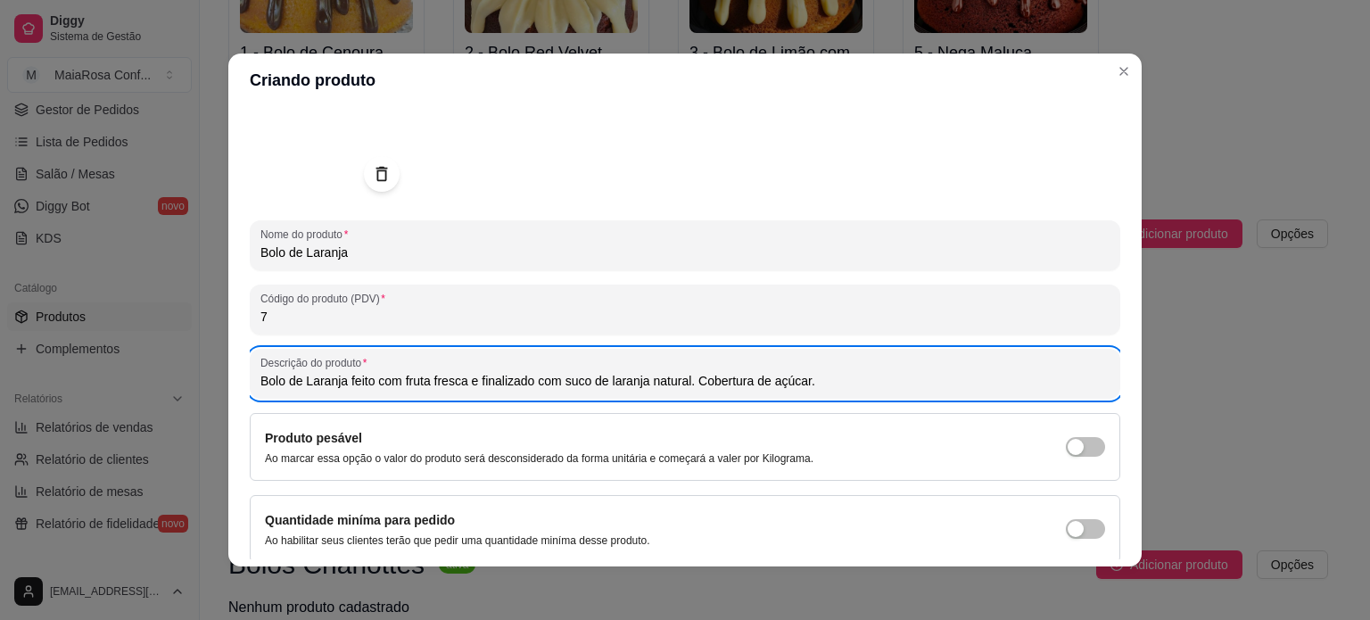
scroll to position [204, 0]
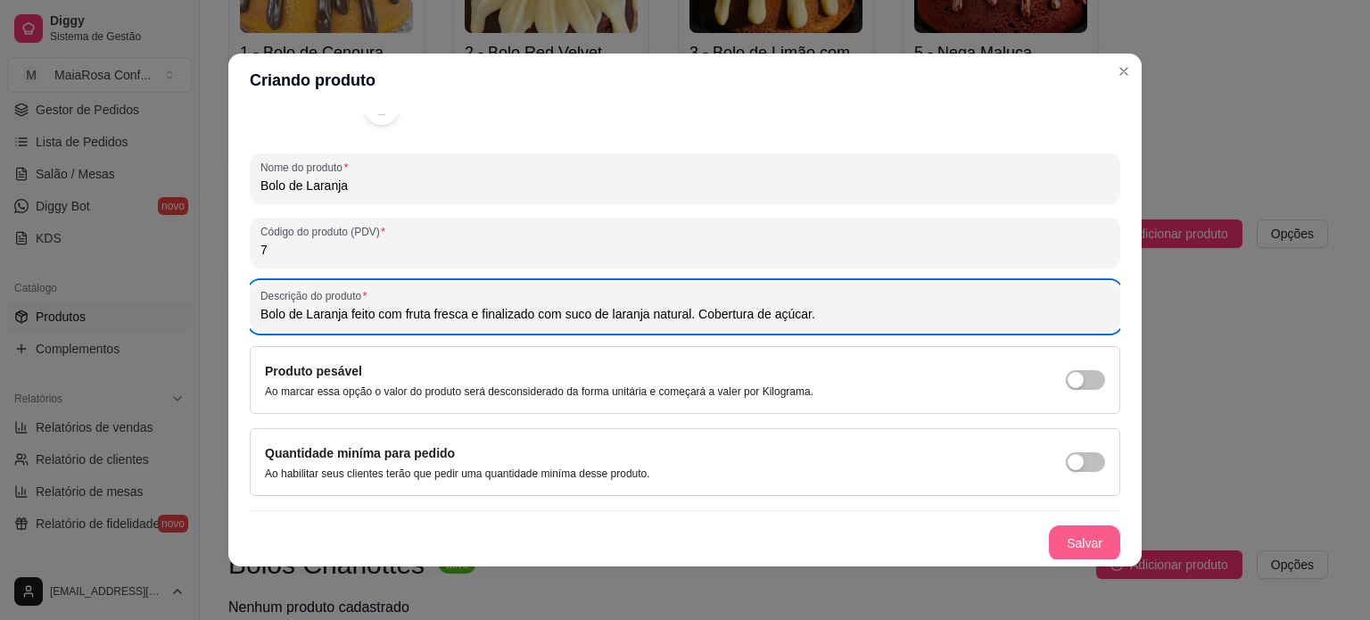
type input "Bolo de Laranja feito com fruta fresca e finalizado com suco de laranja natural…"
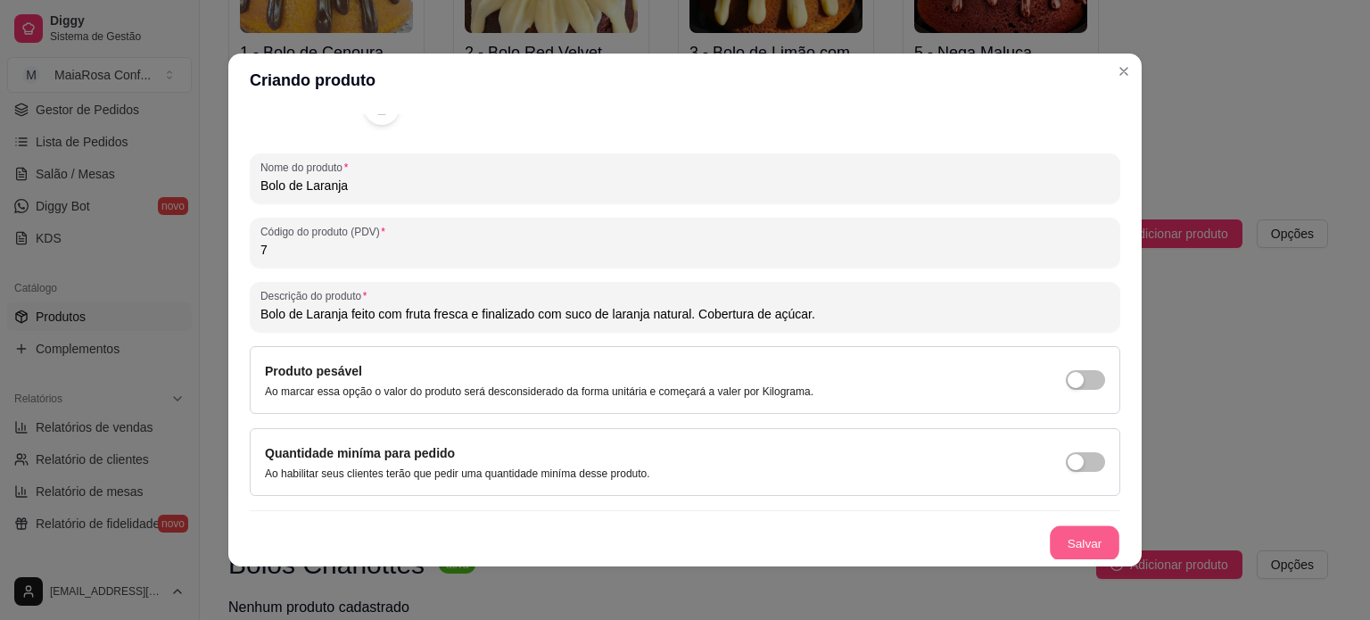
click at [1059, 536] on button "Salvar" at bounding box center [1085, 543] width 70 height 35
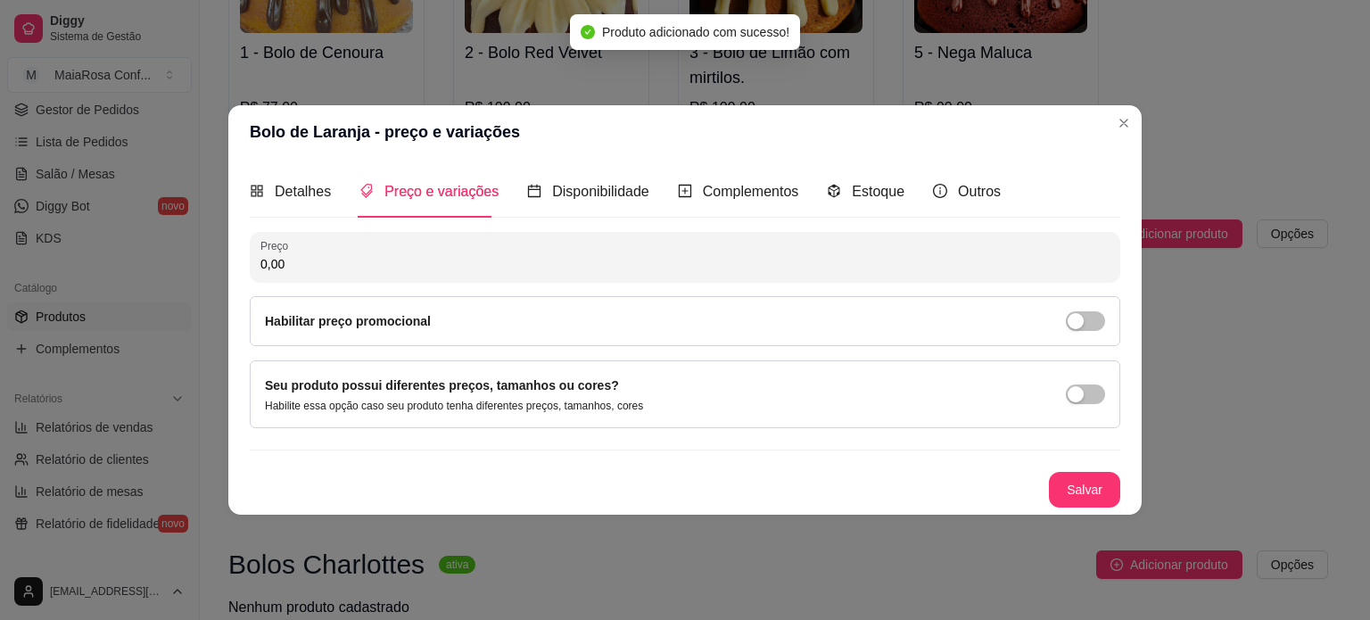
scroll to position [0, 0]
click at [340, 261] on input "0,00" at bounding box center [684, 264] width 849 height 18
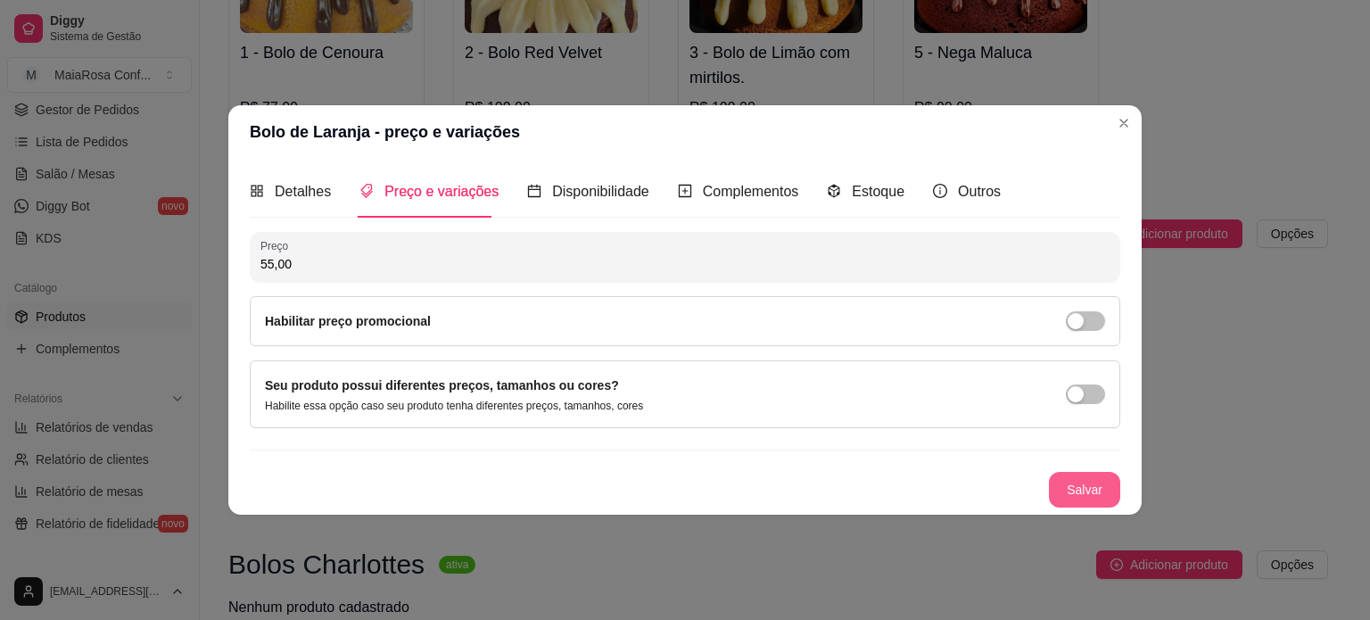
type input "55,00"
click at [1071, 495] on button "Salvar" at bounding box center [1085, 489] width 70 height 35
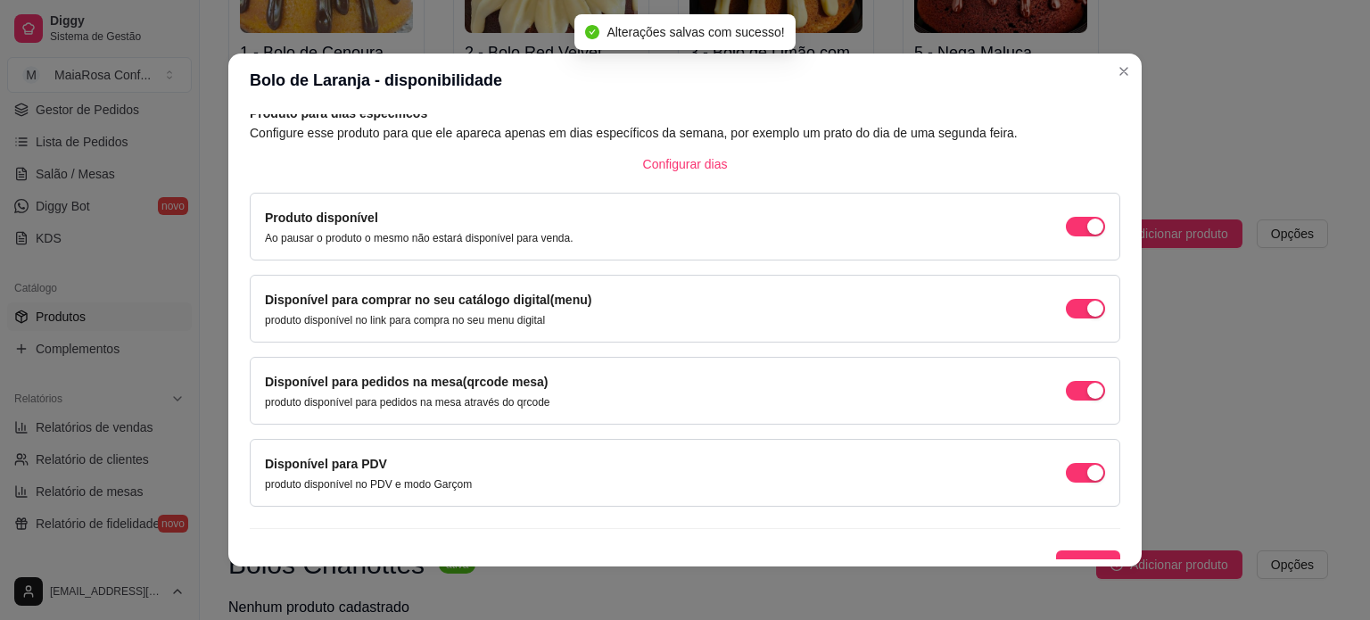
scroll to position [111, 0]
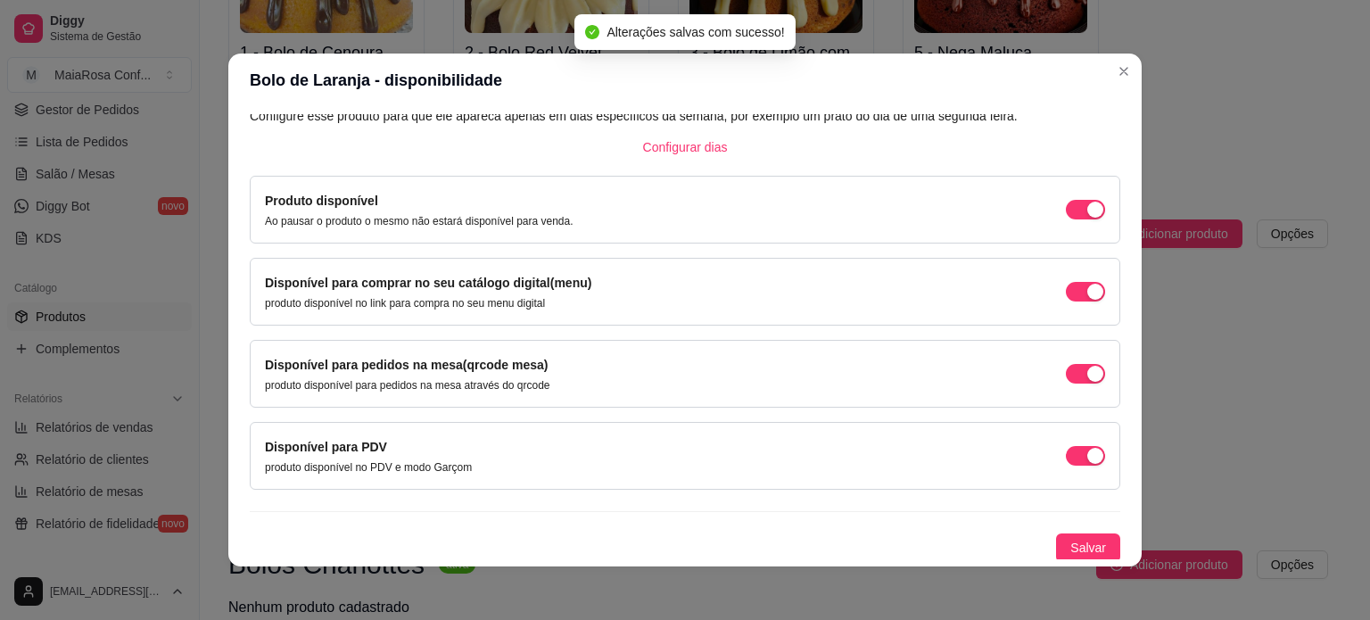
click at [1066, 447] on span "button" at bounding box center [1085, 456] width 39 height 20
click at [1066, 377] on span "button" at bounding box center [1085, 374] width 39 height 20
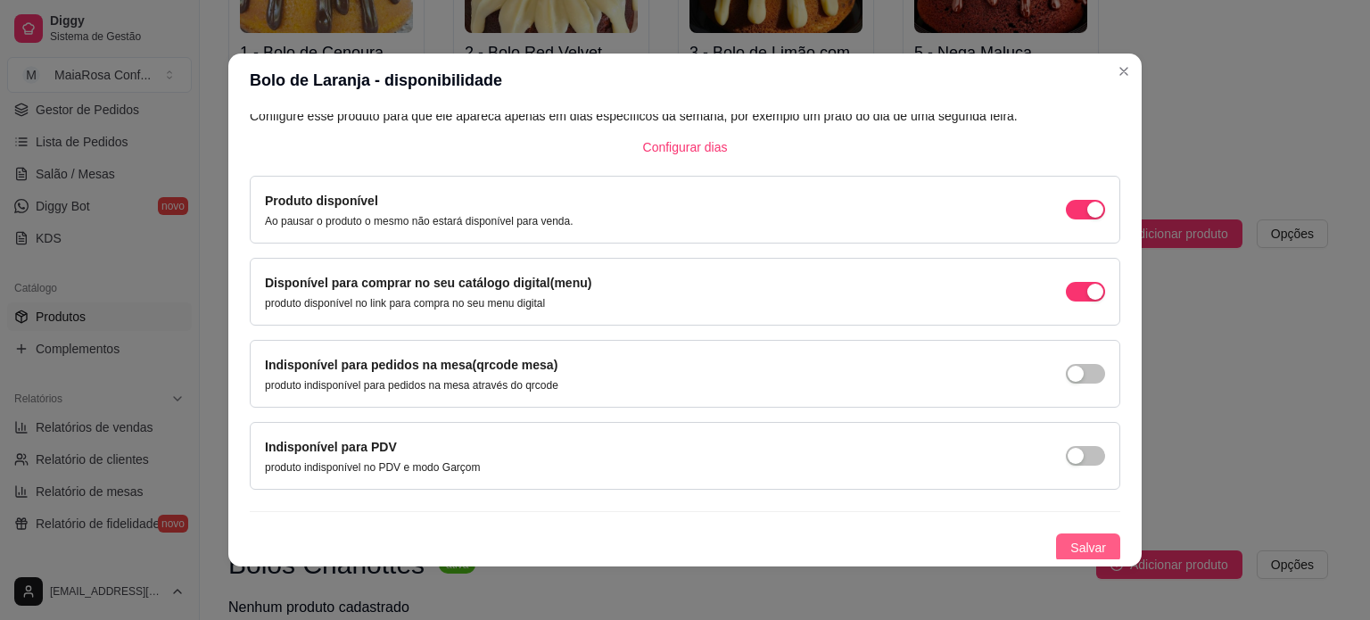
click at [1070, 539] on span "Salvar" at bounding box center [1088, 548] width 36 height 20
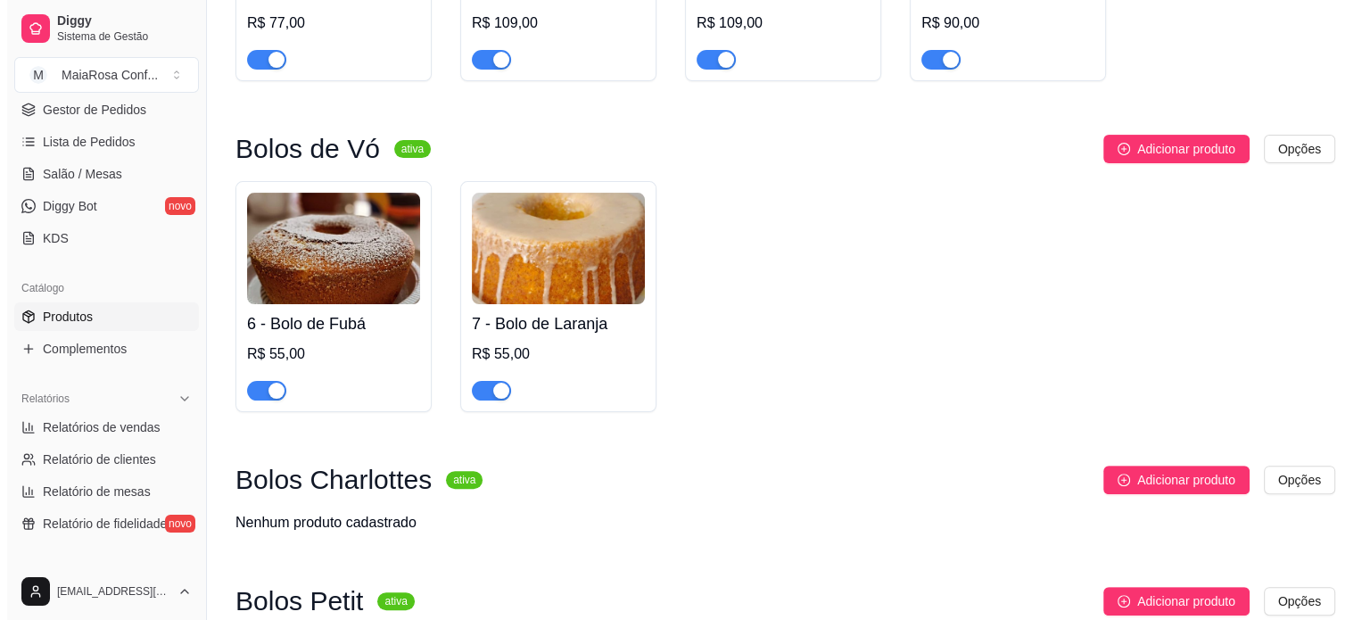
scroll to position [425, 0]
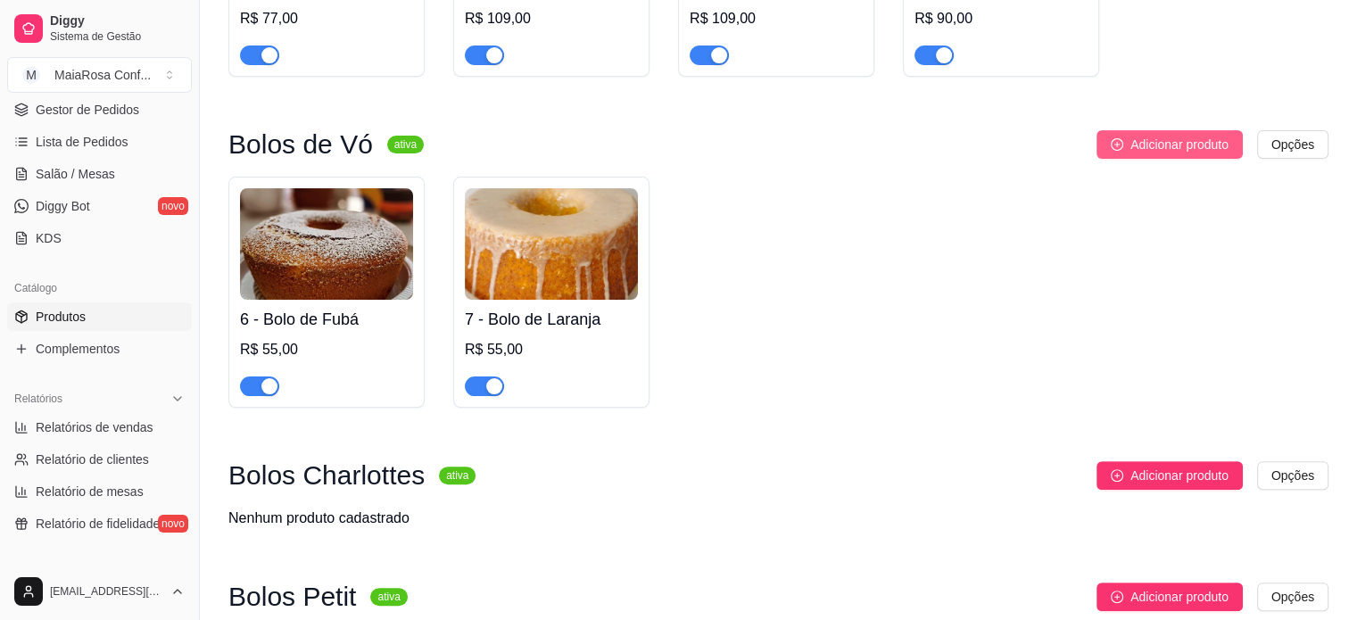
click at [1168, 149] on span "Adicionar produto" at bounding box center [1179, 145] width 98 height 20
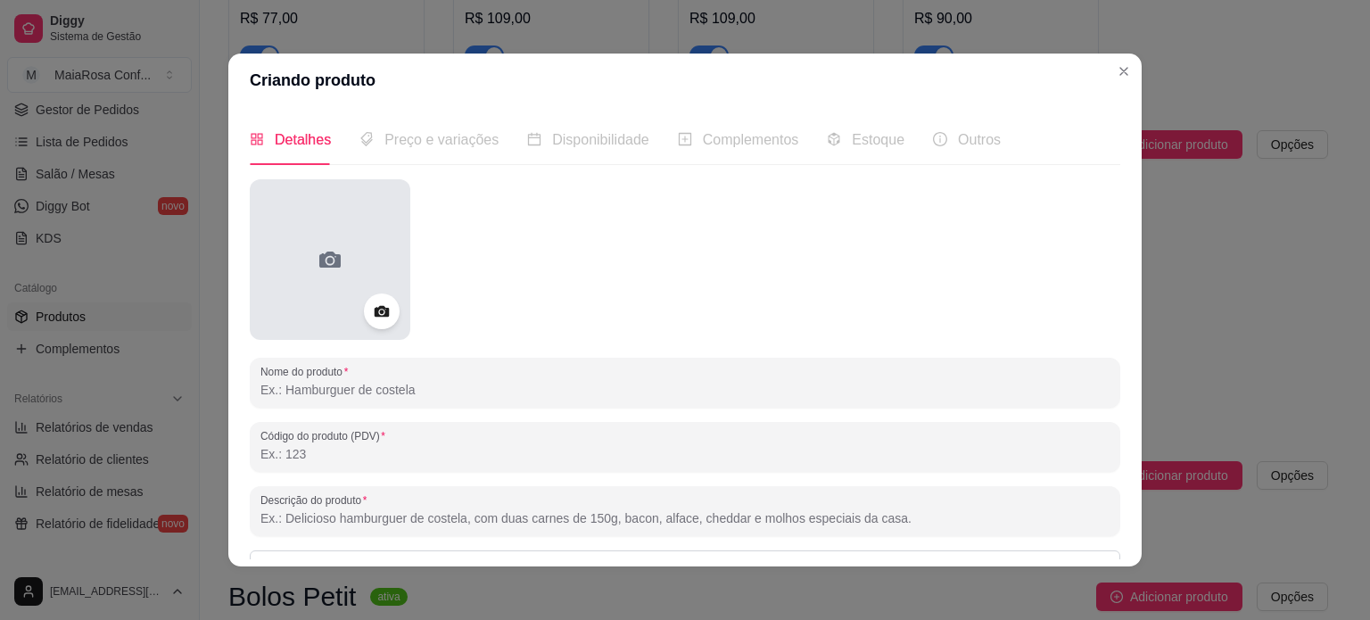
click at [293, 283] on div at bounding box center [330, 259] width 161 height 161
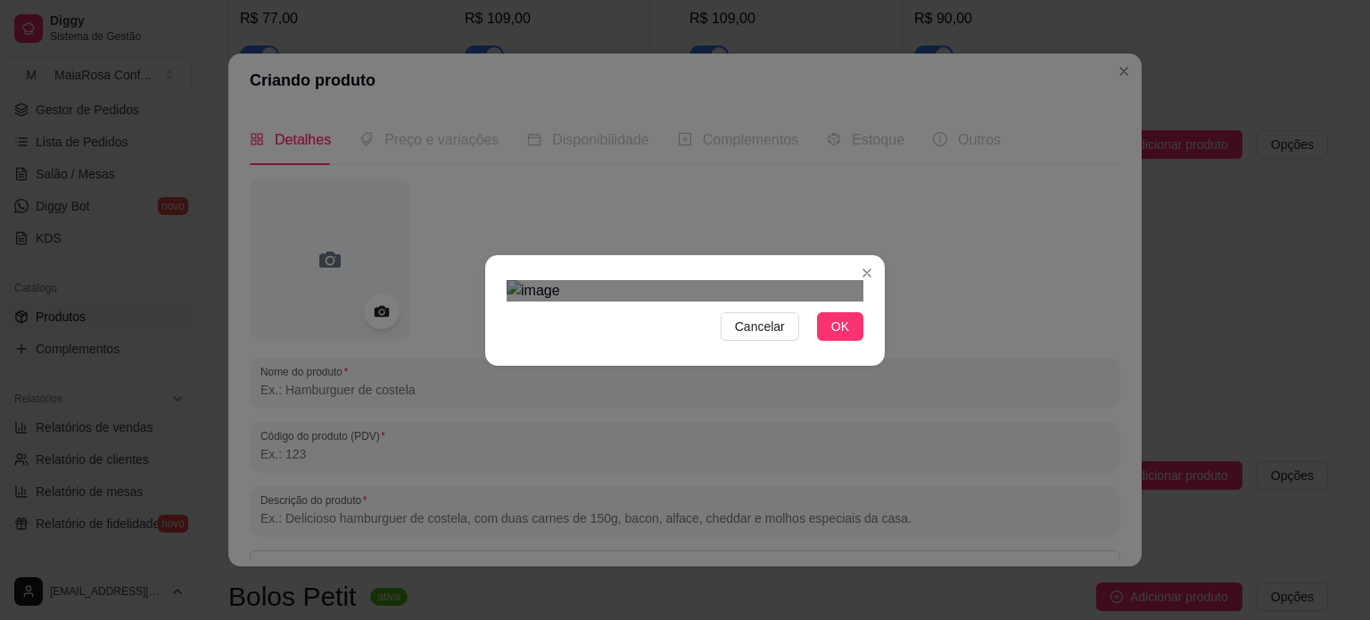
click at [734, 406] on div "Use the arrow keys to move the crop selection area" at bounding box center [689, 566] width 321 height 321
click at [507, 280] on div at bounding box center [685, 290] width 357 height 21
click at [860, 348] on div "Cancelar OK" at bounding box center [685, 310] width 400 height 75
click at [842, 336] on span "OK" at bounding box center [840, 327] width 18 height 20
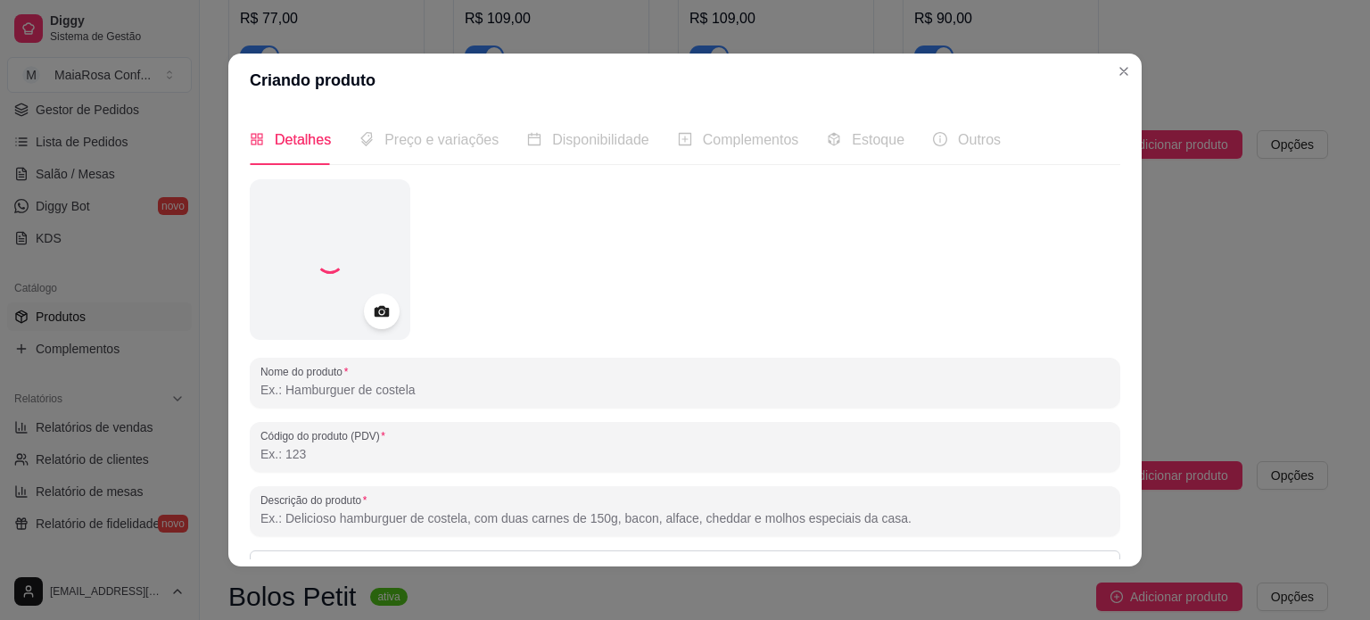
click at [334, 388] on input "Nome do produto" at bounding box center [684, 390] width 849 height 18
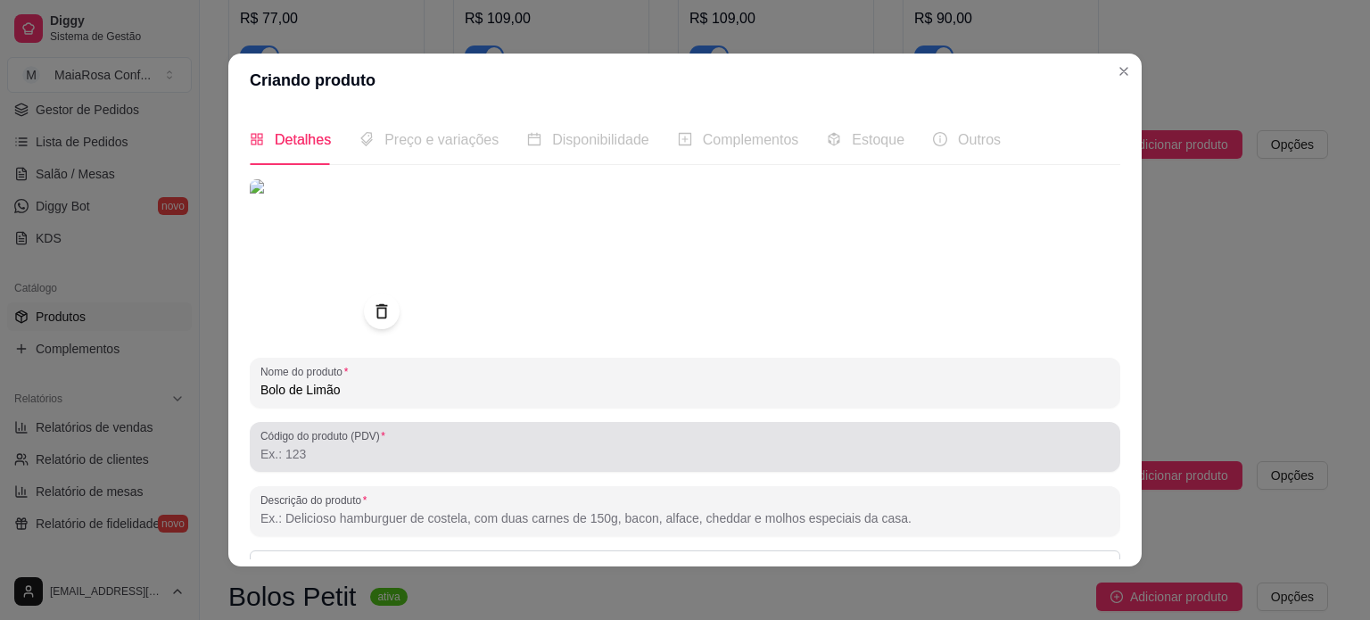
type input "Bolo de Limão"
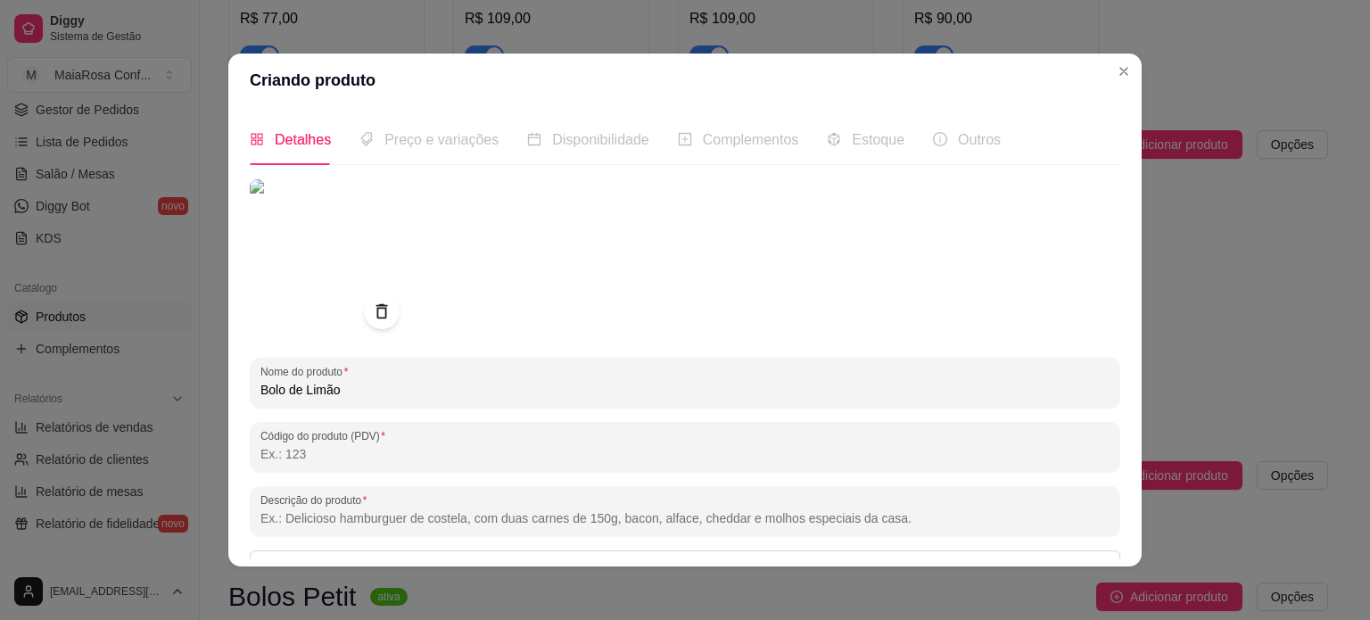
click at [273, 457] on input "Código do produto (PDV)" at bounding box center [684, 454] width 849 height 18
type input "8"
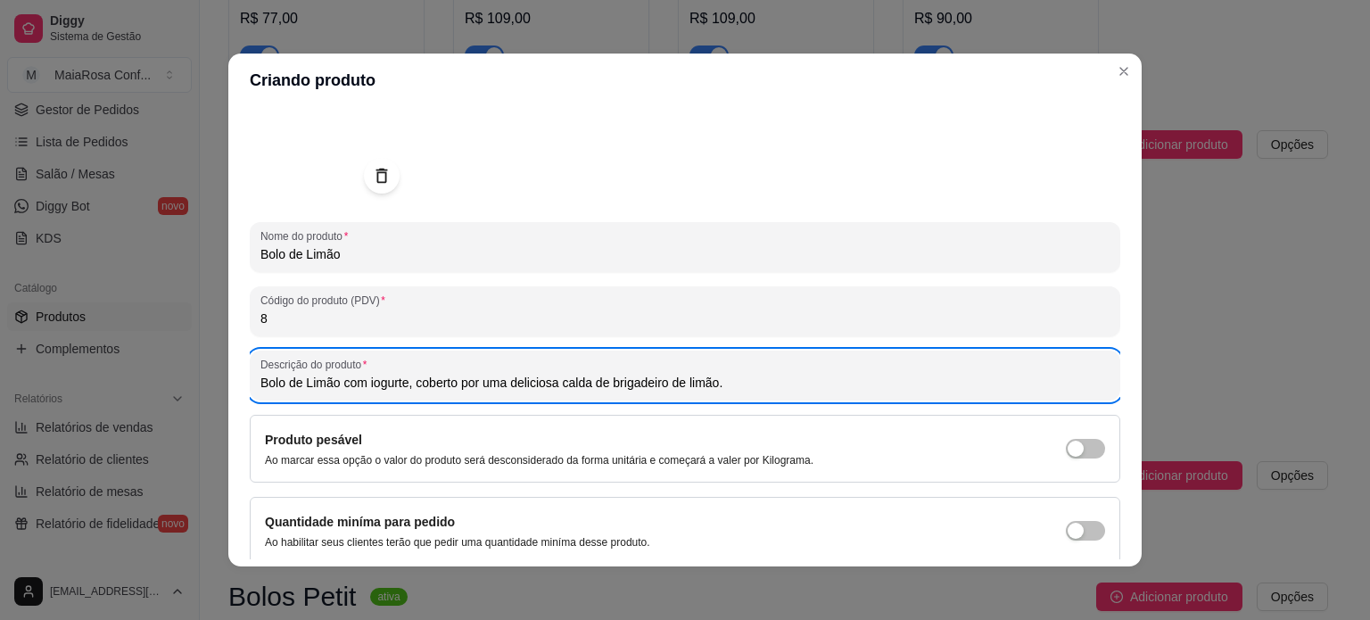
scroll to position [204, 0]
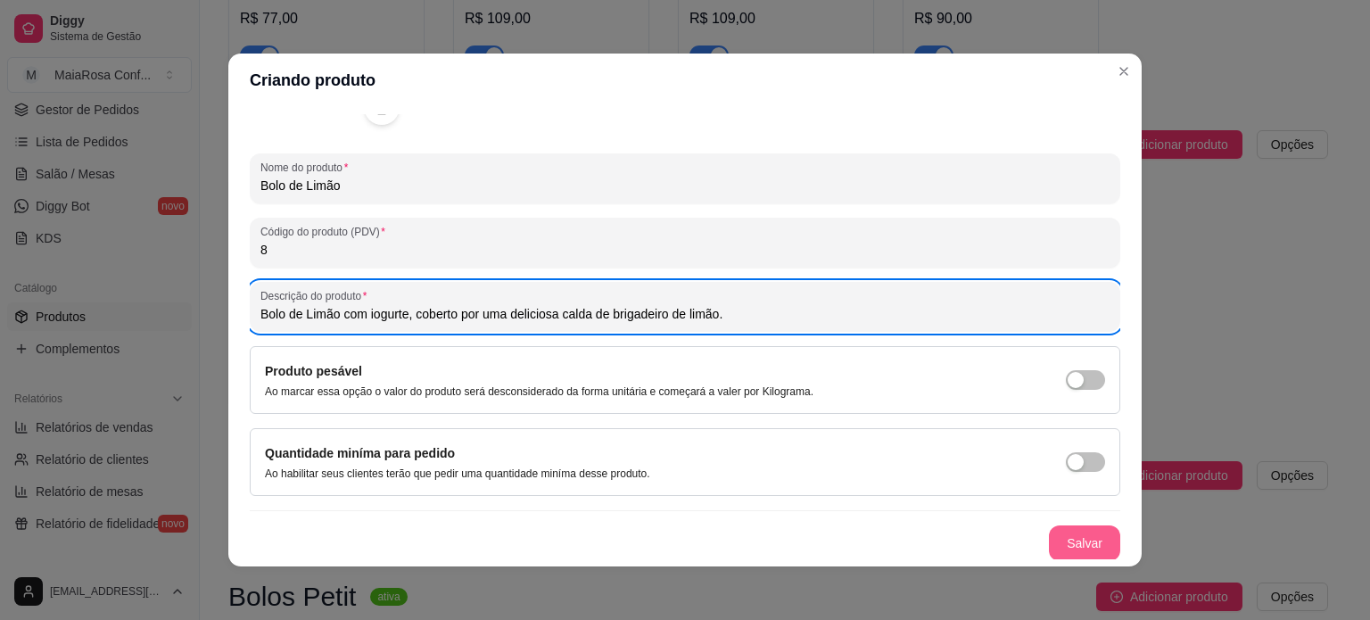
type input "Bolo de Limão com iogurte, coberto por uma deliciosa calda de brigadeiro de lim…"
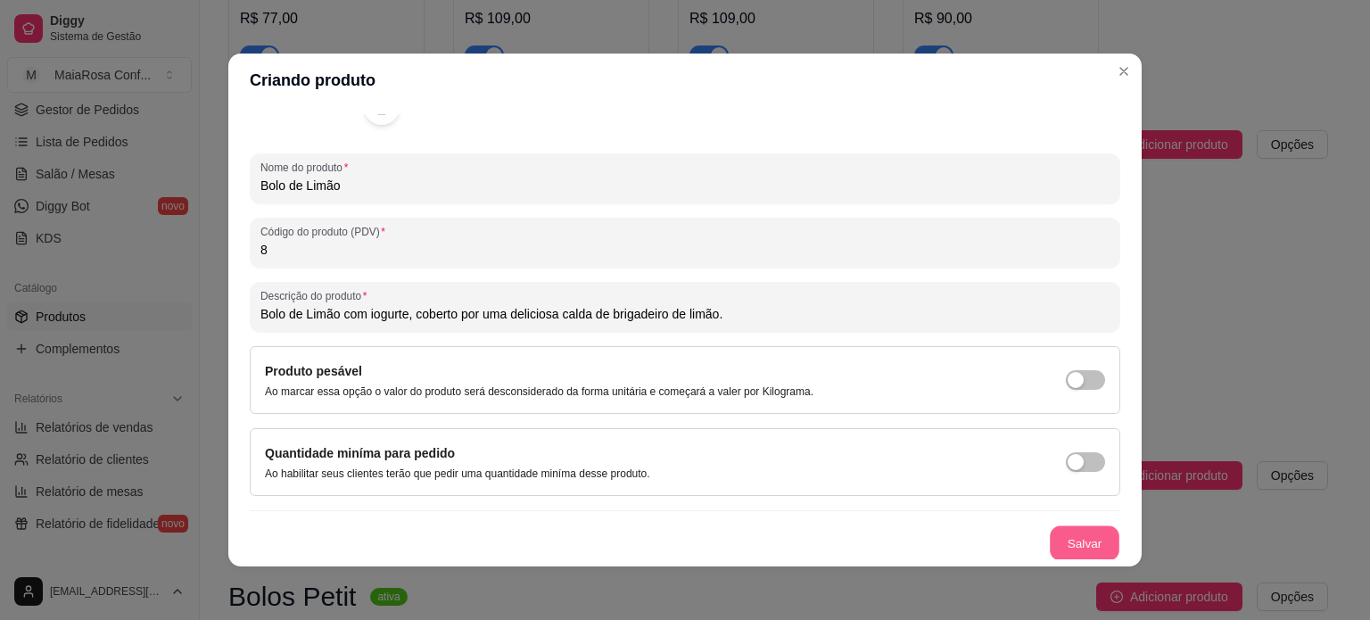
click at [1050, 535] on button "Salvar" at bounding box center [1085, 543] width 70 height 35
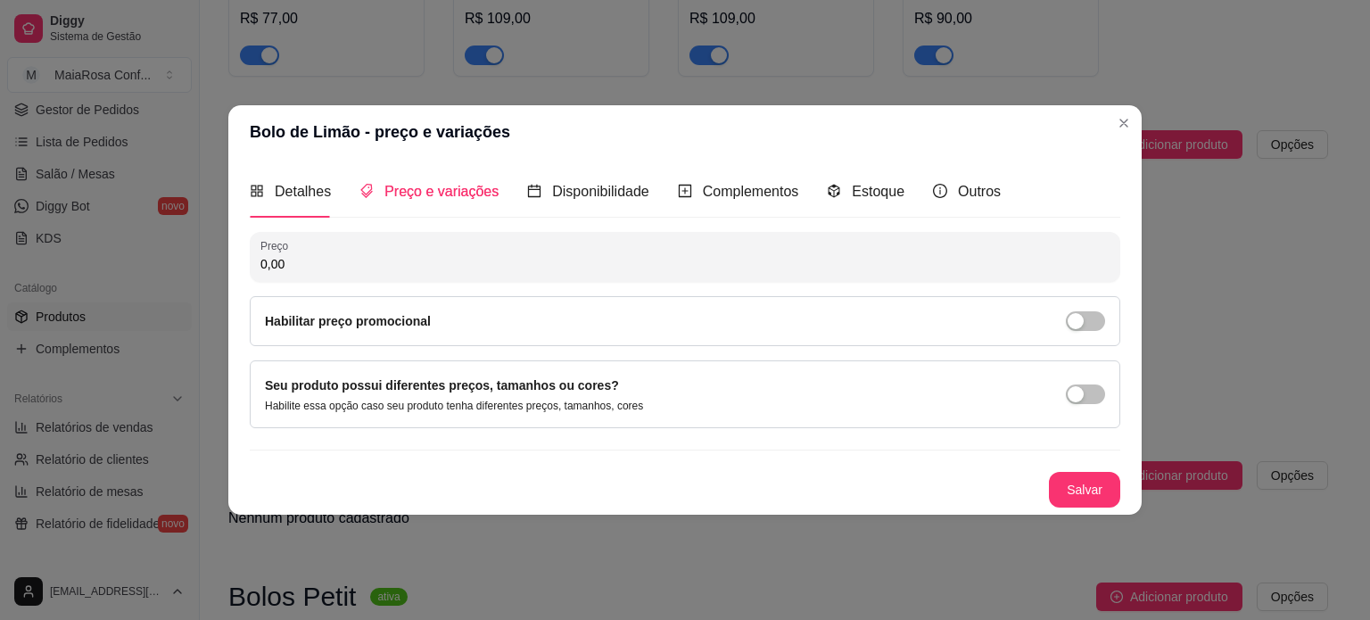
scroll to position [0, 0]
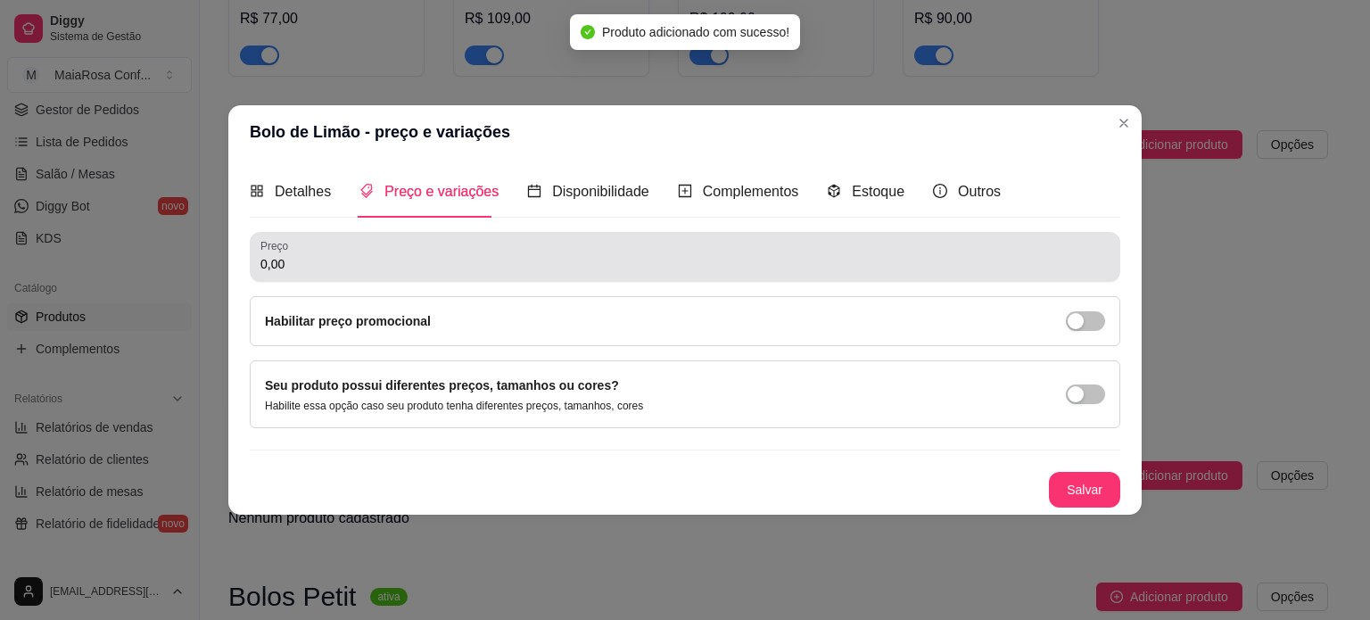
click at [478, 268] on input "0,00" at bounding box center [684, 264] width 849 height 18
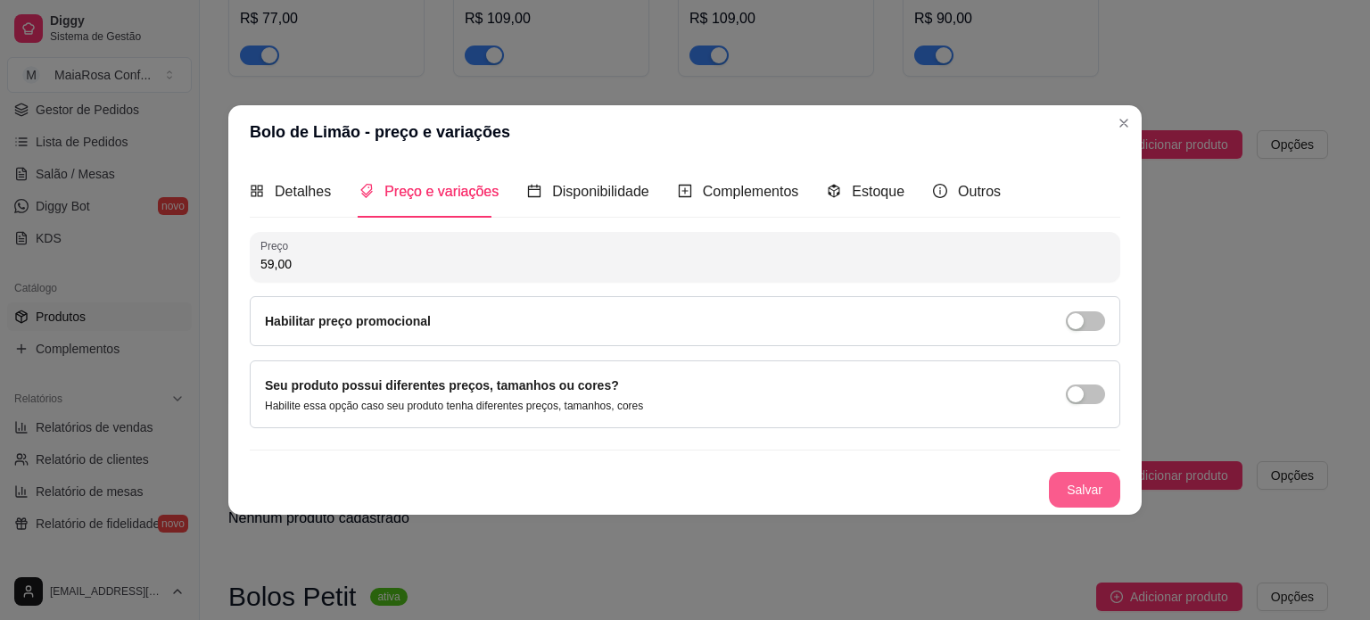
type input "59,00"
click at [1099, 488] on button "Salvar" at bounding box center [1085, 489] width 70 height 35
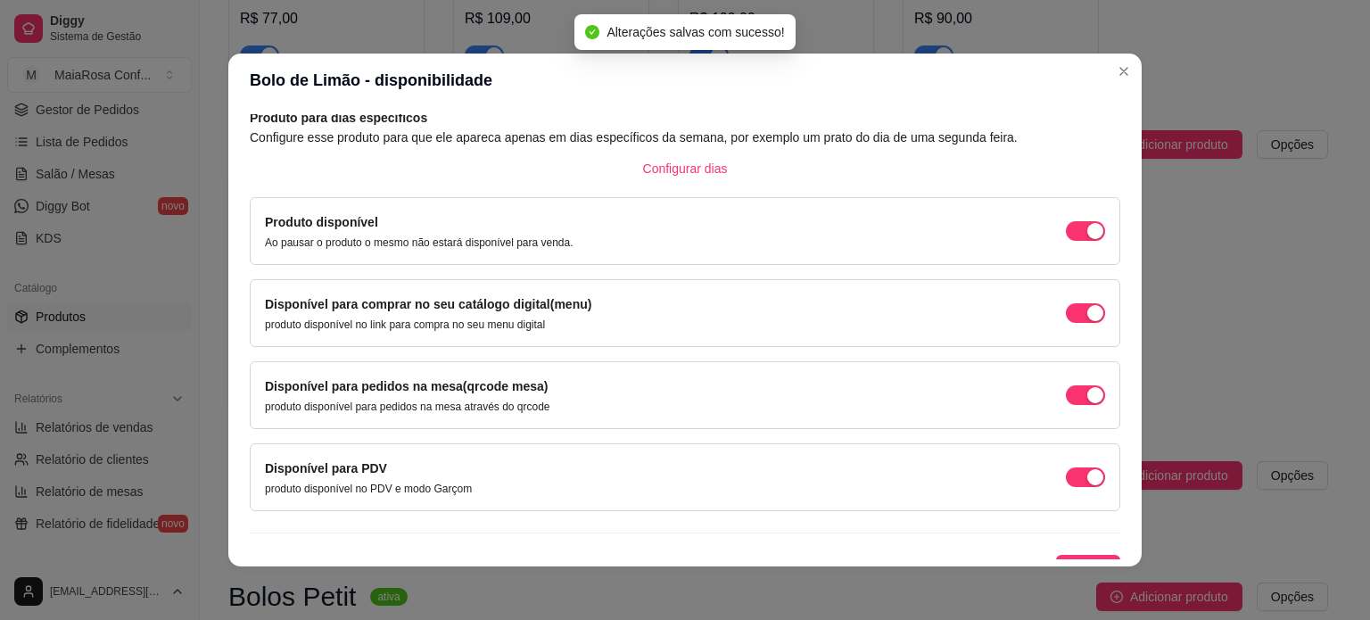
scroll to position [111, 0]
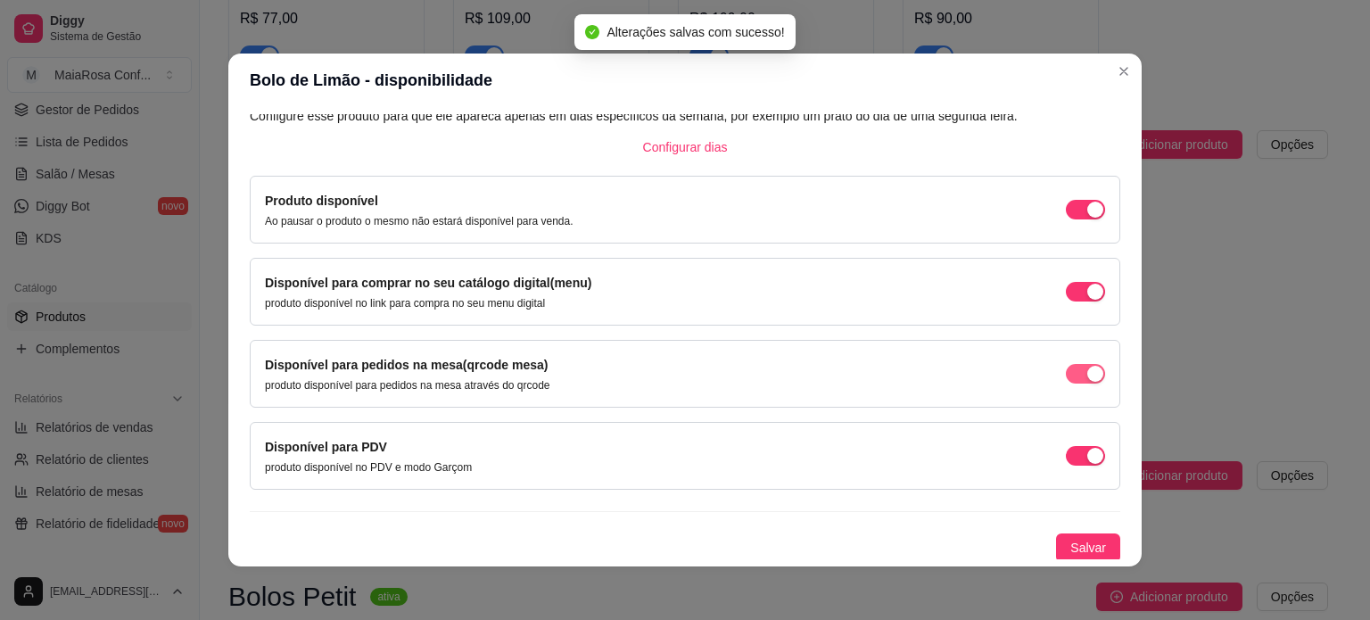
click at [1066, 374] on span "button" at bounding box center [1085, 374] width 39 height 20
click at [1066, 449] on span "button" at bounding box center [1085, 456] width 39 height 20
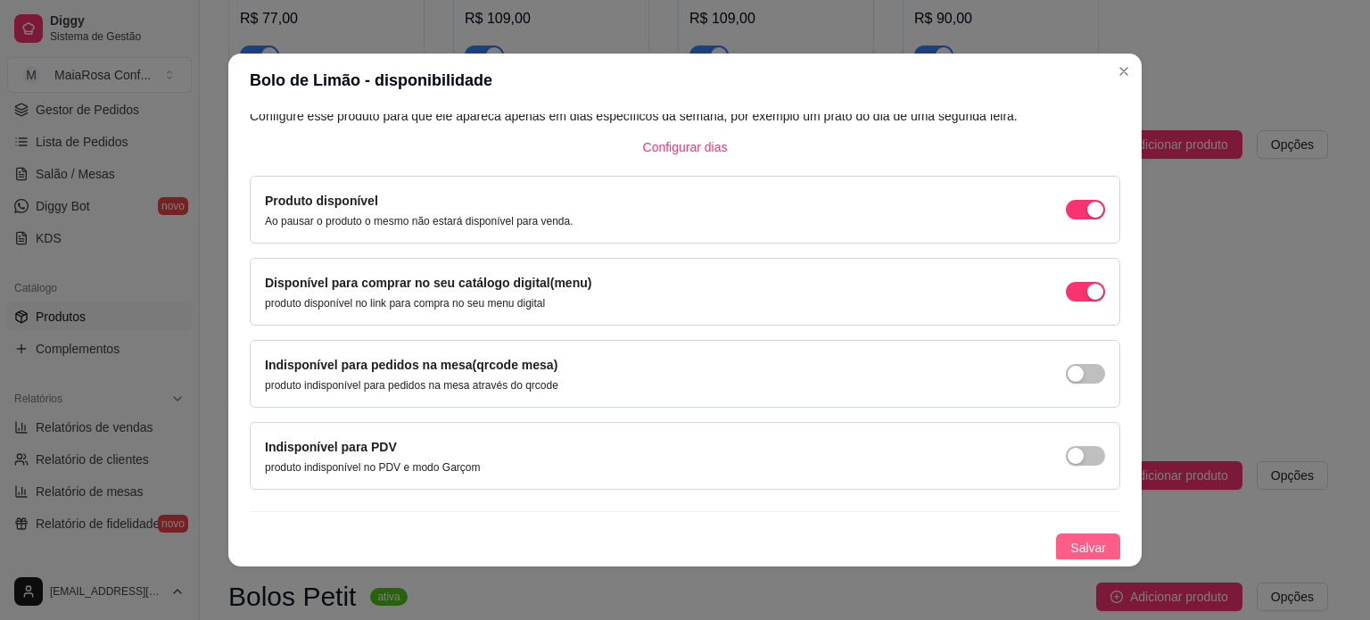
click at [1070, 545] on span "Salvar" at bounding box center [1088, 548] width 36 height 20
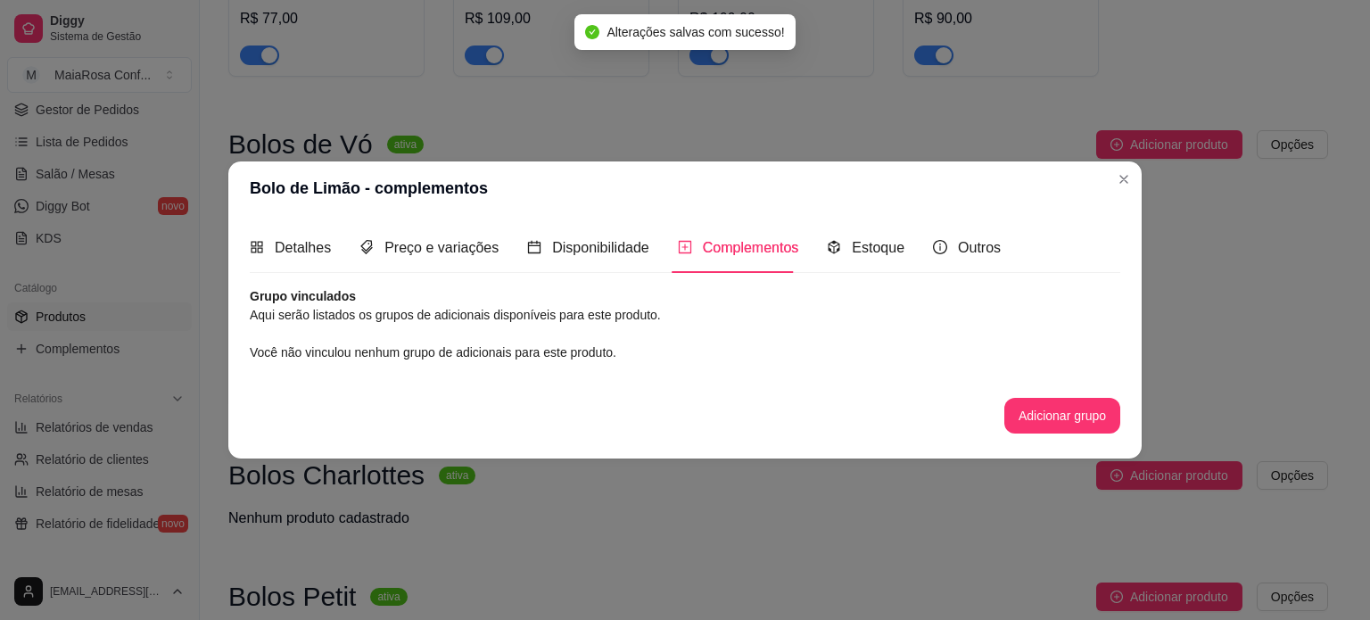
scroll to position [0, 0]
click at [881, 242] on span "Estoque" at bounding box center [878, 247] width 53 height 15
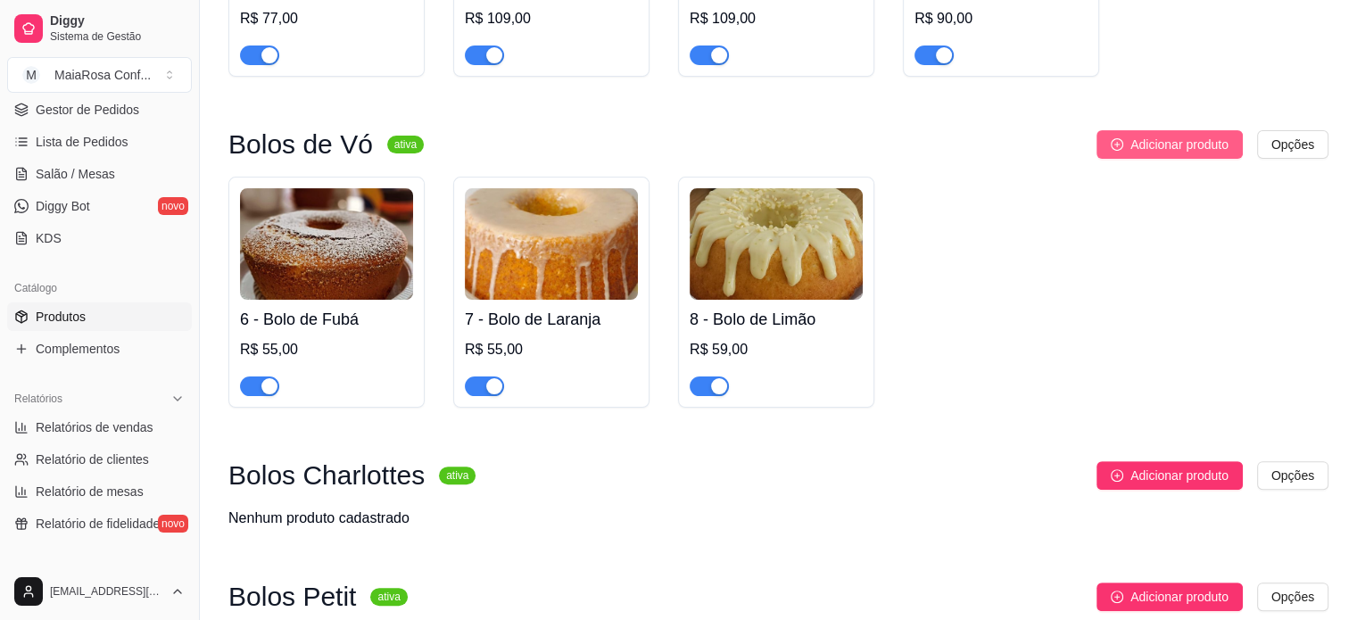
click at [1194, 147] on span "Adicionar produto" at bounding box center [1179, 145] width 98 height 20
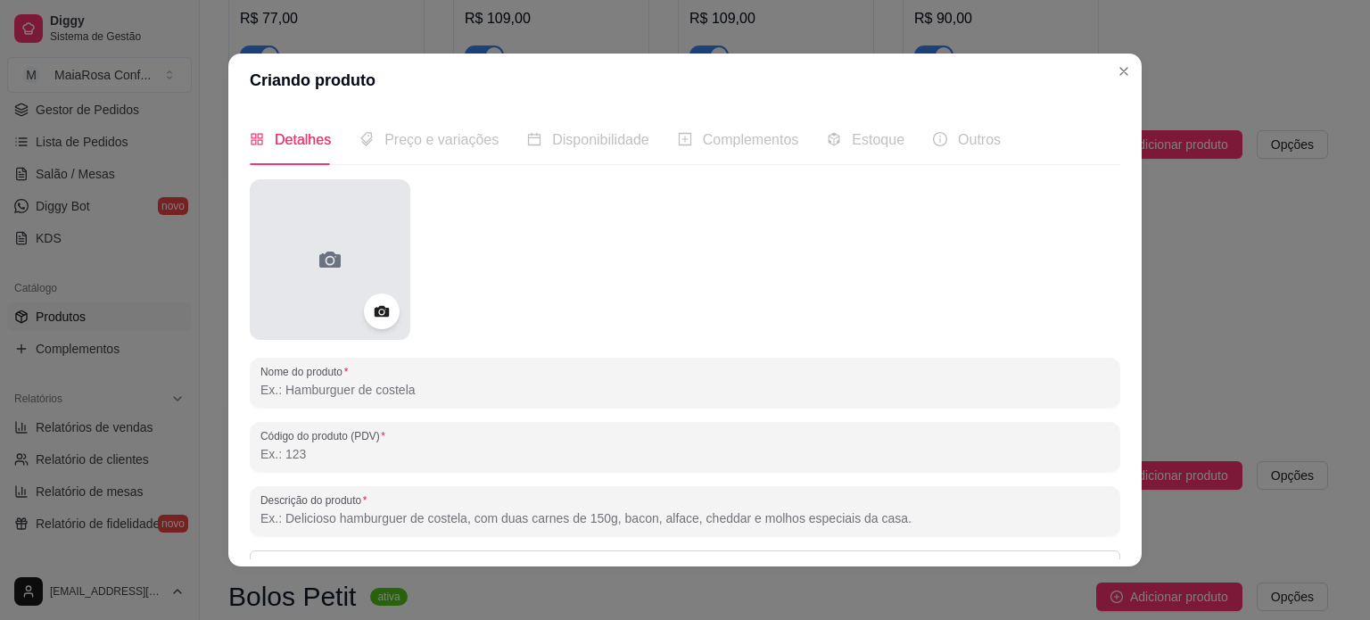
click at [356, 252] on div at bounding box center [330, 259] width 161 height 161
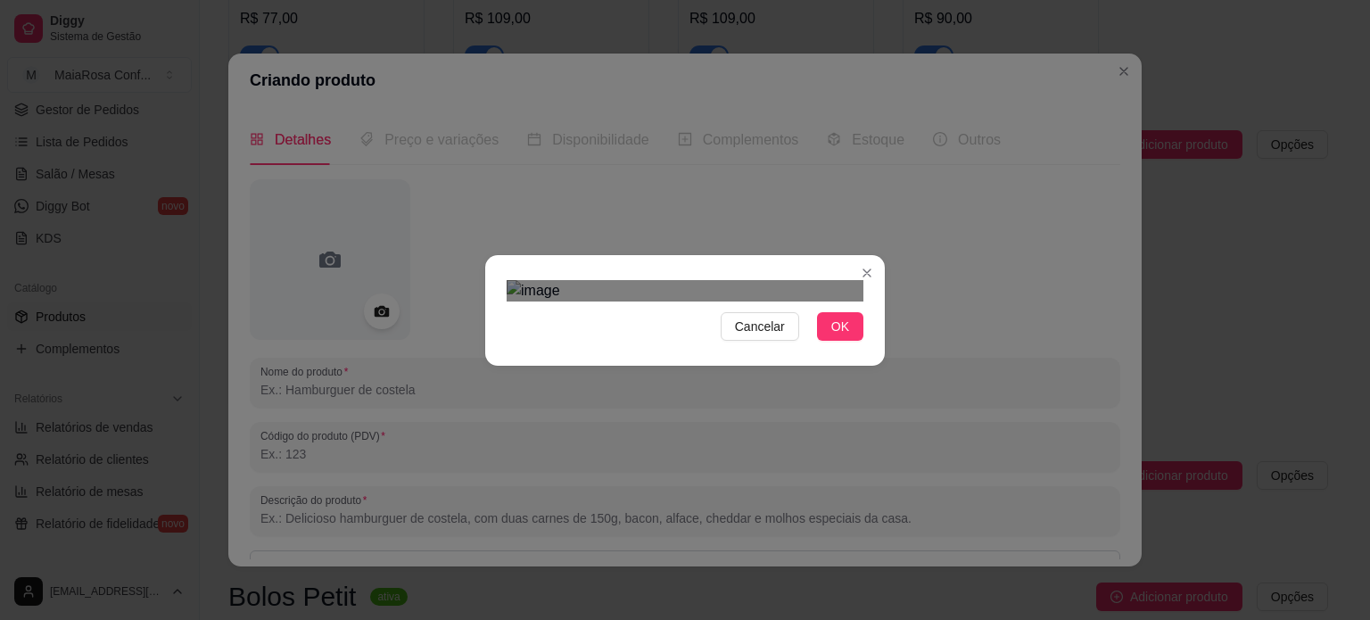
click at [739, 411] on div "Use the arrow keys to move the crop selection area" at bounding box center [684, 571] width 321 height 321
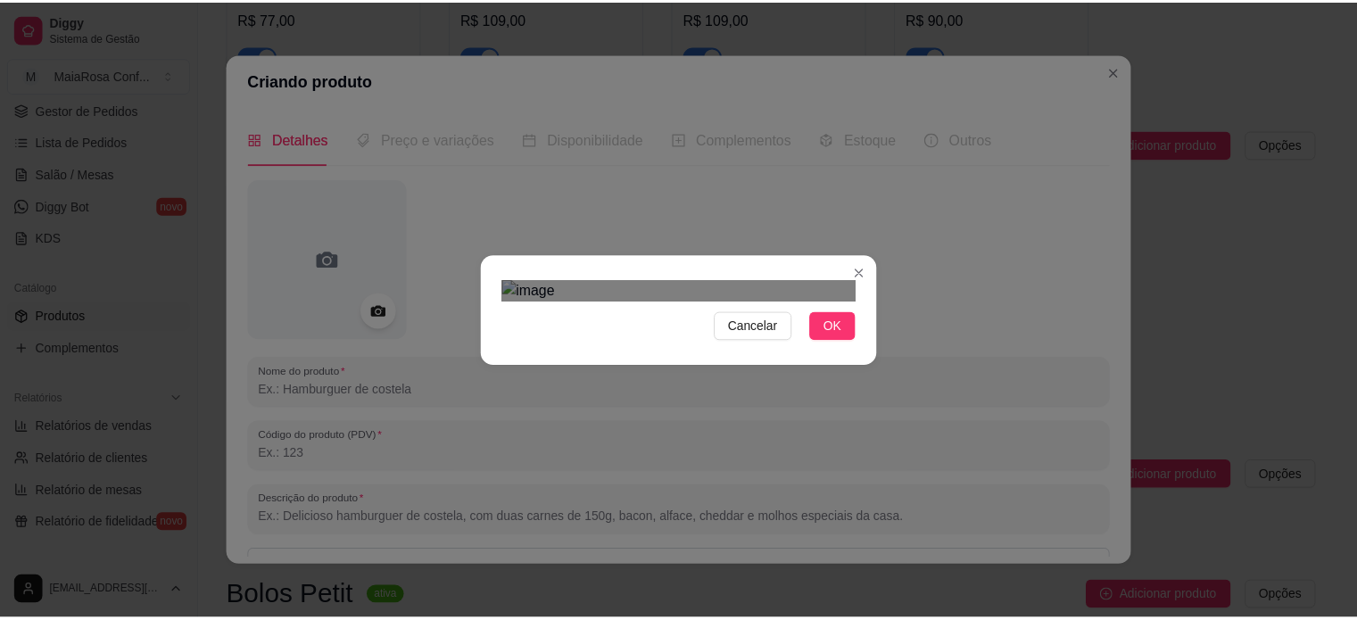
scroll to position [108, 0]
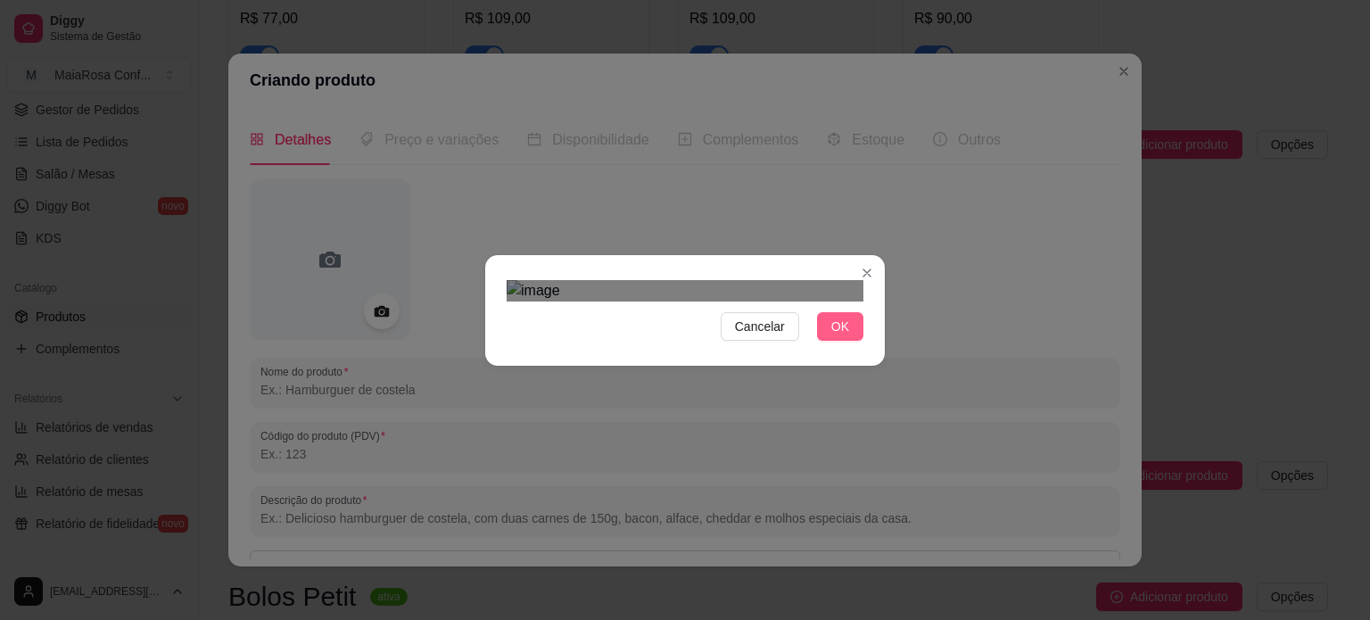
click at [838, 336] on span "OK" at bounding box center [840, 327] width 18 height 20
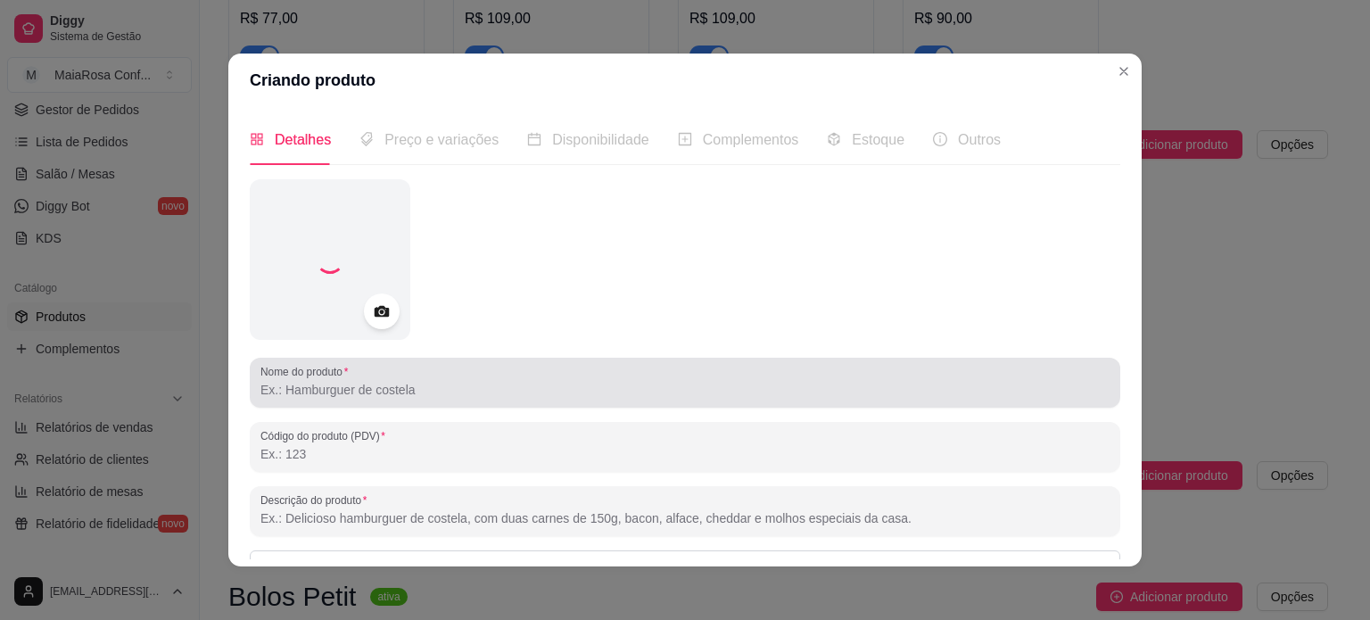
click at [392, 379] on div at bounding box center [684, 383] width 849 height 36
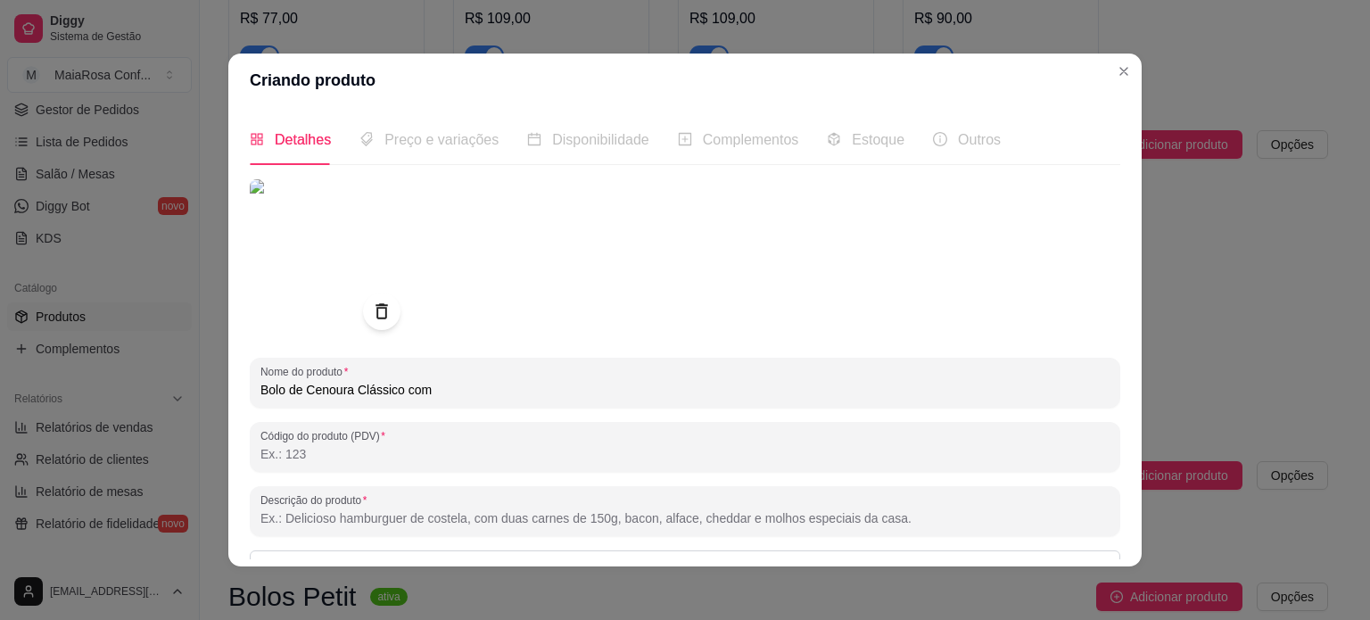
type input "Bolo de Cenoura Clássico com"
click at [375, 321] on div at bounding box center [381, 311] width 37 height 37
click at [375, 307] on icon at bounding box center [381, 311] width 21 height 21
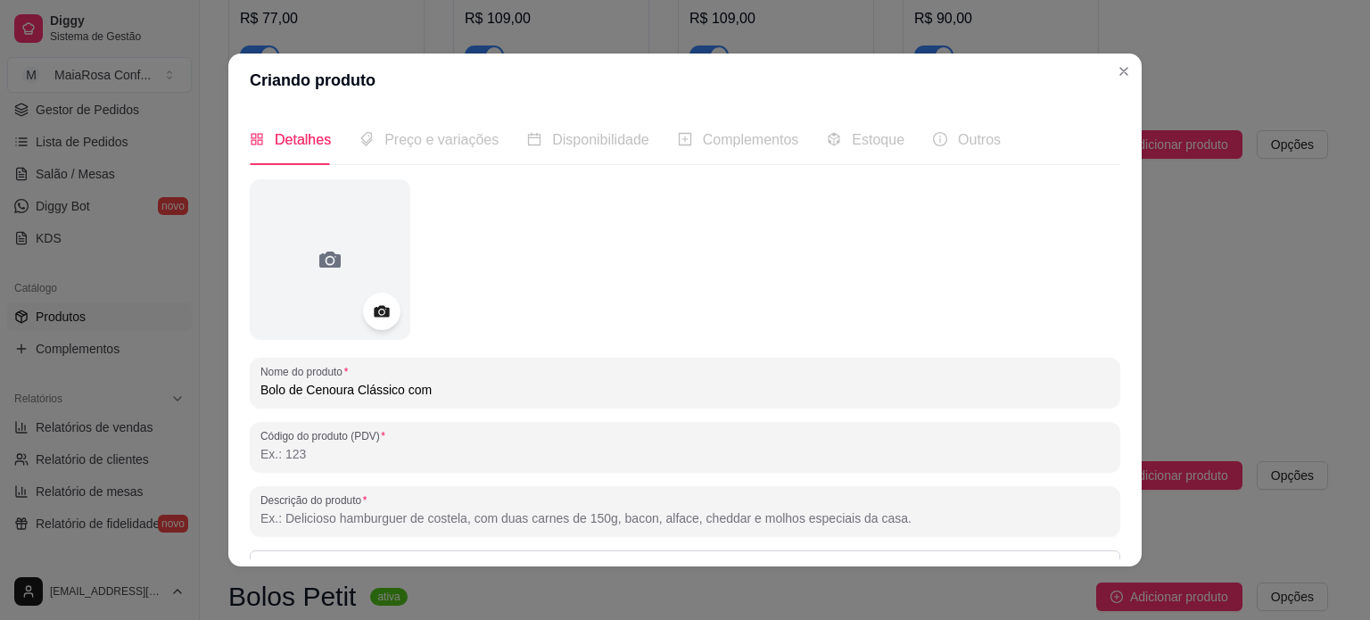
drag, startPoint x: 271, startPoint y: 382, endPoint x: 229, endPoint y: 385, distance: 42.1
click at [230, 385] on div "Detalhes Preço e variações Disponibilidade Complementos Estoque Outros Nome do …" at bounding box center [684, 336] width 913 height 459
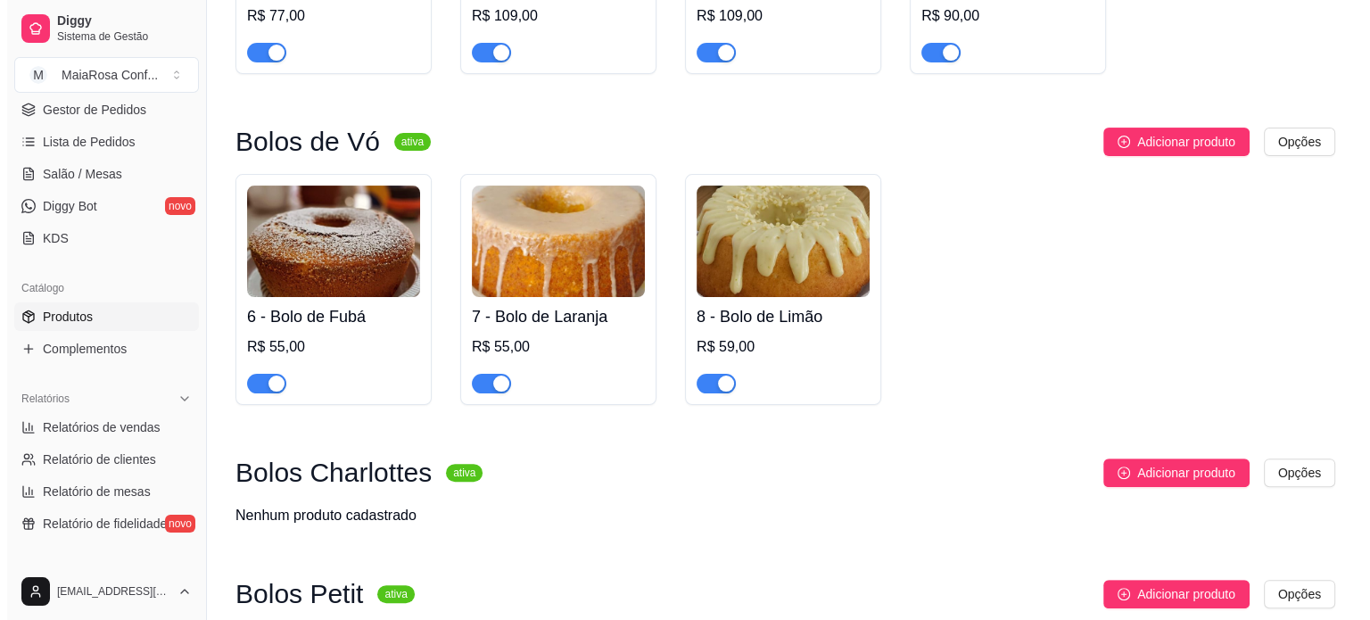
scroll to position [425, 0]
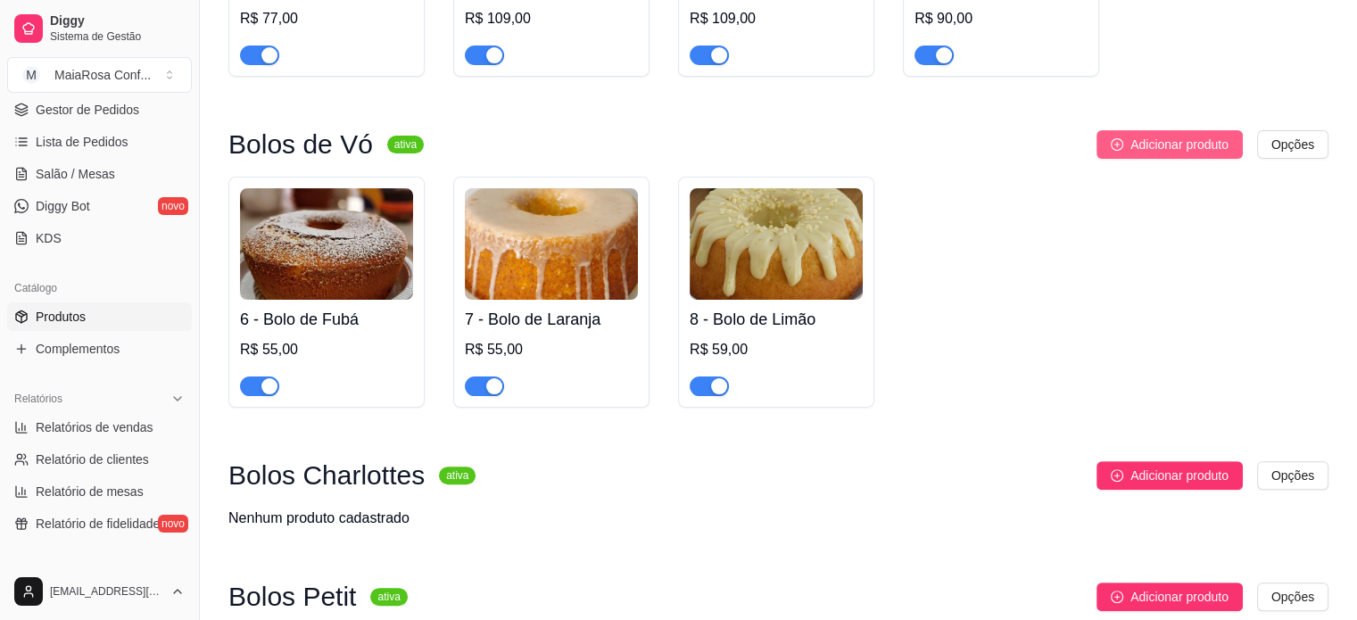
click at [1202, 137] on span "Adicionar produto" at bounding box center [1179, 145] width 98 height 20
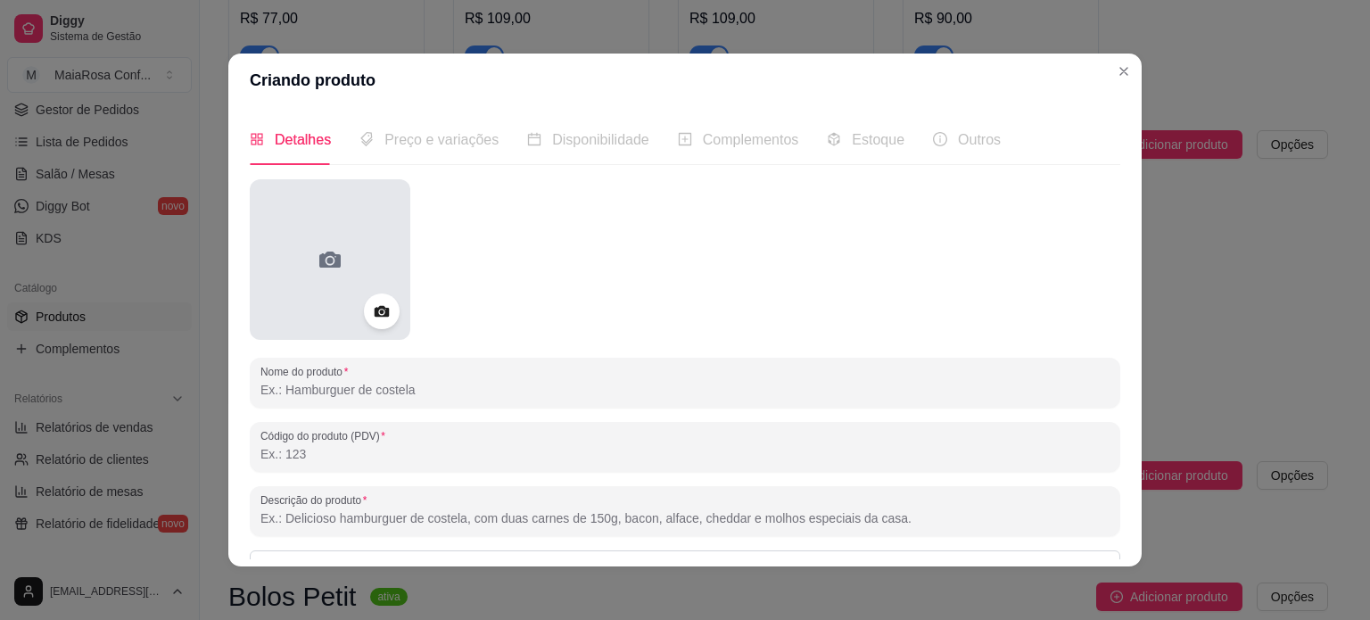
click at [334, 245] on div at bounding box center [330, 259] width 161 height 161
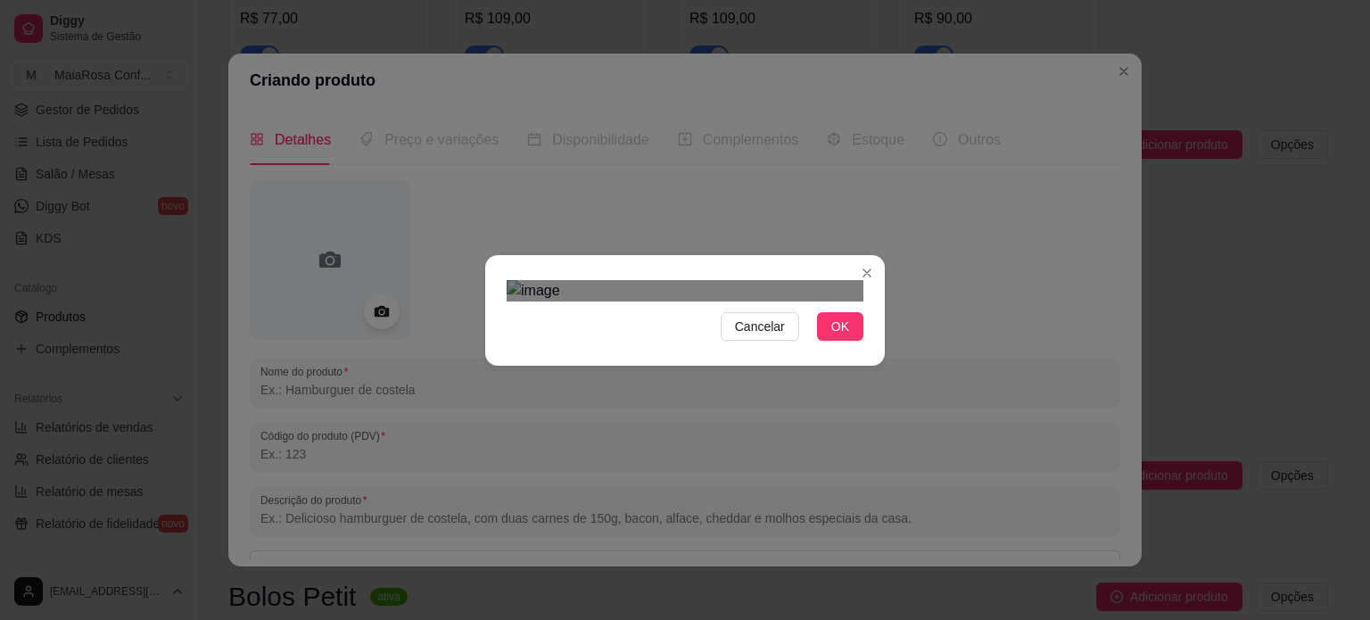
click at [843, 341] on button "OK" at bounding box center [840, 326] width 46 height 29
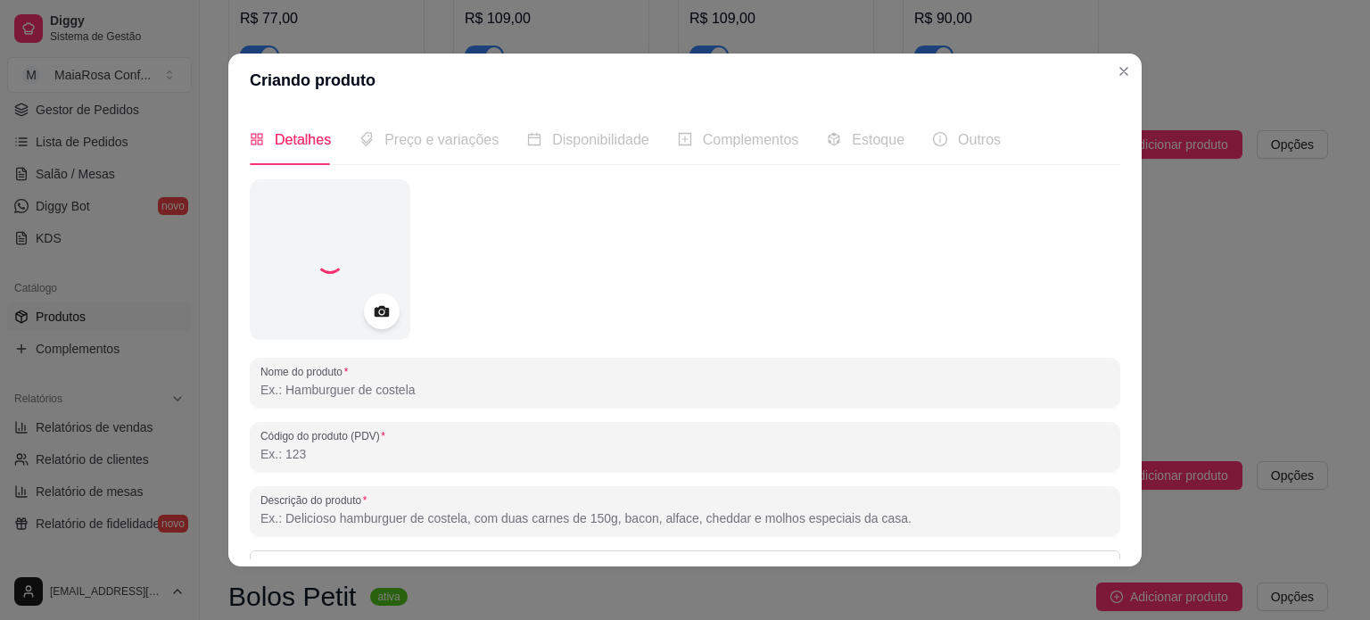
click at [414, 384] on input "Nome do produto" at bounding box center [684, 390] width 849 height 18
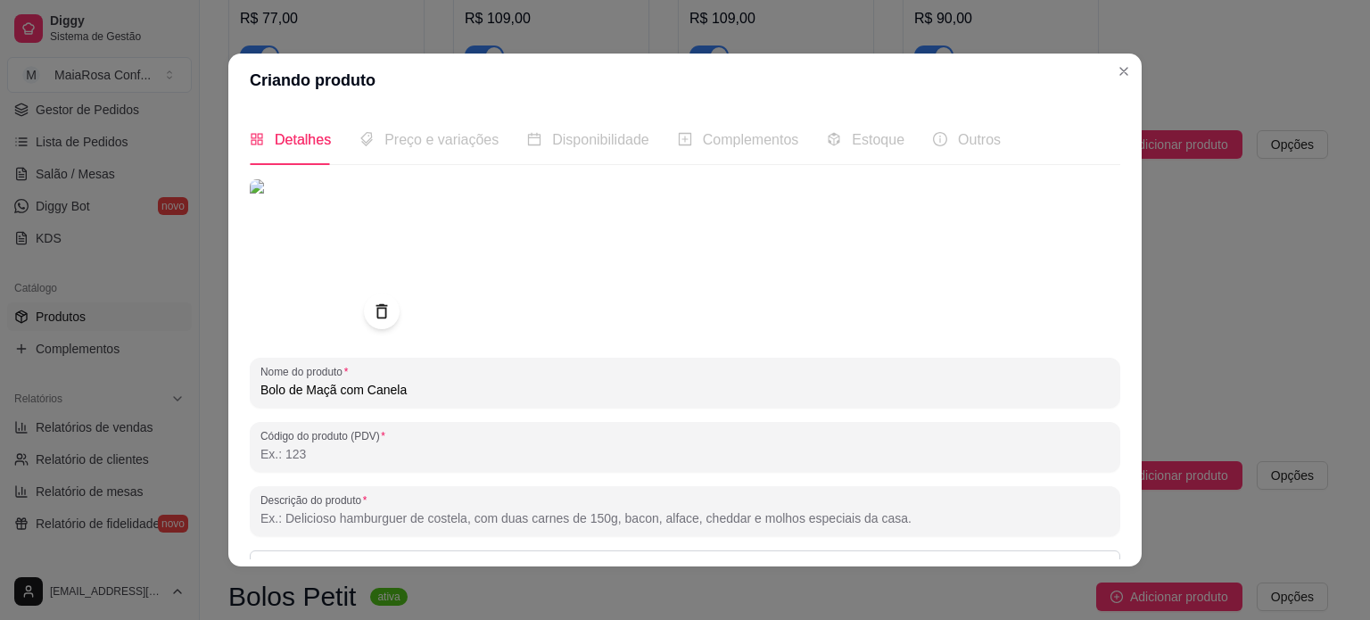
type input "Bolo de Maçã com Canela"
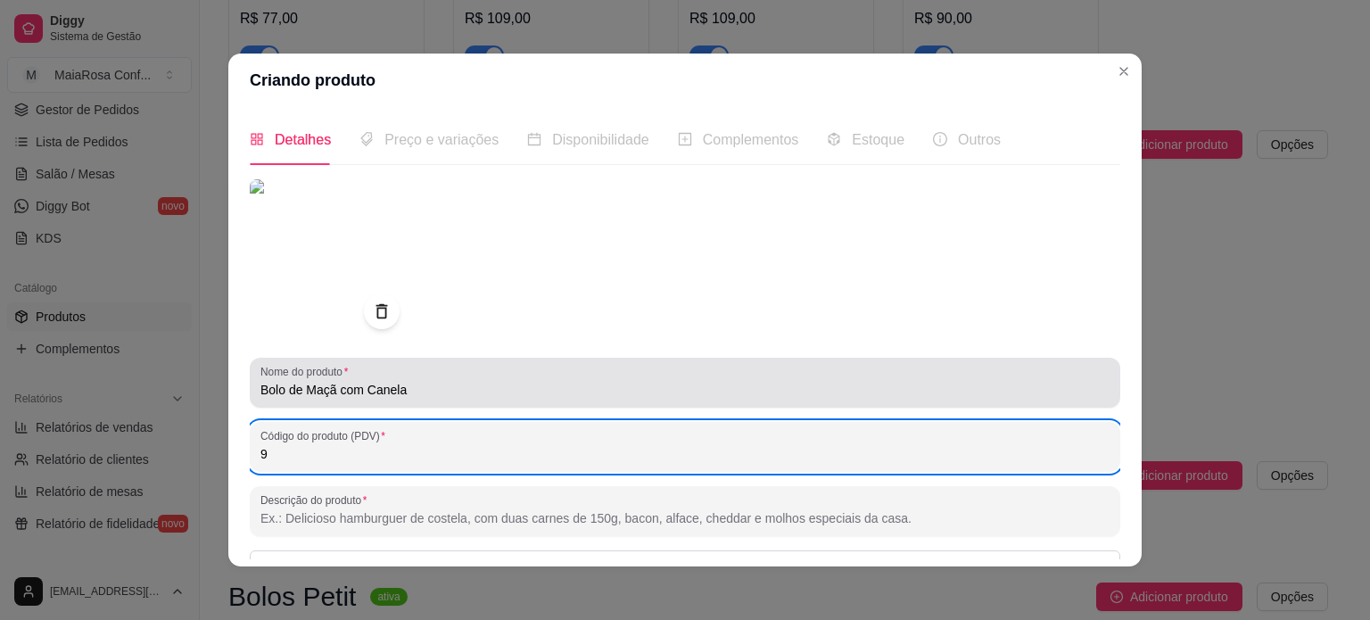
type input "9"
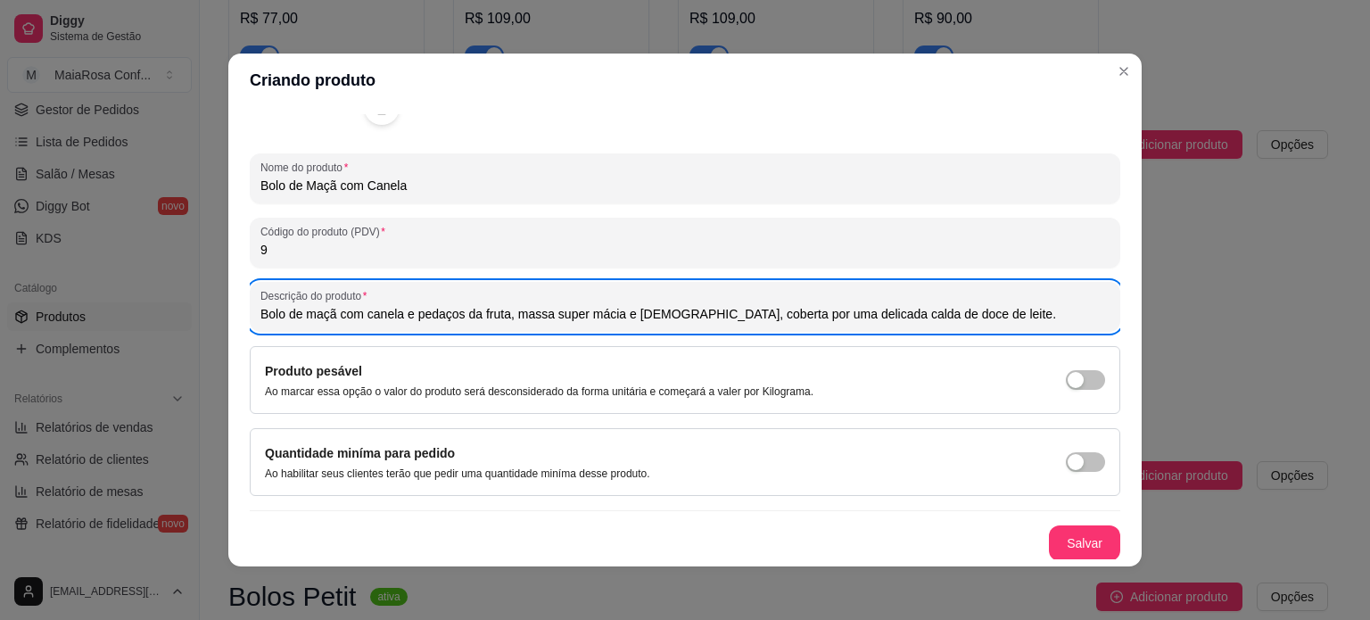
scroll to position [4, 0]
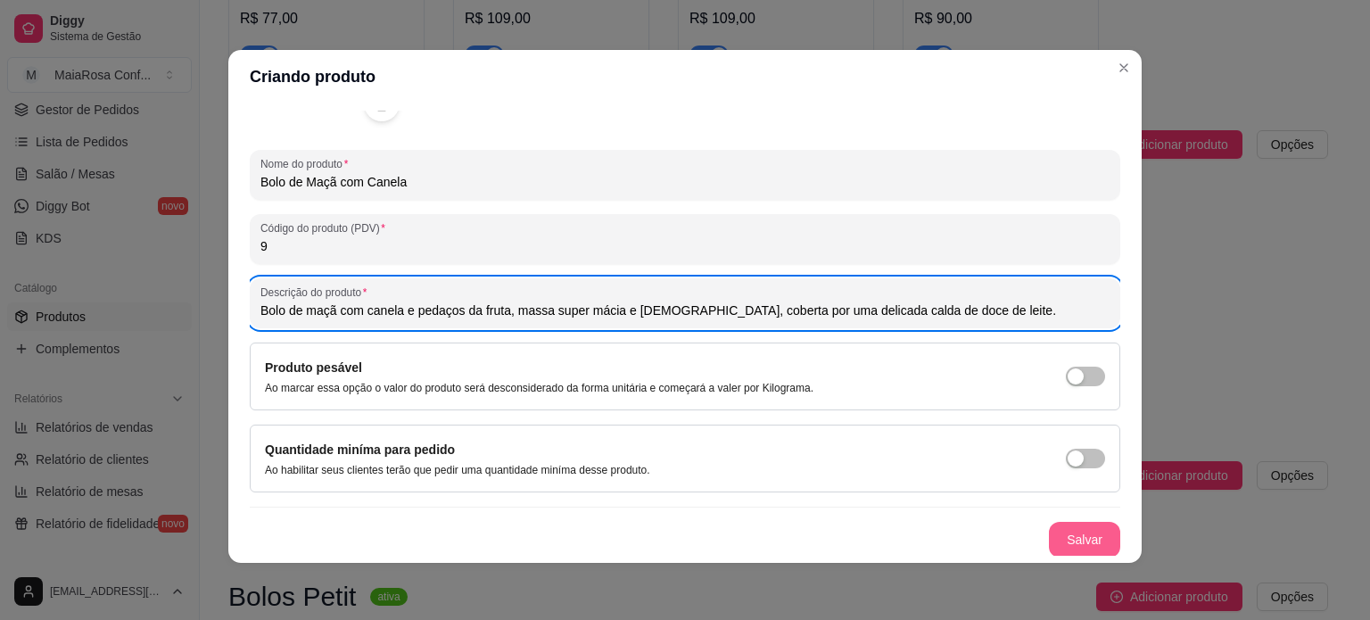
type input "Bolo de maçã com canela e pedaços da fruta, massa super mácia e [DEMOGRAPHIC_DA…"
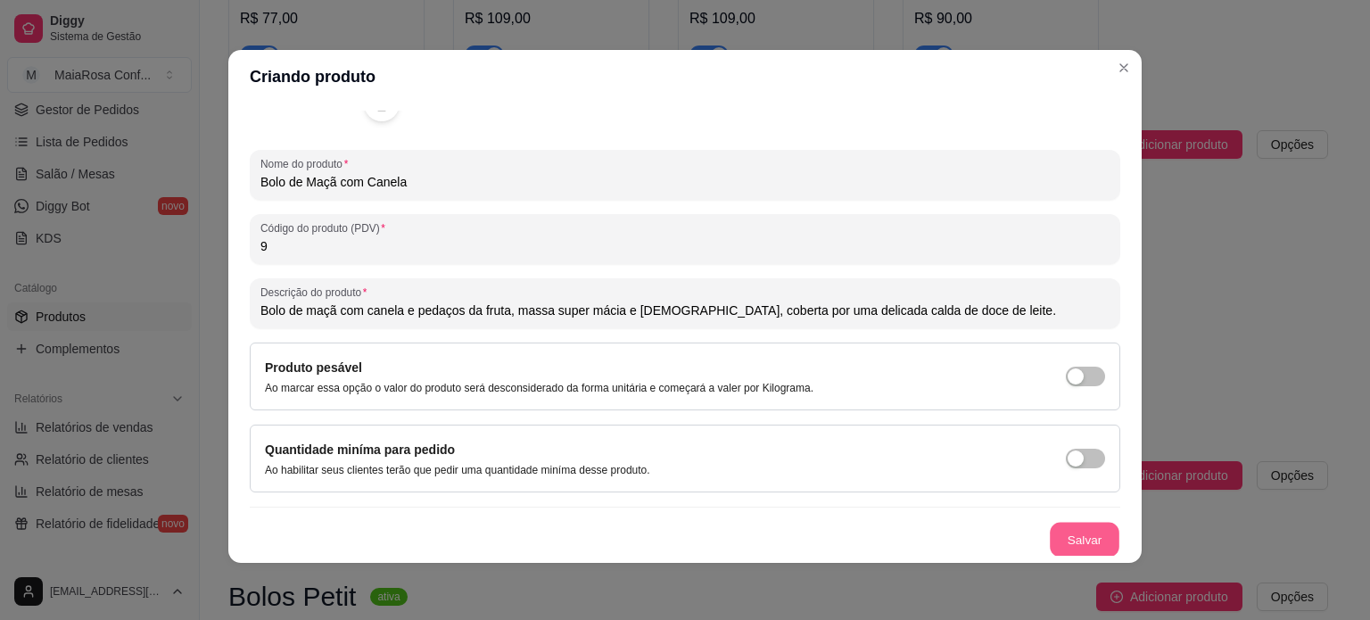
click at [1075, 536] on button "Salvar" at bounding box center [1085, 540] width 70 height 35
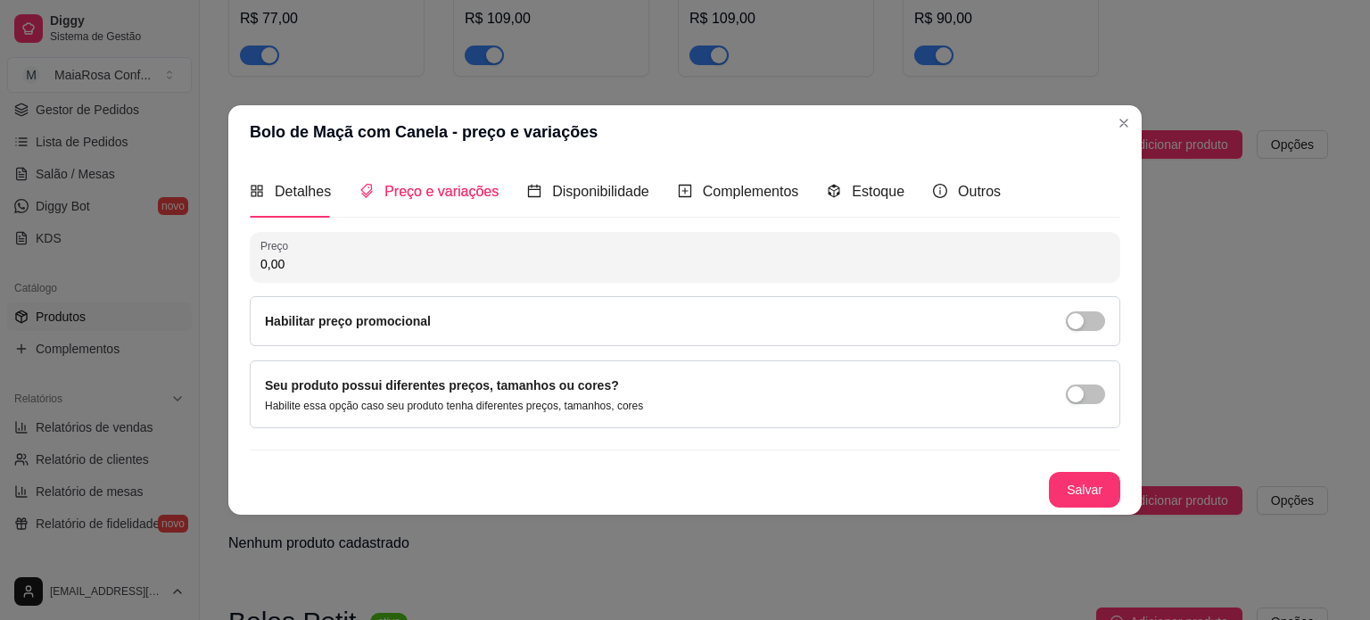
scroll to position [0, 0]
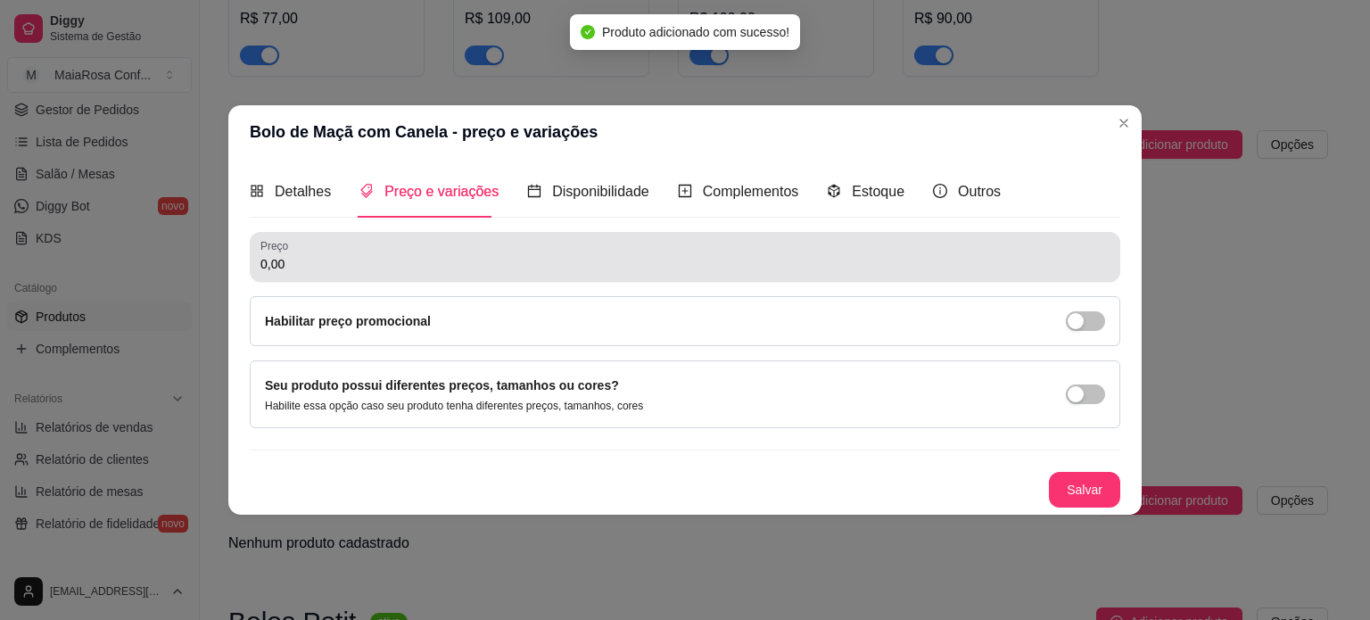
click at [379, 266] on input "0,00" at bounding box center [684, 264] width 849 height 18
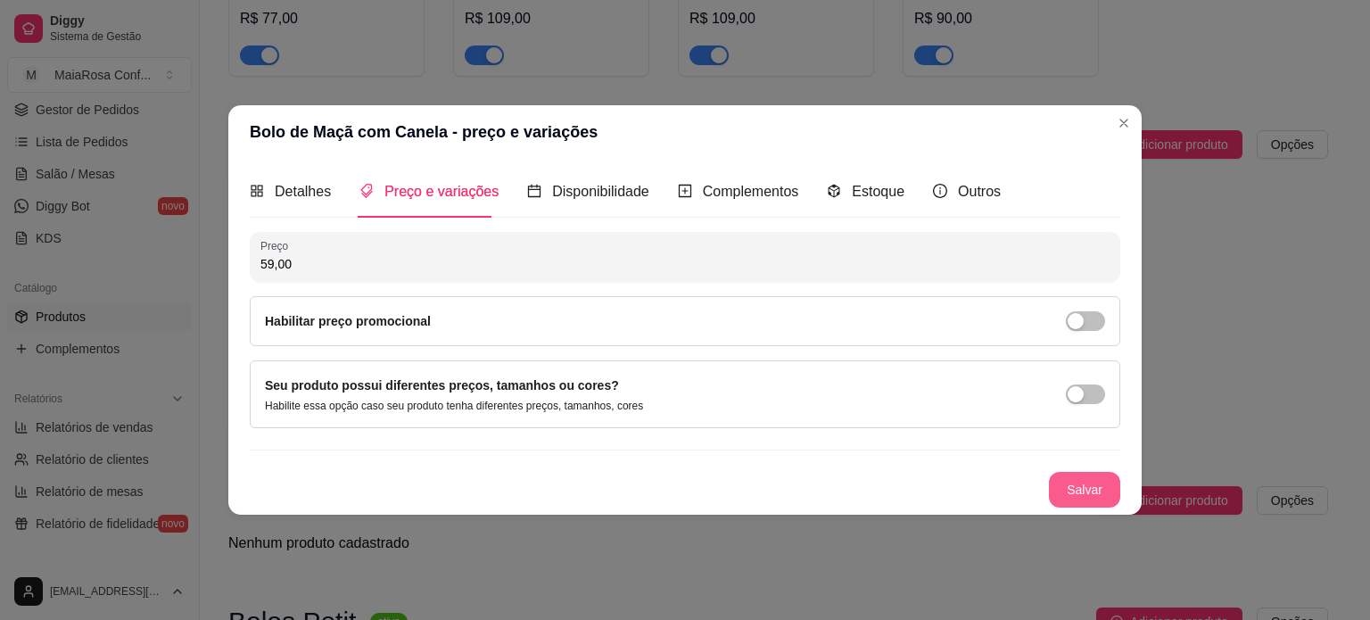
type input "59,00"
click at [1094, 491] on button "Salvar" at bounding box center [1085, 489] width 70 height 35
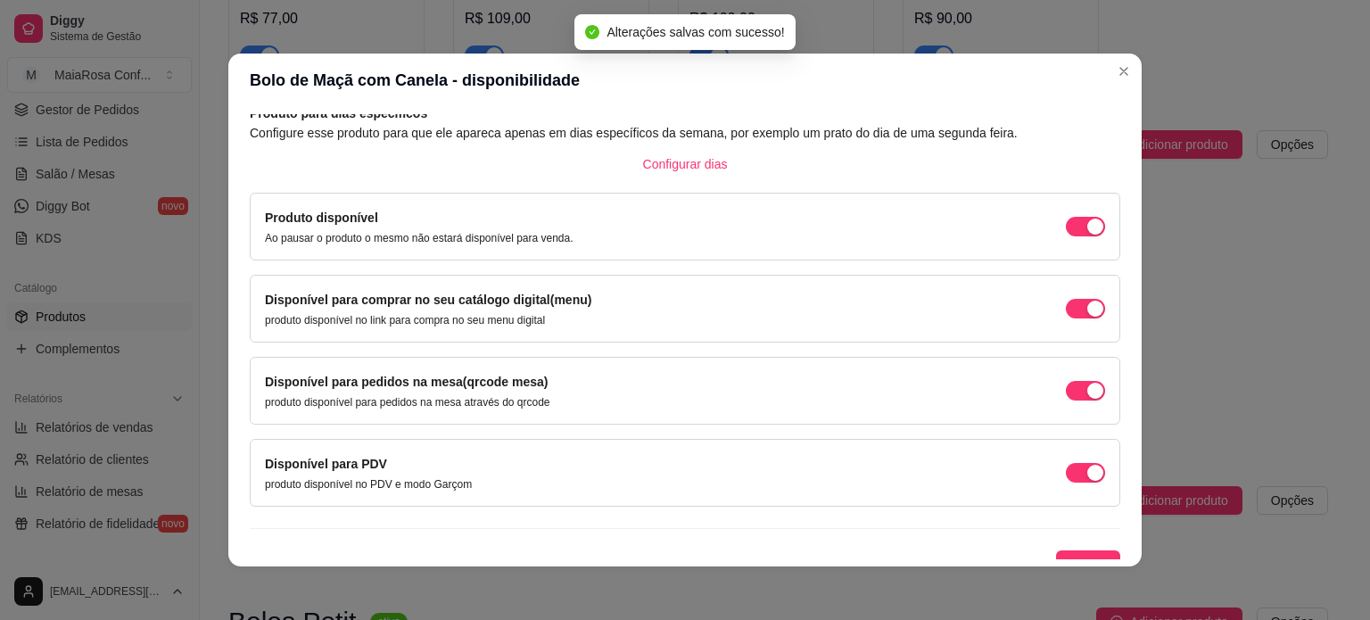
scroll to position [111, 0]
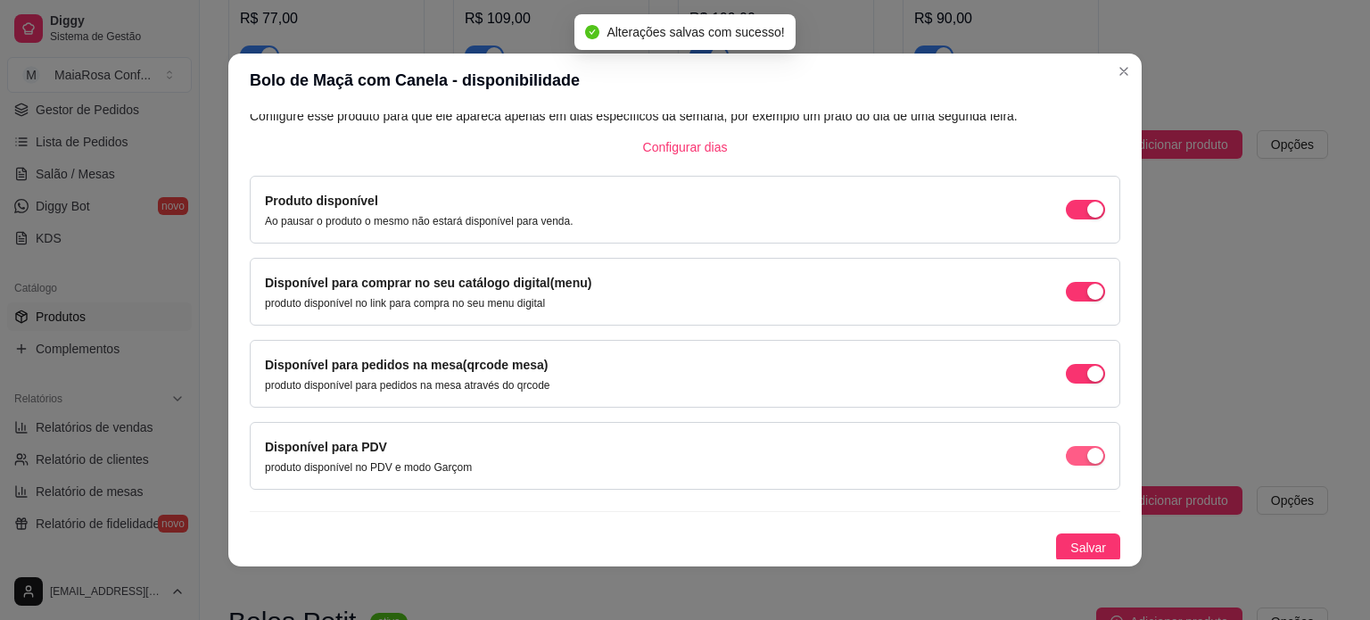
click at [1066, 451] on span "button" at bounding box center [1085, 456] width 39 height 20
click at [1066, 367] on span "button" at bounding box center [1085, 374] width 39 height 20
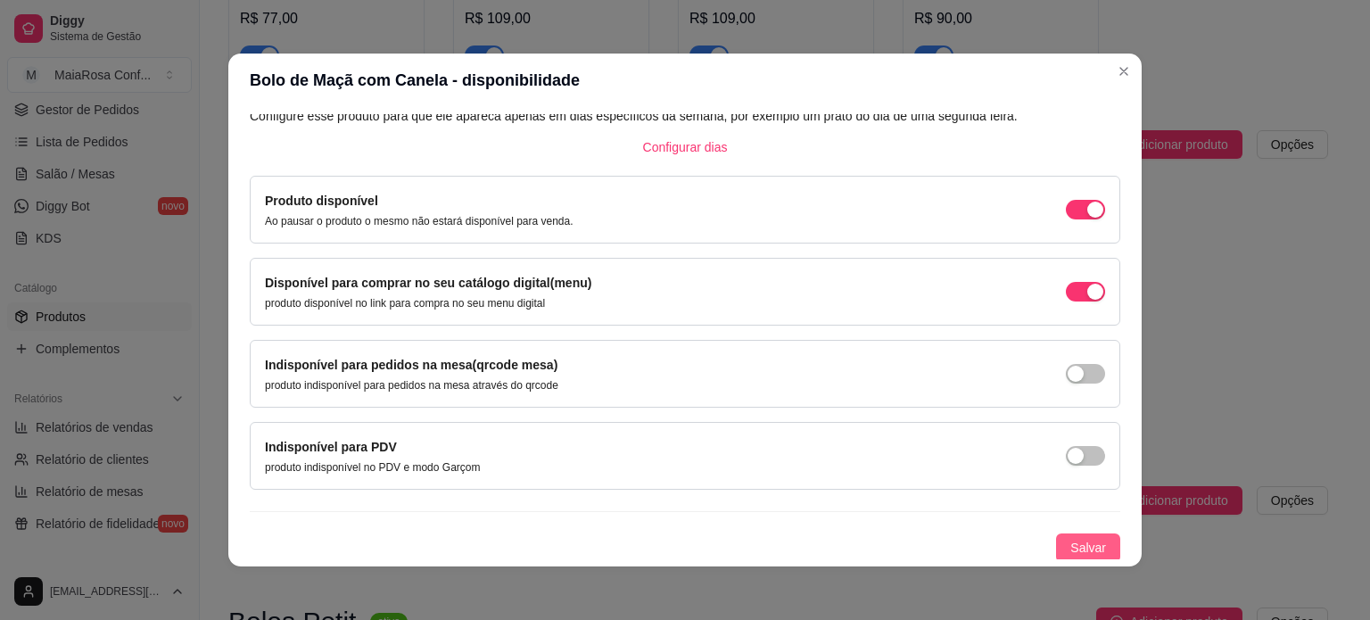
click at [1070, 541] on span "Salvar" at bounding box center [1088, 548] width 36 height 20
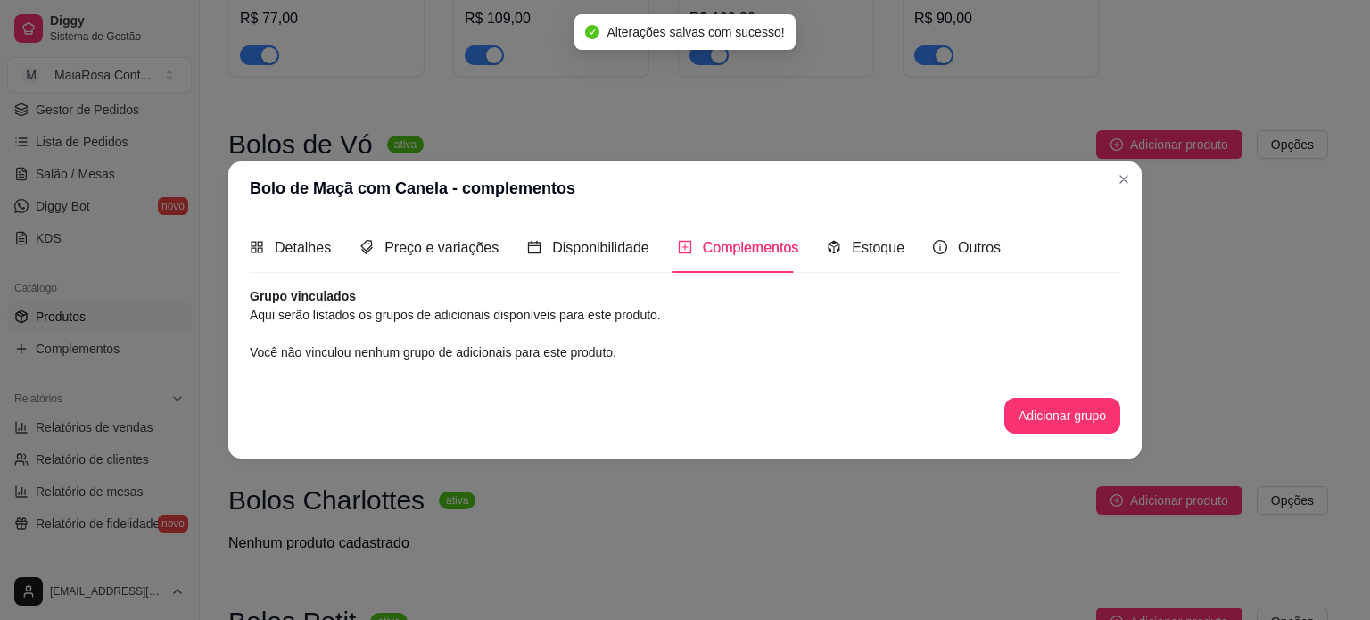
scroll to position [0, 0]
click at [874, 247] on span "Estoque" at bounding box center [878, 247] width 53 height 15
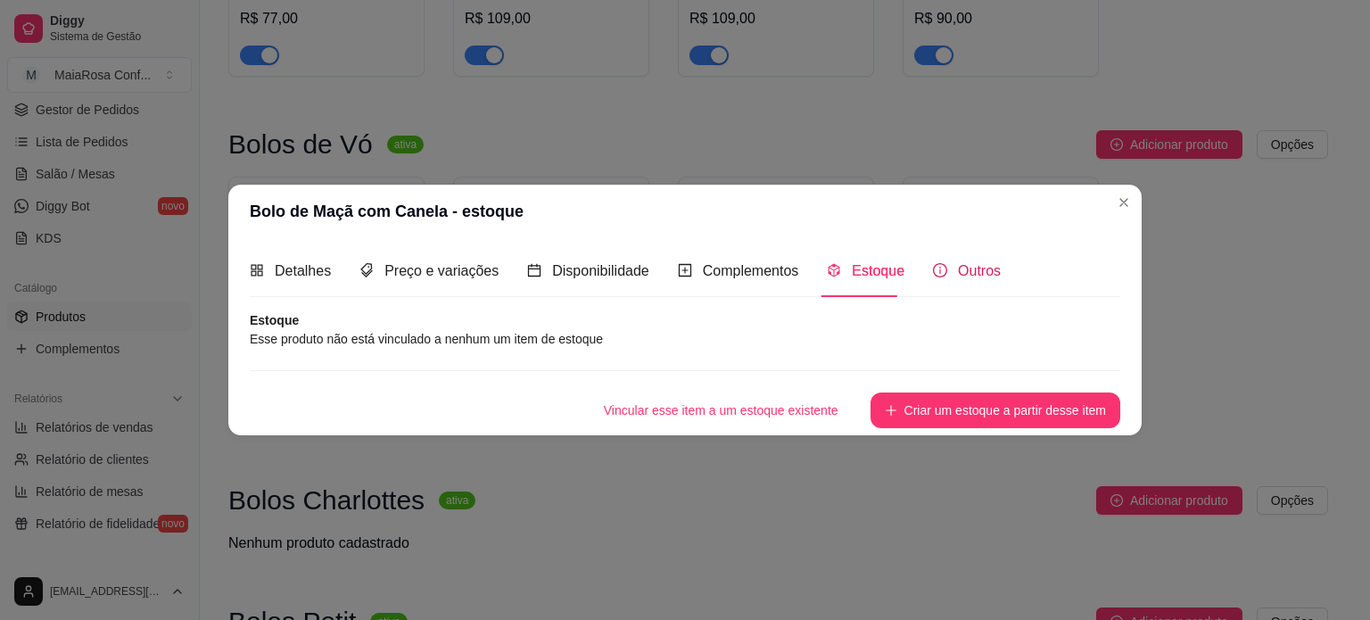
click at [971, 276] on span "Outros" at bounding box center [979, 270] width 43 height 15
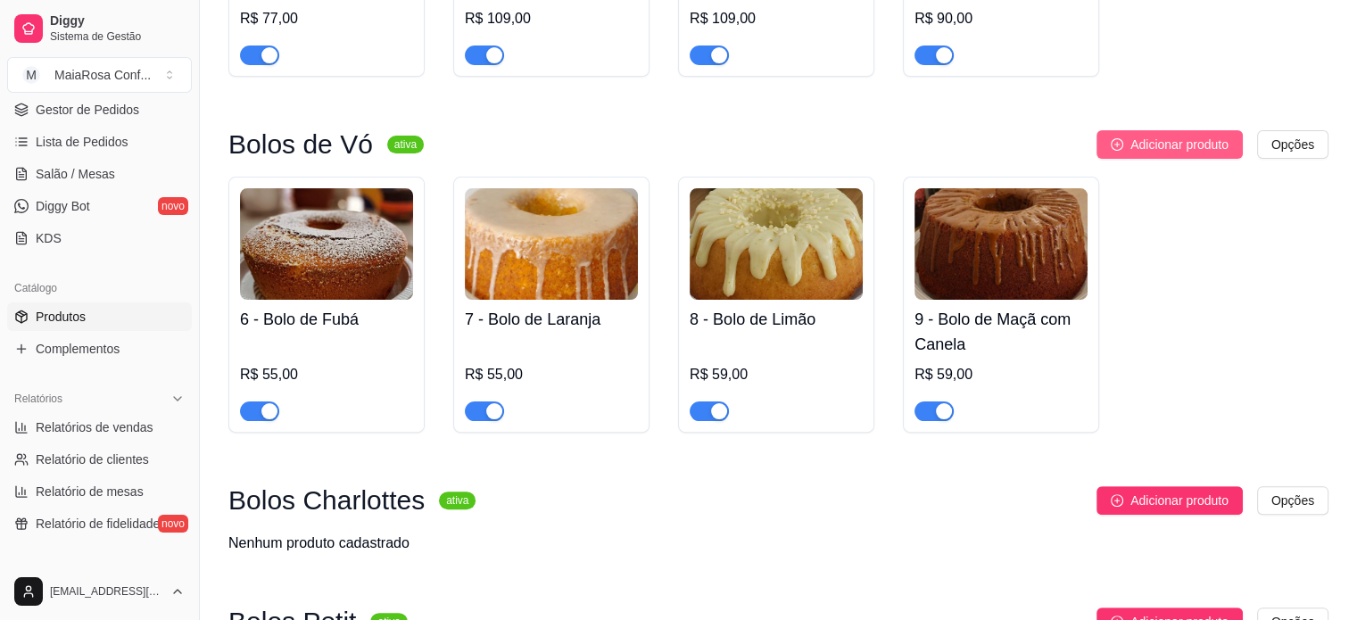
click at [1184, 151] on span "Adicionar produto" at bounding box center [1179, 145] width 98 height 20
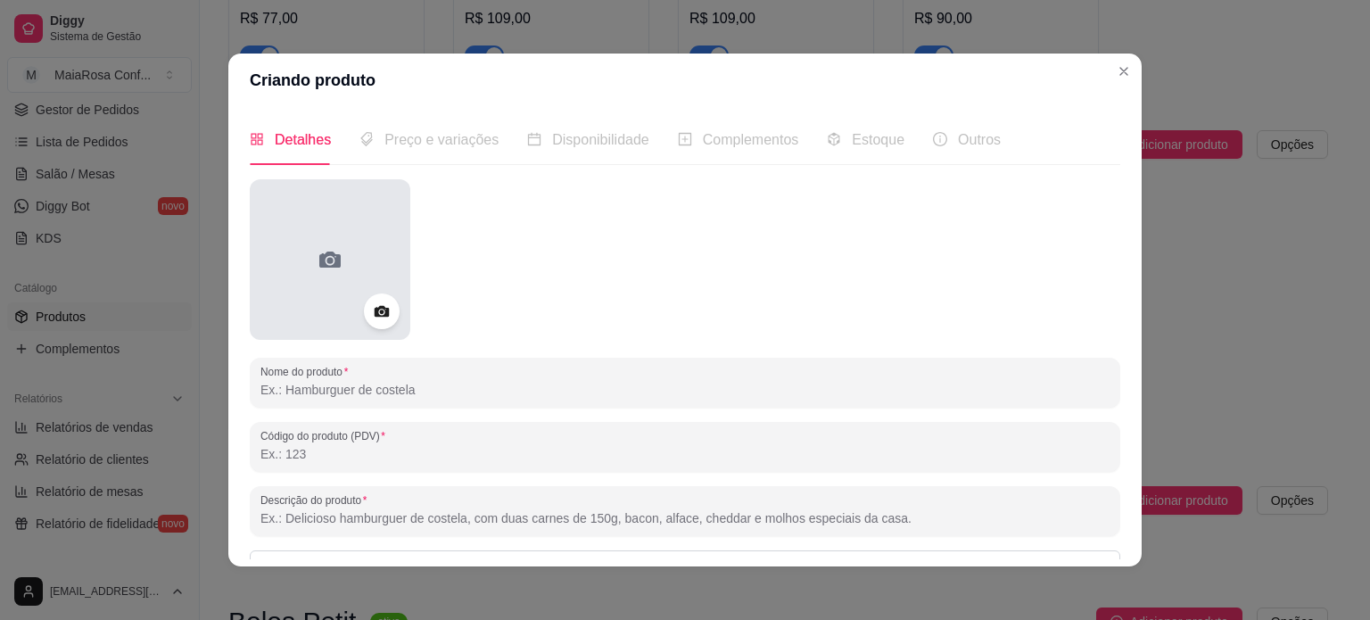
click at [303, 271] on div at bounding box center [330, 259] width 161 height 161
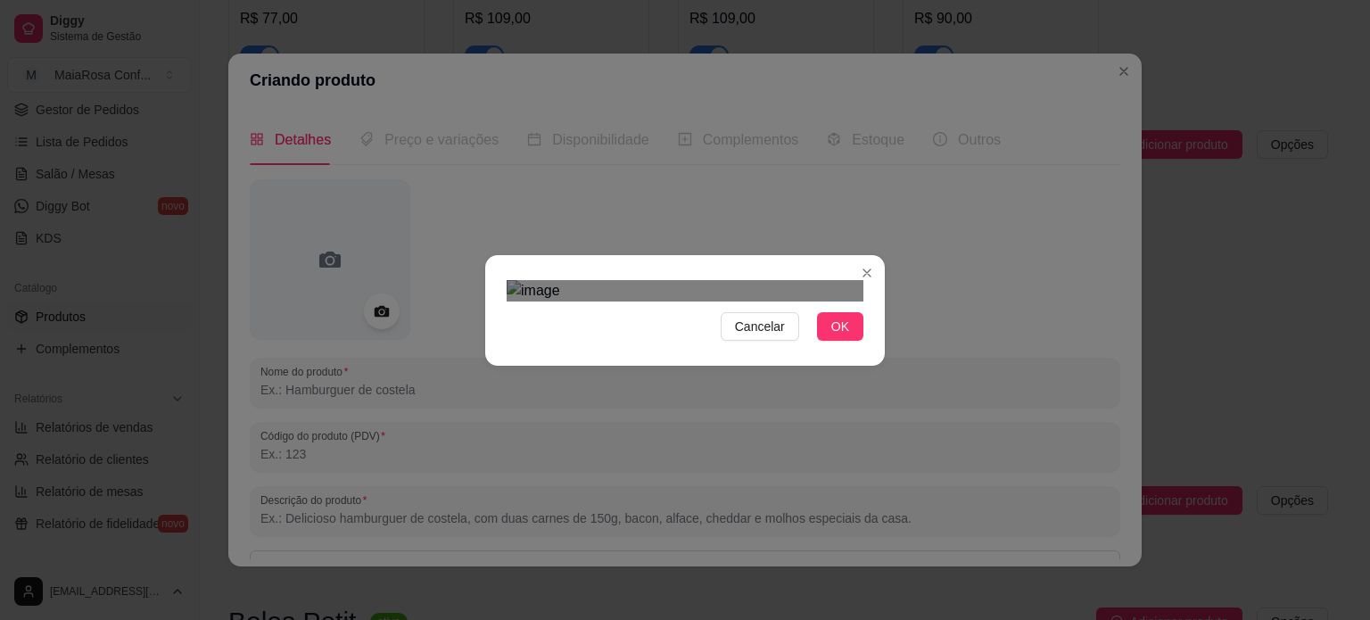
click at [648, 392] on div "Use the arrow keys to move the crop selection area" at bounding box center [670, 552] width 321 height 321
drag, startPoint x: 842, startPoint y: 525, endPoint x: 846, endPoint y: 516, distance: 9.6
click at [841, 336] on span "OK" at bounding box center [840, 327] width 18 height 20
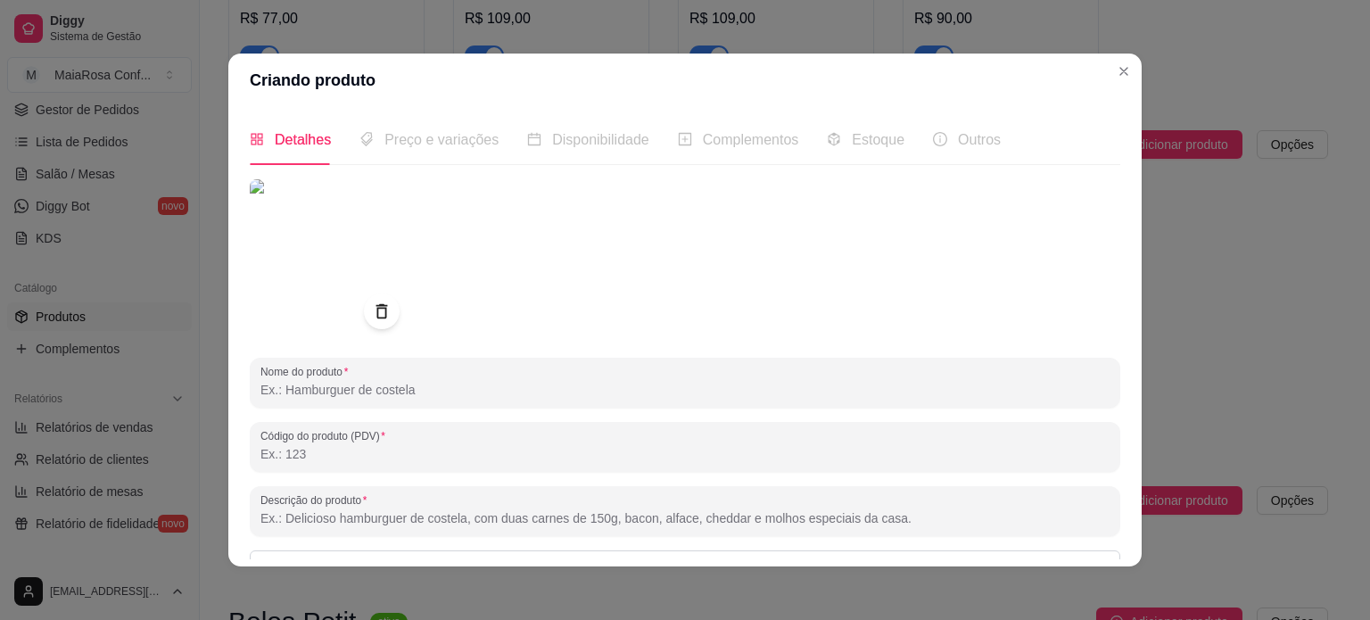
click at [367, 399] on input "Nome do produto" at bounding box center [684, 390] width 849 height 18
type input "Bolo de Milho com Goiabada"
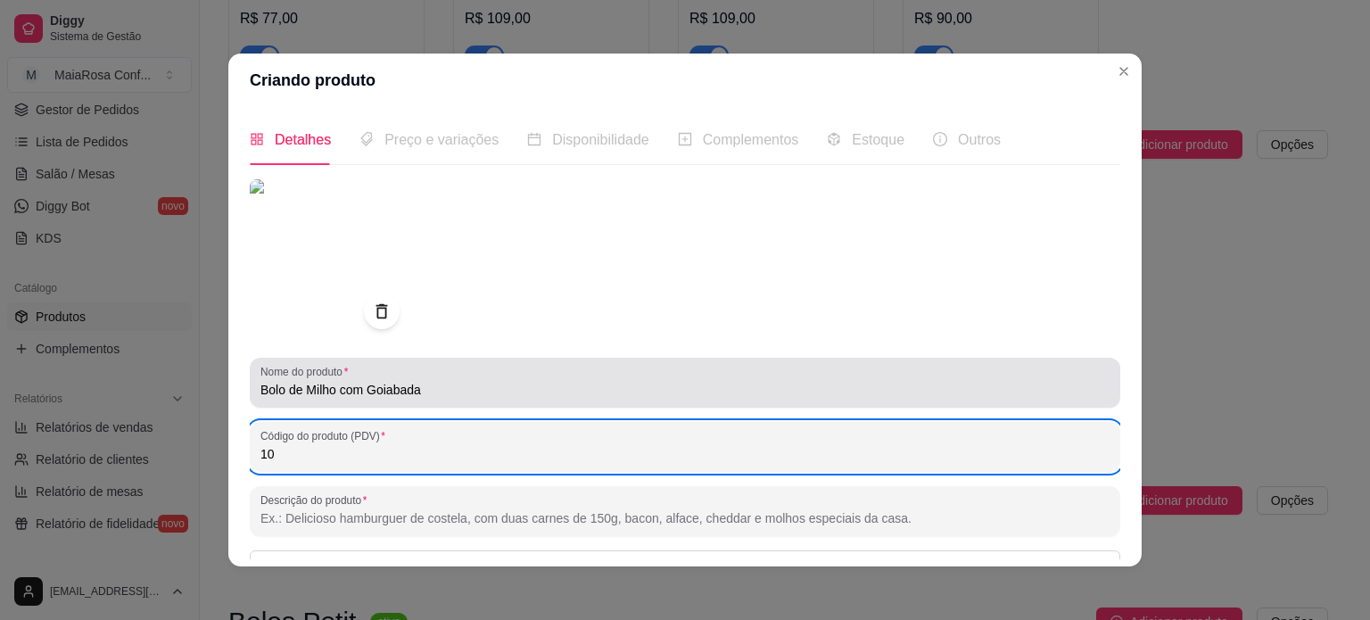
type input "10"
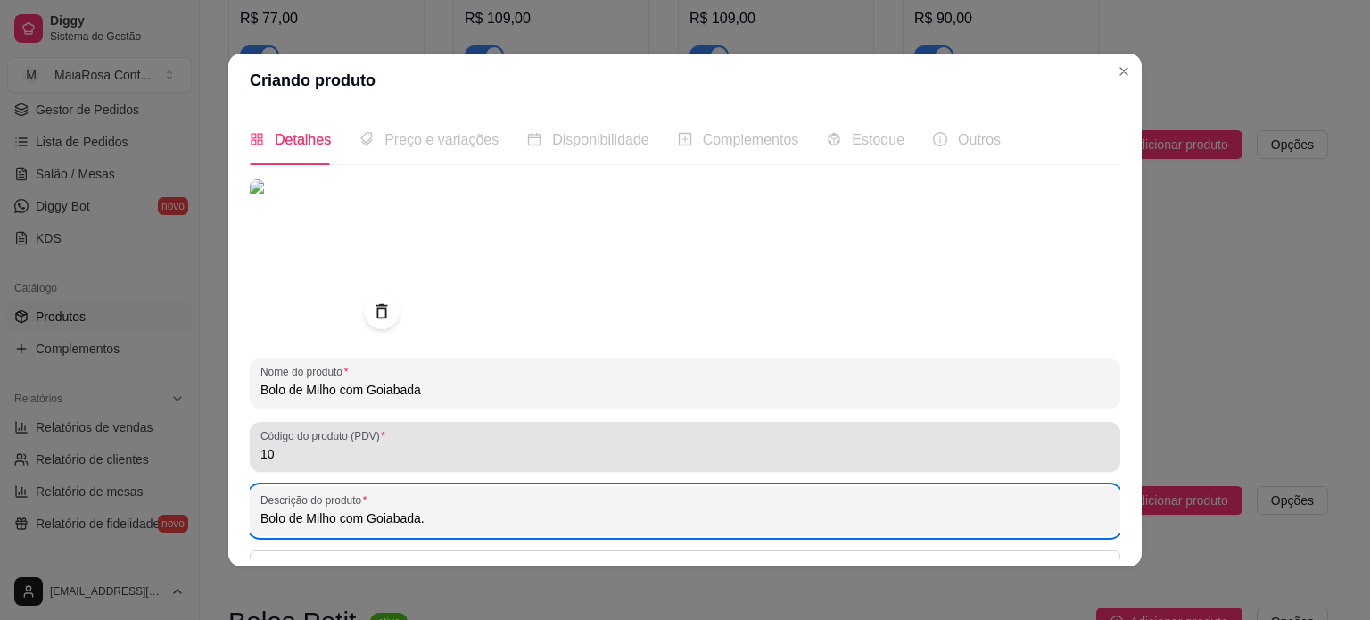
scroll to position [204, 0]
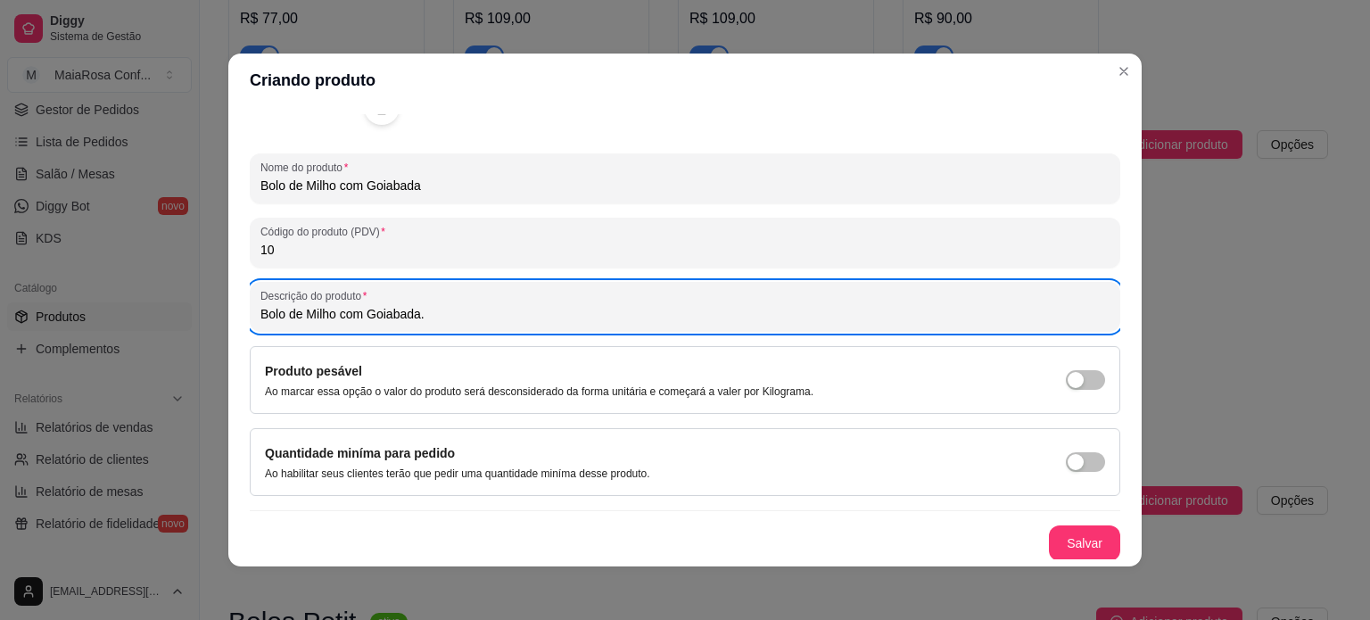
type input "Bolo de Milho com Goiabada."
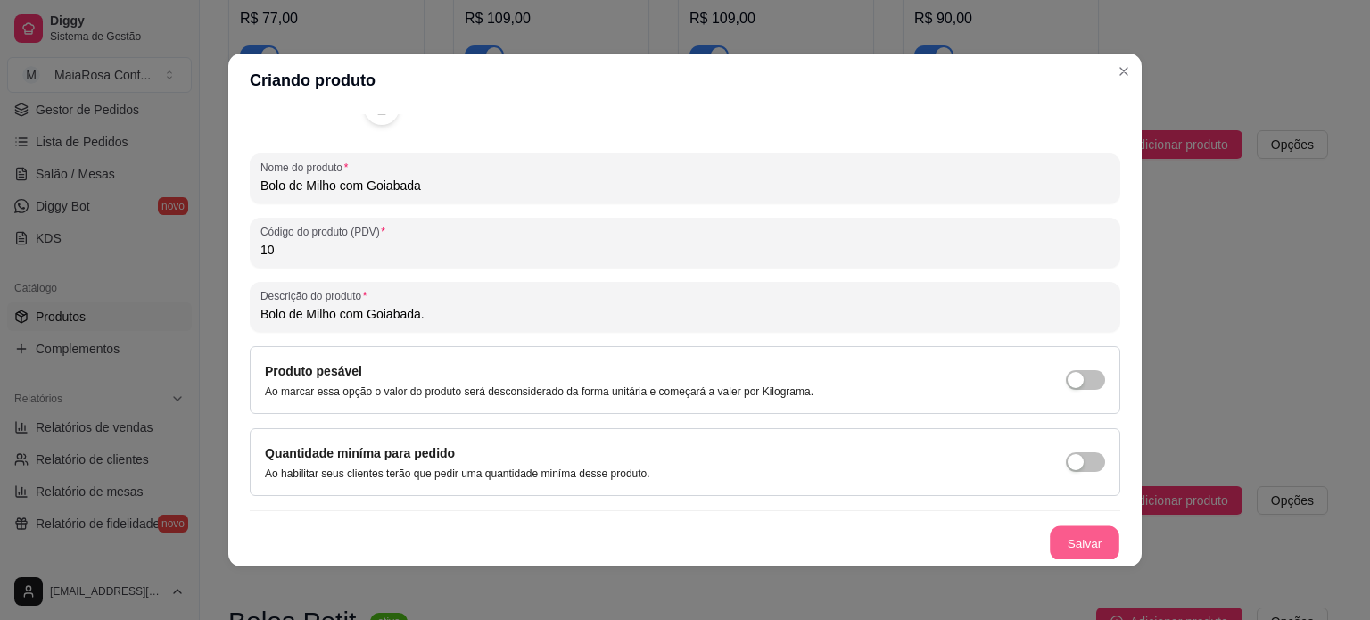
click at [1067, 549] on button "Salvar" at bounding box center [1085, 543] width 70 height 35
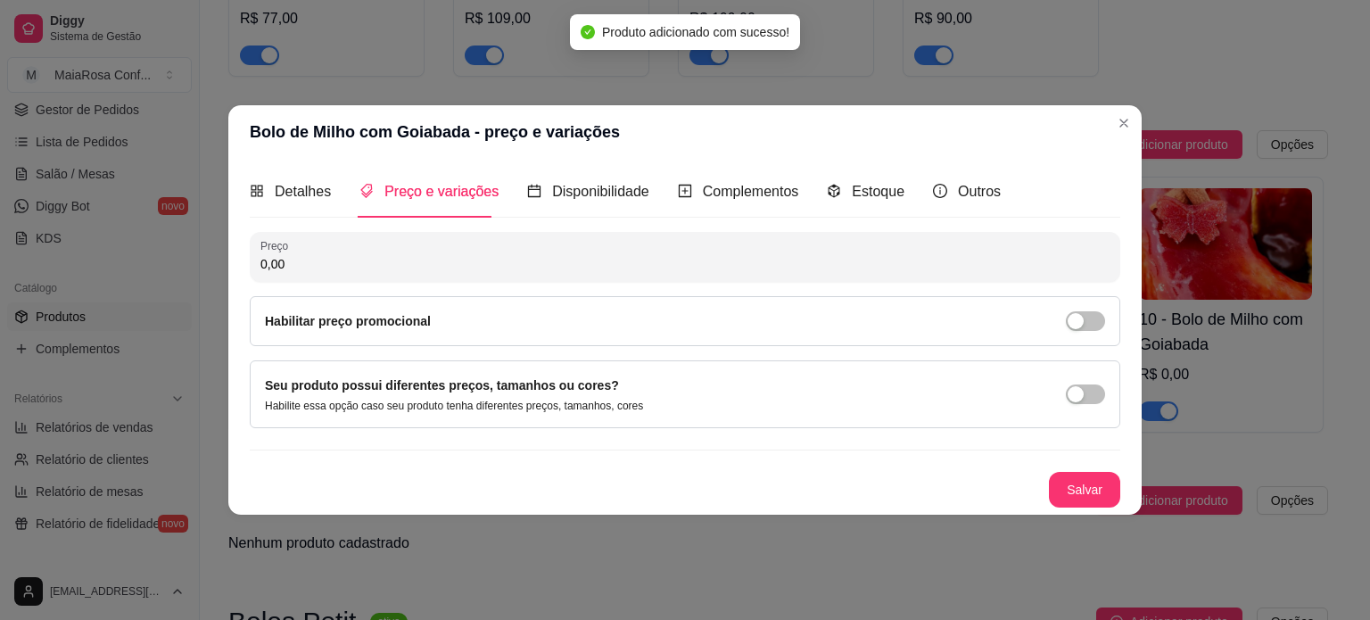
scroll to position [0, 0]
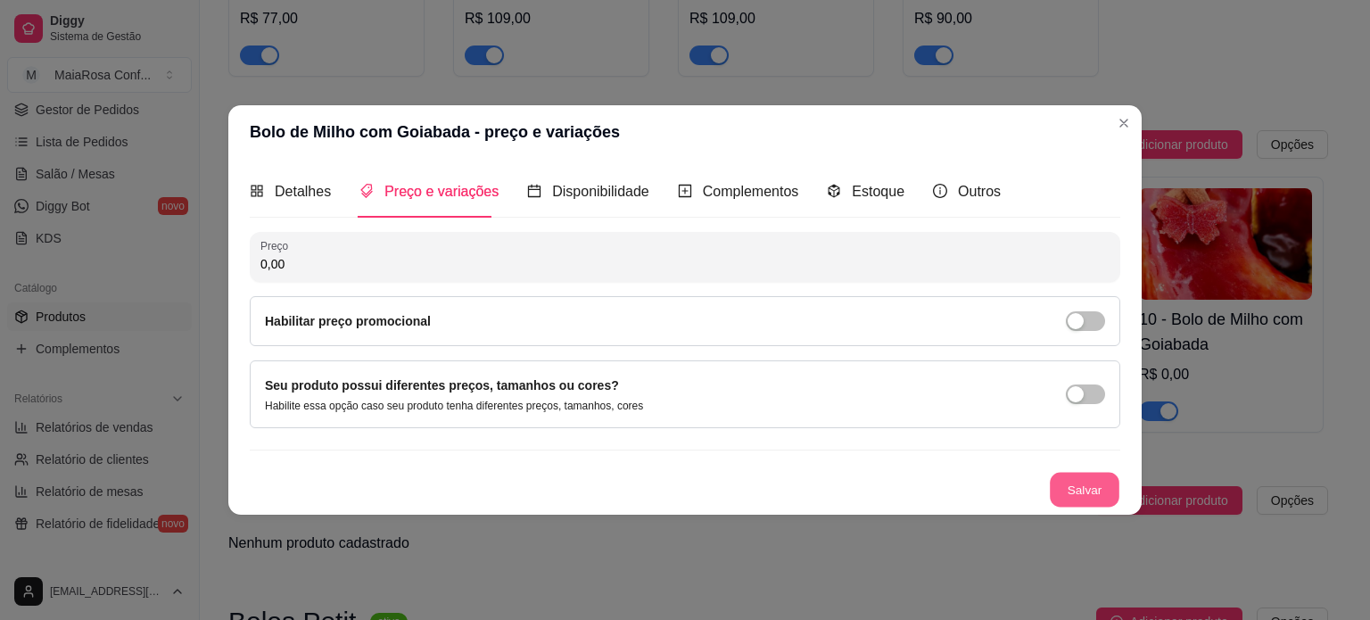
click at [1092, 491] on button "Salvar" at bounding box center [1085, 489] width 70 height 35
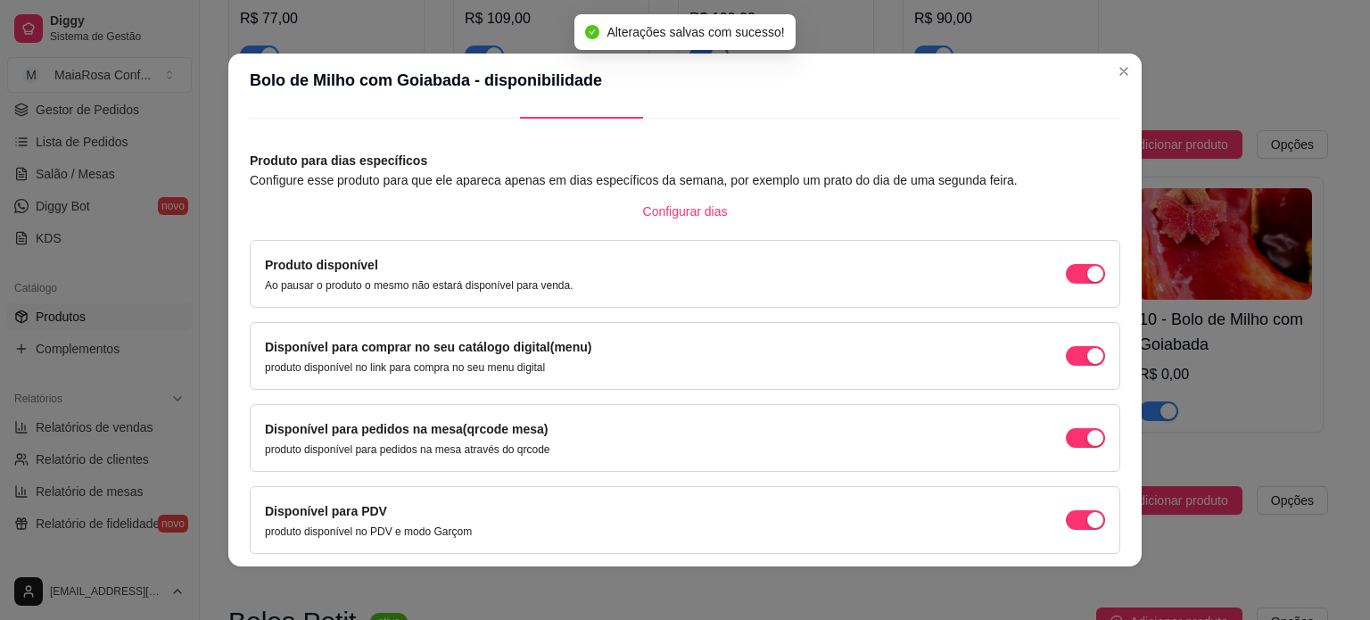
scroll to position [111, 0]
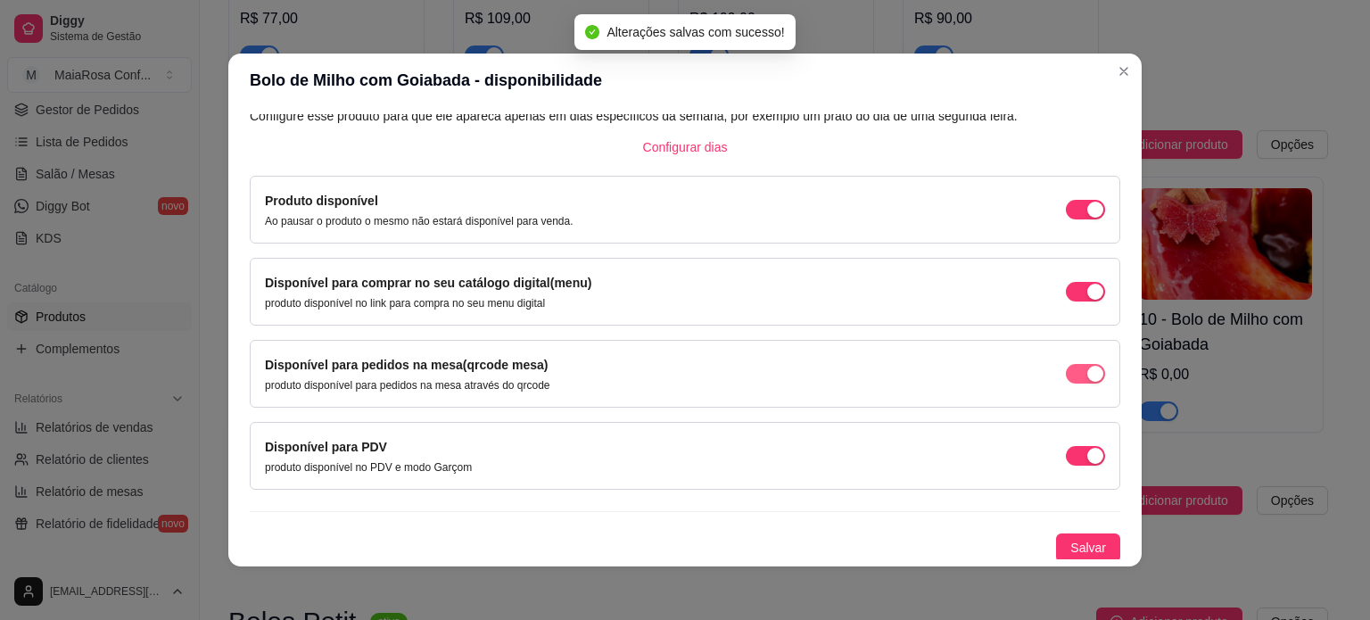
click at [1066, 369] on span "button" at bounding box center [1085, 374] width 39 height 20
click at [1066, 450] on span "button" at bounding box center [1085, 456] width 39 height 20
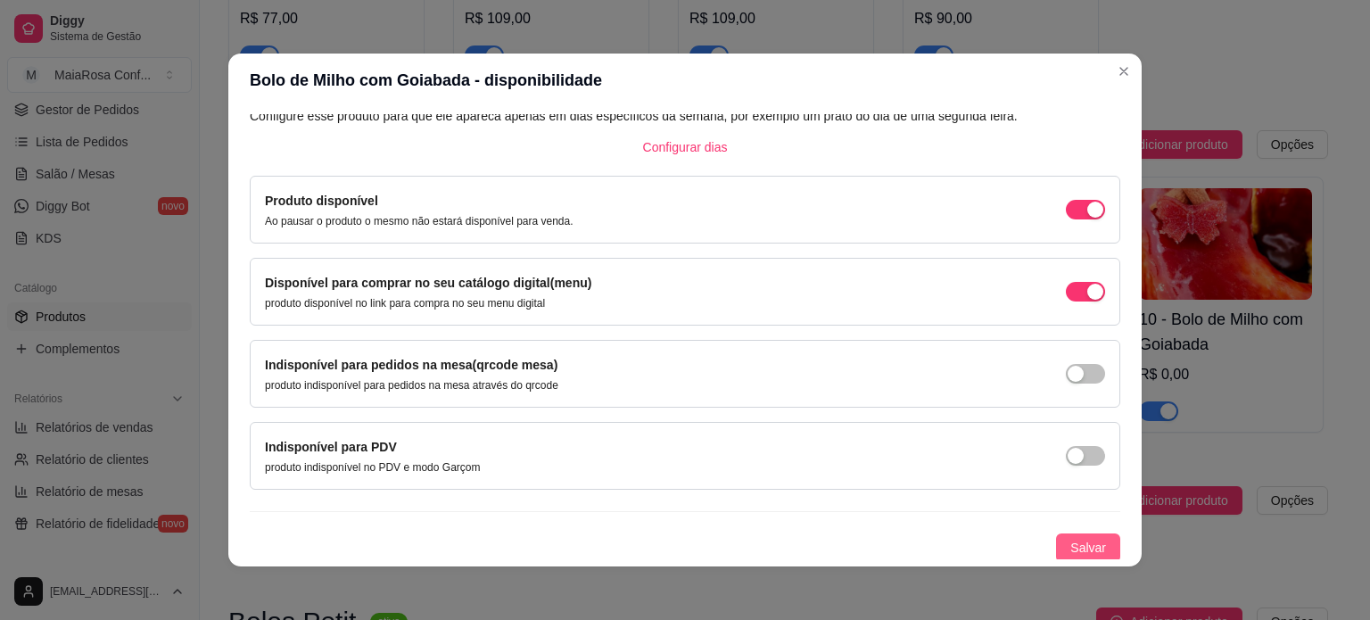
click at [1074, 544] on span "Salvar" at bounding box center [1088, 548] width 36 height 20
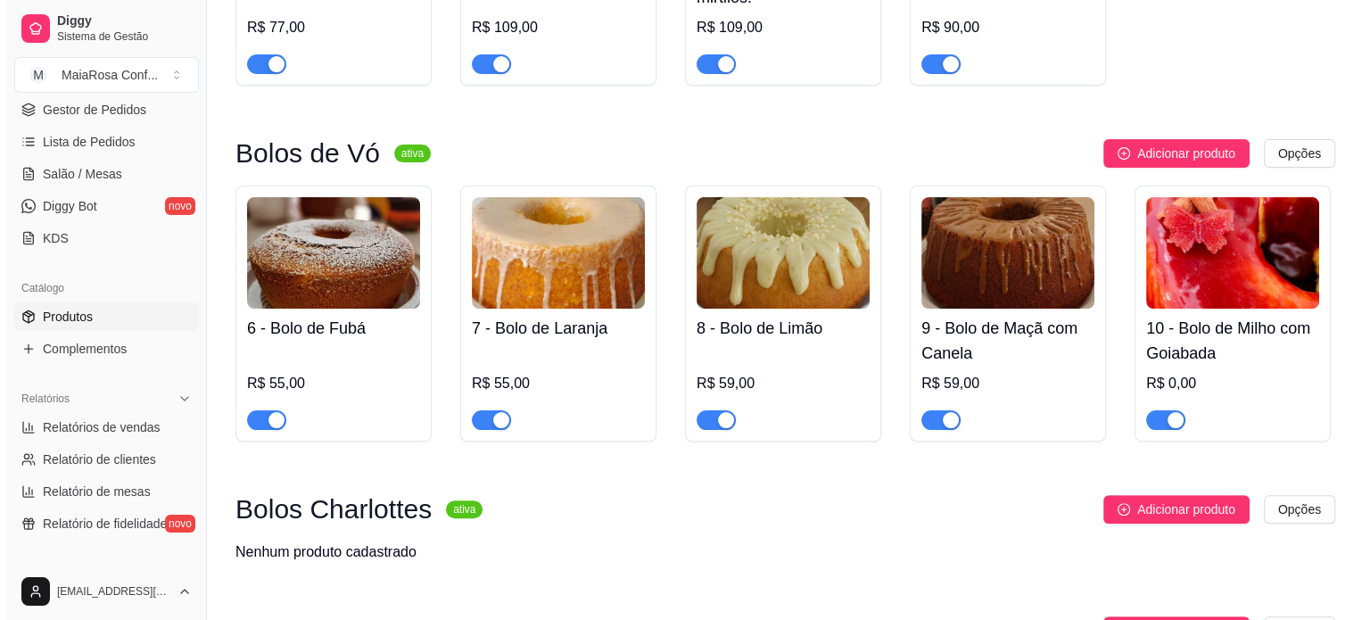
scroll to position [572, 0]
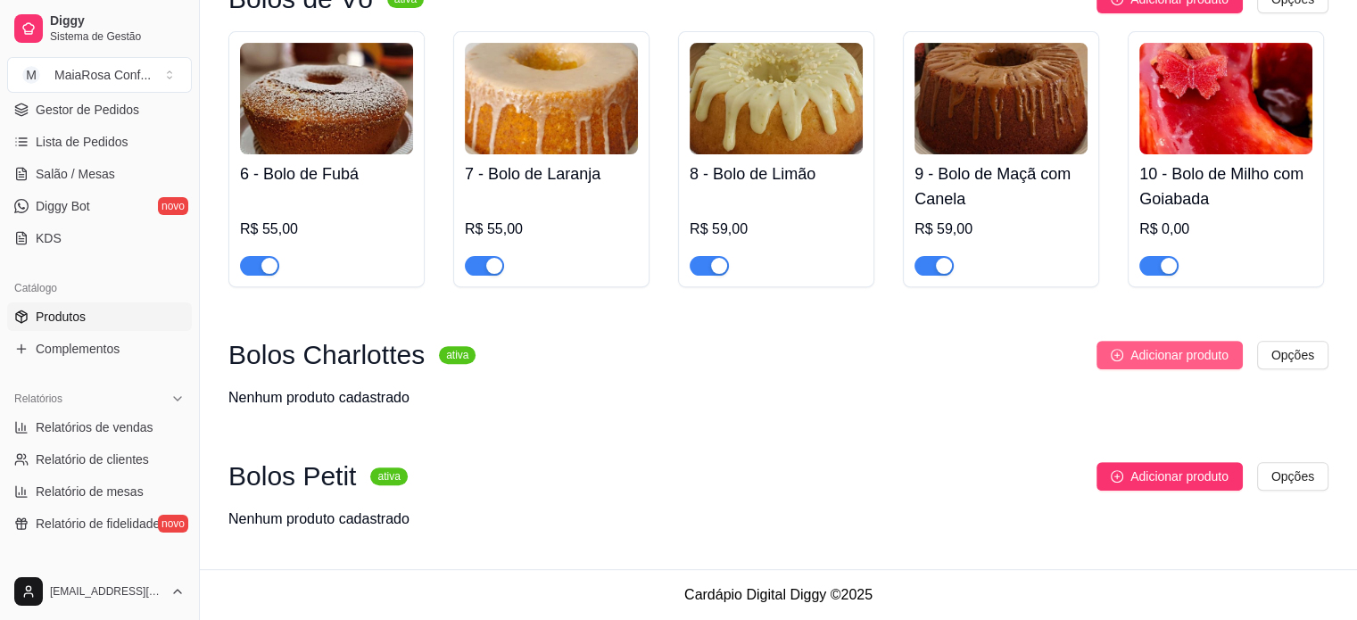
click at [1167, 357] on span "Adicionar produto" at bounding box center [1179, 355] width 98 height 20
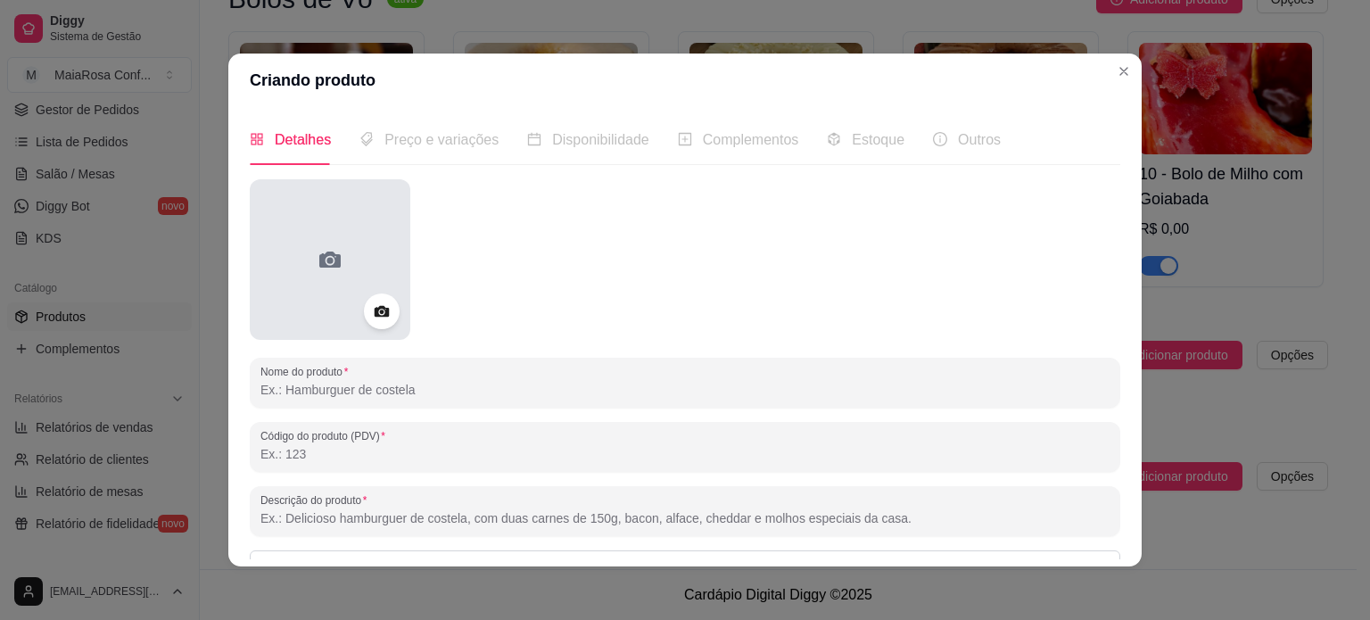
click at [335, 243] on div at bounding box center [330, 259] width 161 height 161
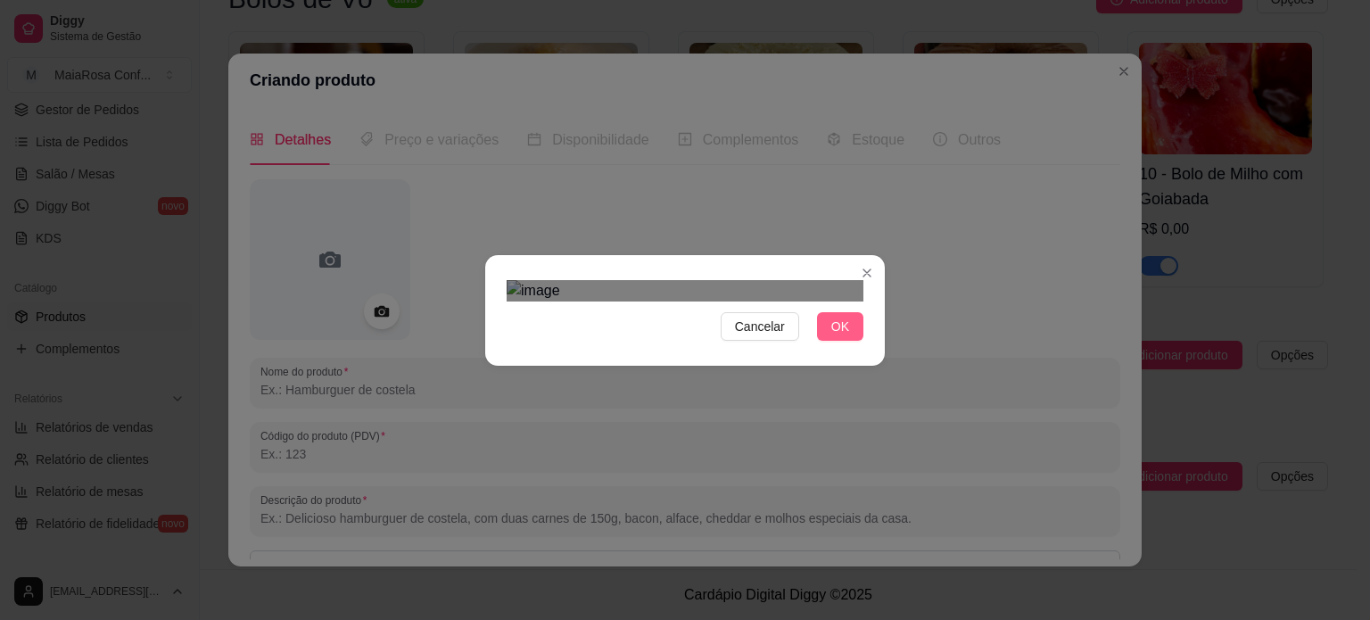
click at [838, 336] on span "OK" at bounding box center [840, 327] width 18 height 20
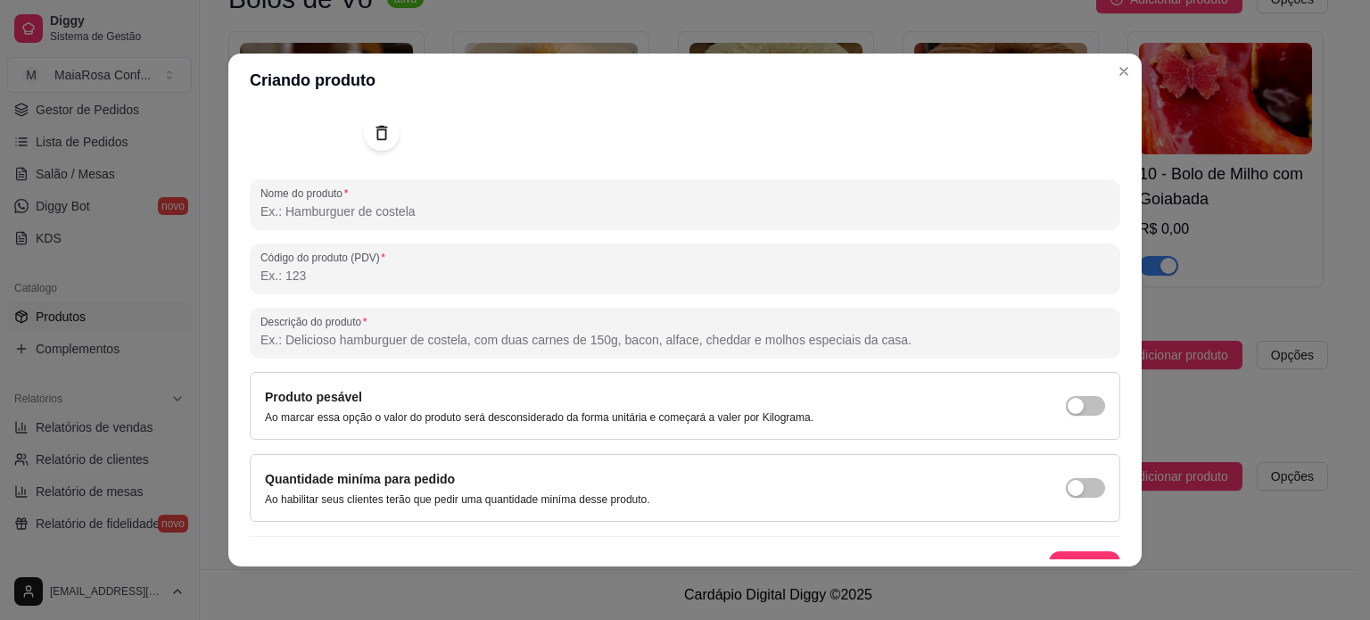
scroll to position [205, 0]
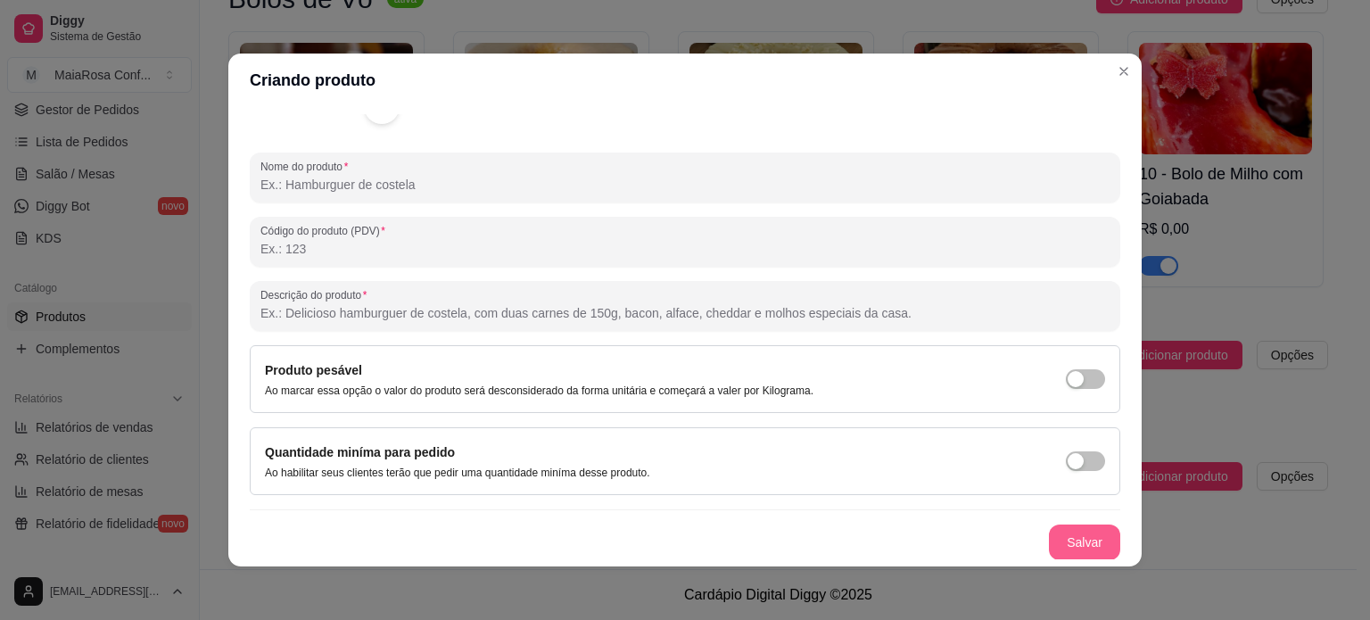
click at [1060, 532] on button "Salvar" at bounding box center [1084, 542] width 71 height 36
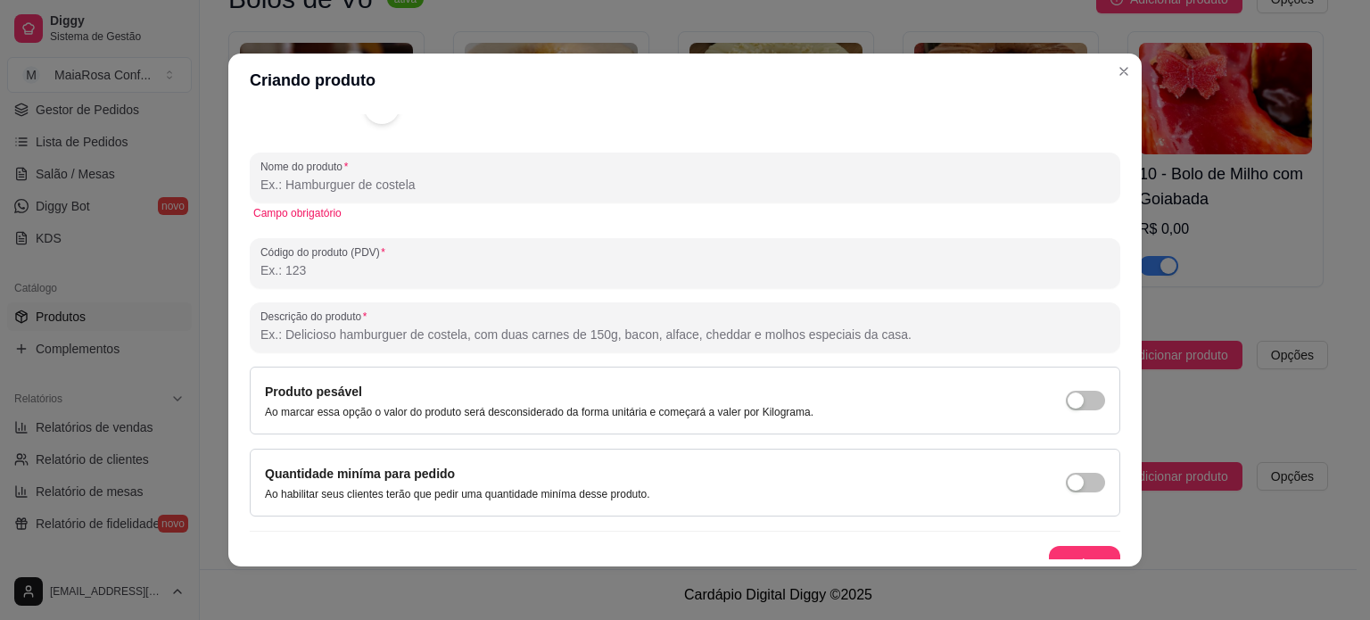
scroll to position [227, 0]
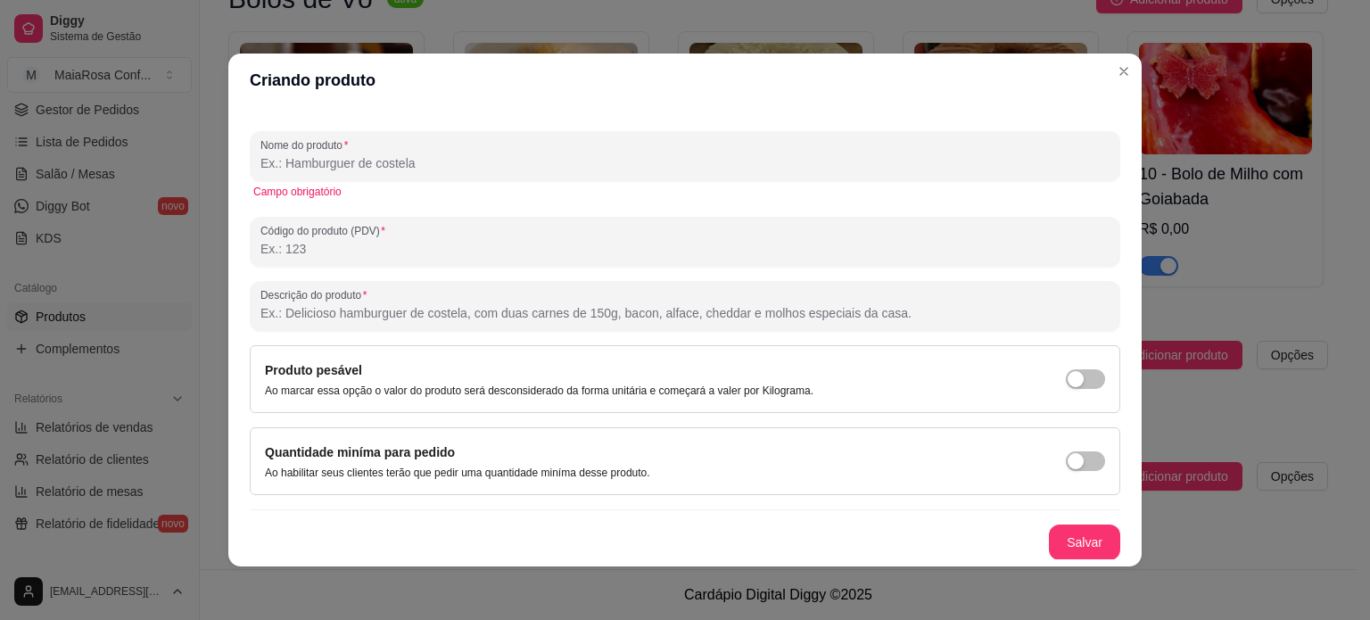
click at [378, 160] on input "Nome do produto" at bounding box center [684, 163] width 849 height 18
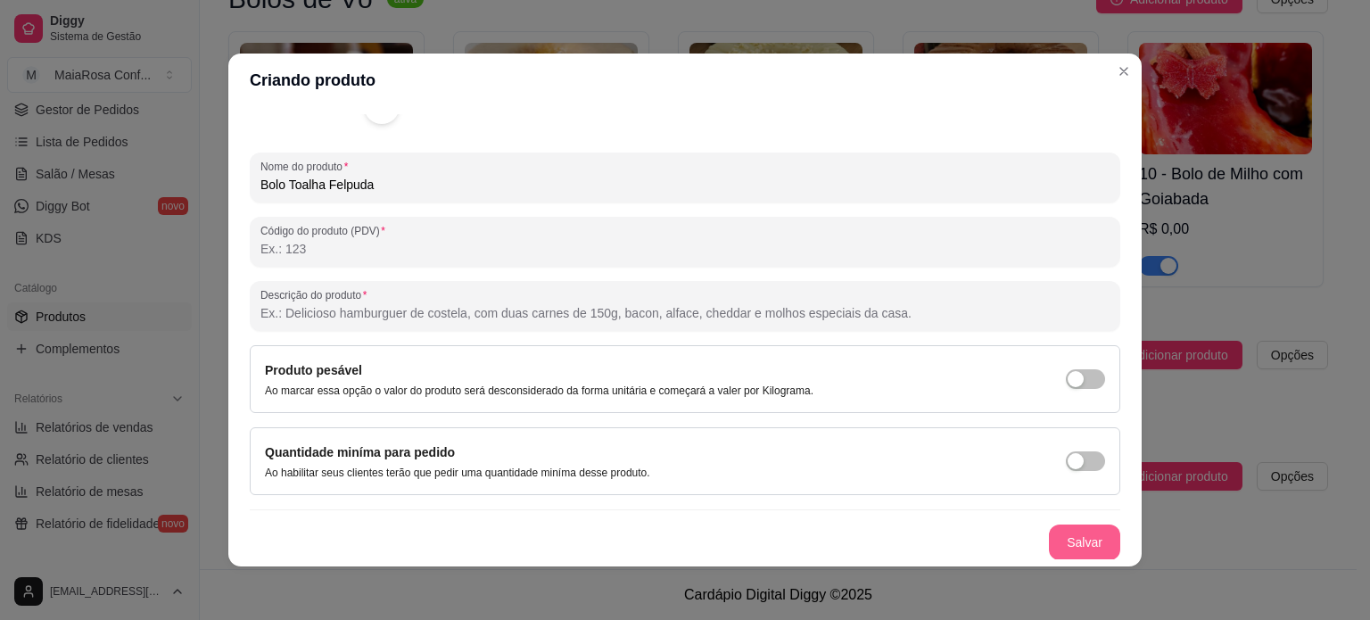
type input "Bolo Toalha Felpuda"
click at [1061, 532] on button "Salvar" at bounding box center [1084, 542] width 71 height 36
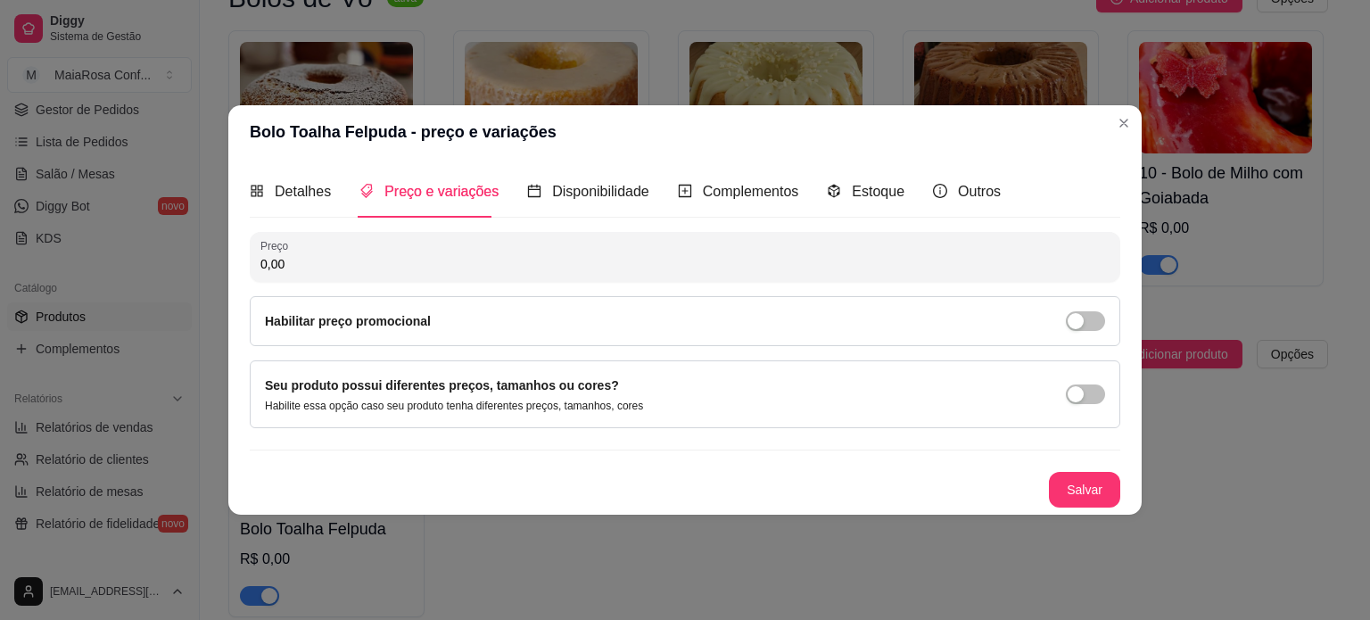
scroll to position [0, 0]
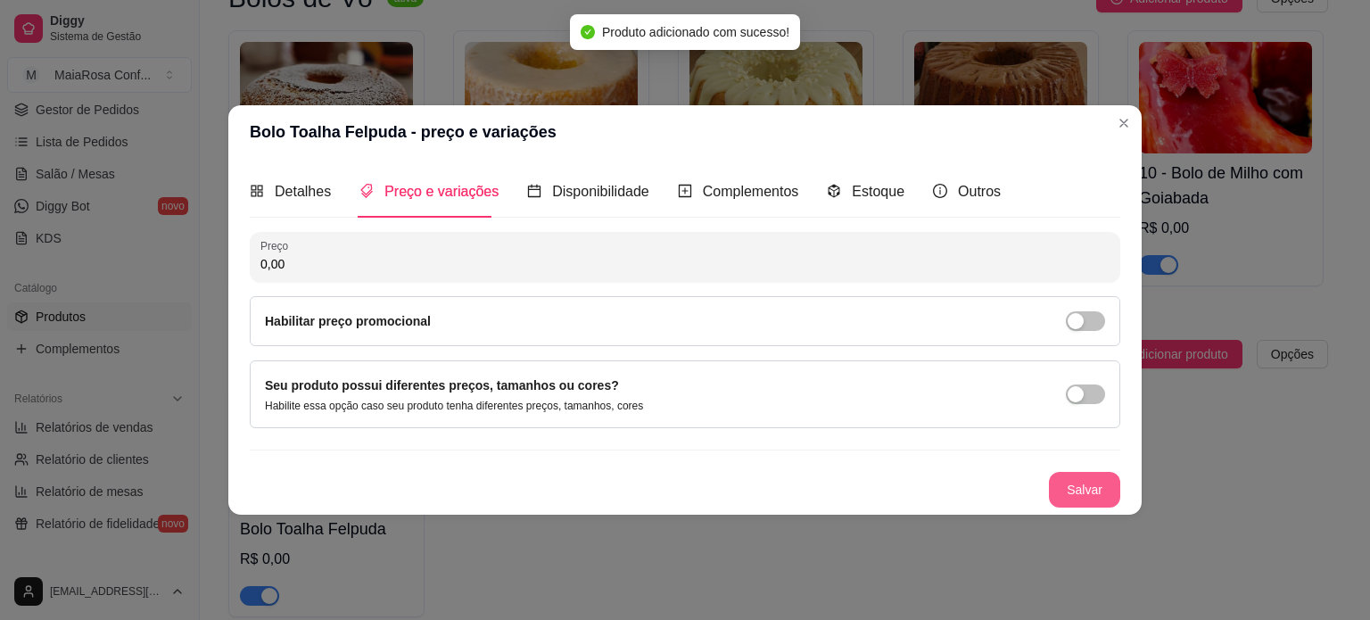
click at [1084, 495] on button "Salvar" at bounding box center [1084, 490] width 71 height 36
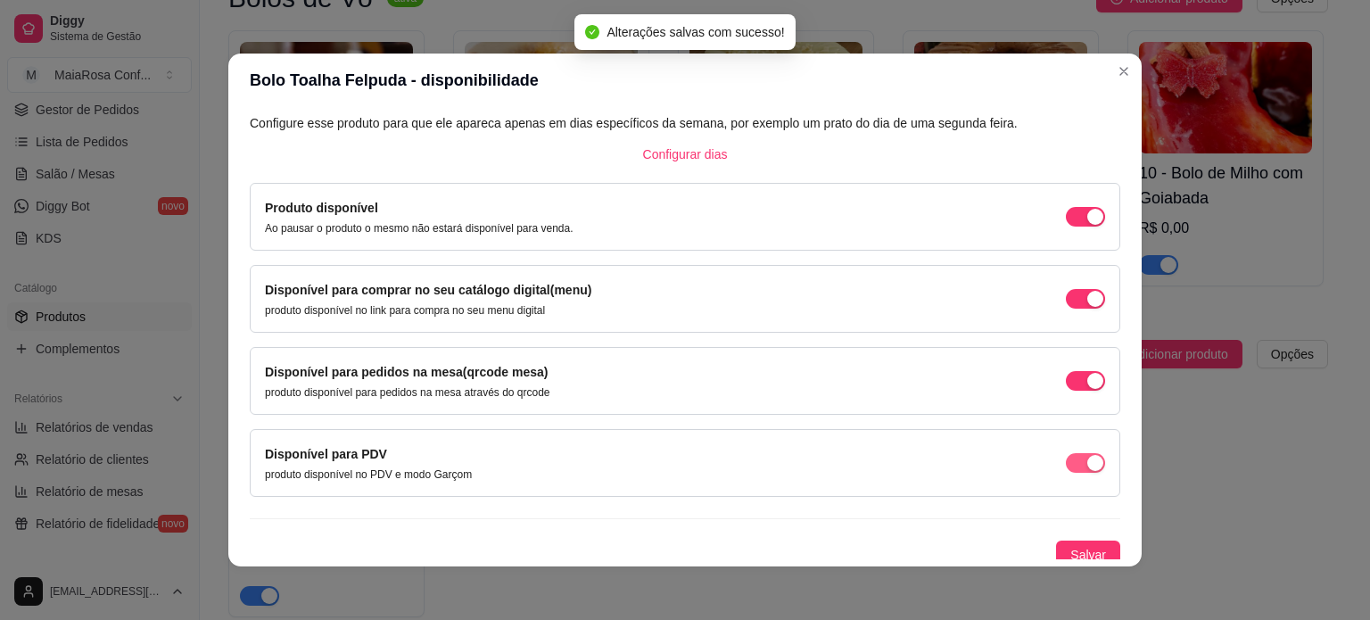
scroll to position [111, 0]
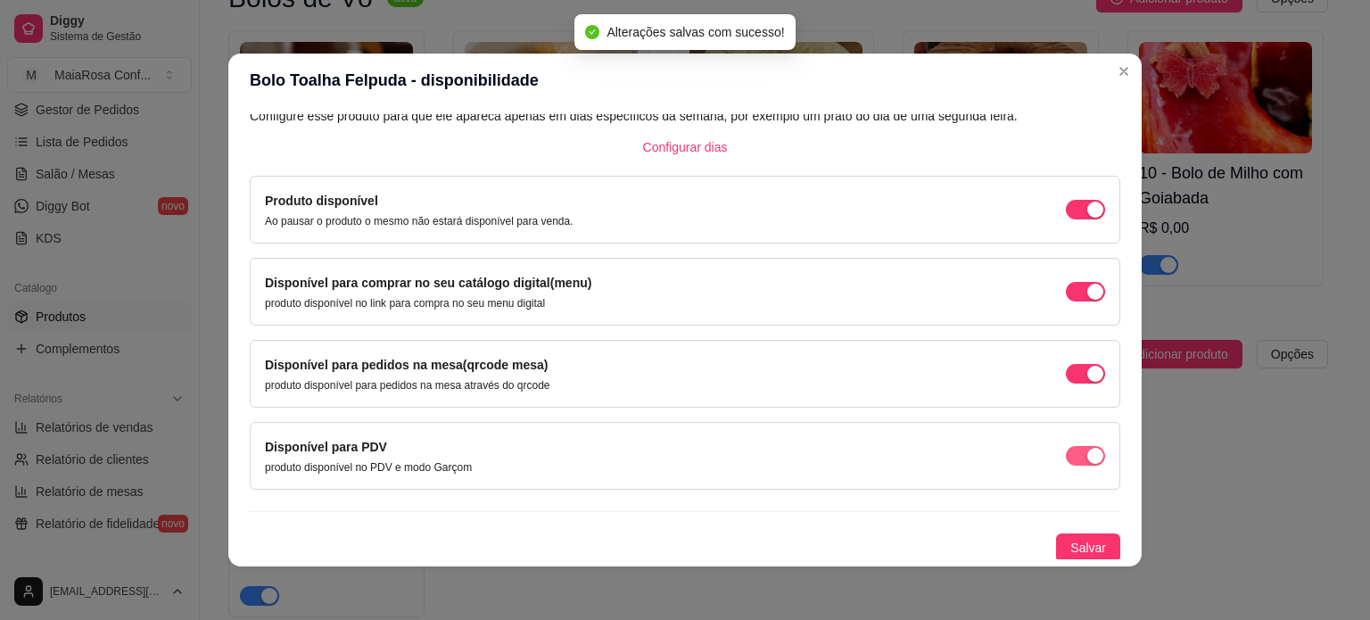
click at [1066, 456] on span "button" at bounding box center [1085, 456] width 39 height 20
drag, startPoint x: 1052, startPoint y: 375, endPoint x: 1068, endPoint y: 451, distance: 78.4
click at [1066, 374] on span "button" at bounding box center [1085, 374] width 39 height 20
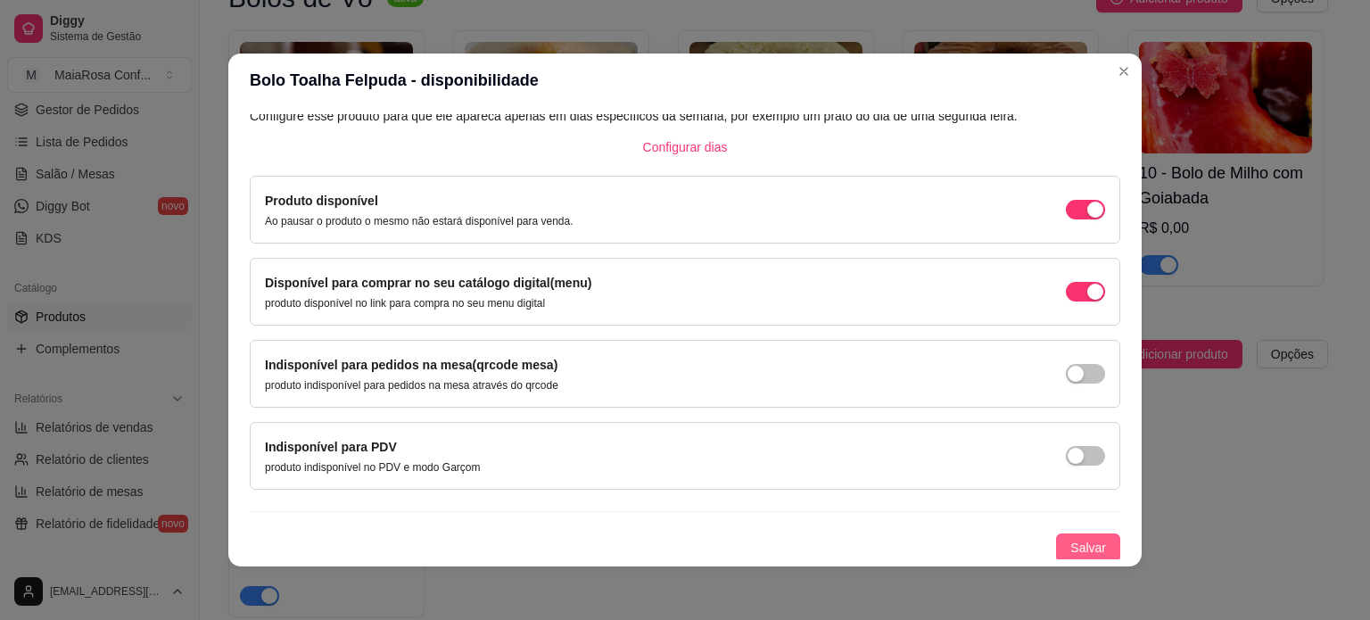
click at [1070, 541] on span "Salvar" at bounding box center [1088, 548] width 36 height 20
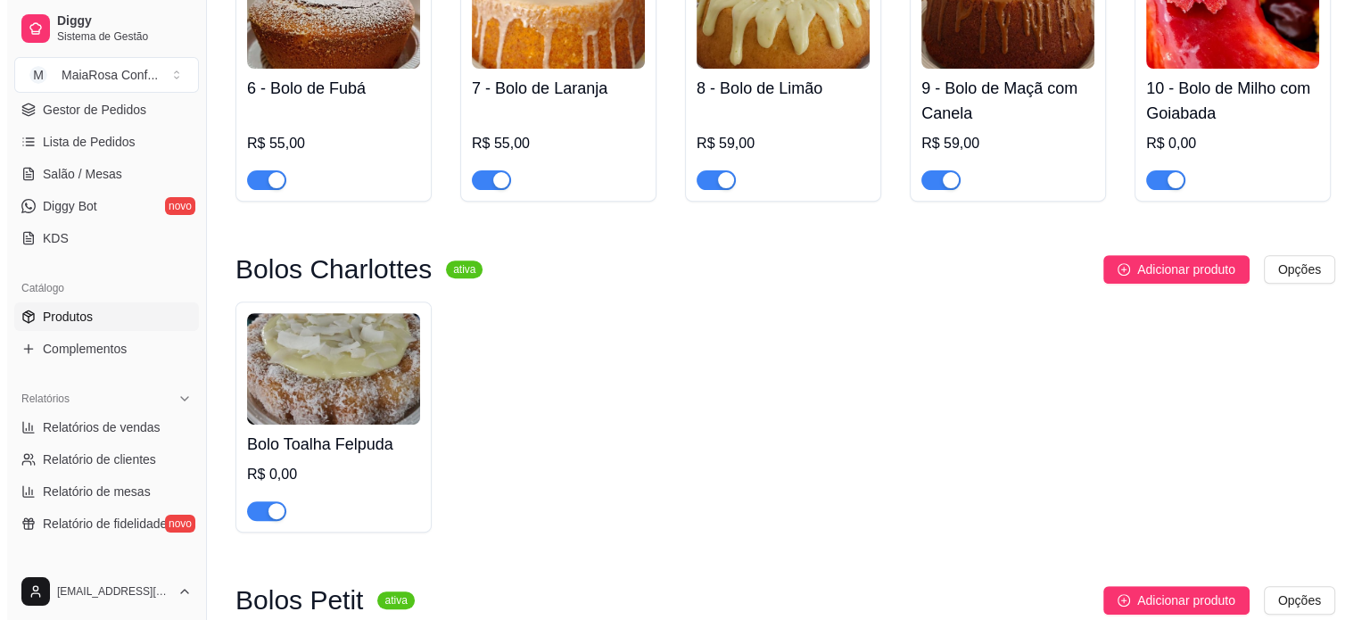
scroll to position [750, 0]
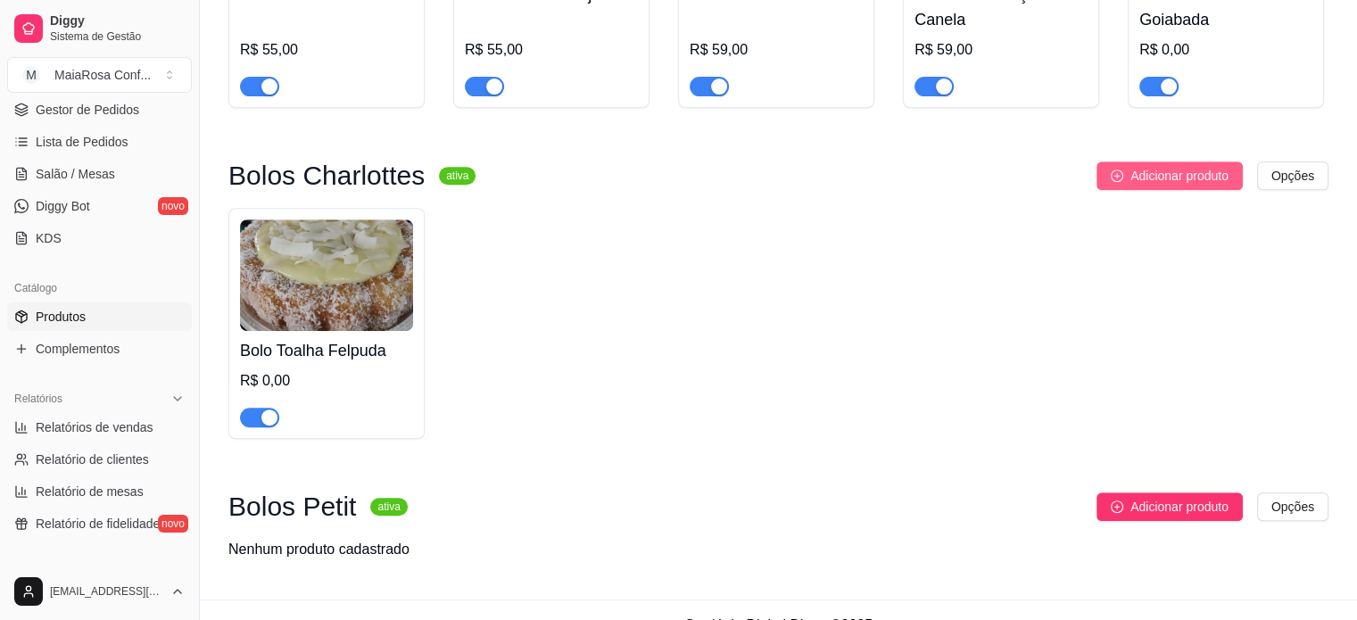
click at [1175, 180] on span "Adicionar produto" at bounding box center [1179, 176] width 98 height 20
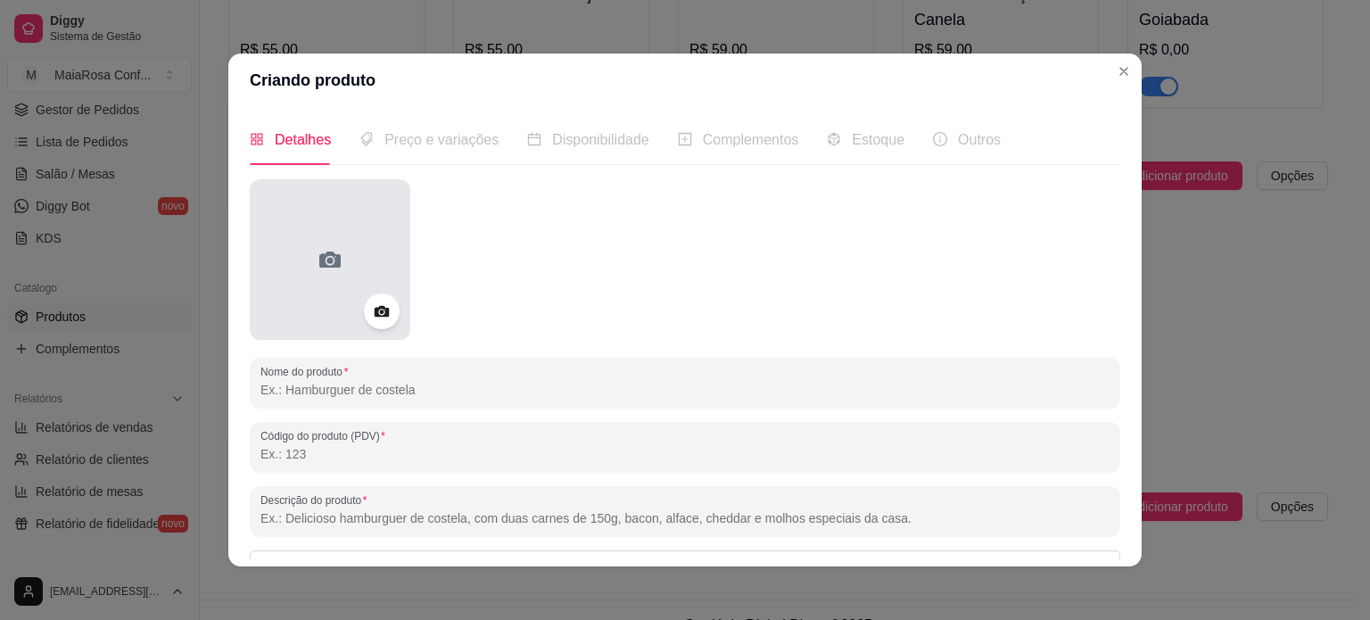
click at [339, 254] on div at bounding box center [330, 259] width 161 height 161
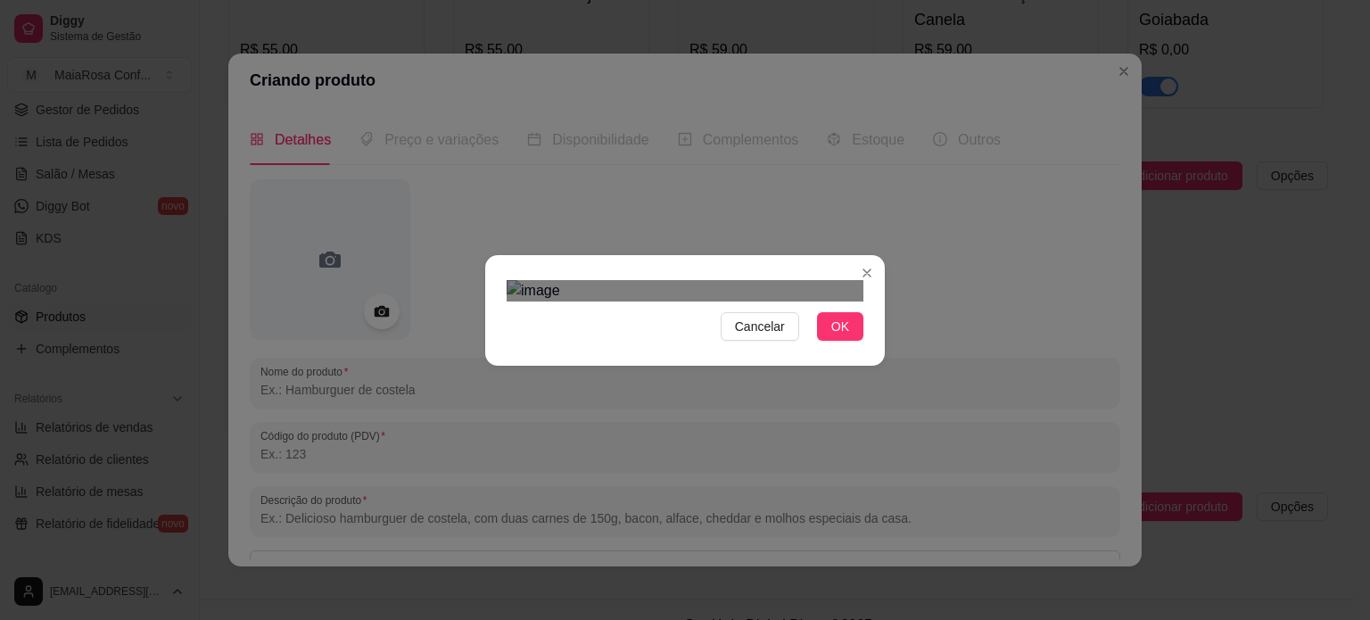
click at [664, 392] on div "Use the arrow keys to move the crop selection area" at bounding box center [682, 552] width 321 height 321
click at [831, 336] on span "OK" at bounding box center [840, 327] width 18 height 20
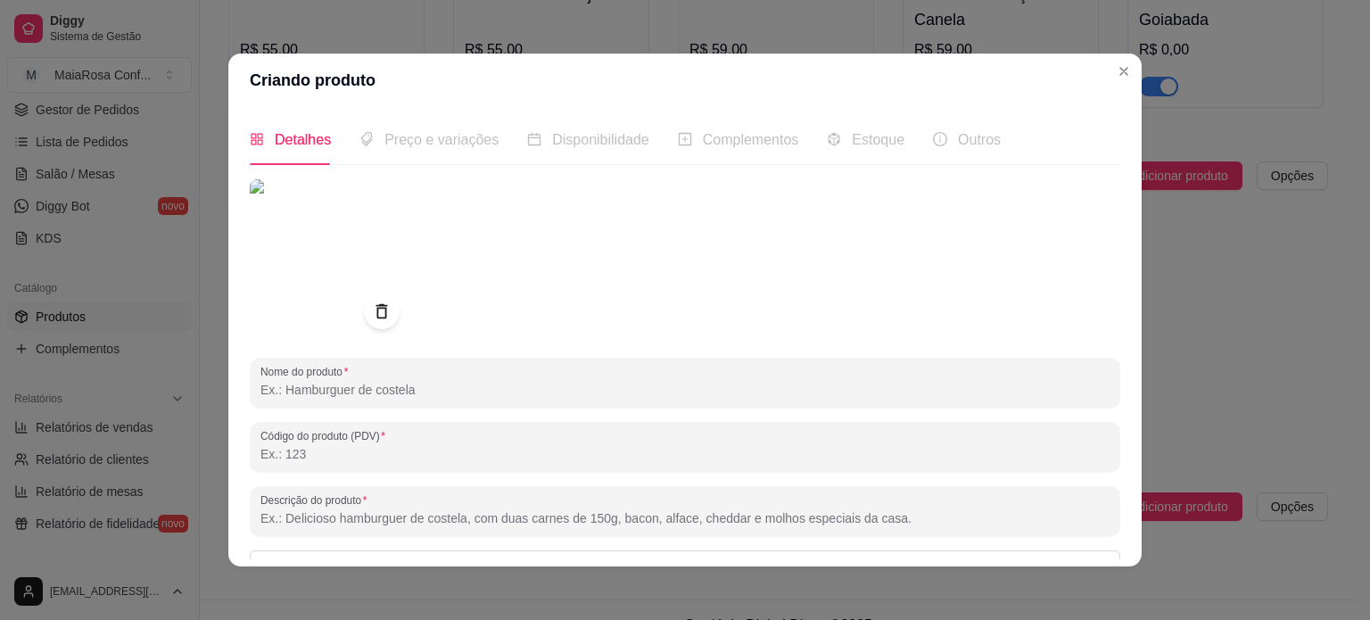
click at [621, 387] on input "Nome do produto" at bounding box center [684, 390] width 849 height 18
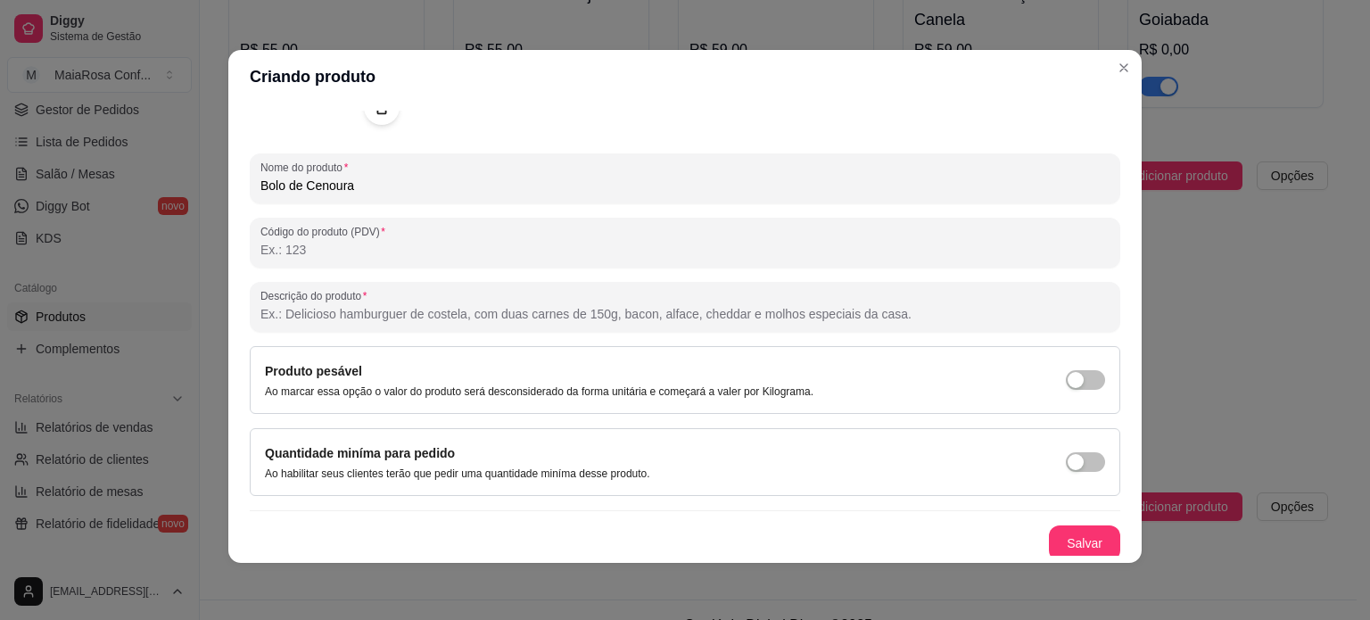
scroll to position [204, 0]
type input "Bolo de Cenoura"
click at [1067, 541] on button "Salvar" at bounding box center [1084, 540] width 71 height 36
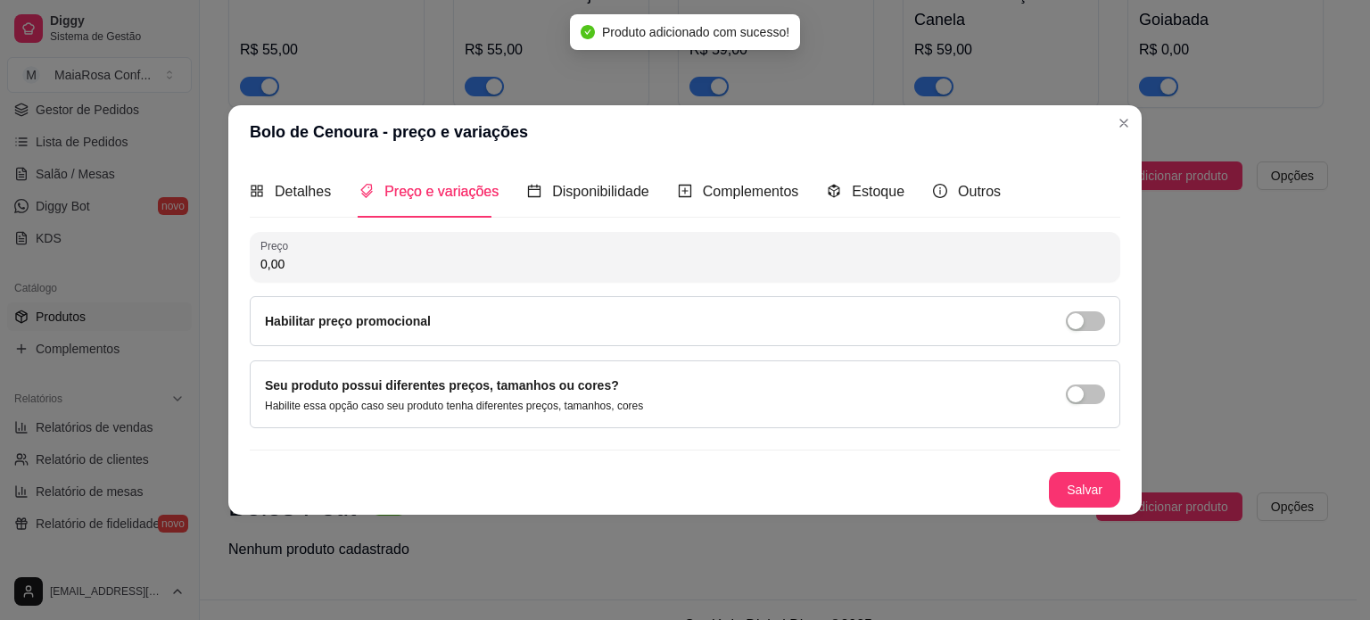
scroll to position [0, 0]
click at [1086, 490] on button "Salvar" at bounding box center [1084, 490] width 71 height 36
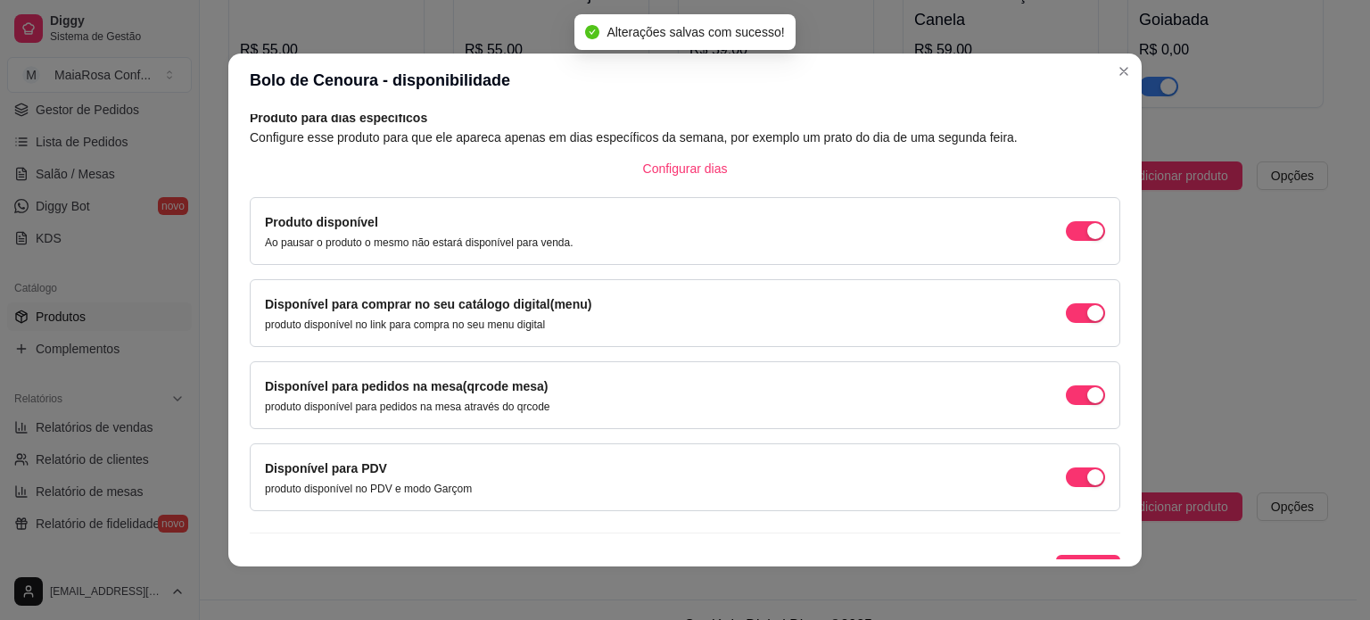
scroll to position [111, 0]
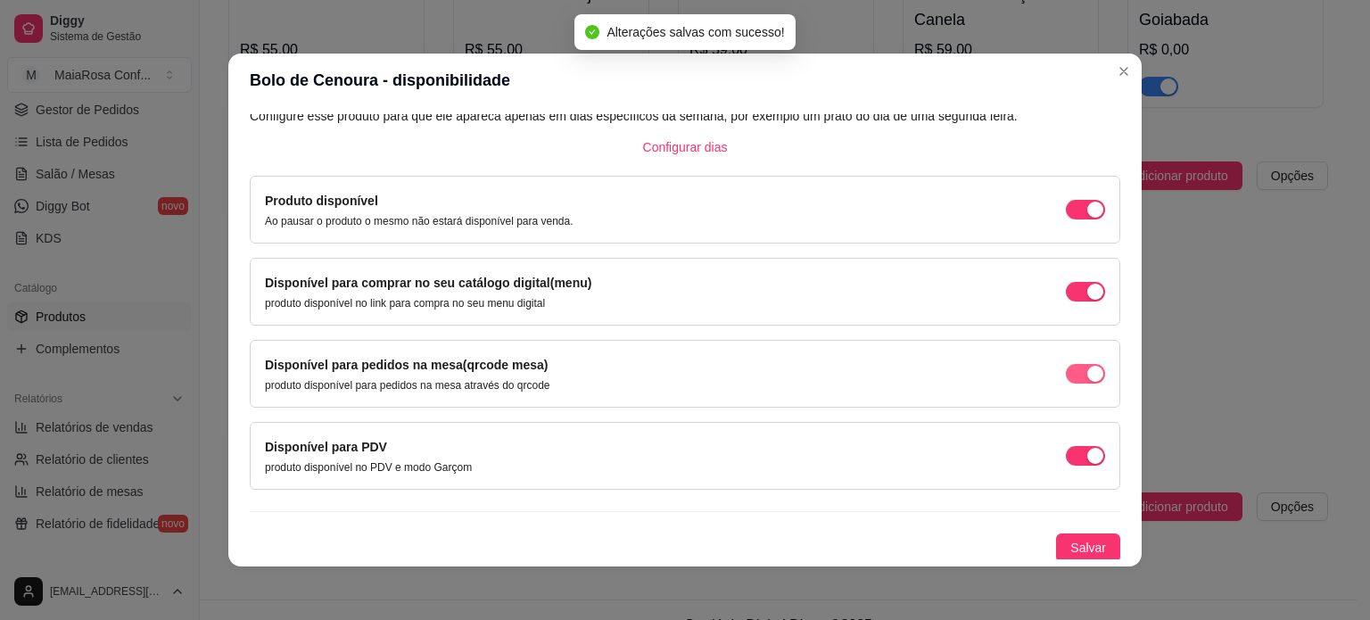
click at [1066, 369] on span "button" at bounding box center [1085, 374] width 39 height 20
click at [1066, 450] on span "button" at bounding box center [1085, 456] width 39 height 20
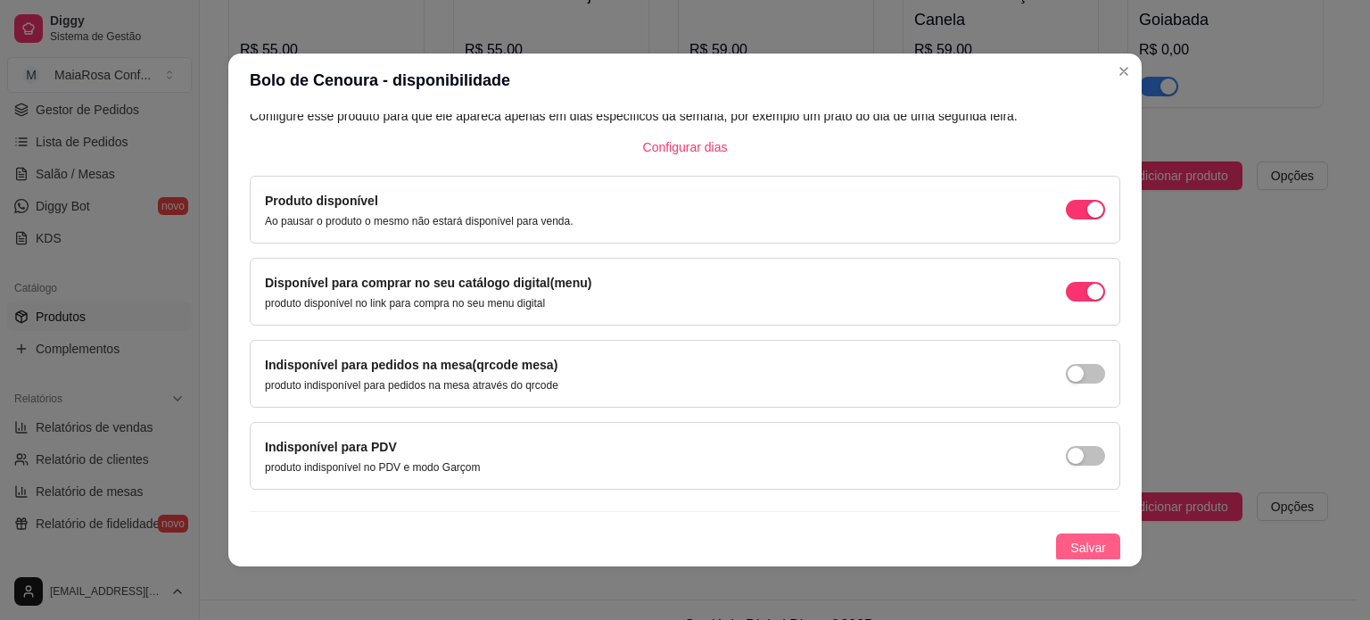
click at [1070, 542] on span "Salvar" at bounding box center [1088, 548] width 36 height 20
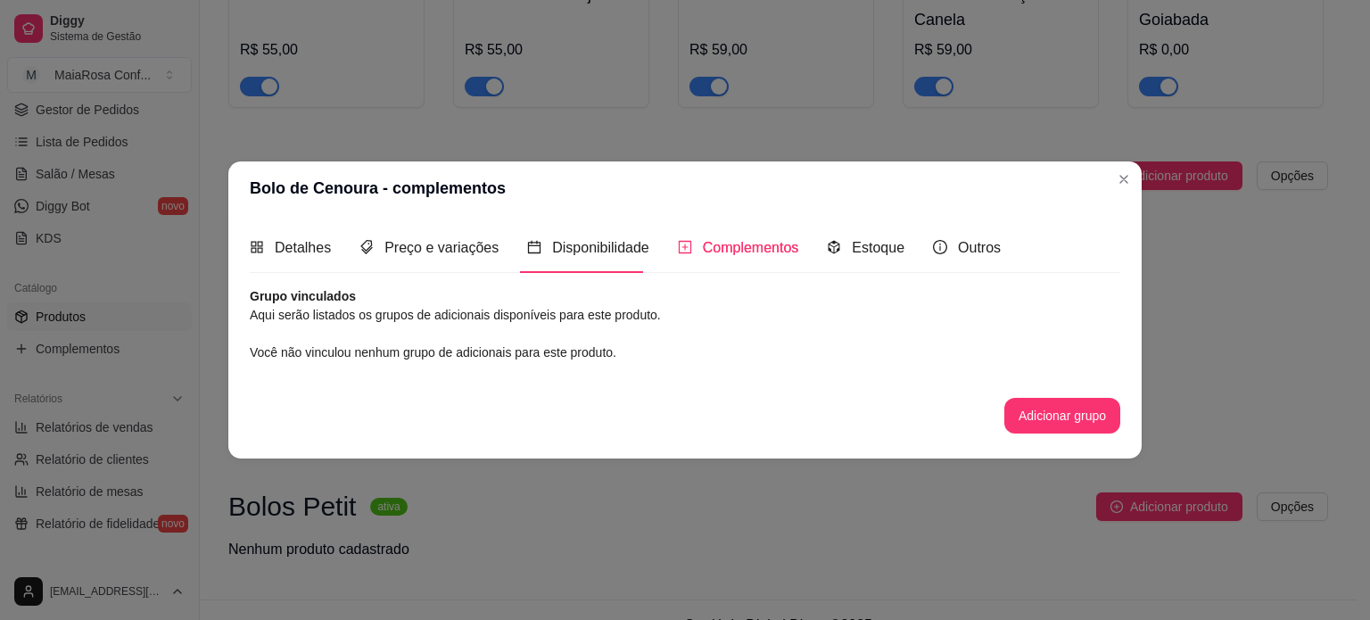
scroll to position [0, 0]
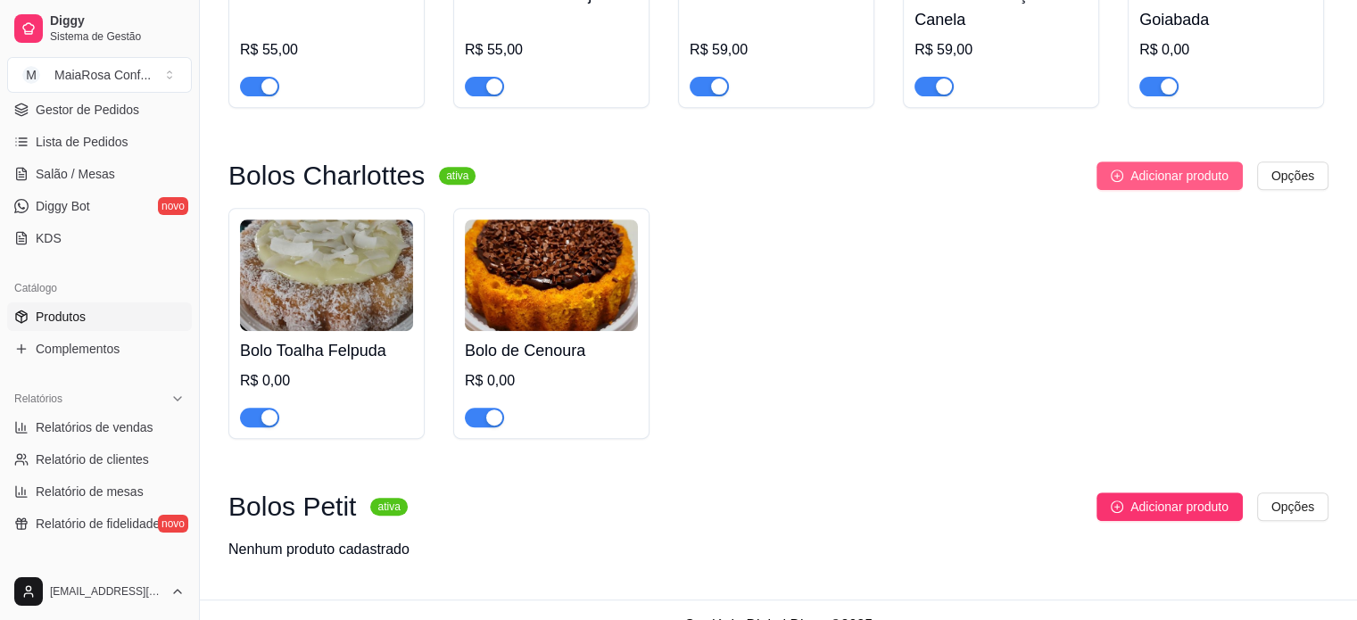
click at [1174, 177] on span "Adicionar produto" at bounding box center [1179, 176] width 98 height 20
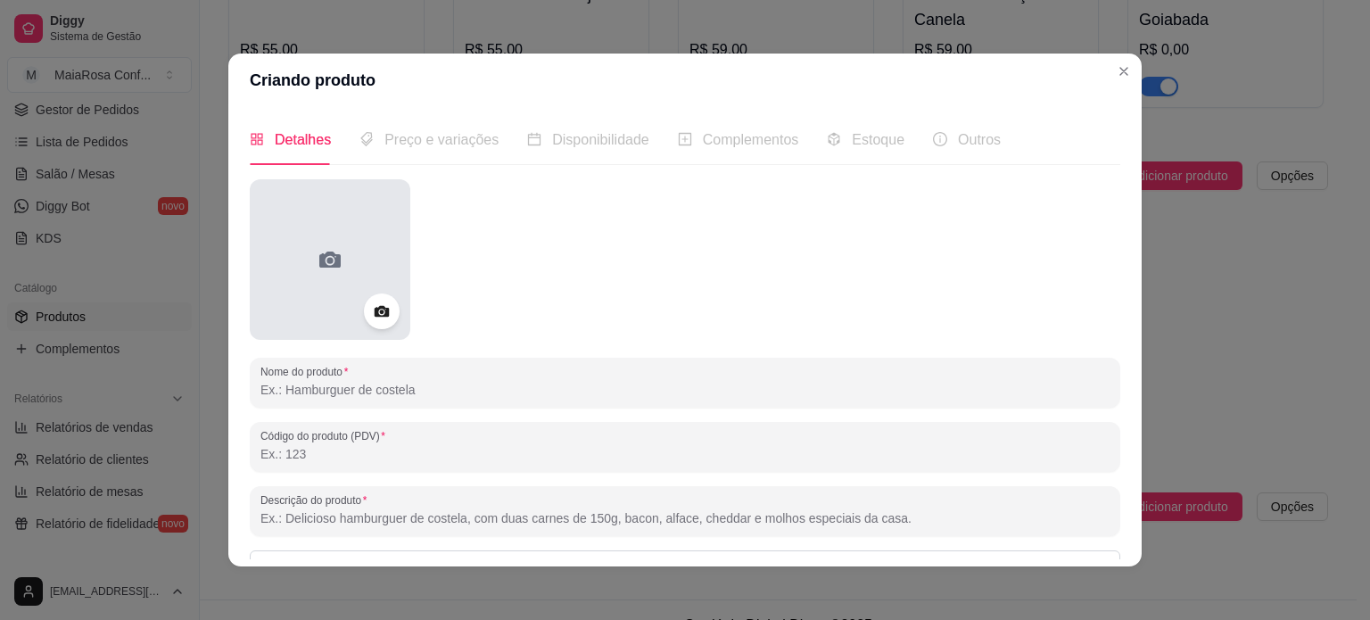
click at [328, 255] on icon at bounding box center [329, 260] width 21 height 16
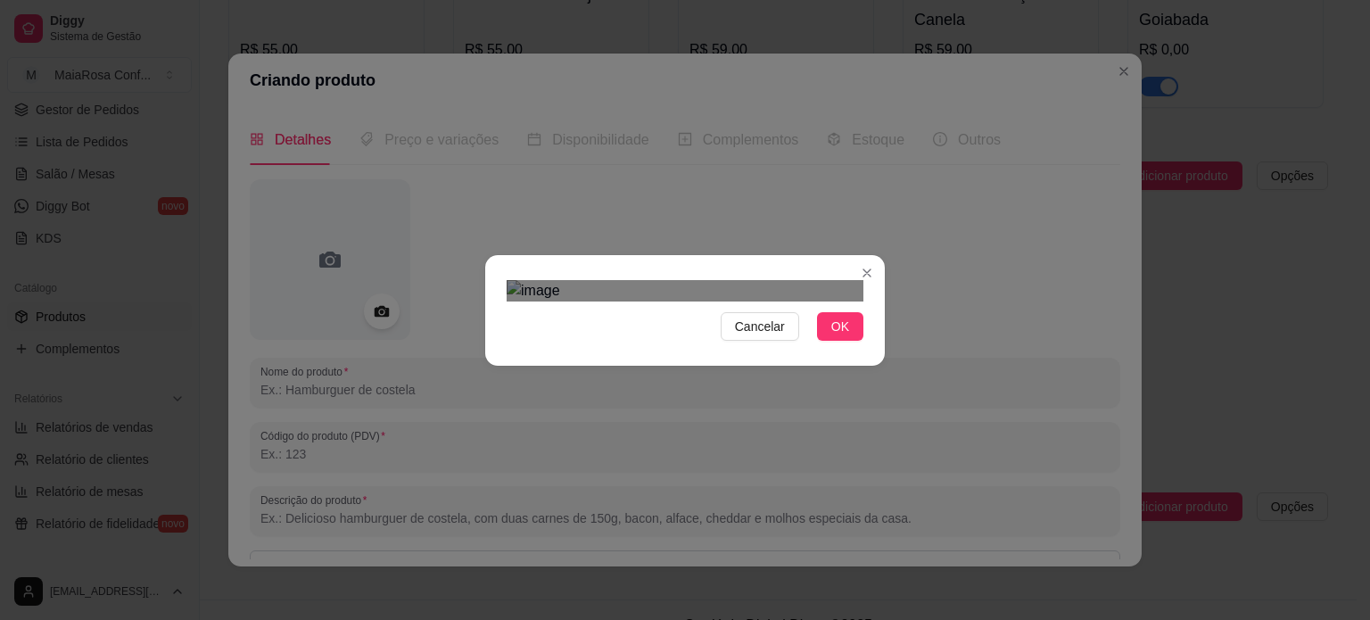
click at [719, 409] on div "Use the arrow keys to move the crop selection area" at bounding box center [686, 525] width 321 height 321
click at [831, 336] on span "OK" at bounding box center [840, 327] width 18 height 20
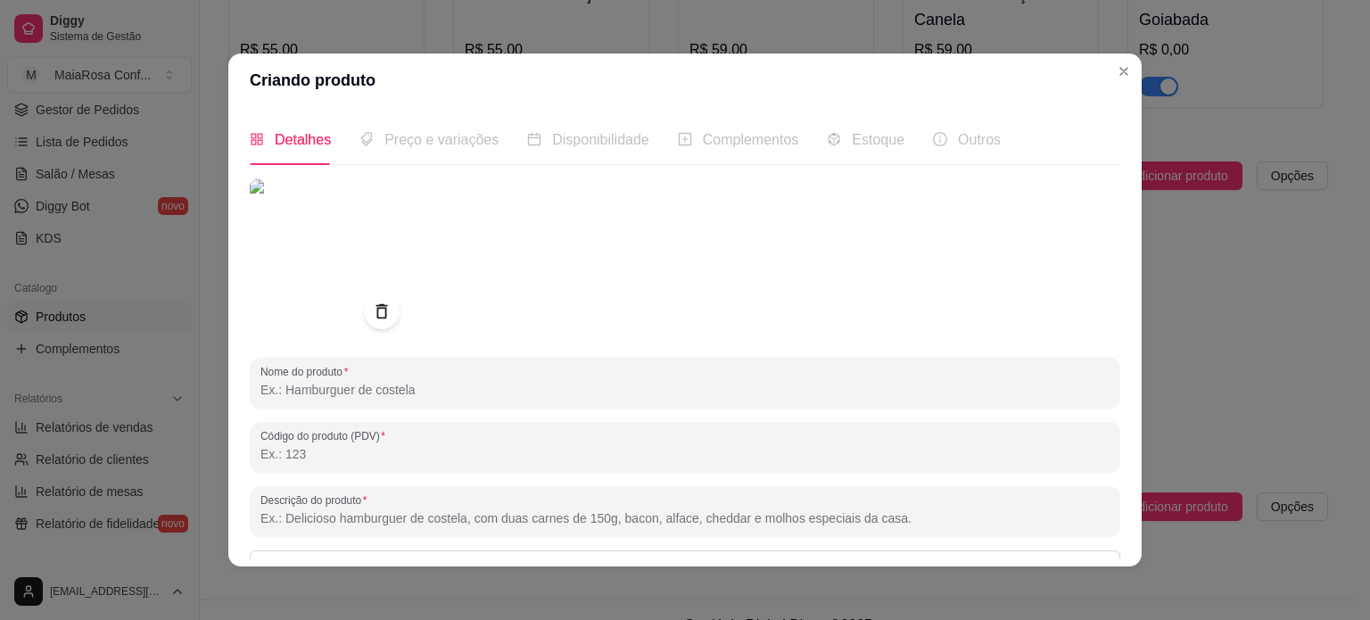
click at [434, 391] on input "Nome do produto" at bounding box center [684, 390] width 849 height 18
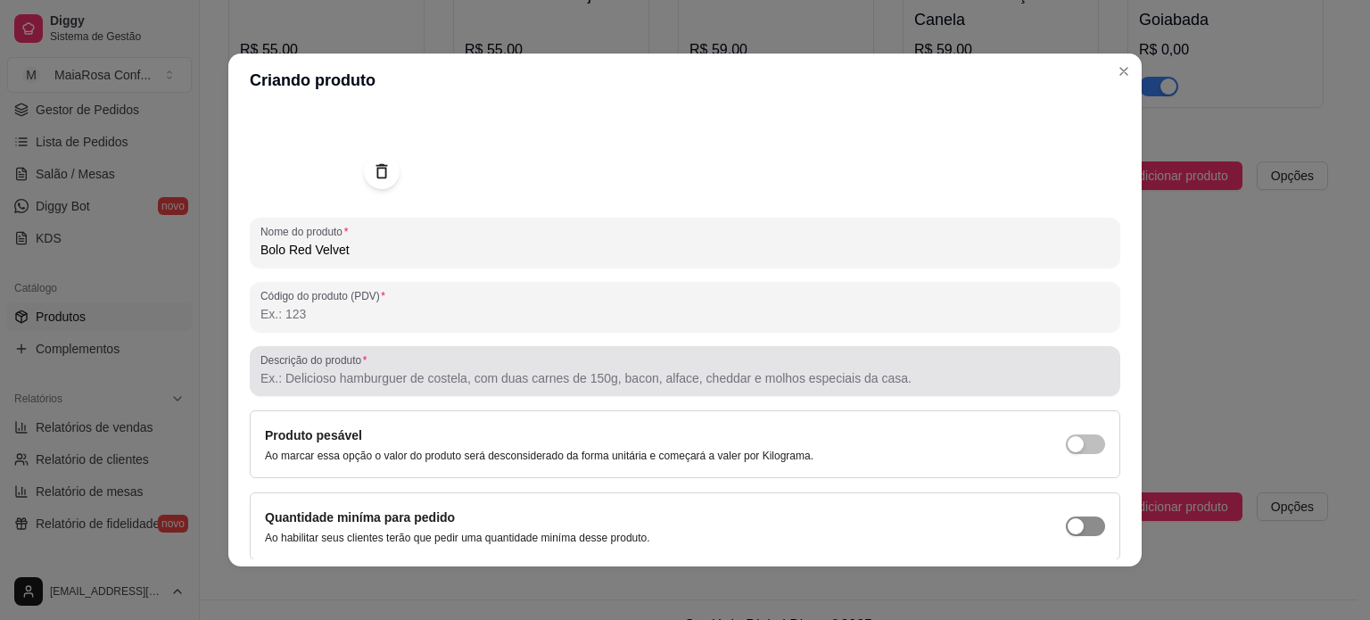
scroll to position [205, 0]
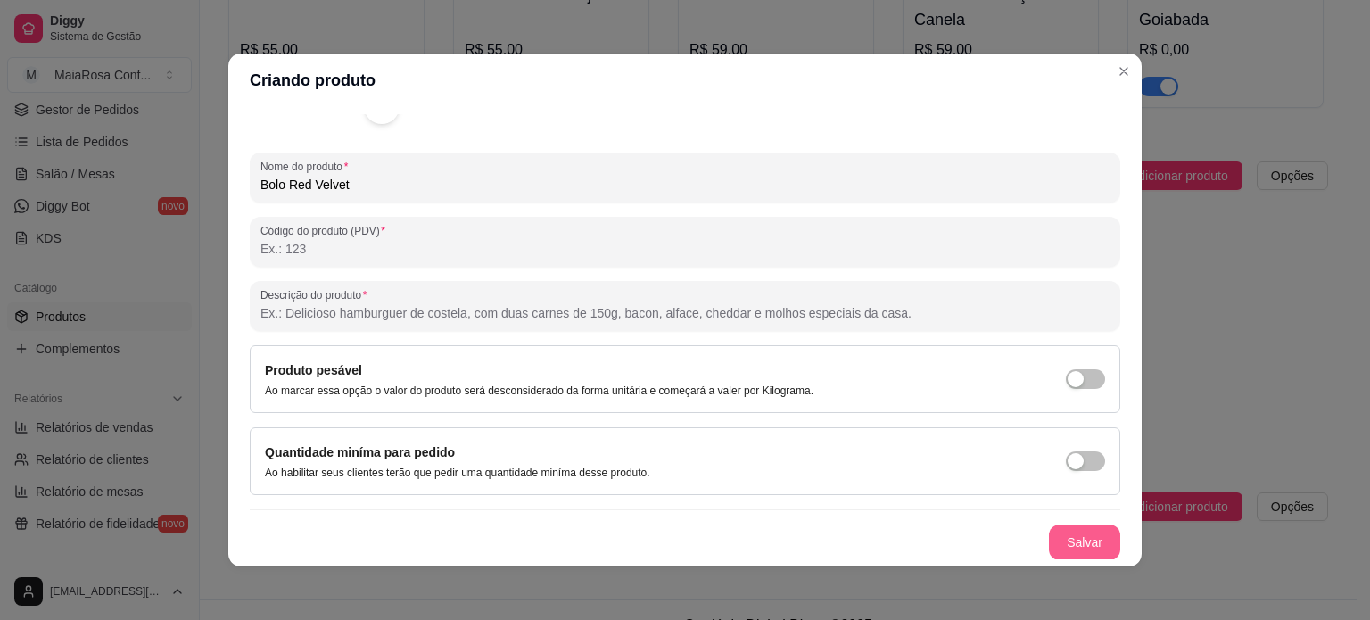
type input "Bolo Red Velvet"
click at [1057, 543] on button "Salvar" at bounding box center [1084, 542] width 71 height 36
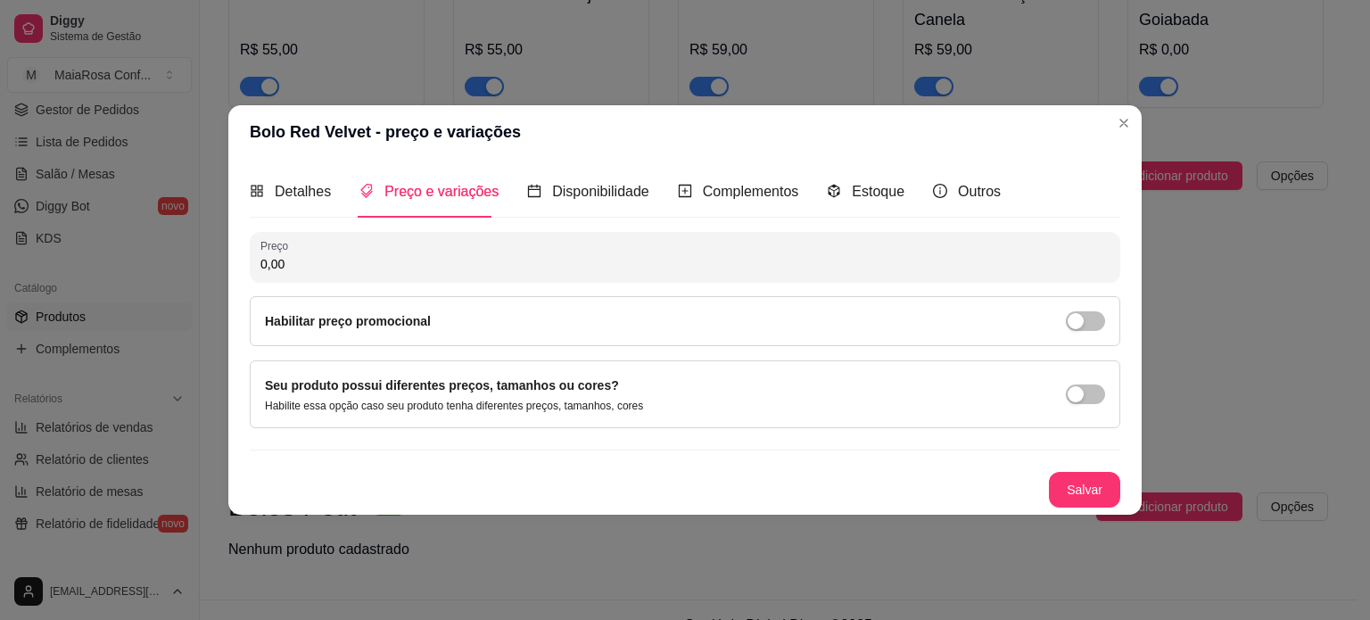
scroll to position [0, 0]
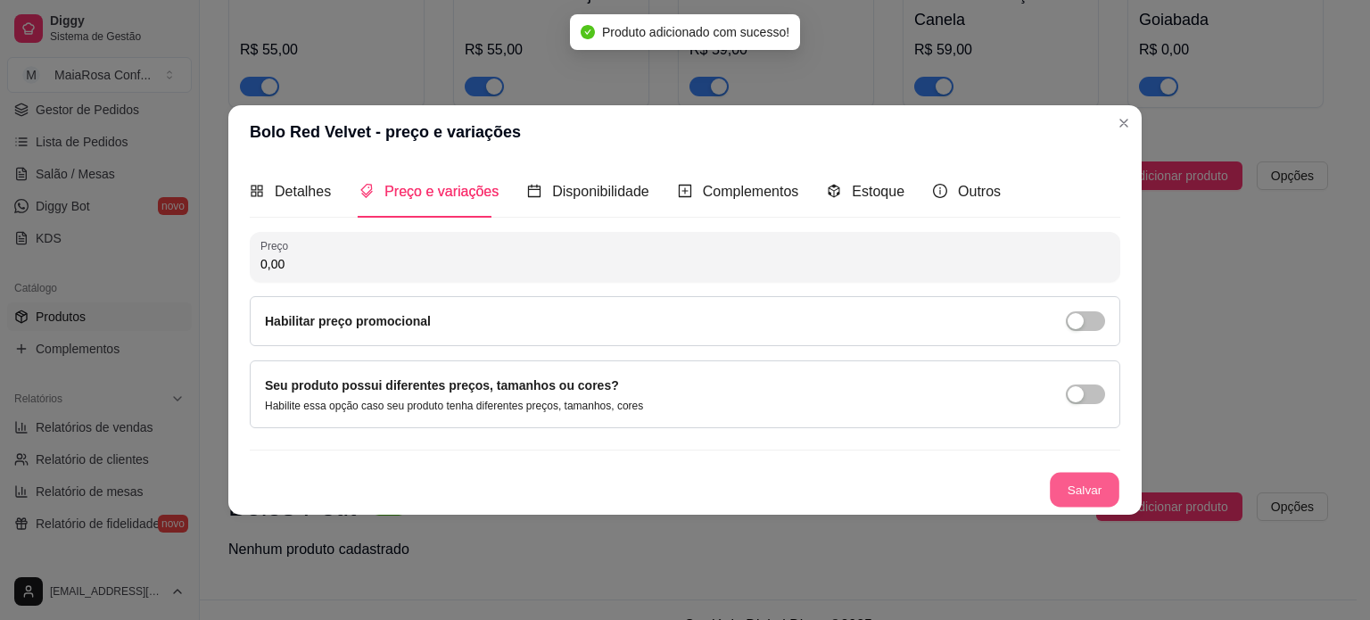
click at [1092, 485] on button "Salvar" at bounding box center [1085, 489] width 70 height 35
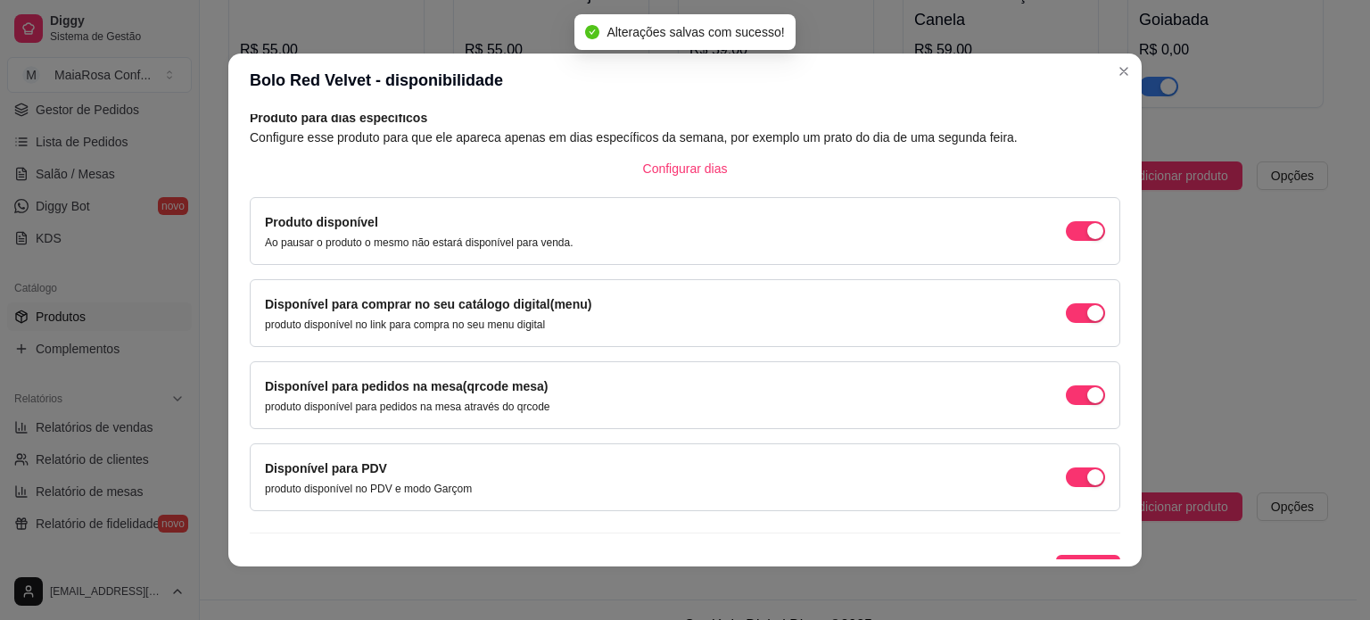
scroll to position [111, 0]
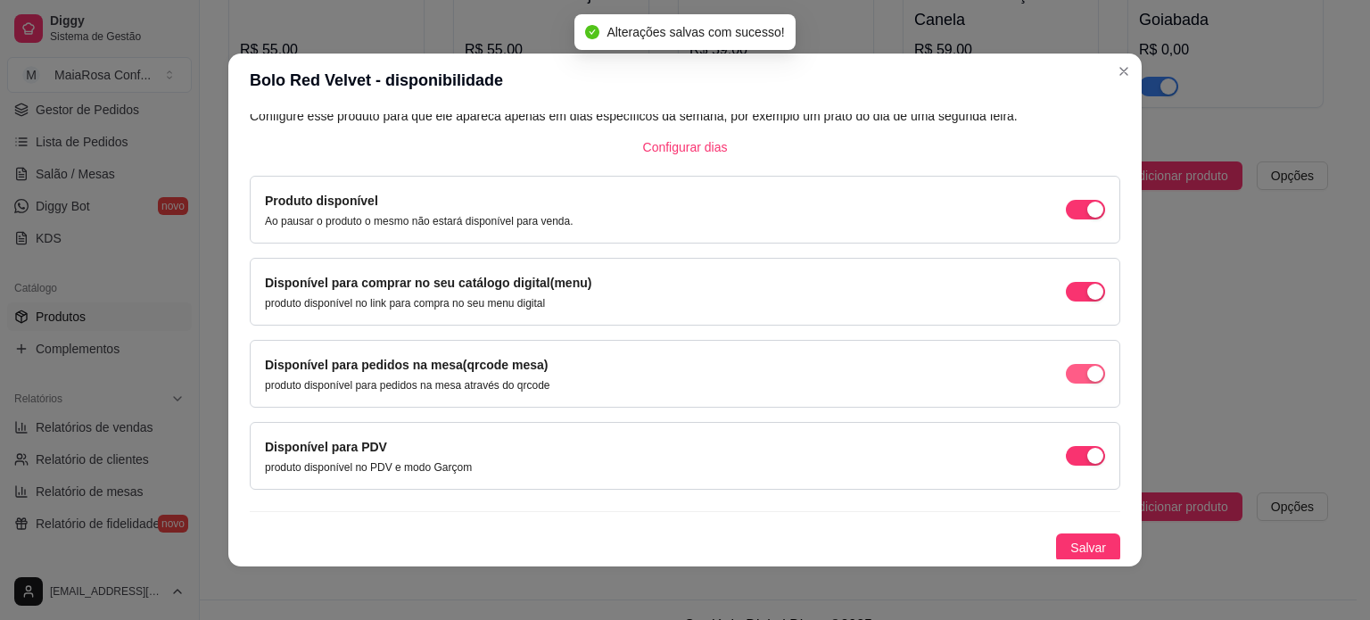
click at [1066, 364] on span "button" at bounding box center [1085, 374] width 39 height 20
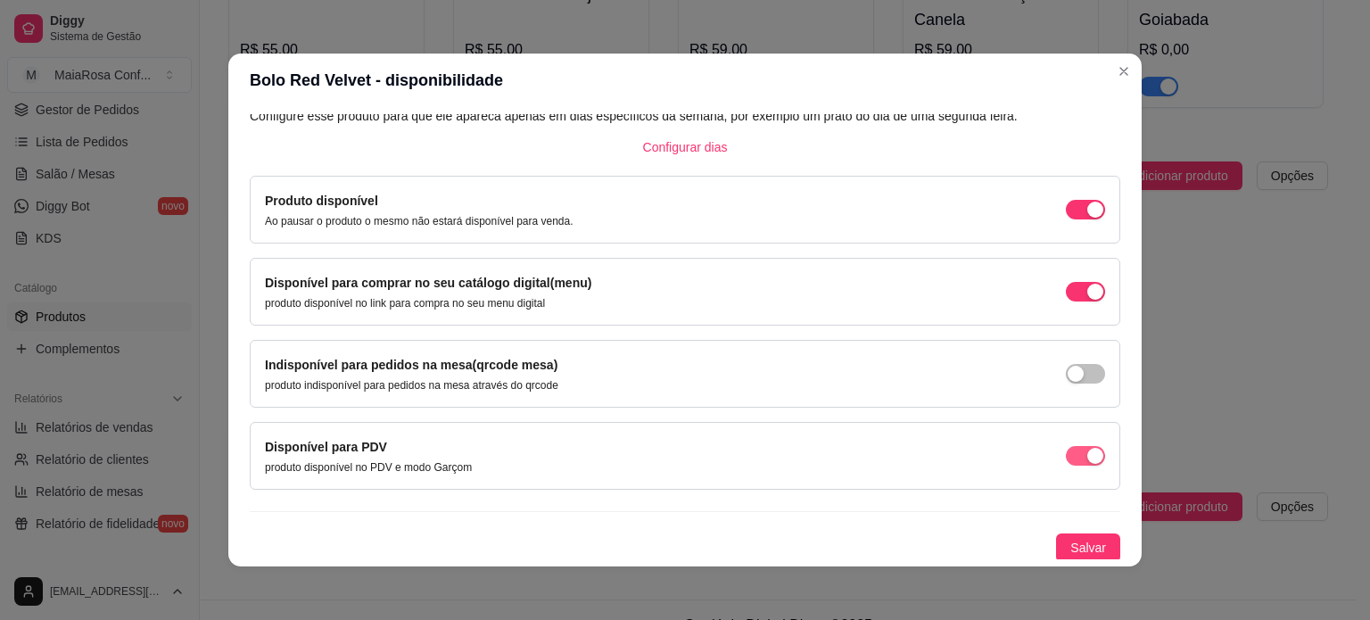
click at [1066, 449] on span "button" at bounding box center [1085, 456] width 39 height 20
click at [1074, 545] on span "Salvar" at bounding box center [1088, 548] width 36 height 20
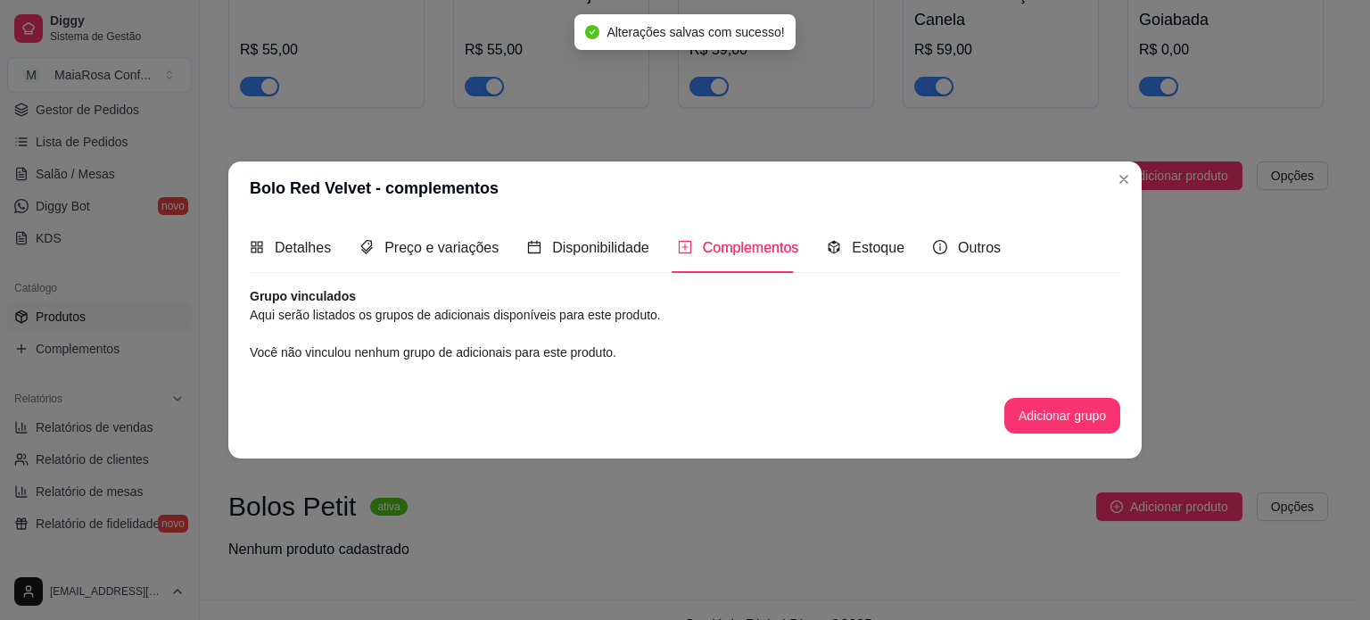
scroll to position [0, 0]
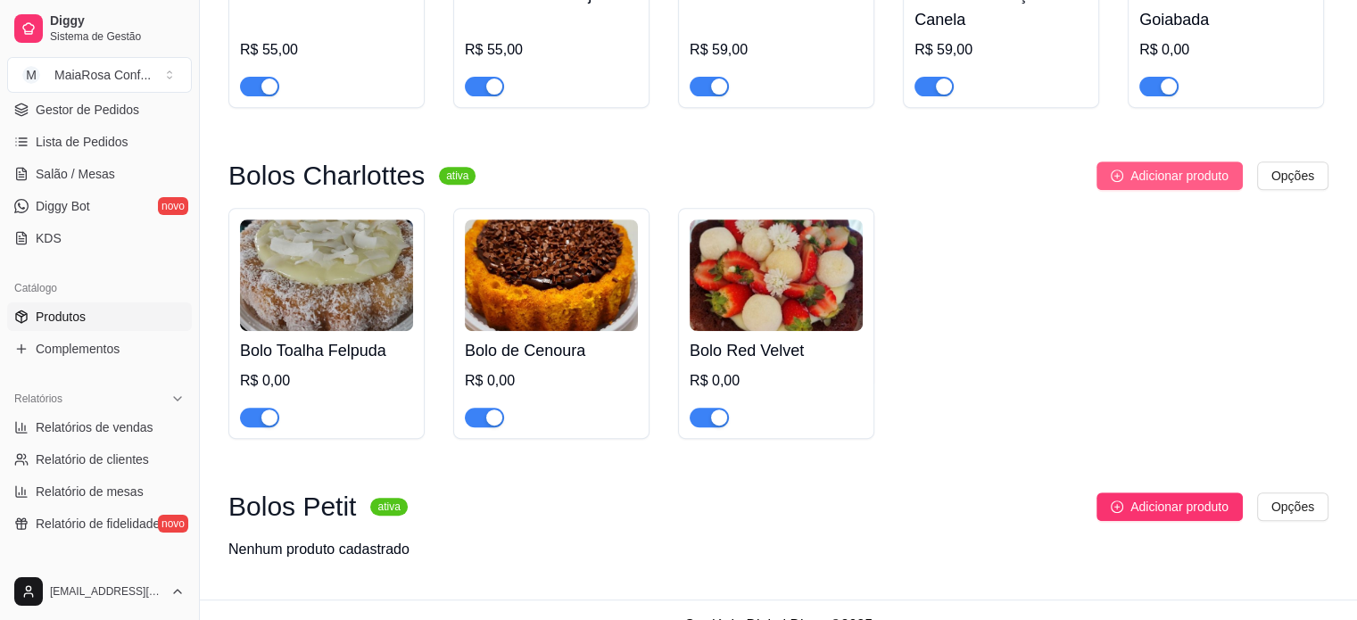
click at [1151, 181] on span "Adicionar produto" at bounding box center [1179, 176] width 98 height 20
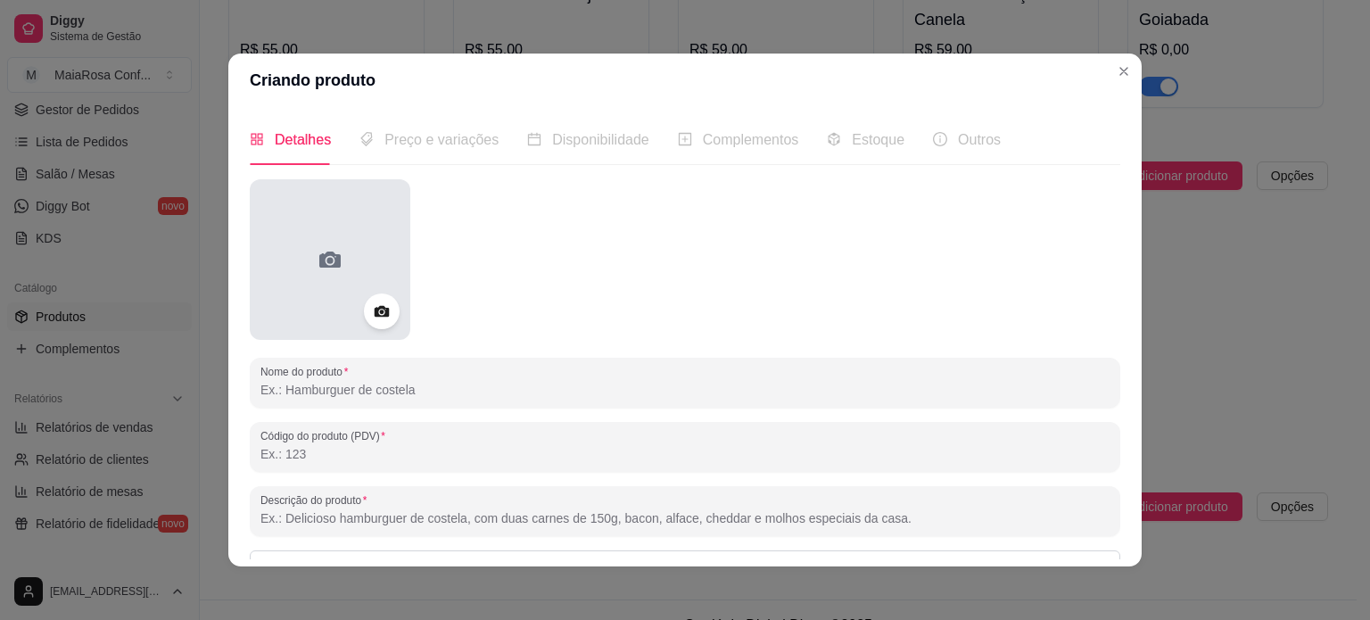
click at [335, 252] on icon at bounding box center [330, 259] width 29 height 29
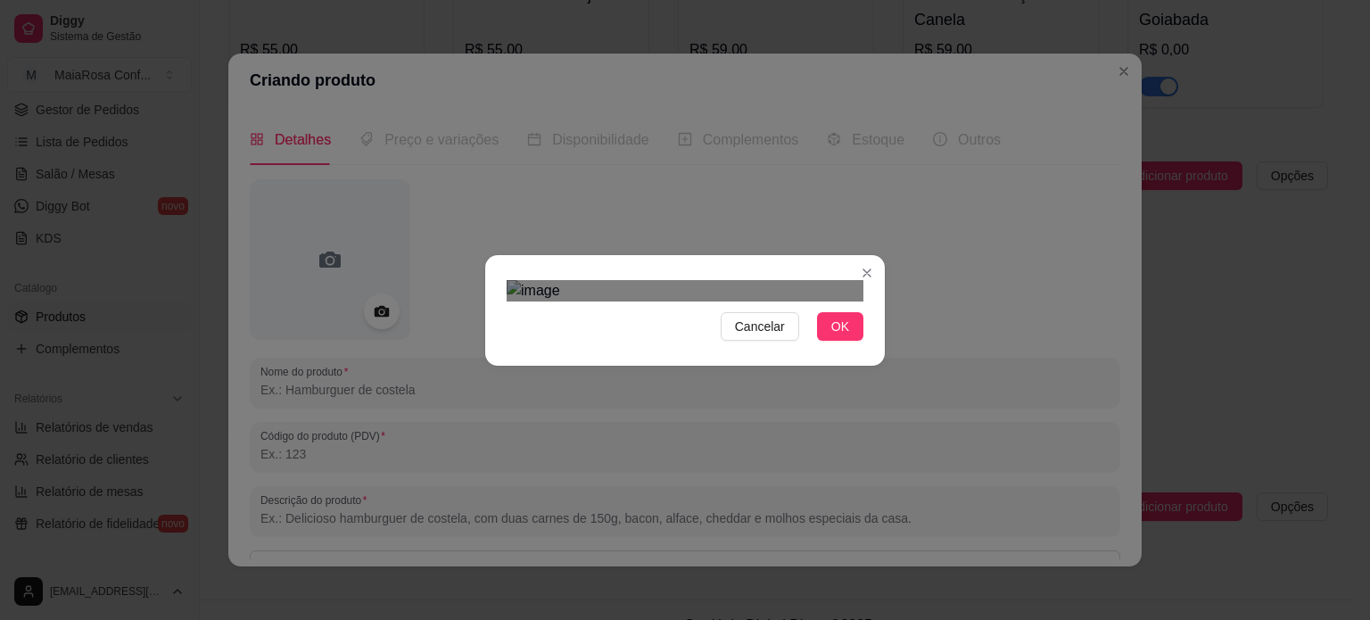
click at [747, 456] on div "Use the arrow keys to move the crop selection area" at bounding box center [687, 616] width 321 height 321
click at [831, 336] on span "OK" at bounding box center [840, 327] width 18 height 20
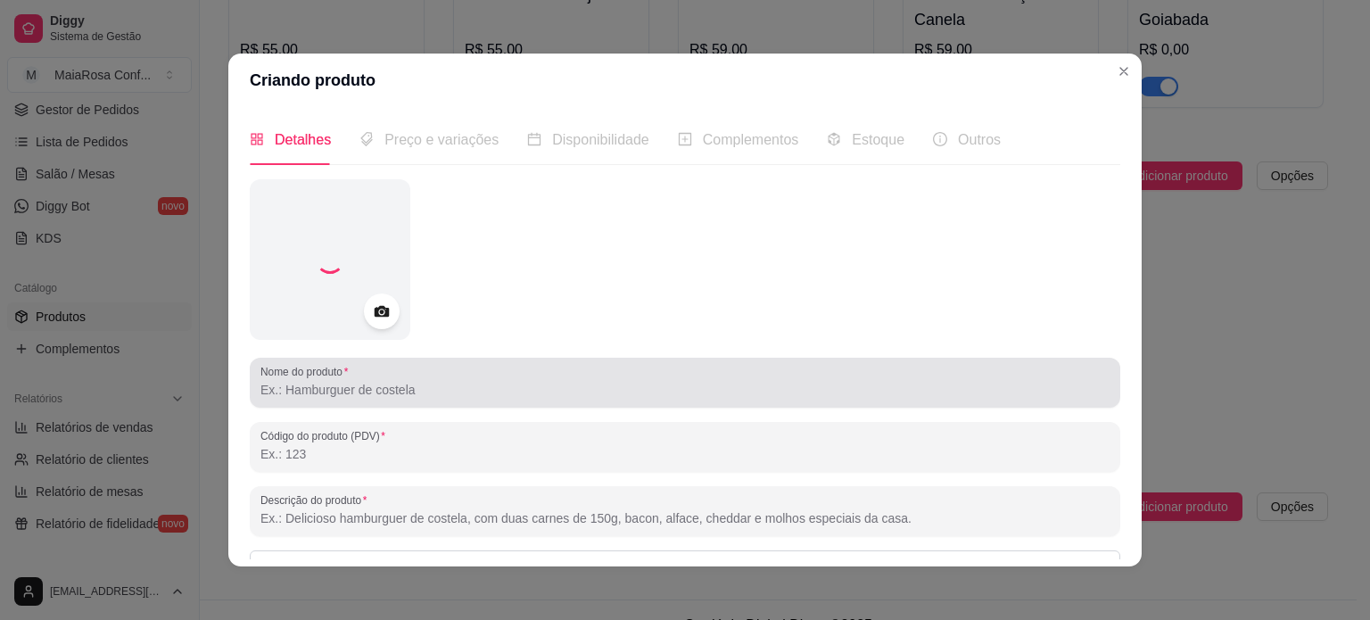
click at [472, 391] on input "Nome do produto" at bounding box center [684, 390] width 849 height 18
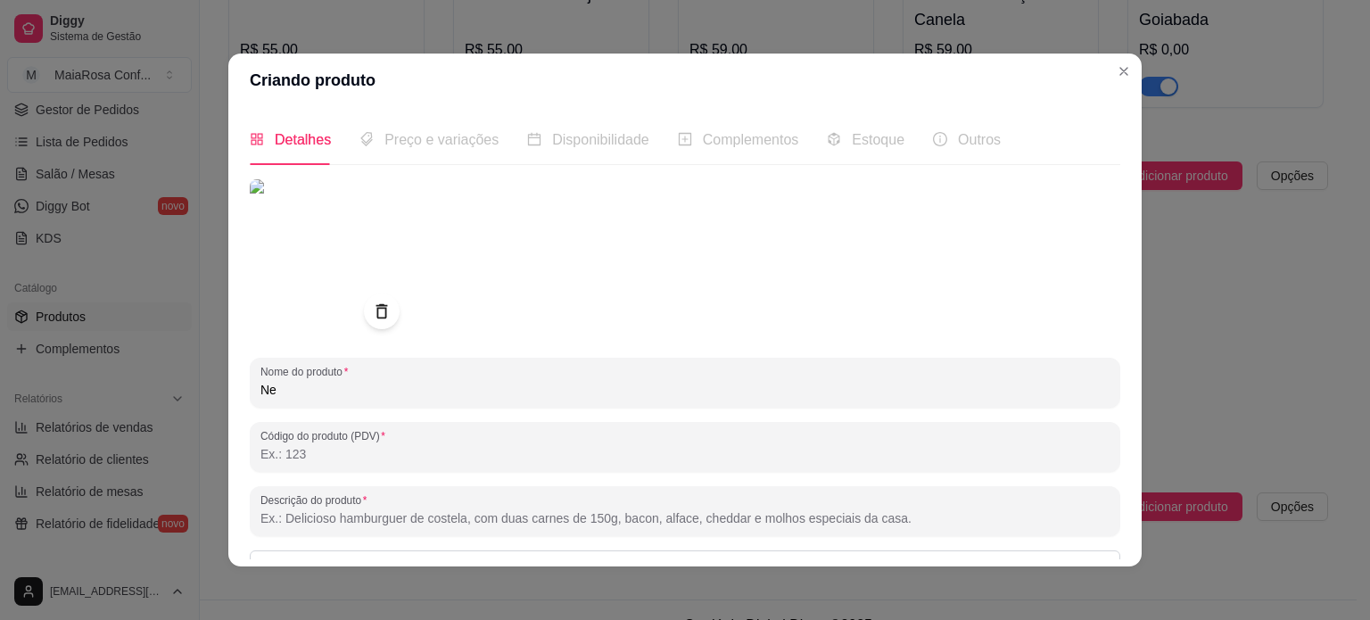
type input "N"
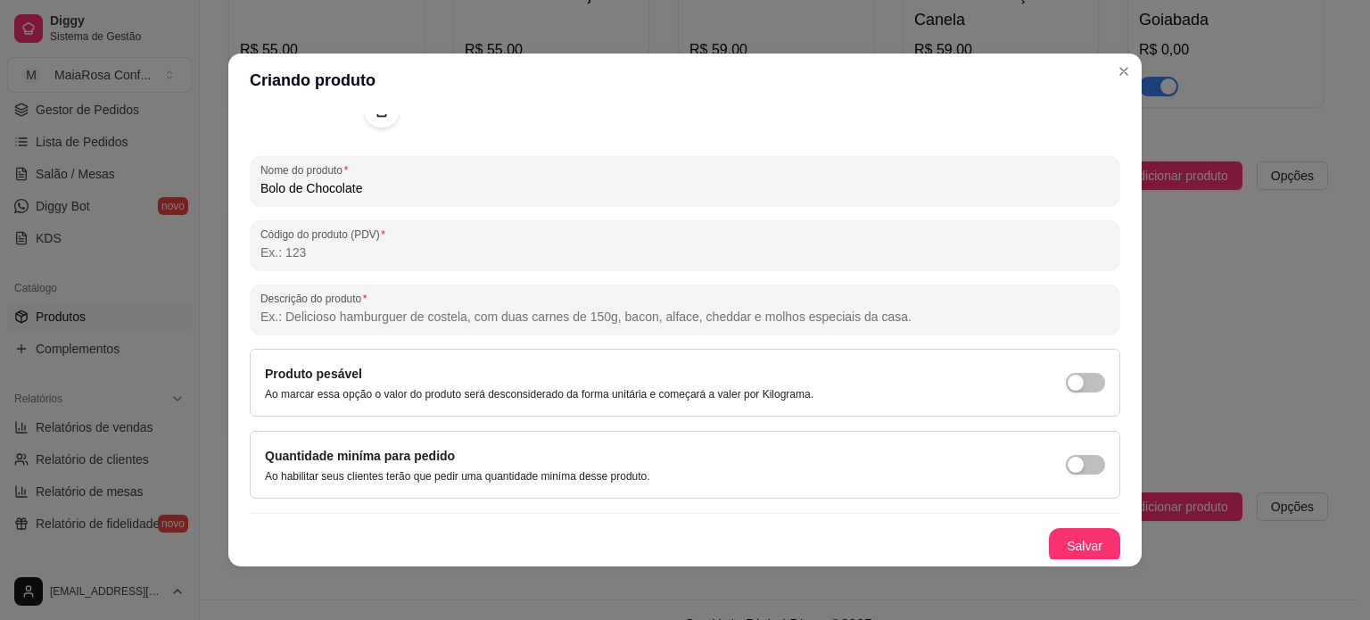
scroll to position [204, 0]
type input "Bolo de Chocolate"
click at [1063, 537] on button "Salvar" at bounding box center [1084, 543] width 71 height 36
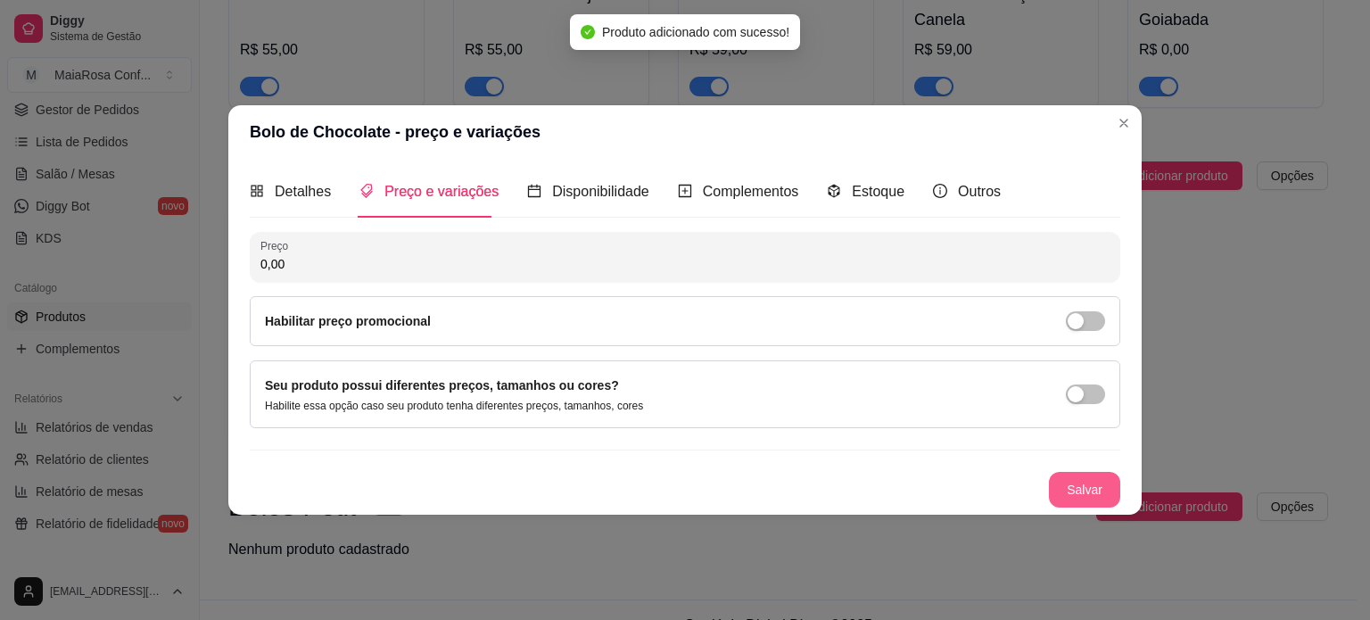
click at [1060, 496] on button "Salvar" at bounding box center [1084, 490] width 71 height 36
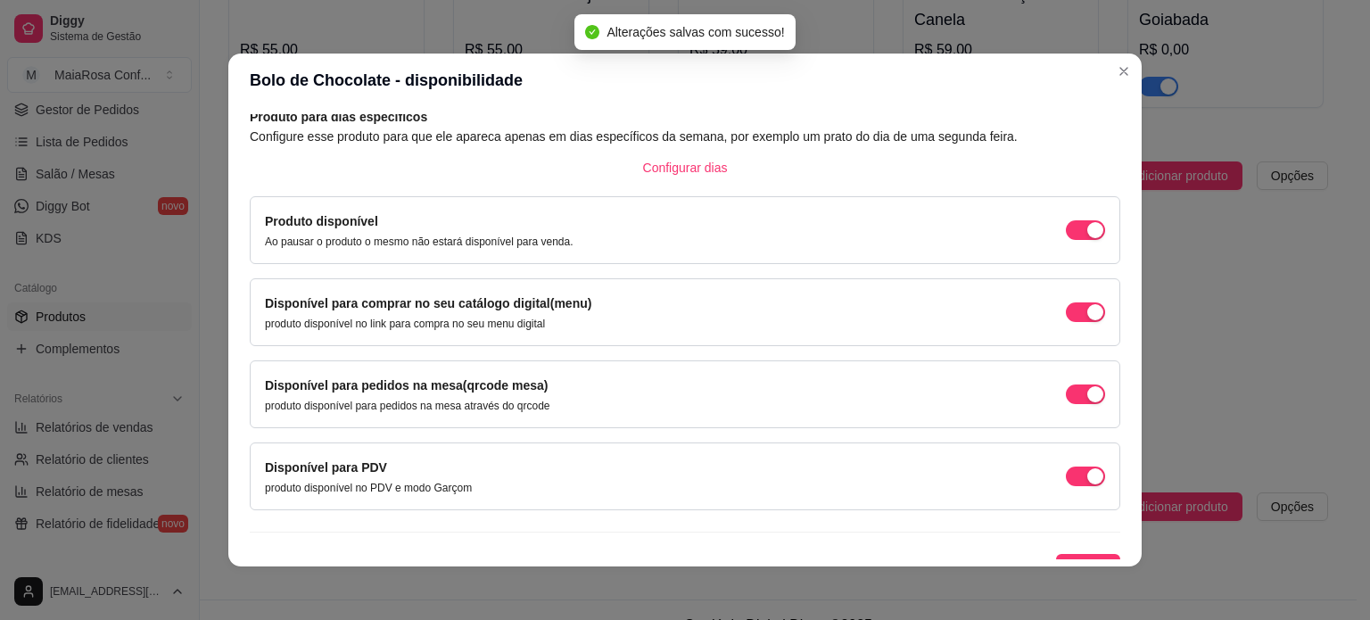
scroll to position [111, 0]
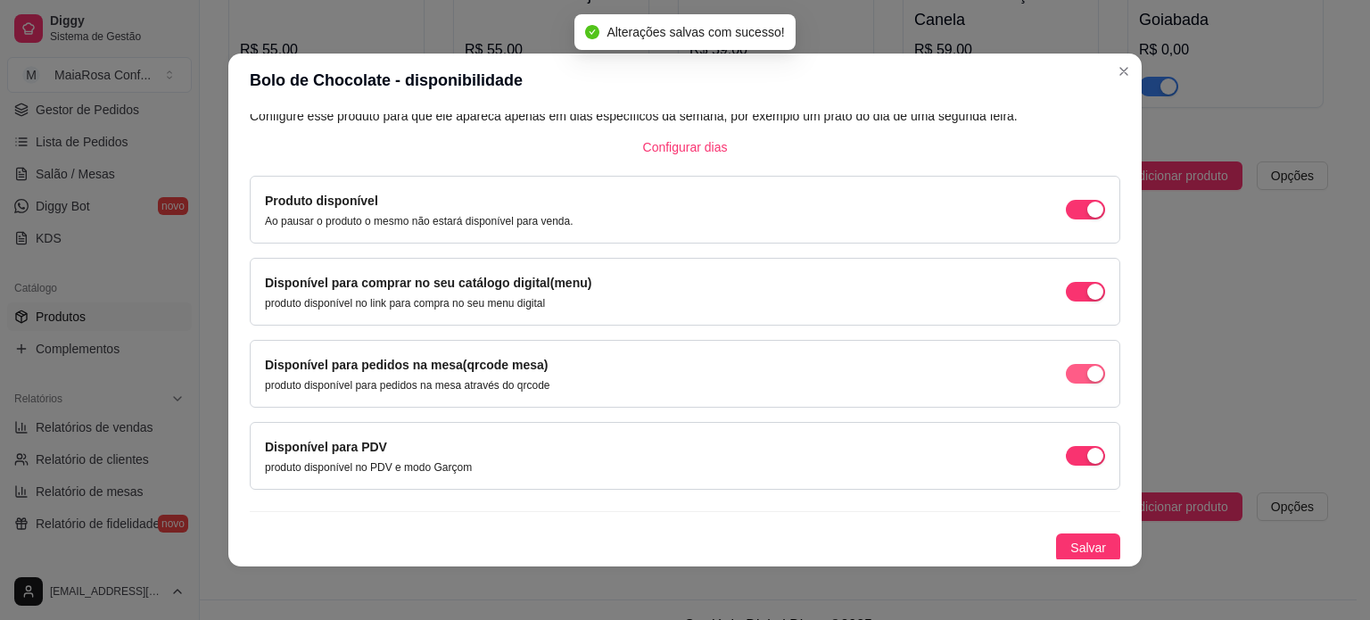
click at [1066, 371] on span "button" at bounding box center [1085, 374] width 39 height 20
click at [1066, 446] on span "button" at bounding box center [1085, 456] width 39 height 20
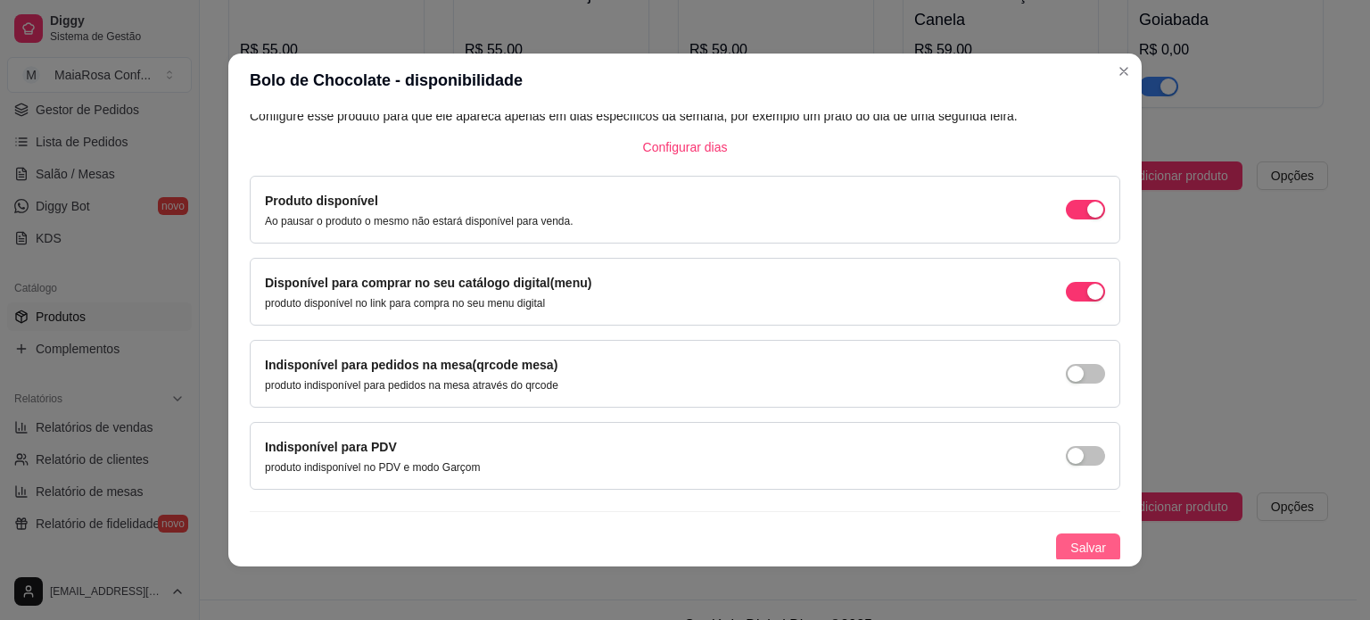
click at [1070, 541] on span "Salvar" at bounding box center [1088, 548] width 36 height 20
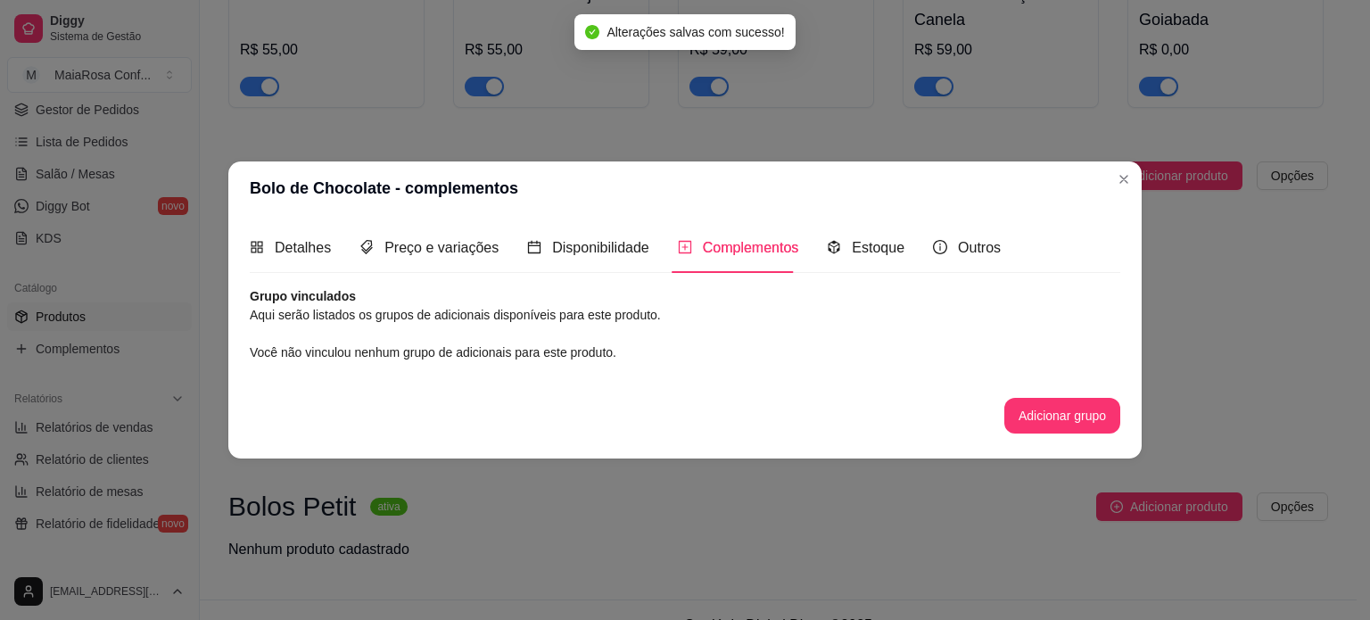
scroll to position [0, 0]
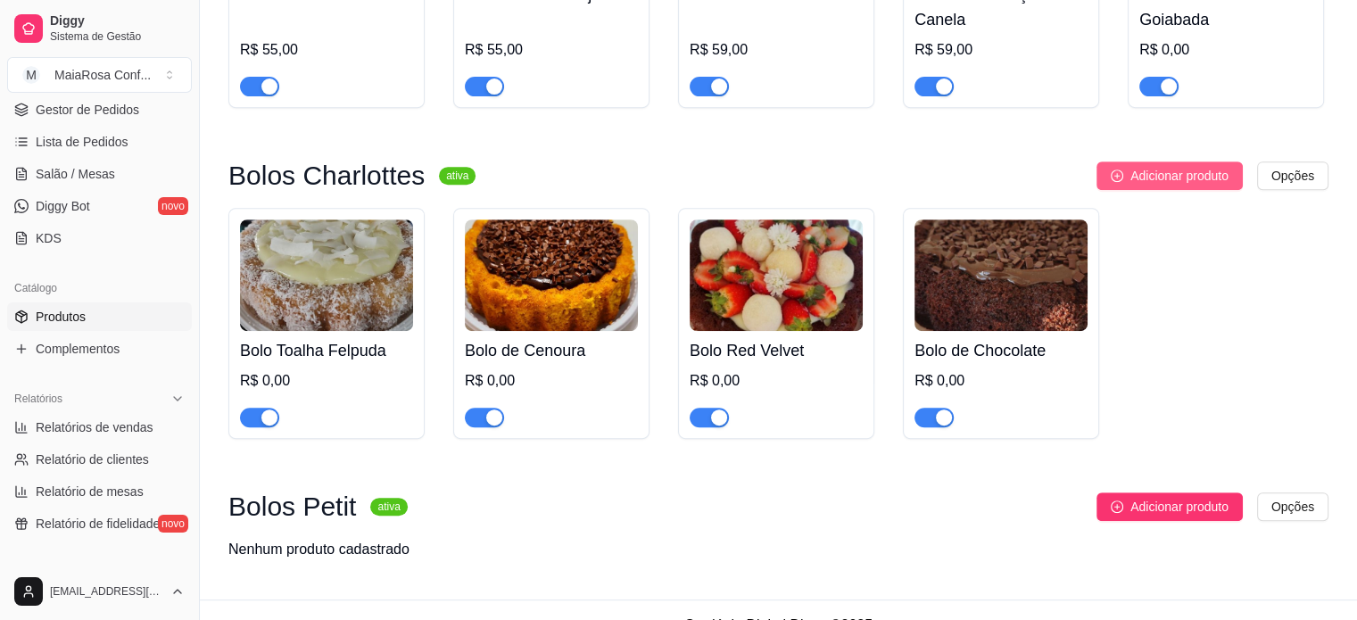
click at [1176, 177] on span "Adicionar produto" at bounding box center [1179, 176] width 98 height 20
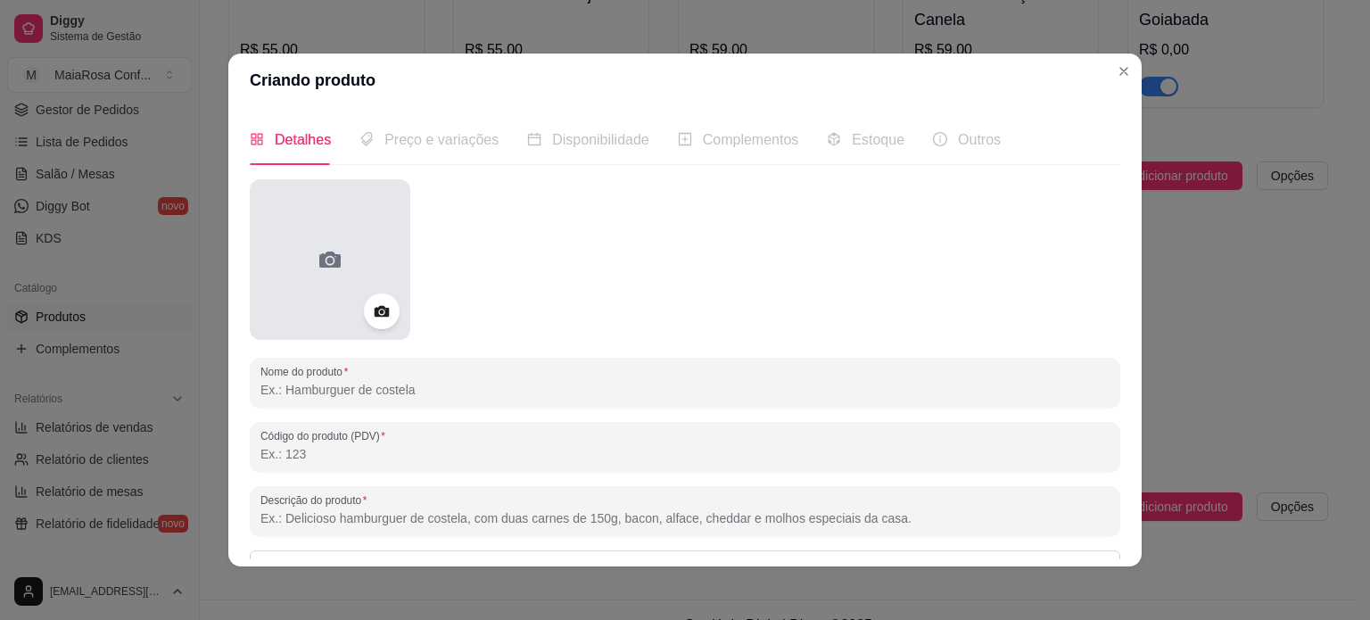
click at [264, 218] on div at bounding box center [330, 259] width 161 height 161
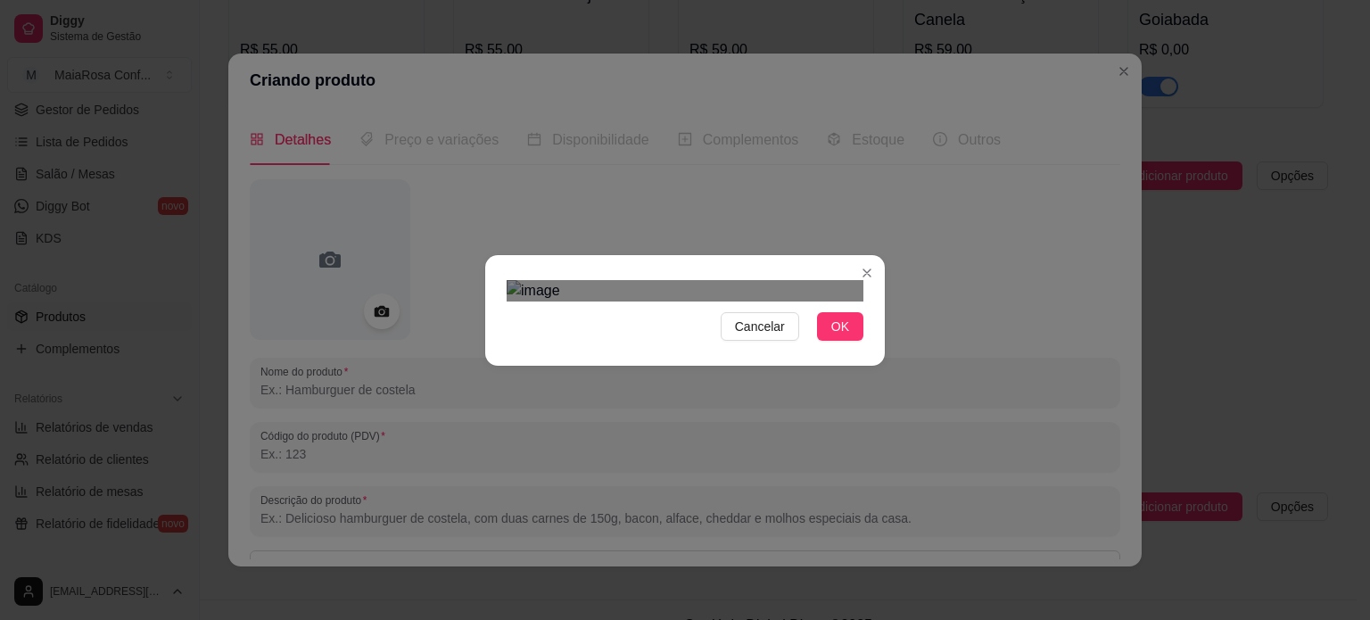
click at [778, 448] on div "Use the arrow keys to move the crop selection area" at bounding box center [684, 608] width 321 height 321
click at [838, 336] on span "OK" at bounding box center [840, 327] width 18 height 20
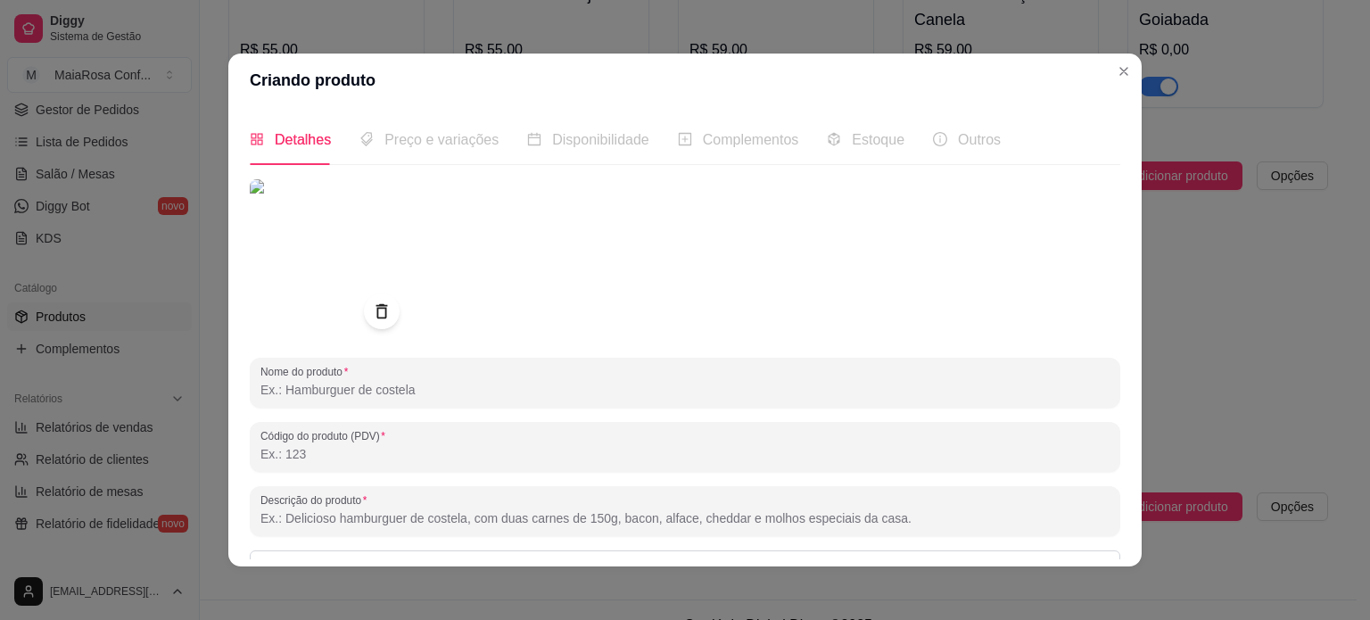
click at [458, 392] on input "Nome do produto" at bounding box center [684, 390] width 849 height 18
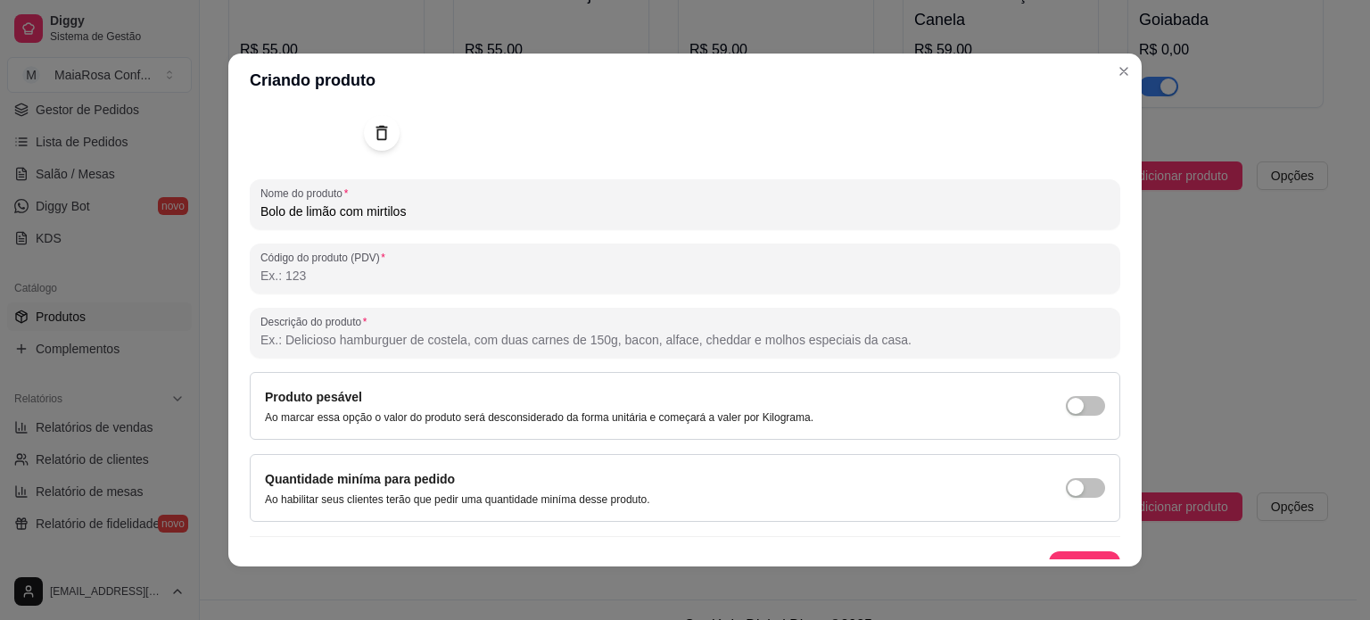
scroll to position [204, 0]
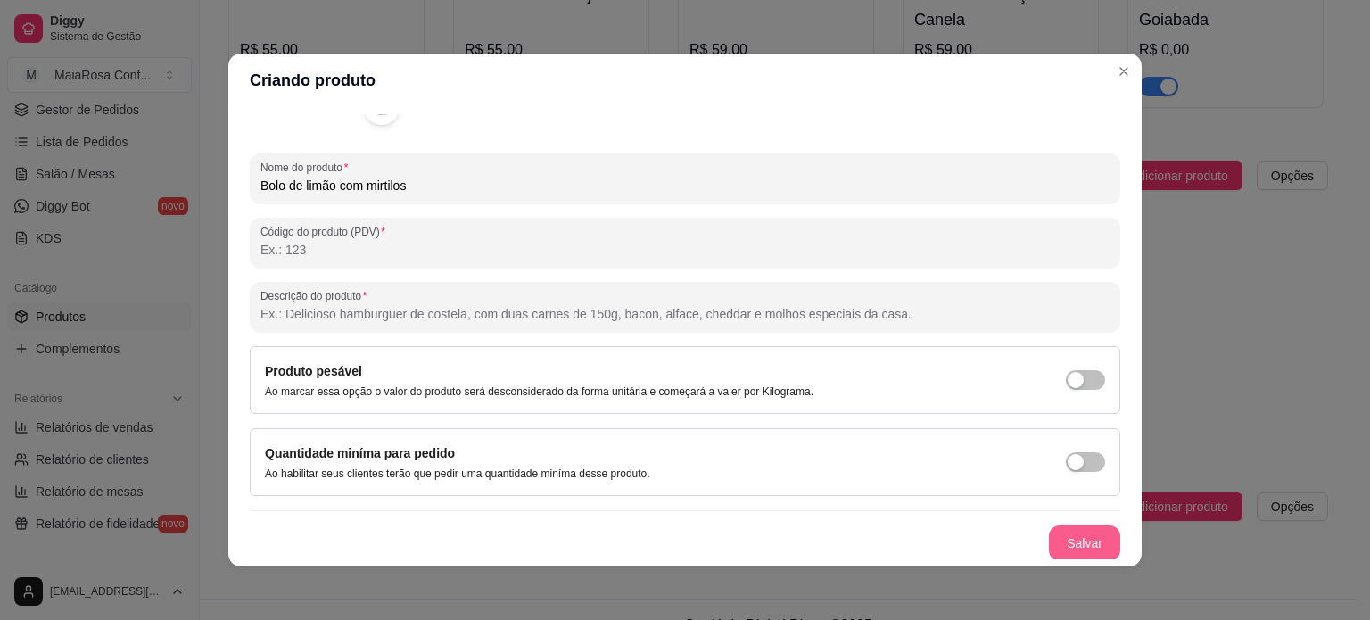
type input "Bolo de limão com mirtilos"
click at [1071, 532] on button "Salvar" at bounding box center [1084, 543] width 71 height 36
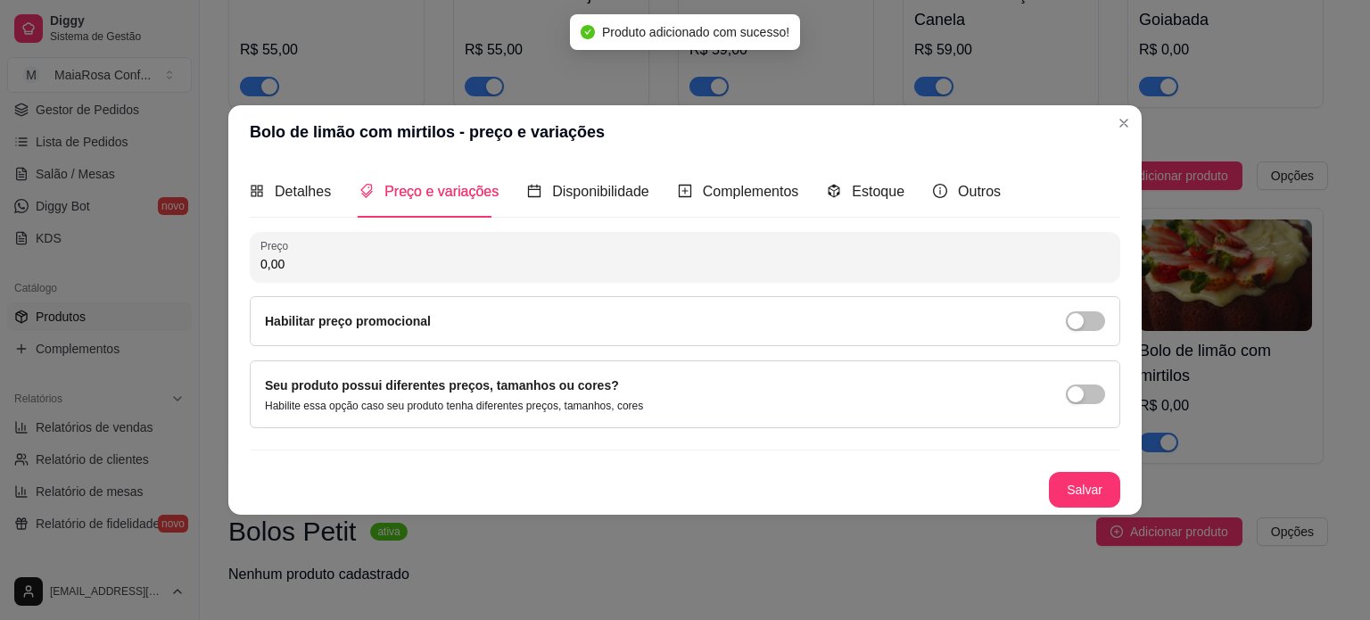
scroll to position [0, 0]
click at [1076, 483] on button "Salvar" at bounding box center [1085, 489] width 70 height 35
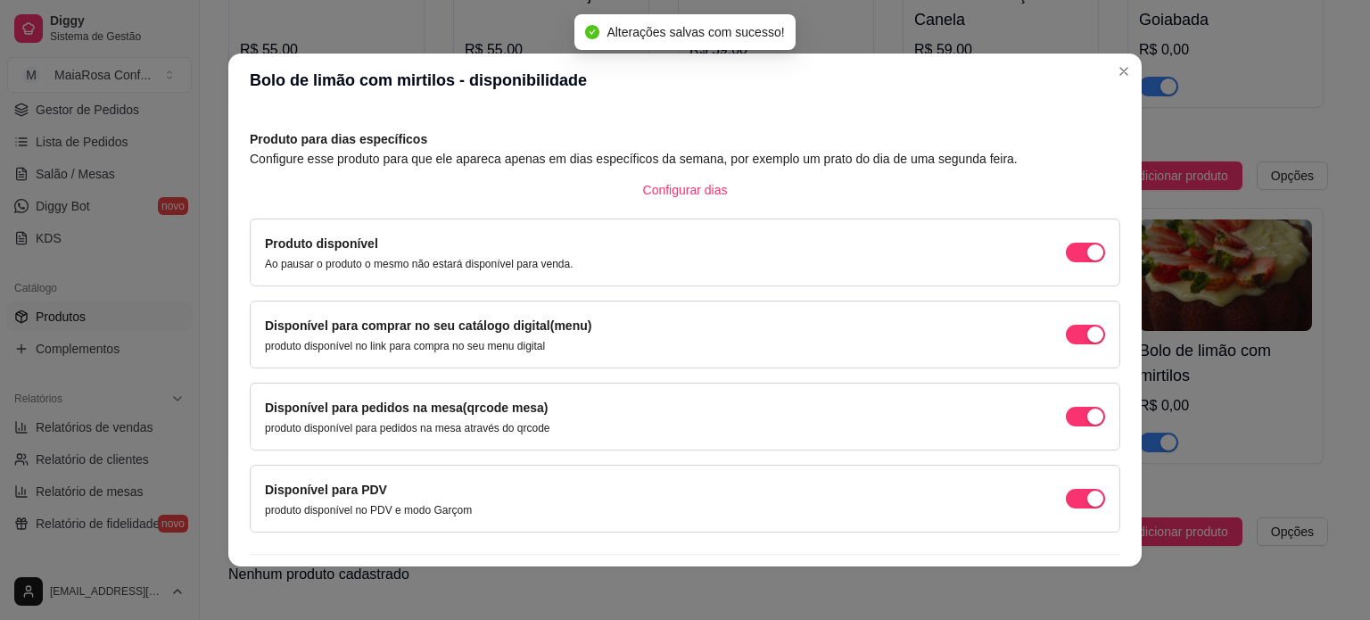
scroll to position [111, 0]
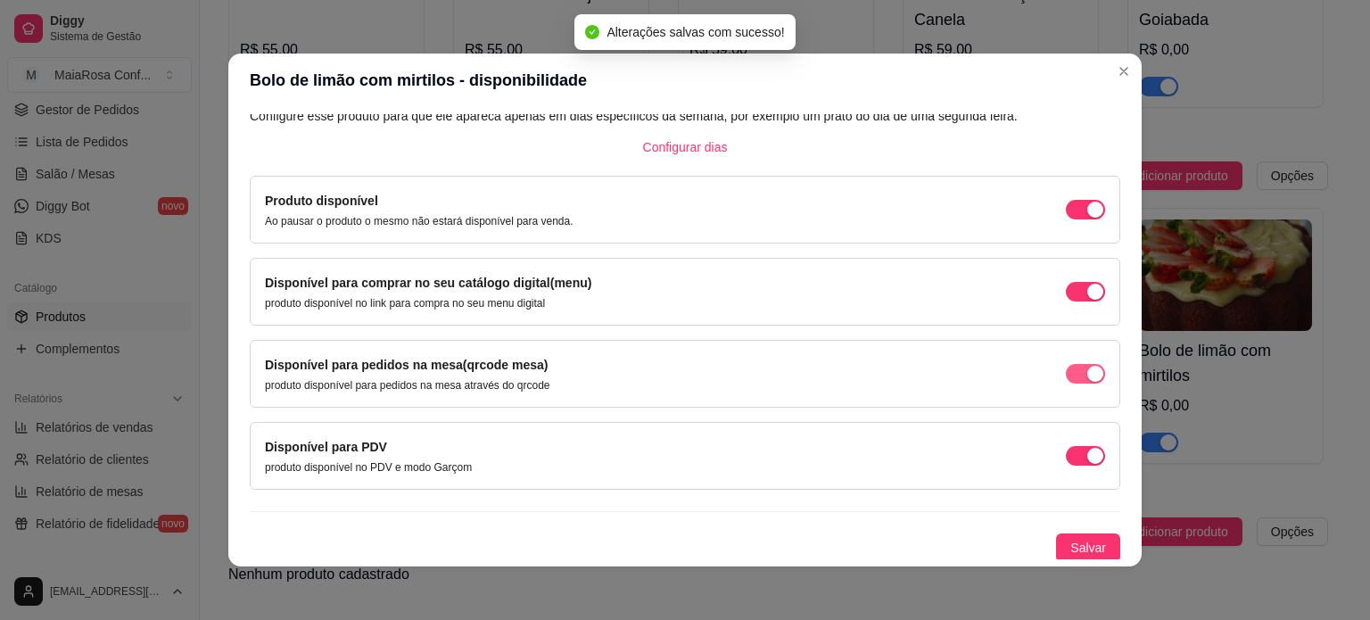
click at [1066, 372] on span "button" at bounding box center [1085, 374] width 39 height 20
click at [1066, 453] on span "button" at bounding box center [1085, 456] width 39 height 20
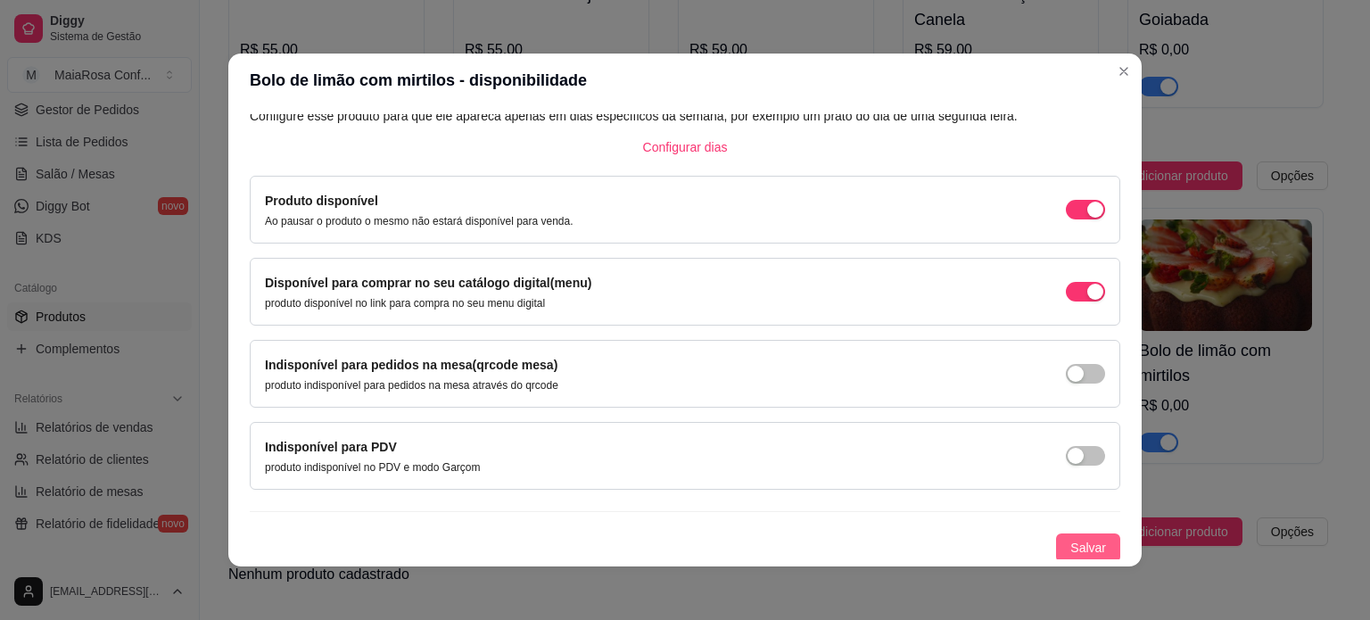
click at [1072, 546] on span "Salvar" at bounding box center [1088, 548] width 36 height 20
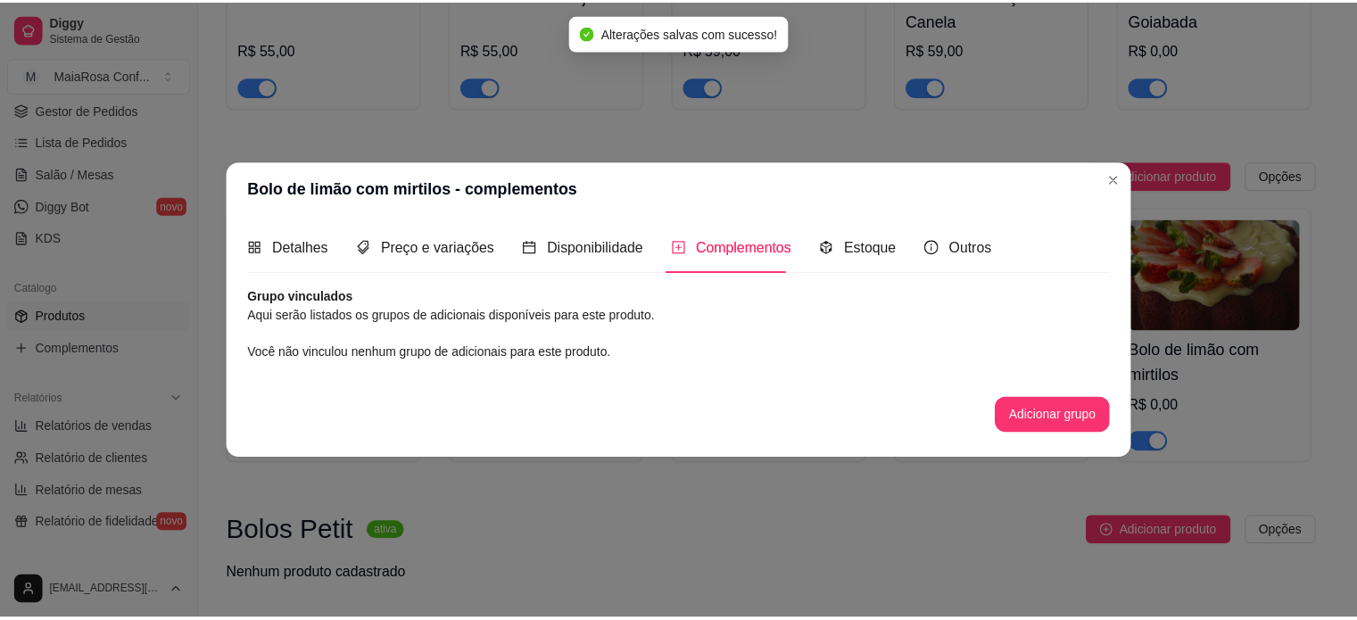
scroll to position [0, 0]
